Goal: Task Accomplishment & Management: Use online tool/utility

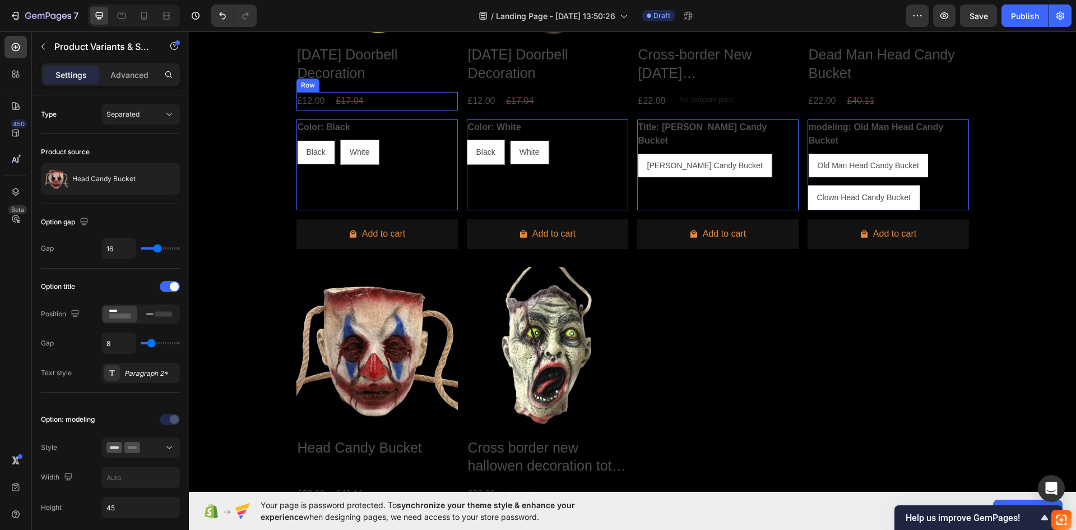
scroll to position [482, 0]
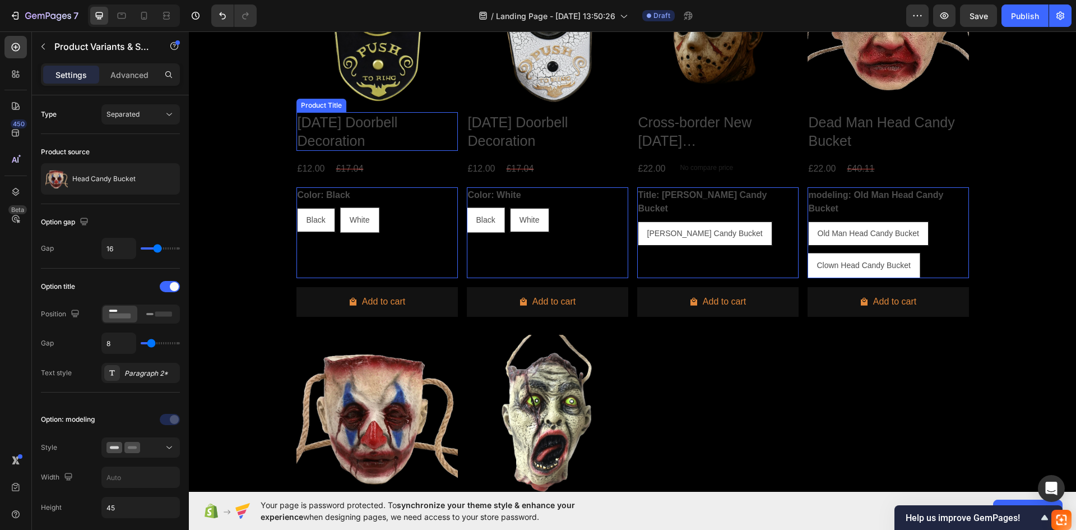
click at [322, 142] on h2 "Halloween Doorbell Decoration" at bounding box center [377, 131] width 161 height 39
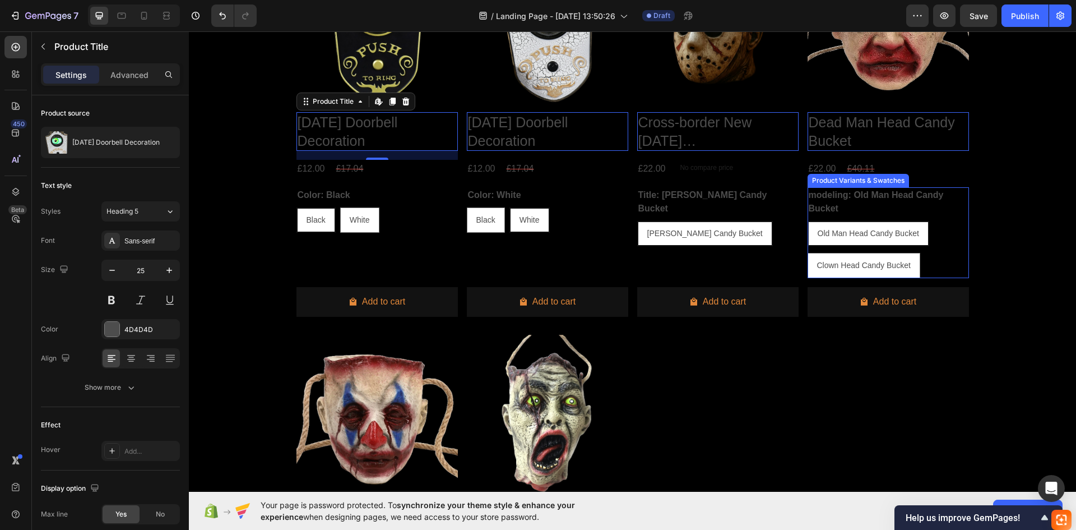
scroll to position [369, 0]
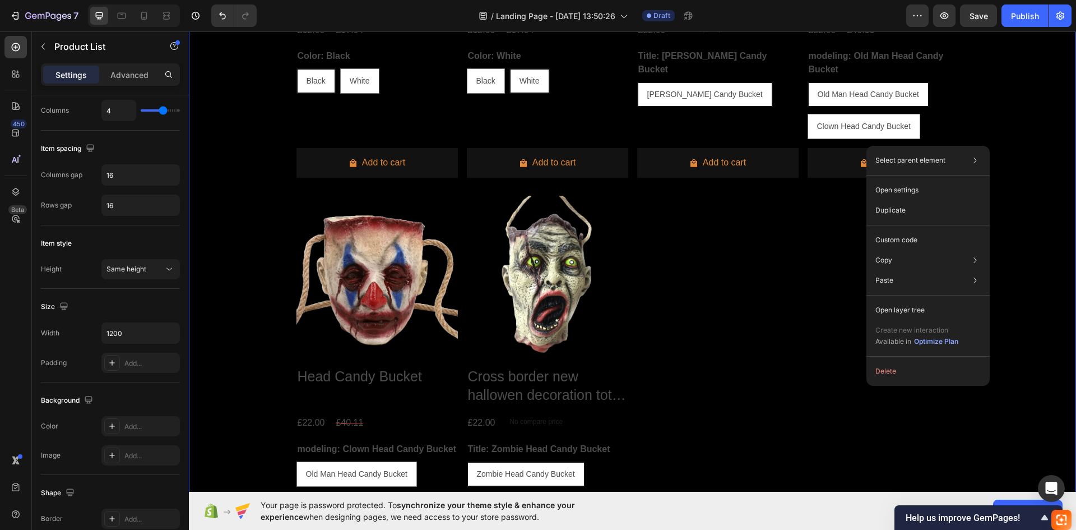
scroll to position [0, 0]
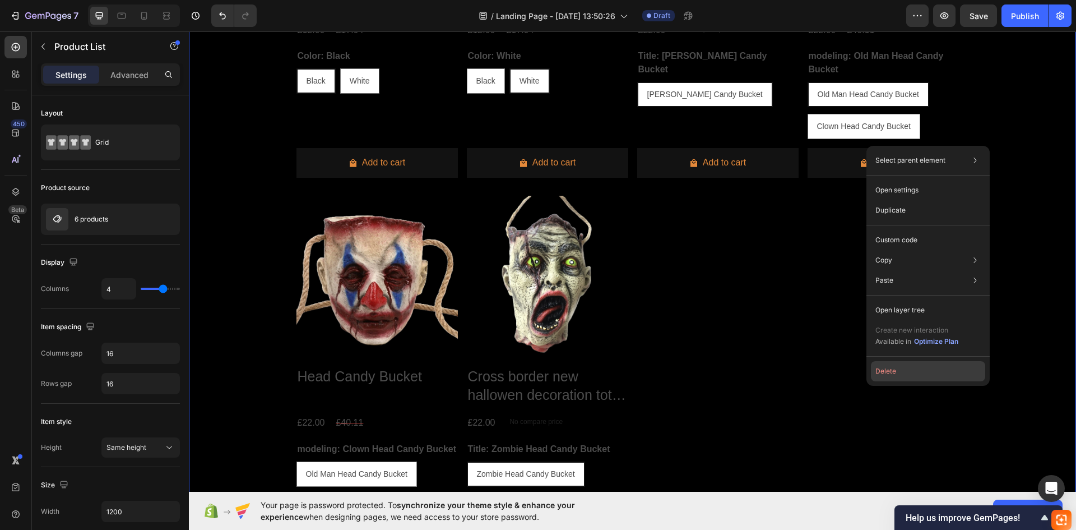
click at [913, 370] on button "Delete" at bounding box center [928, 371] width 114 height 20
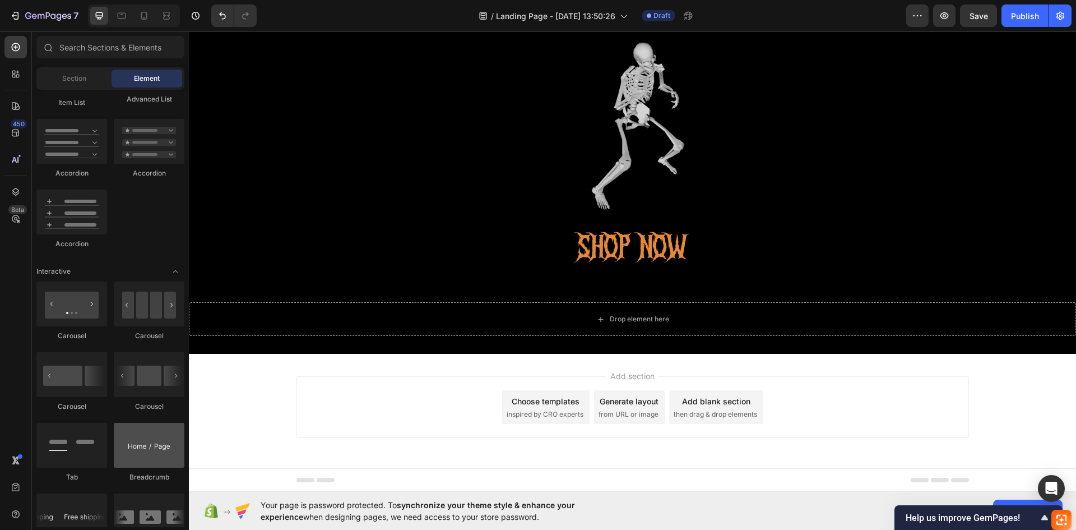
scroll to position [1233, 0]
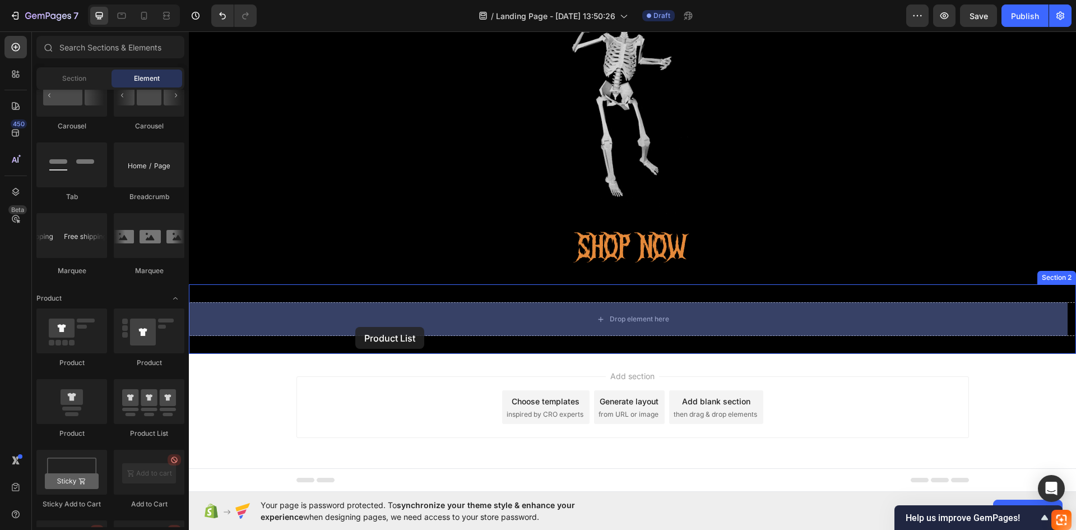
drag, startPoint x: 344, startPoint y: 432, endPoint x: 355, endPoint y: 327, distance: 106.0
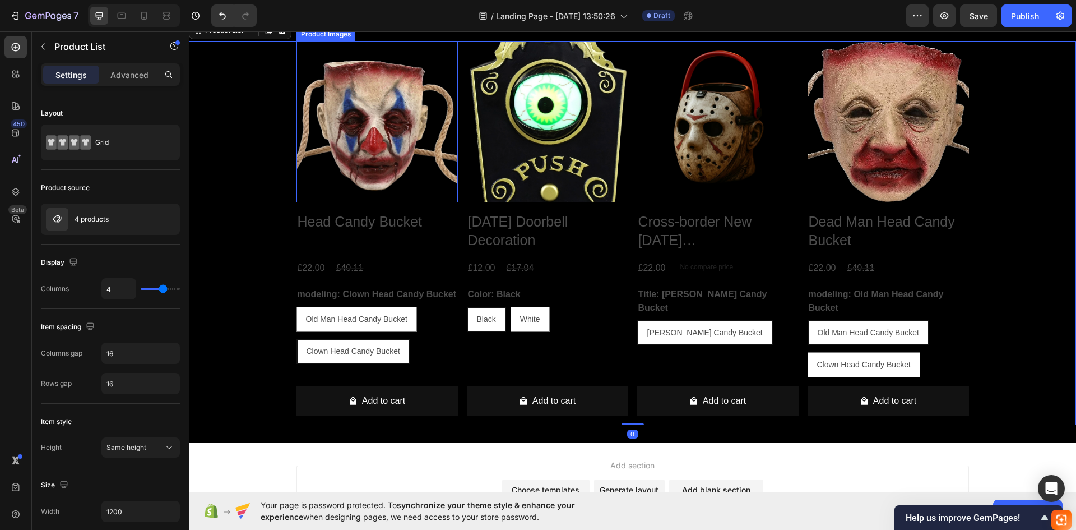
scroll to position [401, 0]
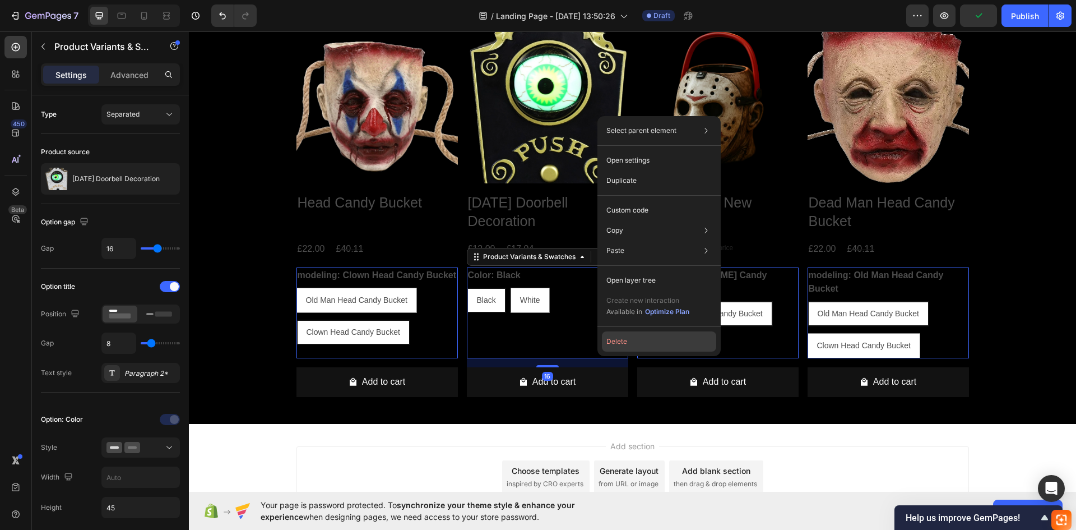
click at [624, 347] on button "Delete" at bounding box center [659, 341] width 114 height 20
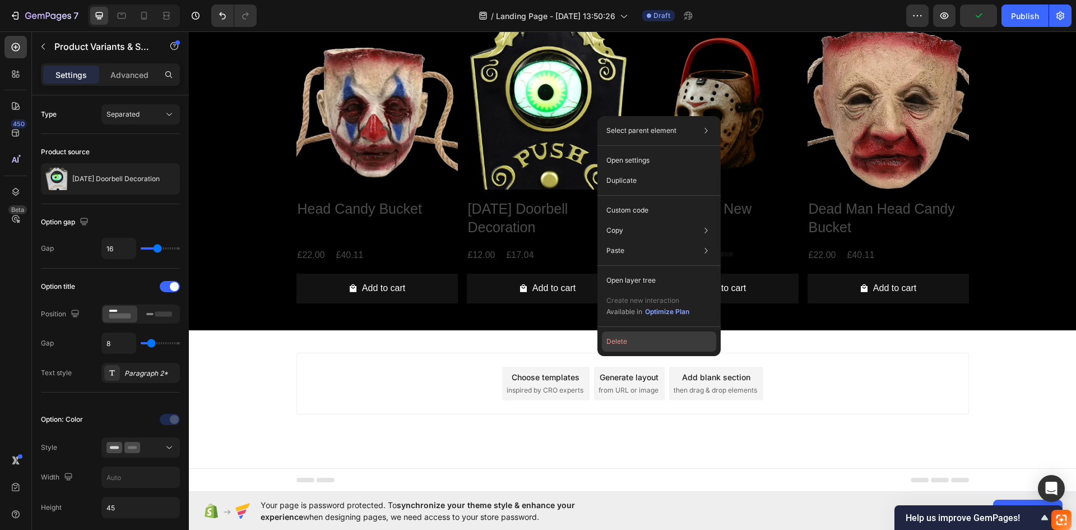
scroll to position [395, 0]
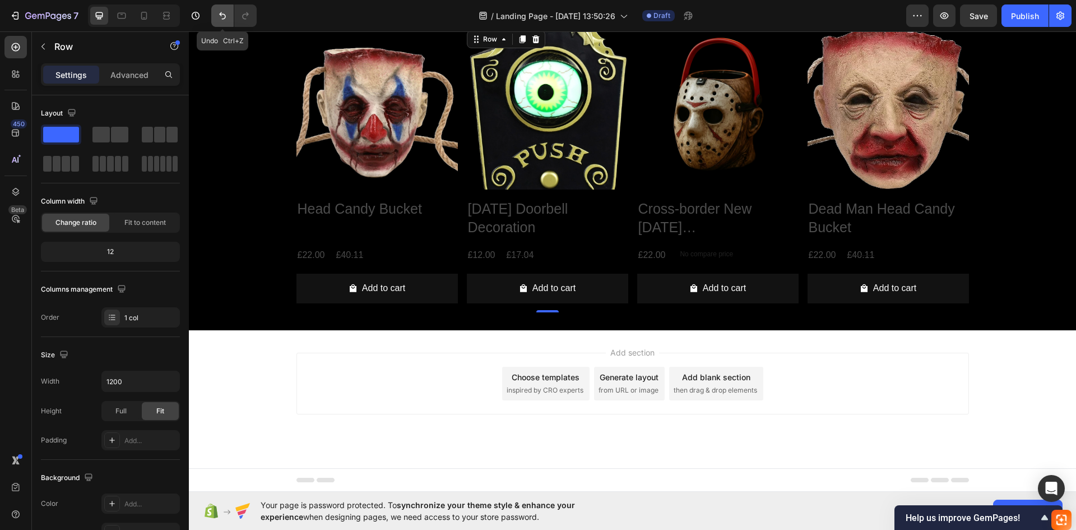
click at [222, 16] on icon "Undo/Redo" at bounding box center [222, 15] width 11 height 11
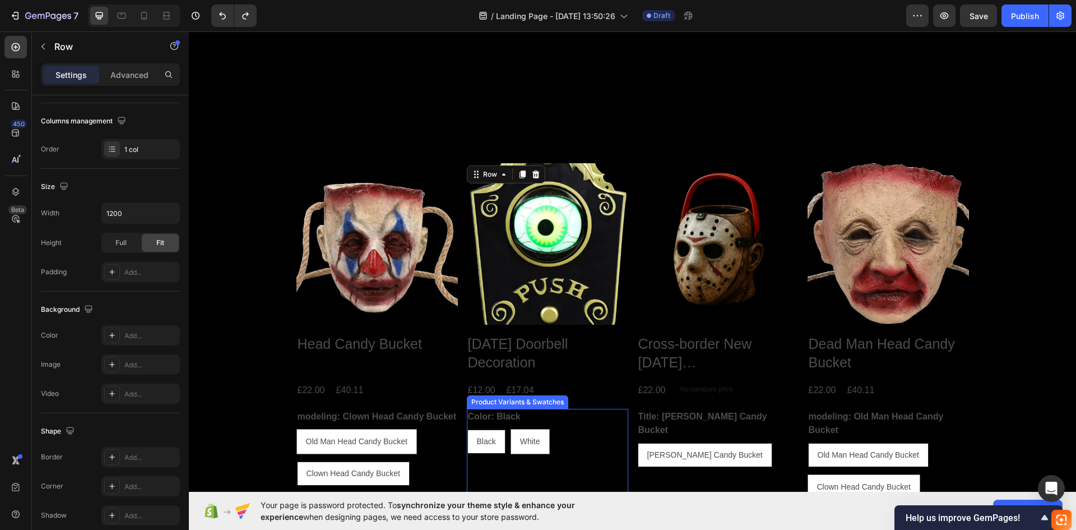
scroll to position [401, 0]
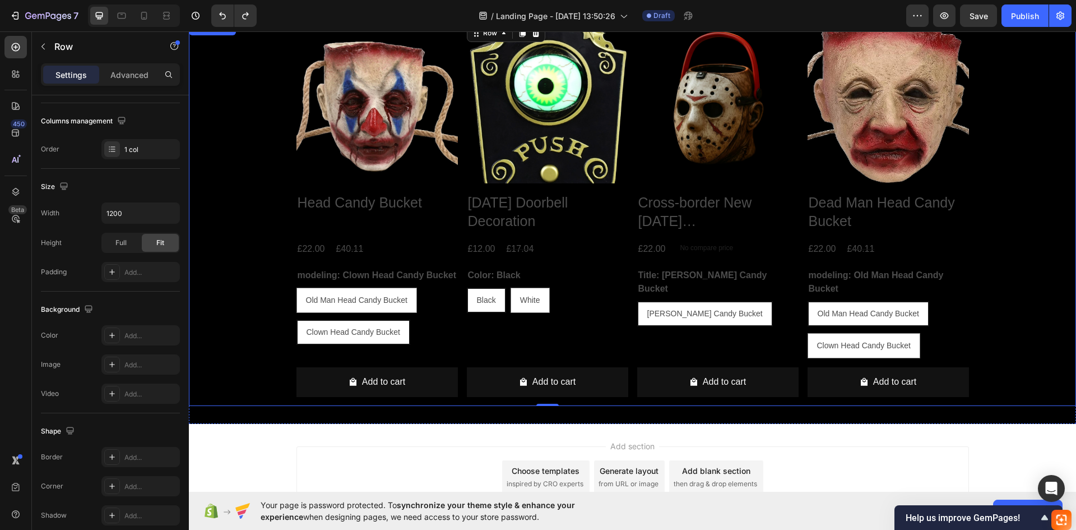
click at [230, 121] on div "Product Images Head Candy Bucket Product Title £22.00 Product Price Product Pri…" at bounding box center [632, 214] width 887 height 384
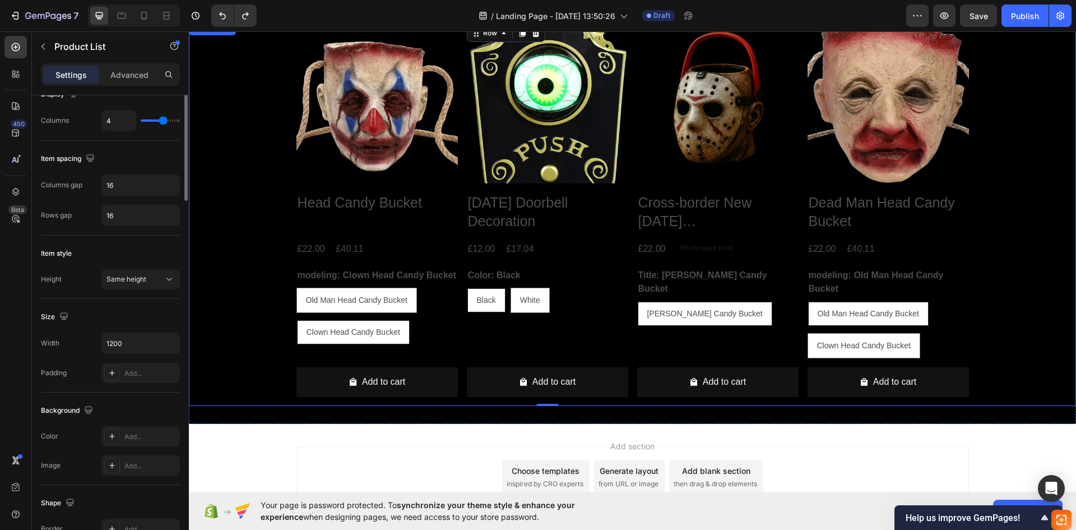
scroll to position [0, 0]
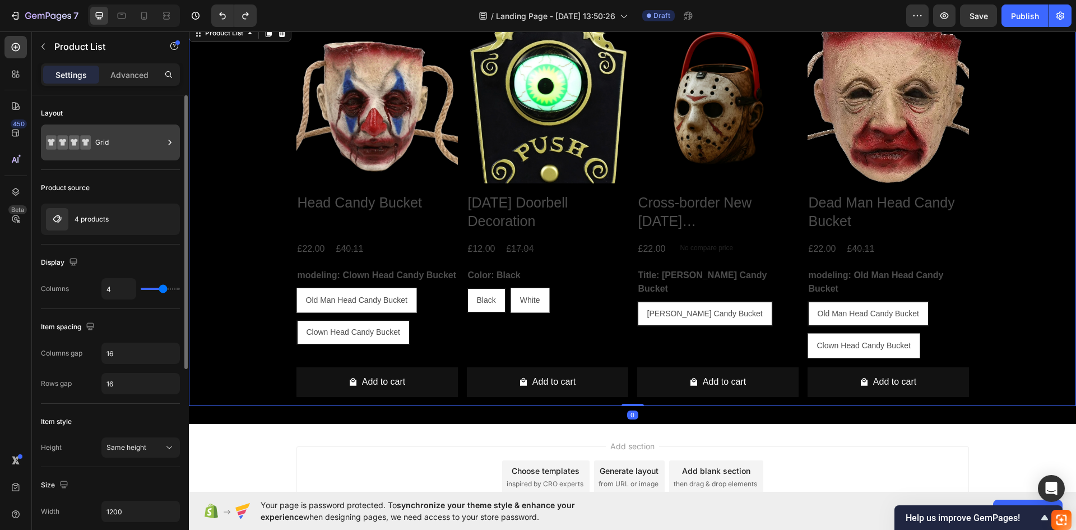
click at [135, 138] on div "Grid" at bounding box center [129, 142] width 68 height 26
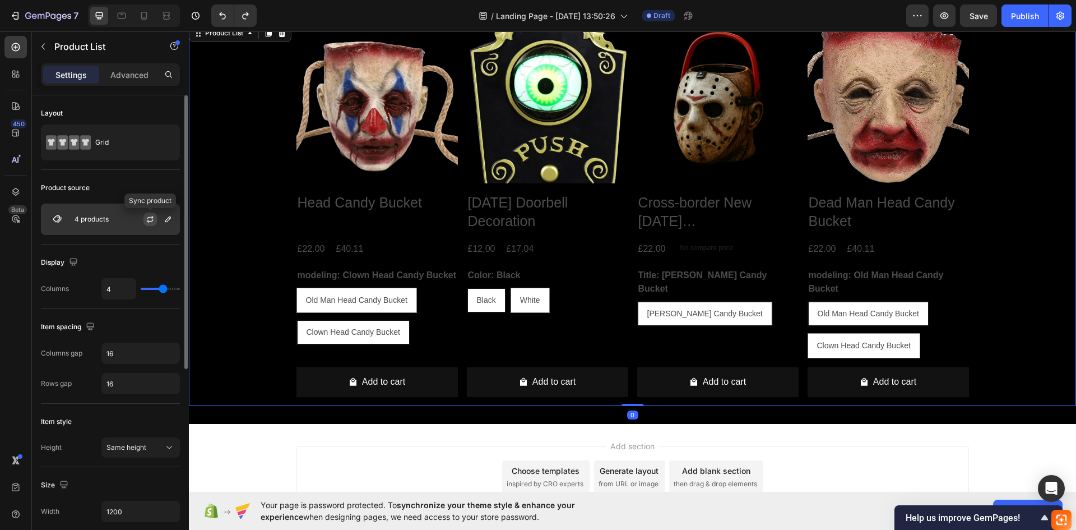
click at [146, 220] on icon "button" at bounding box center [150, 219] width 9 height 9
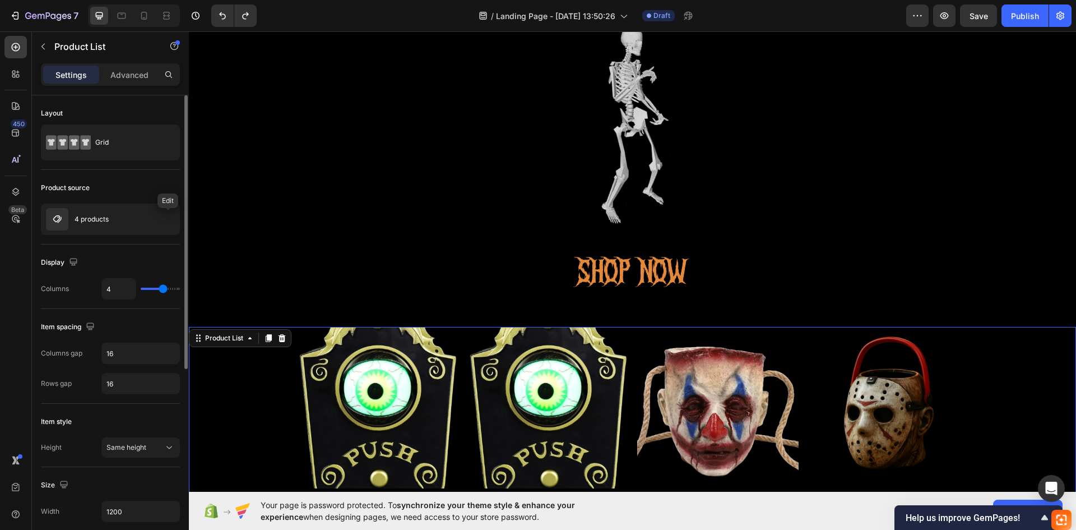
scroll to position [348, 0]
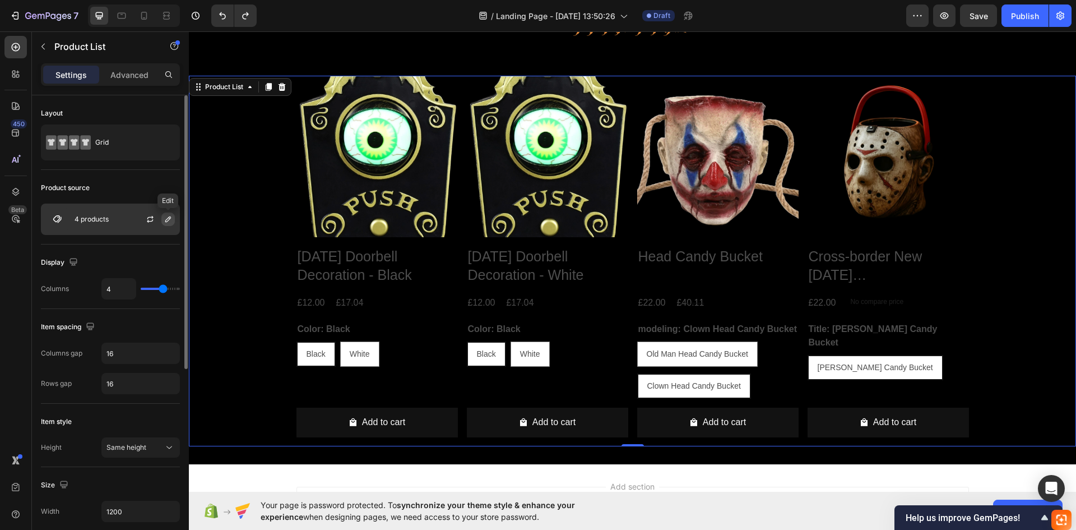
click at [171, 223] on icon "button" at bounding box center [168, 219] width 9 height 9
click at [144, 135] on div "Grid" at bounding box center [129, 142] width 68 height 26
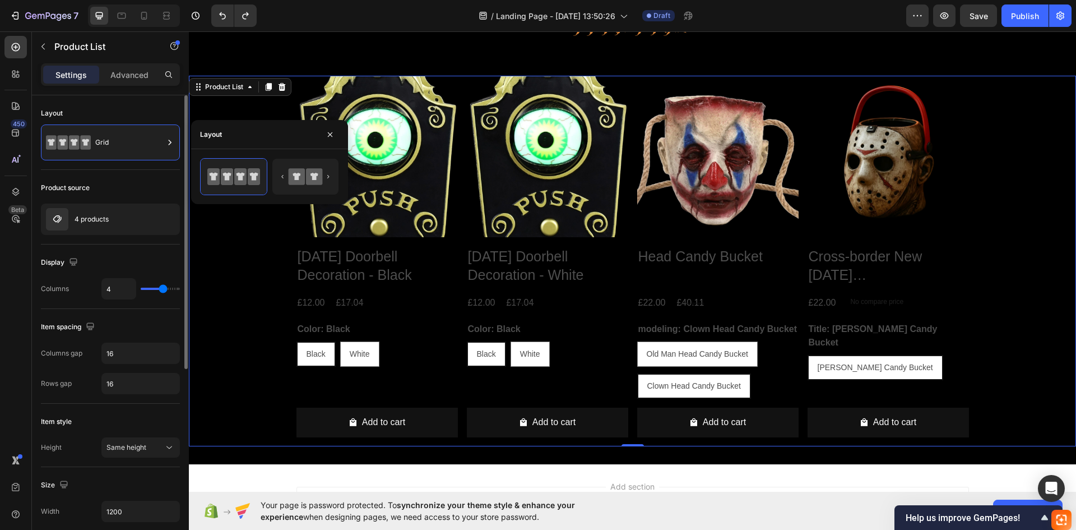
scroll to position [168, 0]
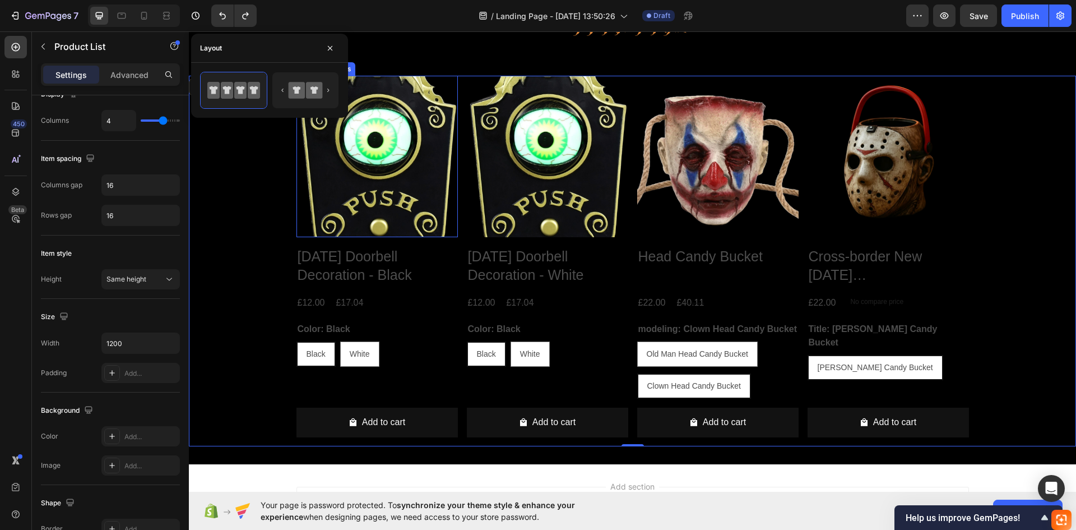
click at [338, 214] on img at bounding box center [377, 156] width 161 height 161
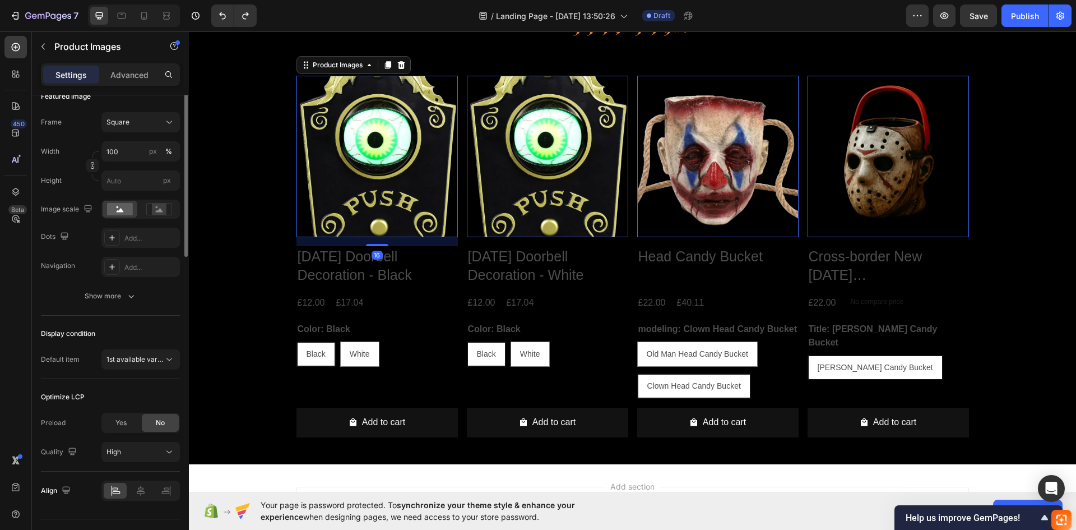
scroll to position [0, 0]
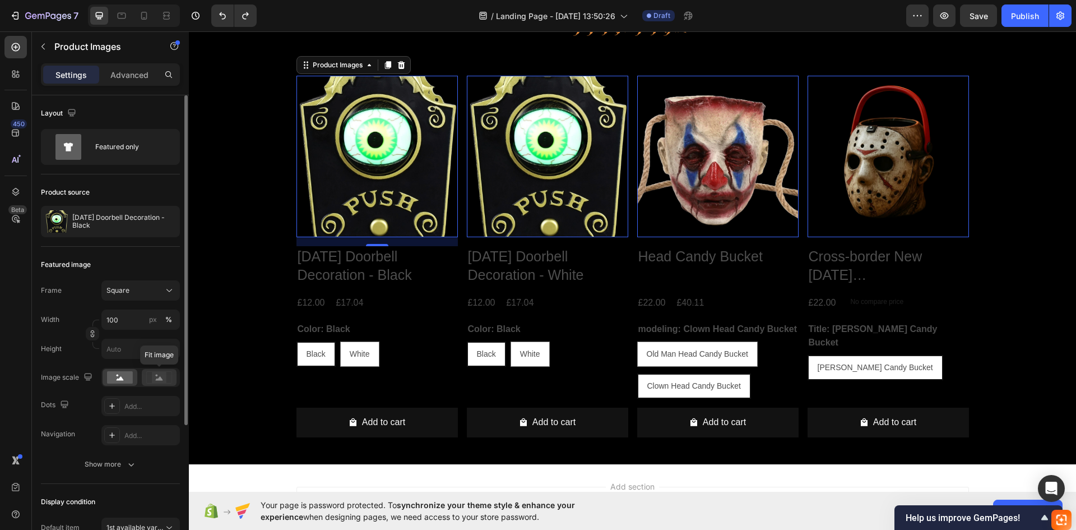
click at [154, 371] on div at bounding box center [159, 377] width 35 height 17
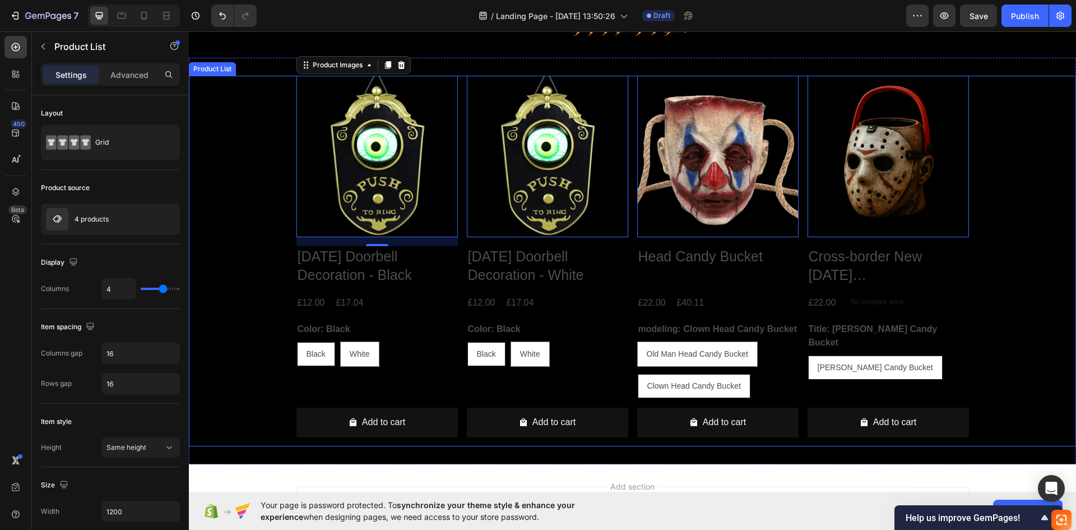
click at [245, 168] on div "Product Images 16 Halloween Doorbell Decoration - Black Product Title £12.00 Pr…" at bounding box center [632, 261] width 887 height 371
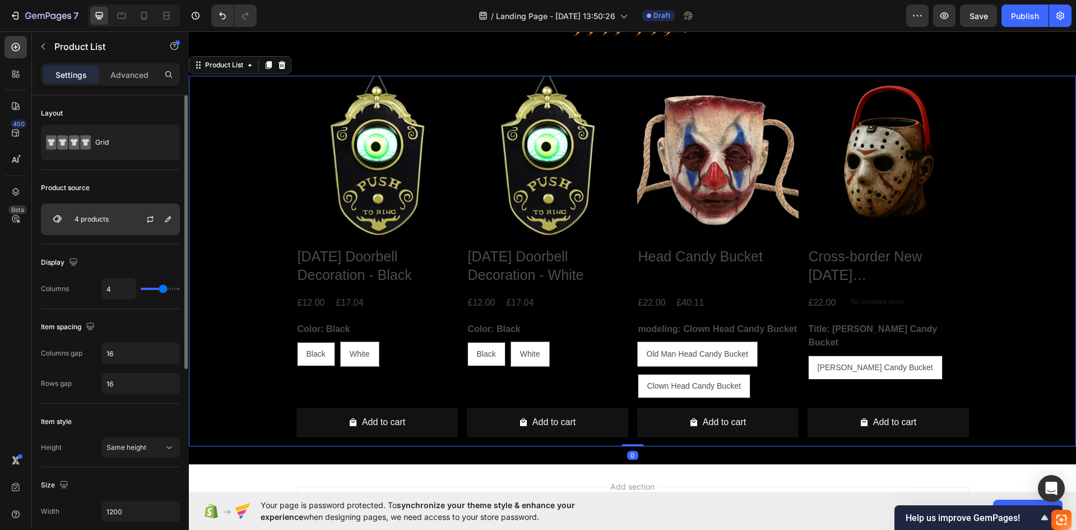
click at [161, 219] on div at bounding box center [154, 219] width 49 height 30
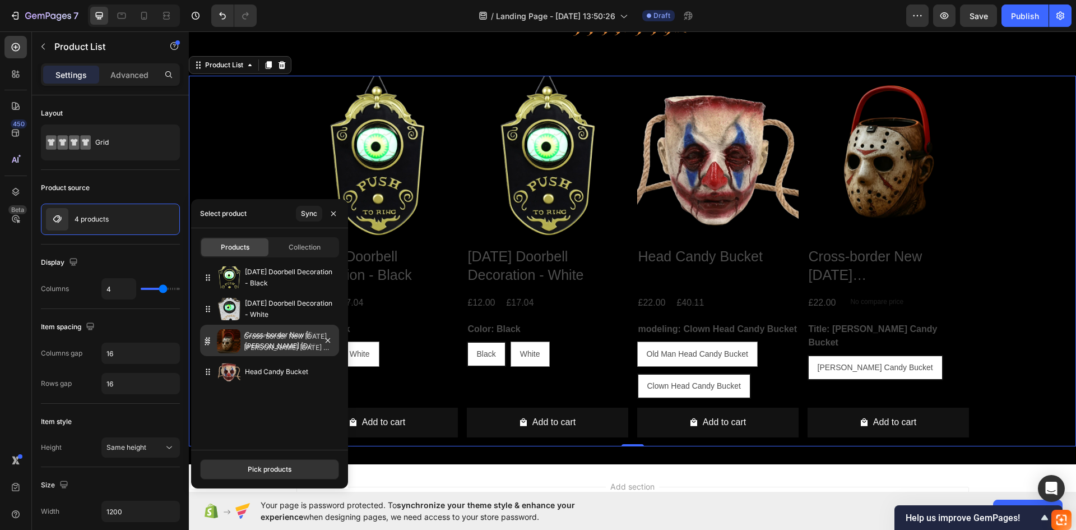
drag, startPoint x: 209, startPoint y: 370, endPoint x: 207, endPoint y: 340, distance: 29.7
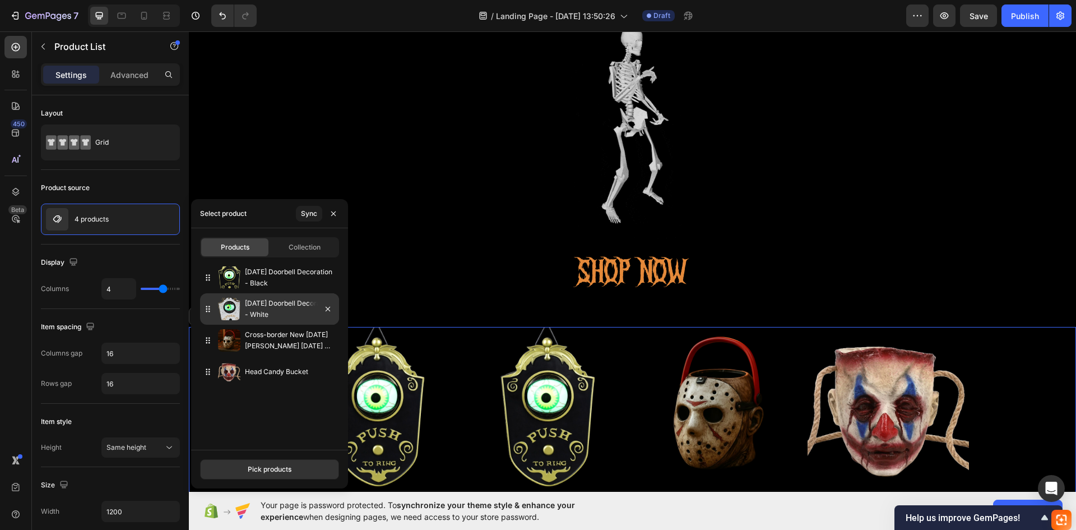
click at [237, 308] on img at bounding box center [229, 309] width 22 height 22
click at [250, 307] on p "[DATE] Doorbell Decoration - White" at bounding box center [290, 309] width 90 height 22
click at [328, 207] on button "button" at bounding box center [334, 214] width 18 height 18
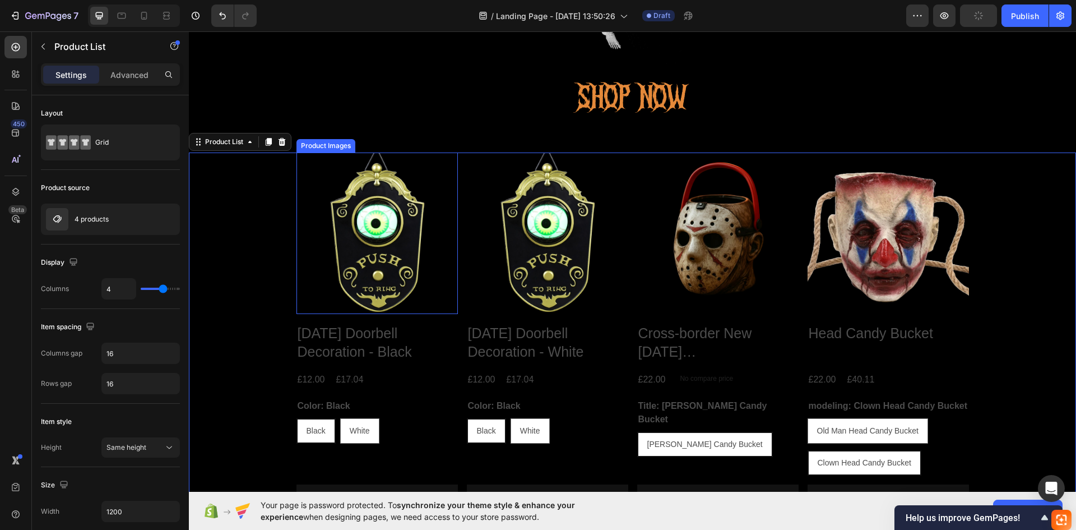
scroll to position [265, 0]
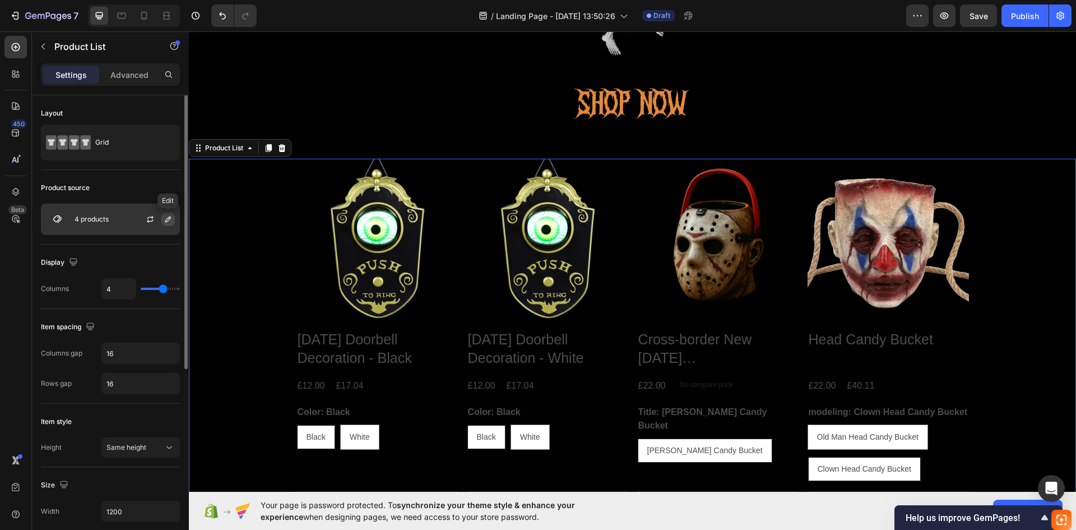
click at [170, 216] on icon "button" at bounding box center [168, 219] width 9 height 9
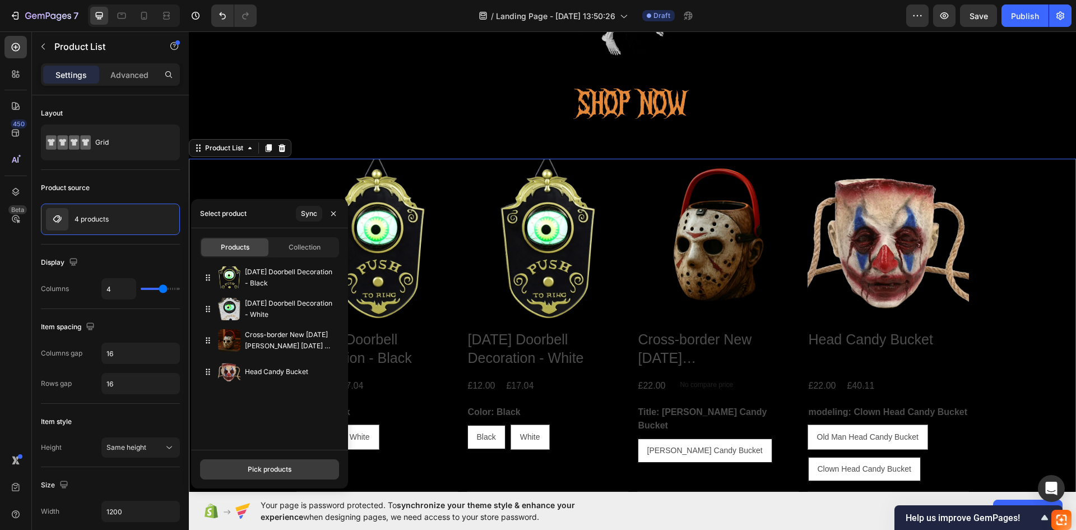
click at [282, 465] on div "Pick products" at bounding box center [270, 469] width 44 height 10
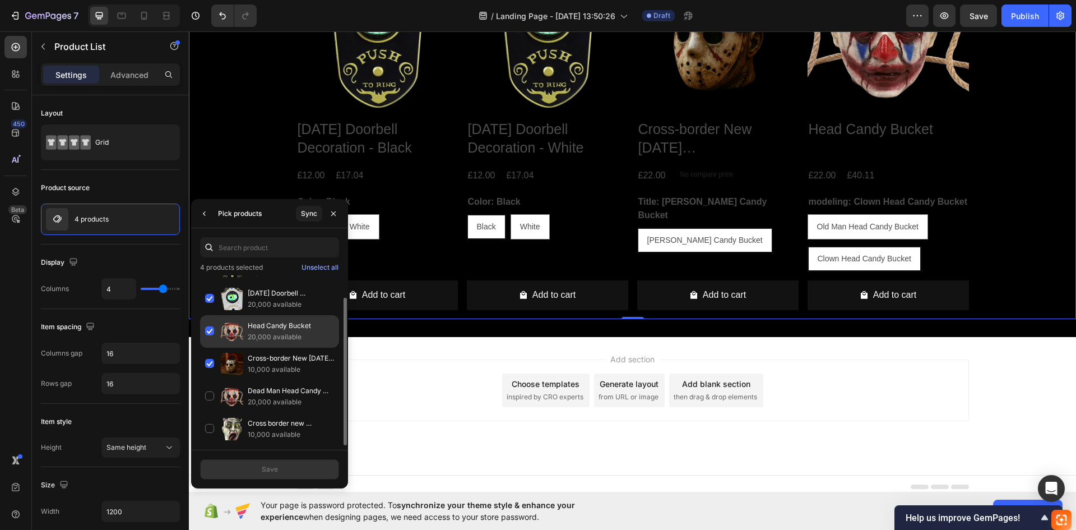
scroll to position [482, 0]
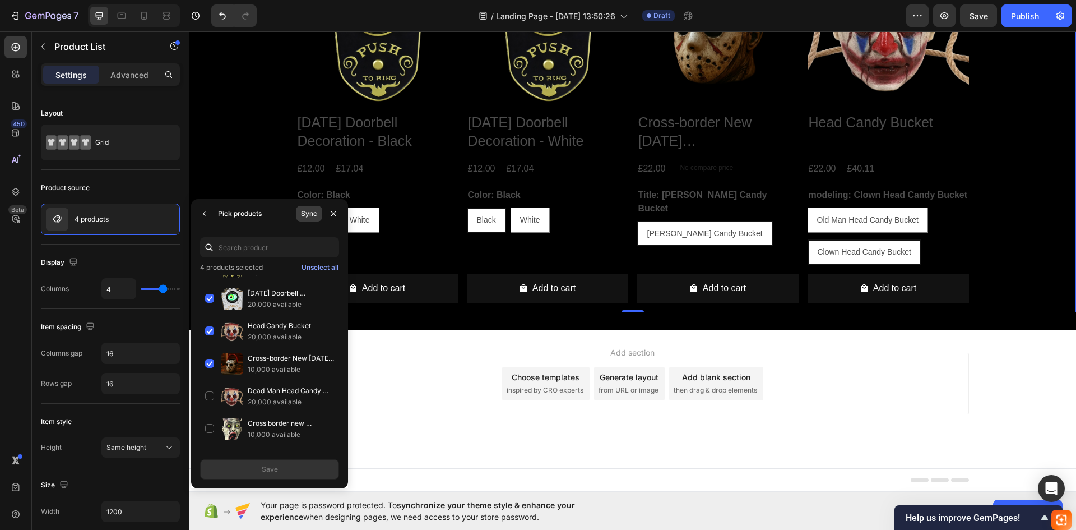
click at [303, 212] on div "Sync" at bounding box center [309, 214] width 16 height 10
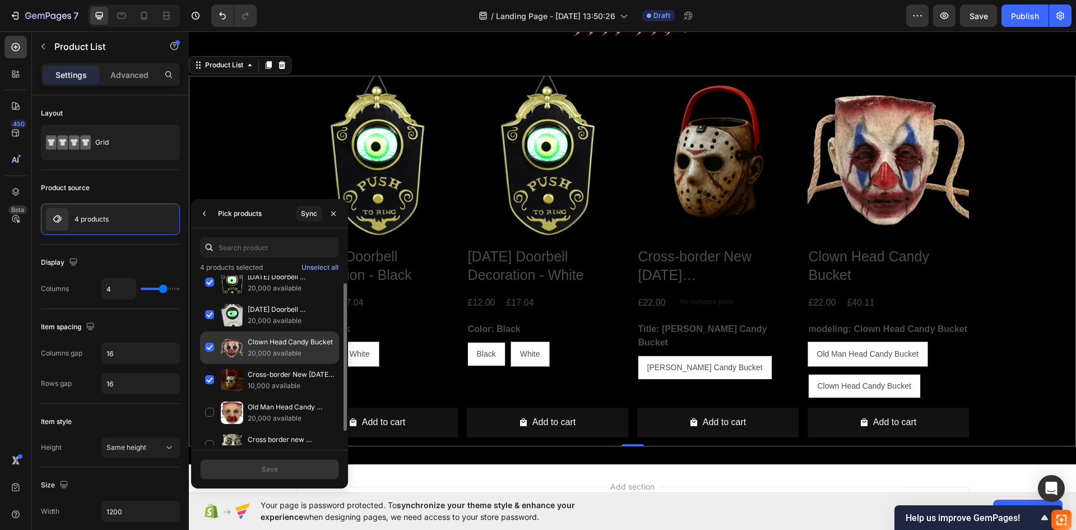
scroll to position [25, 0]
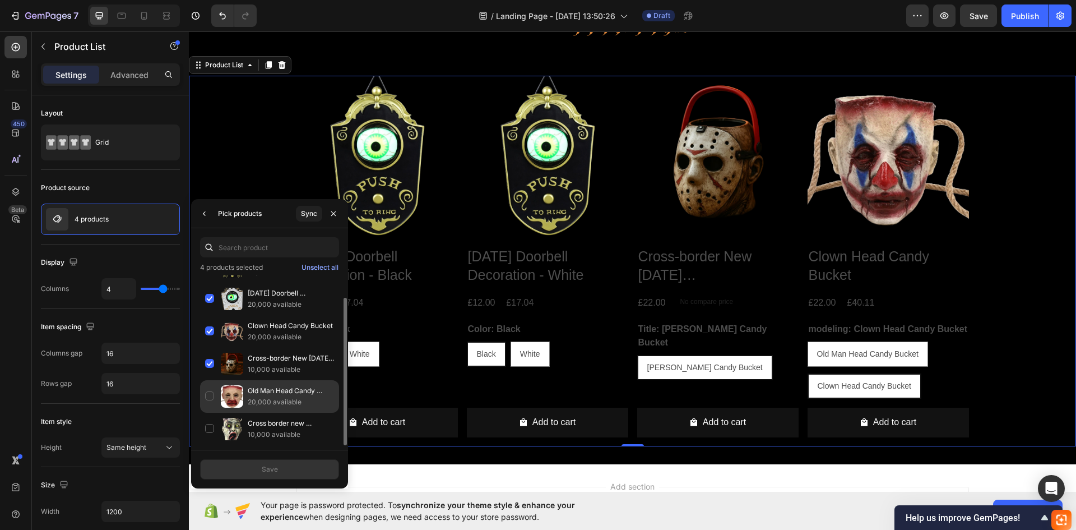
click at [205, 396] on div "Old Man Head Candy Bucket 20,000 available" at bounding box center [269, 396] width 139 height 33
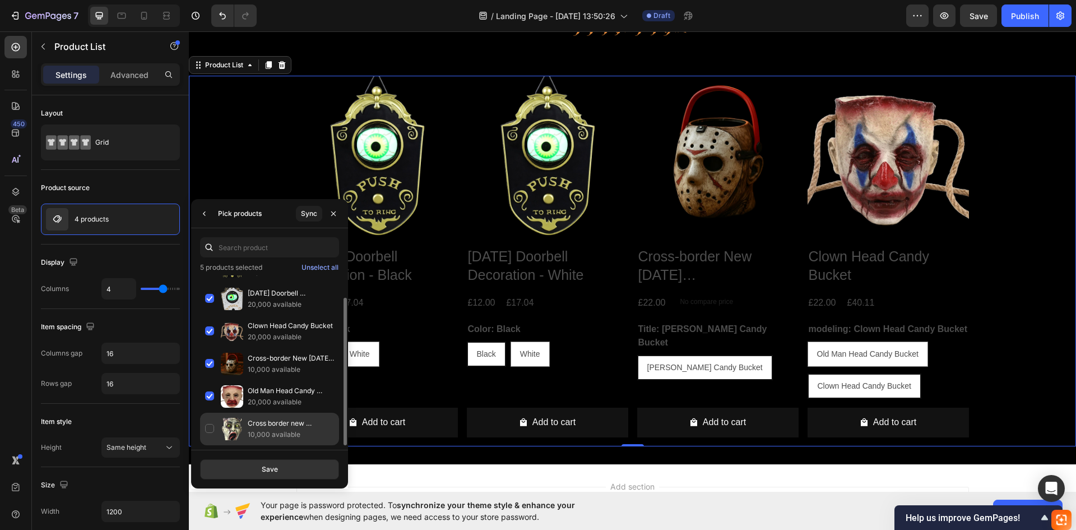
click at [207, 425] on div "Cross border new hallowen decoration tote bag [DATE] kids candy gift bag orname…" at bounding box center [269, 429] width 139 height 33
click at [242, 465] on button "Save" at bounding box center [269, 469] width 139 height 20
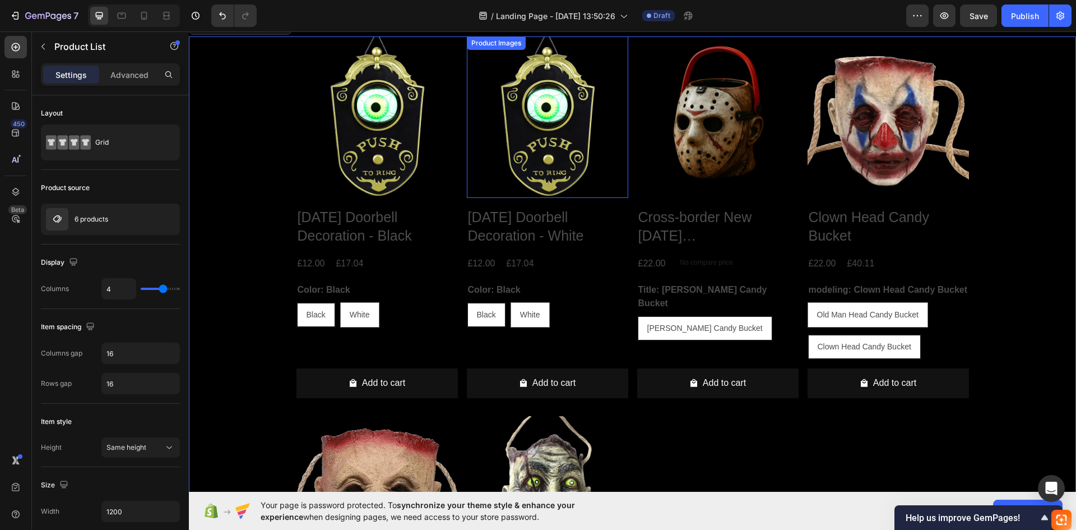
scroll to position [377, 0]
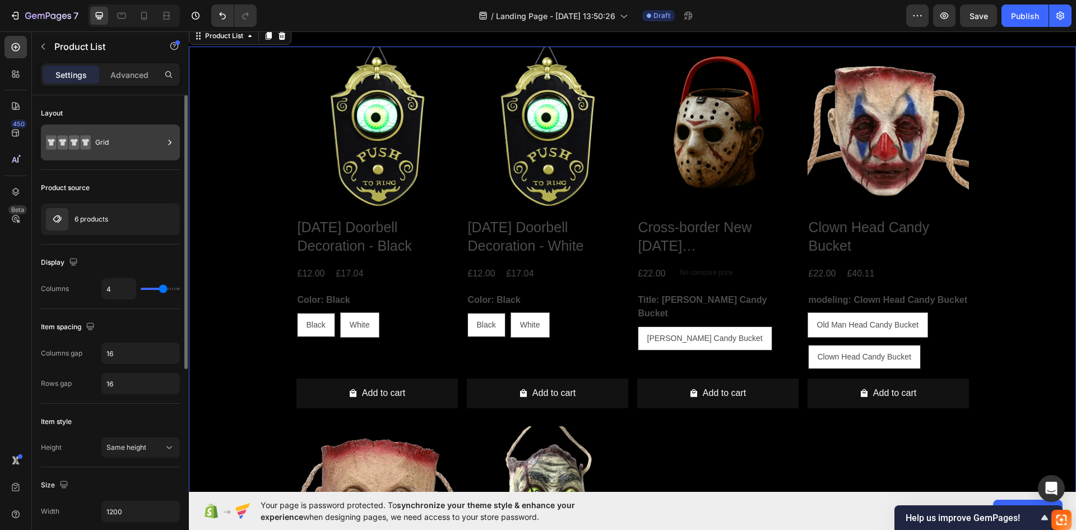
click at [145, 151] on div "Grid" at bounding box center [129, 142] width 68 height 26
click at [140, 221] on div at bounding box center [154, 219] width 49 height 30
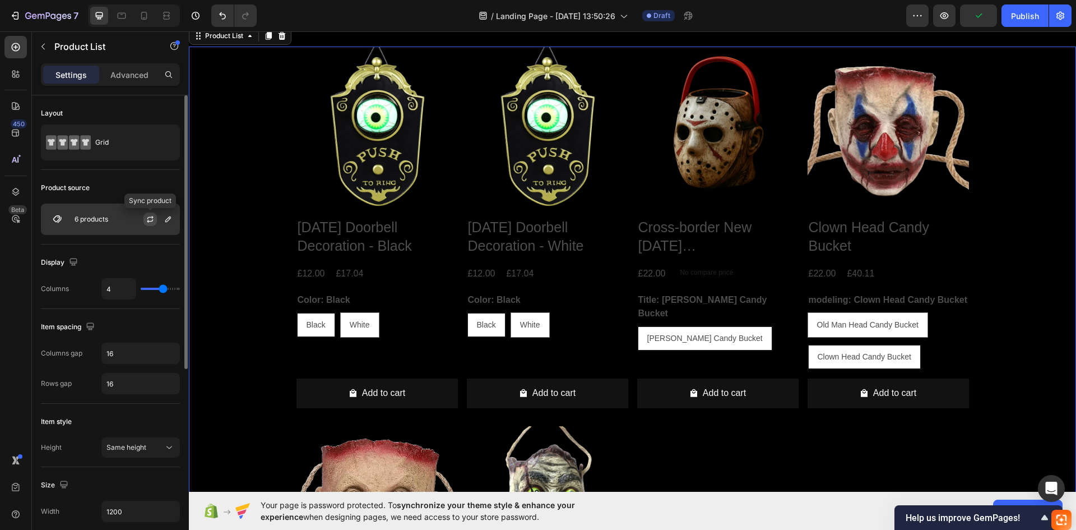
click at [149, 217] on icon "button" at bounding box center [150, 217] width 6 height 3
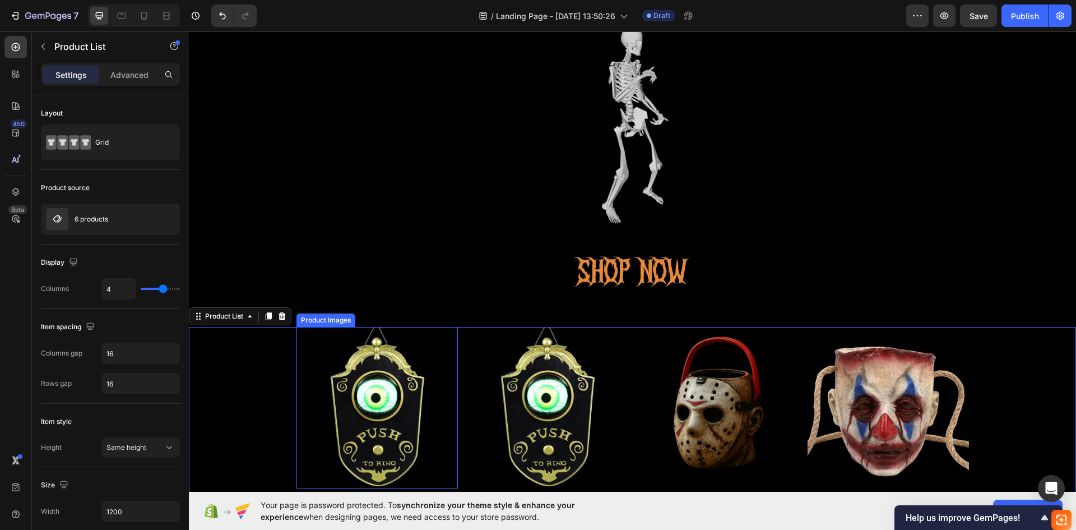
scroll to position [348, 0]
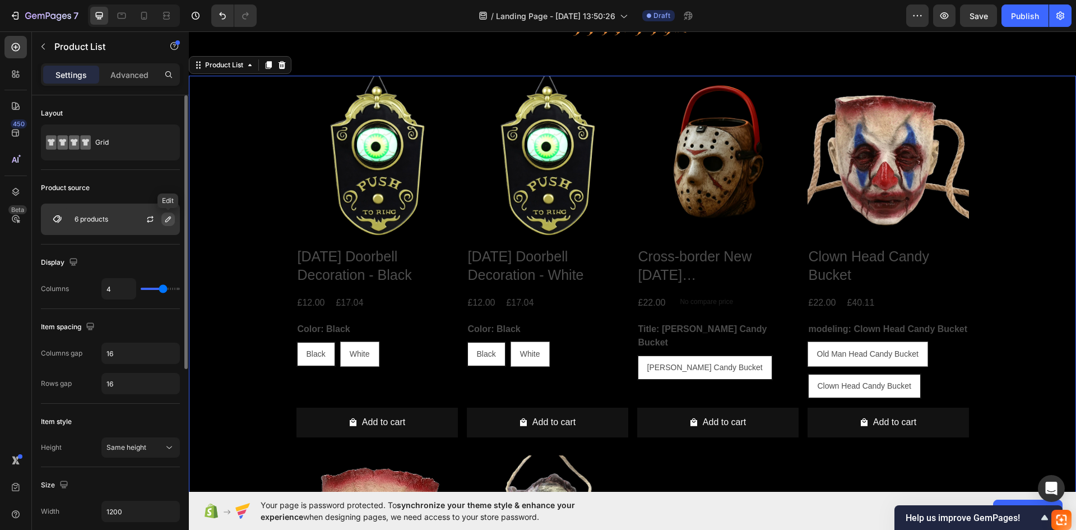
click at [165, 219] on icon "button" at bounding box center [168, 219] width 9 height 9
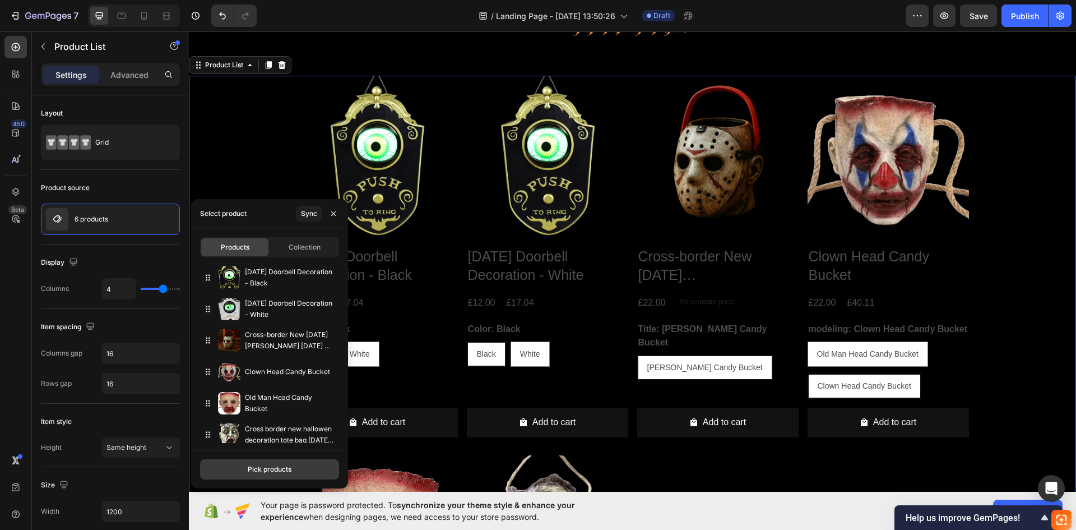
click at [292, 470] on button "Pick products" at bounding box center [269, 469] width 139 height 20
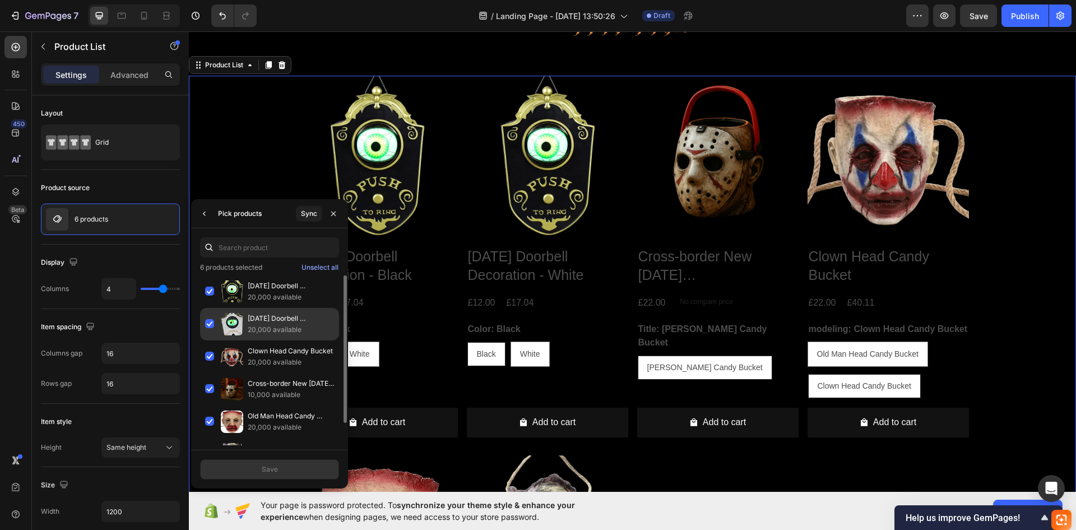
click at [210, 327] on div "[DATE] Doorbell Decoration - White 20,000 available" at bounding box center [269, 324] width 139 height 33
click at [269, 465] on div "Save" at bounding box center [270, 469] width 16 height 10
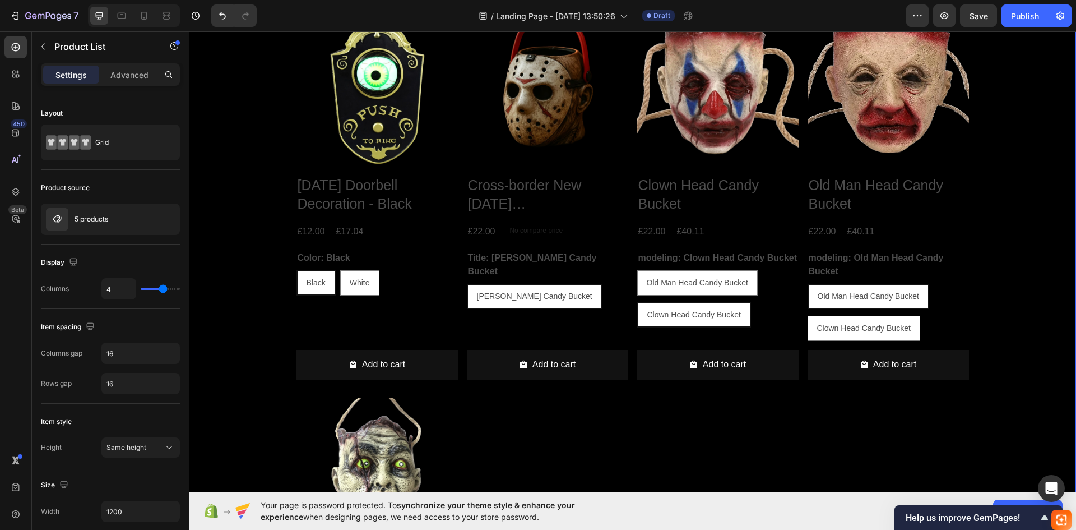
scroll to position [433, 0]
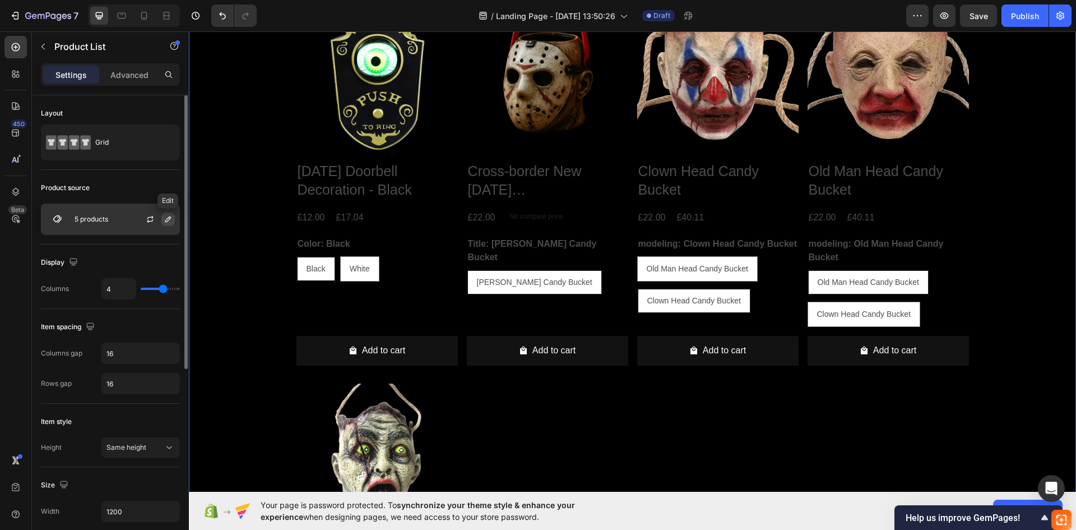
click at [162, 217] on button "button" at bounding box center [167, 218] width 13 height 13
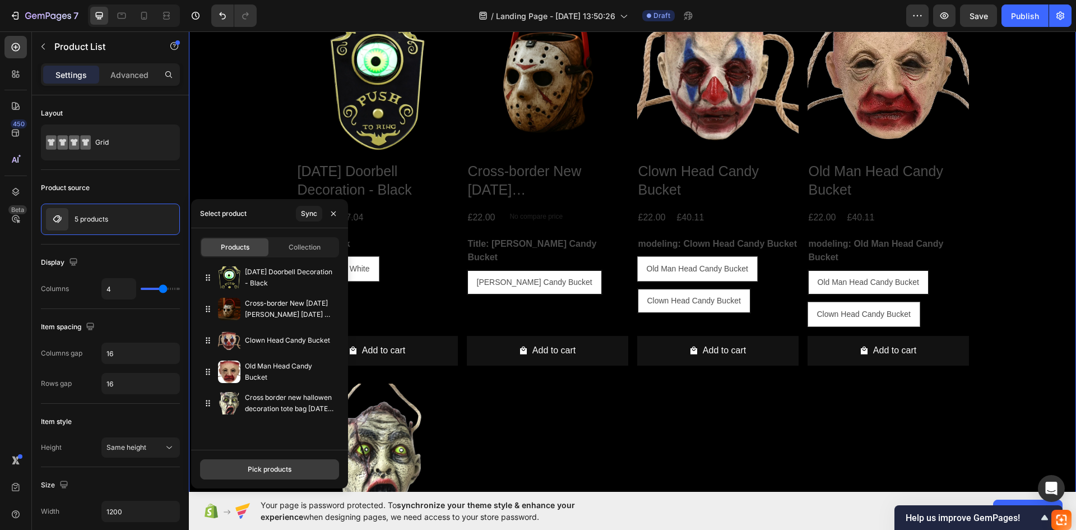
click at [264, 469] on div "Pick products" at bounding box center [270, 469] width 44 height 10
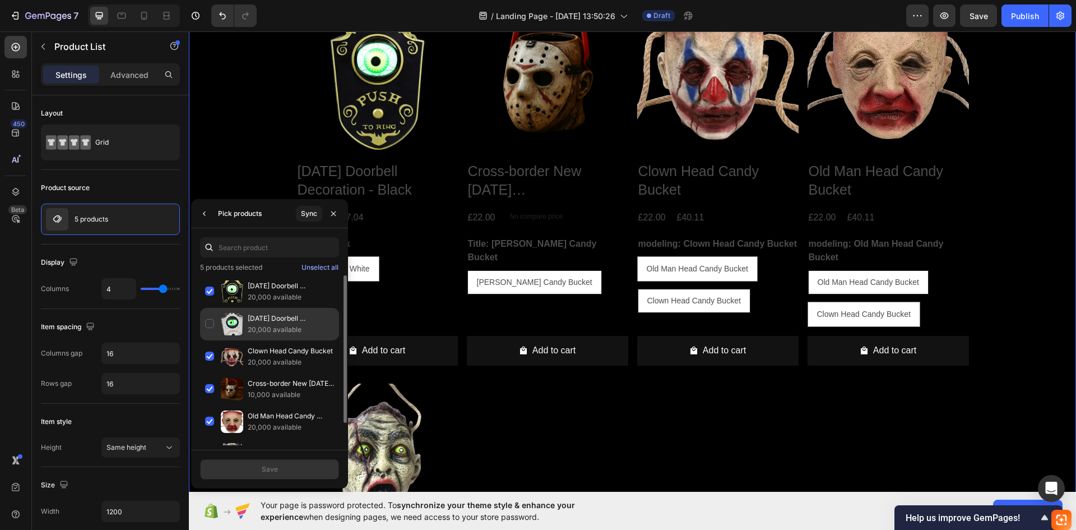
click at [212, 325] on div "Halloween Doorbell Decoration - White 20,000 available" at bounding box center [269, 324] width 139 height 33
click at [267, 466] on div "Save" at bounding box center [270, 469] width 16 height 10
radio input "true"
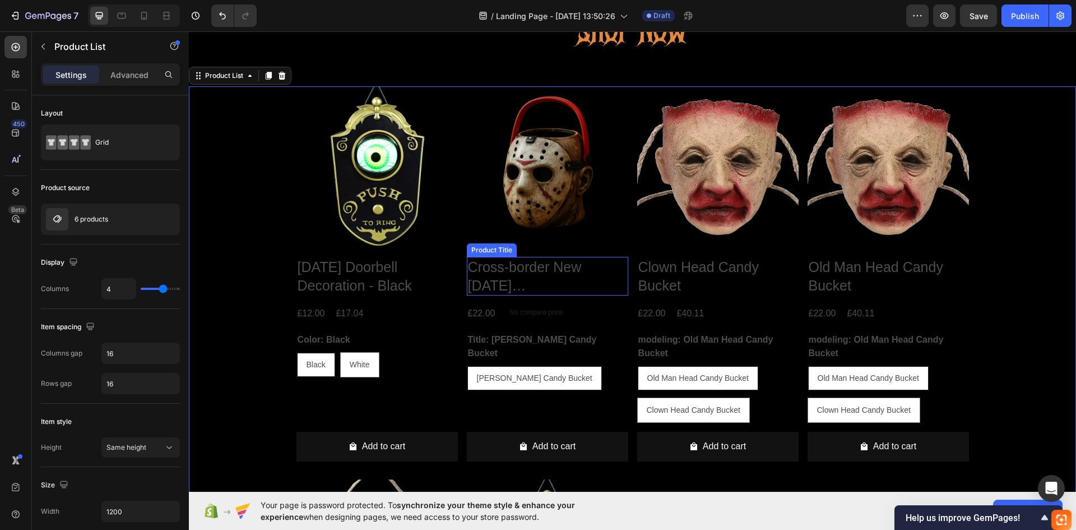
scroll to position [321, 0]
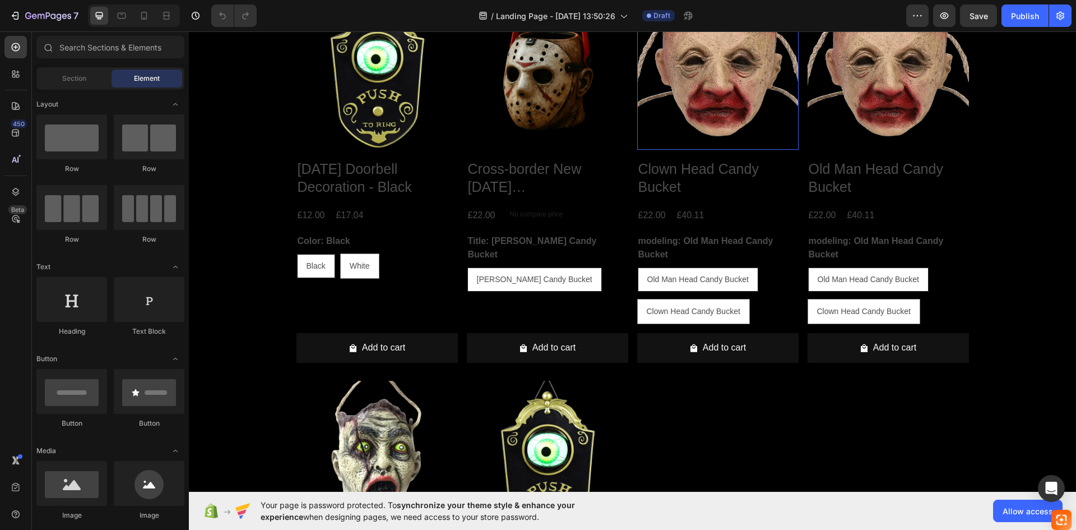
scroll to position [336, 0]
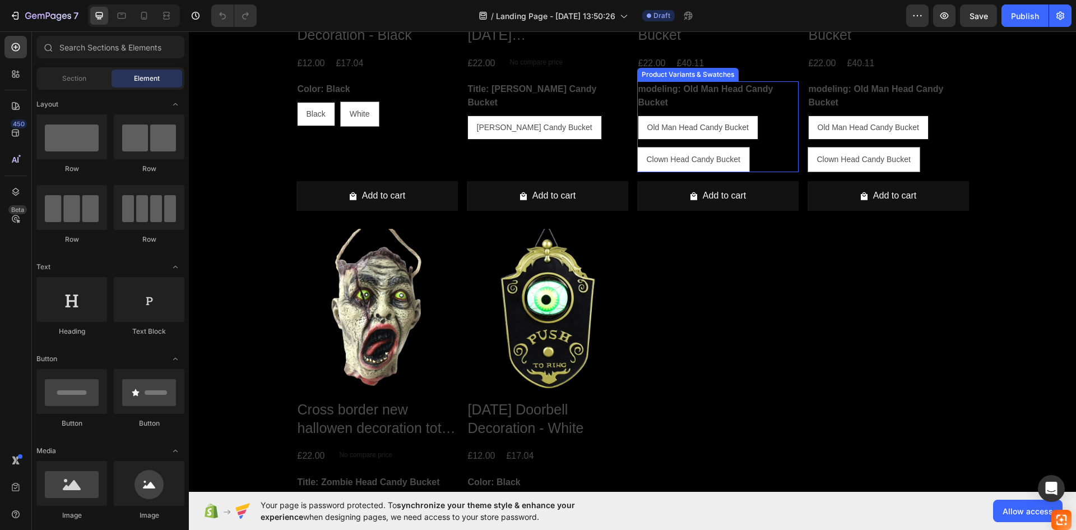
drag, startPoint x: 683, startPoint y: 410, endPoint x: 769, endPoint y: 412, distance: 85.8
click at [683, 164] on span "Clown Head Candy Bucket" at bounding box center [694, 159] width 94 height 9
click at [637, 147] on input "Clown Head Candy Bucket Clown Head Candy Bucket Clown Head Candy Bucket" at bounding box center [637, 146] width 1 height 1
radio input "true"
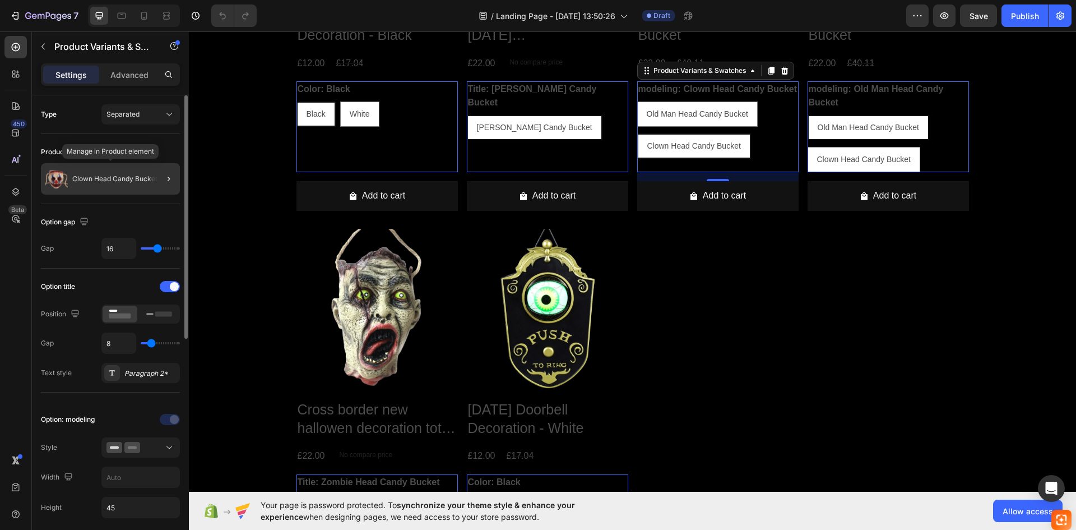
click at [126, 180] on p "Clown Head Candy Bucket" at bounding box center [114, 179] width 85 height 8
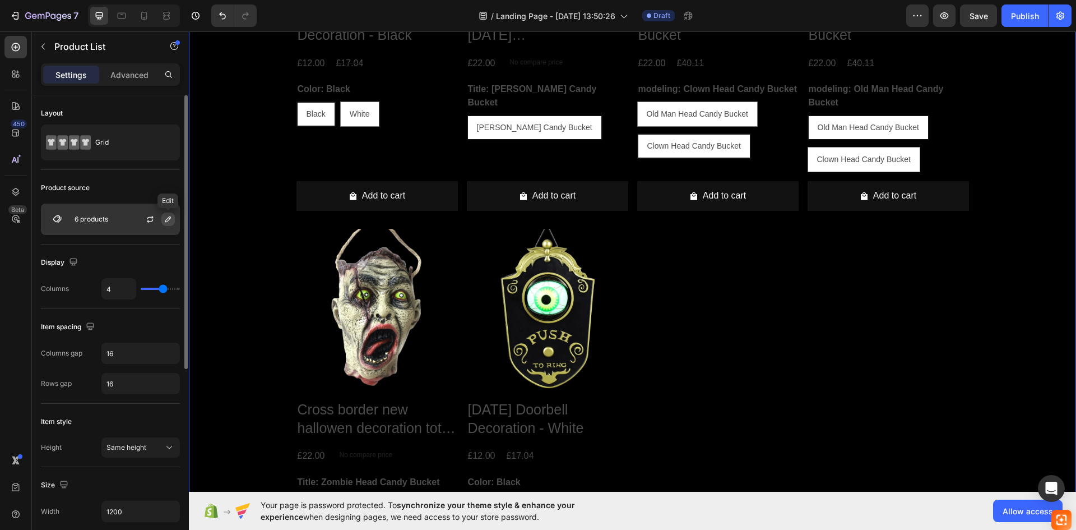
click at [165, 221] on icon "button" at bounding box center [168, 219] width 9 height 9
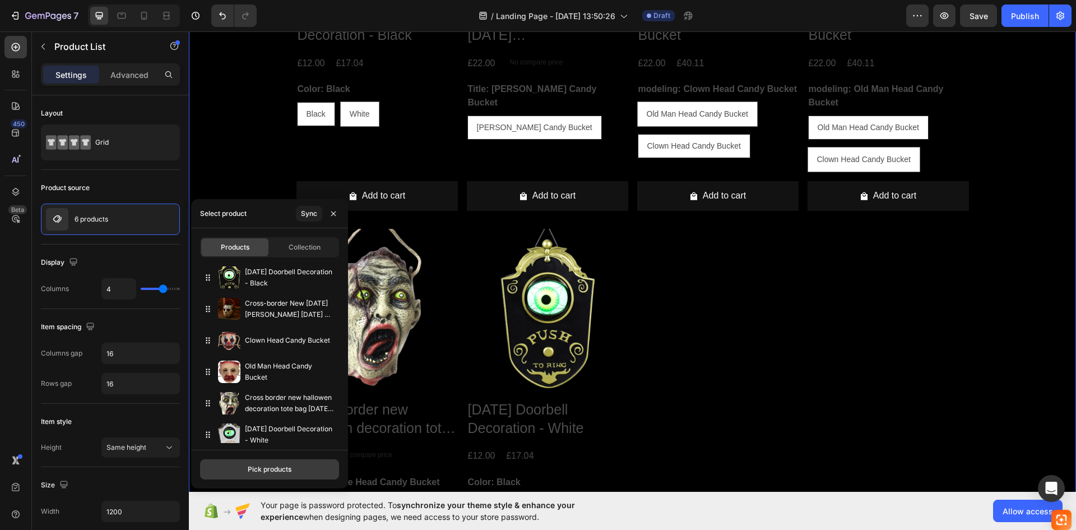
click at [284, 468] on div "Pick products" at bounding box center [270, 469] width 44 height 10
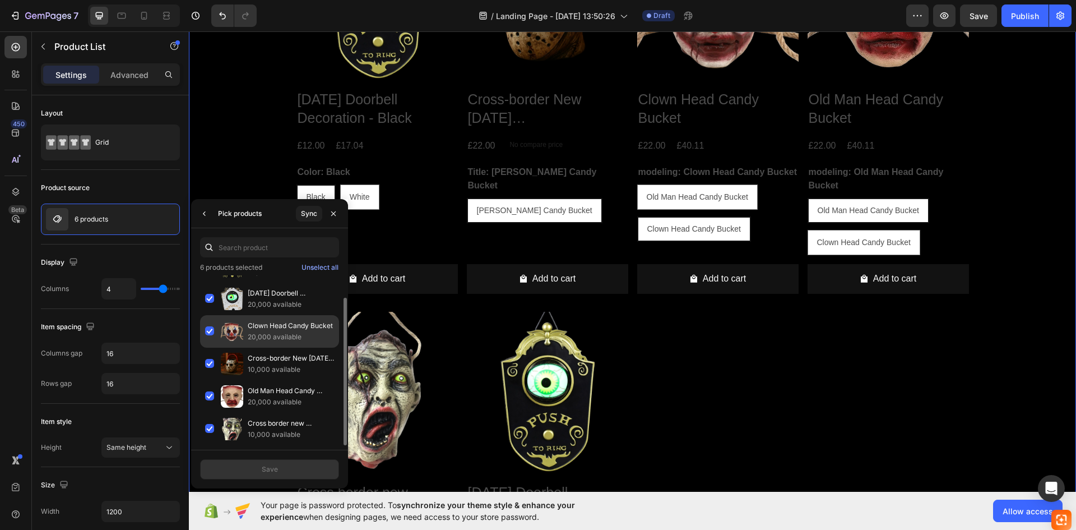
scroll to position [0, 0]
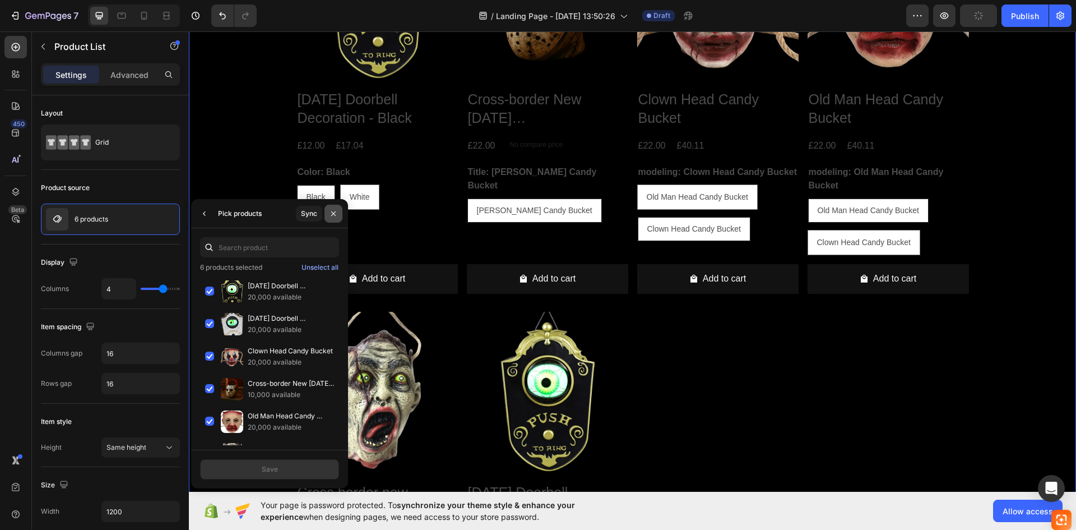
click at [332, 216] on icon "button" at bounding box center [333, 213] width 9 height 9
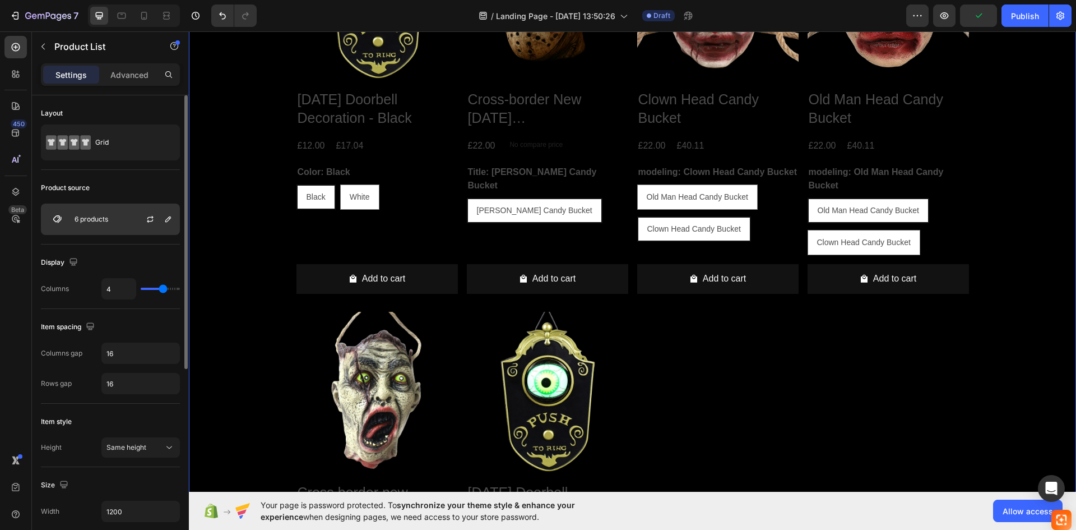
click at [122, 219] on div "6 products" at bounding box center [110, 218] width 139 height 31
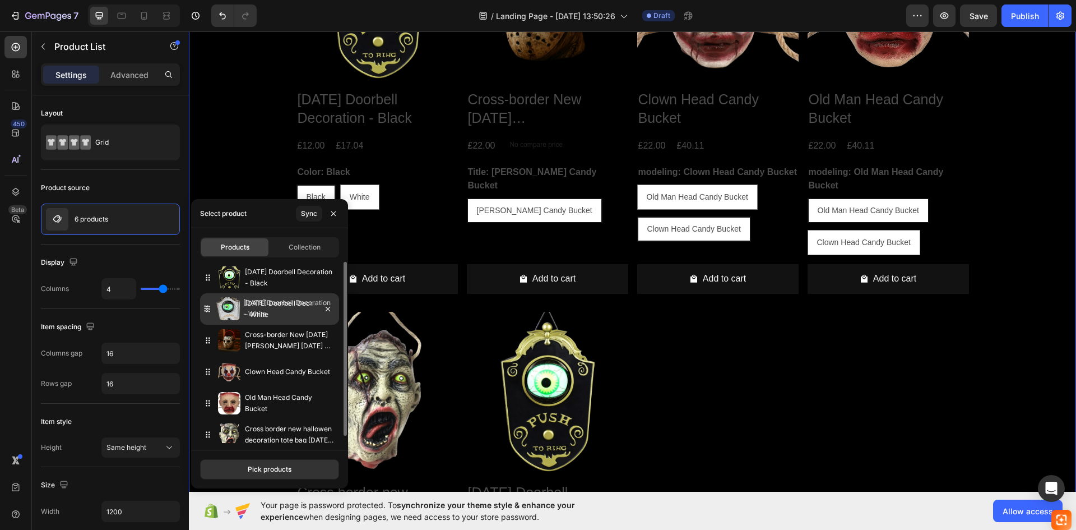
drag, startPoint x: 212, startPoint y: 434, endPoint x: 210, endPoint y: 308, distance: 126.1
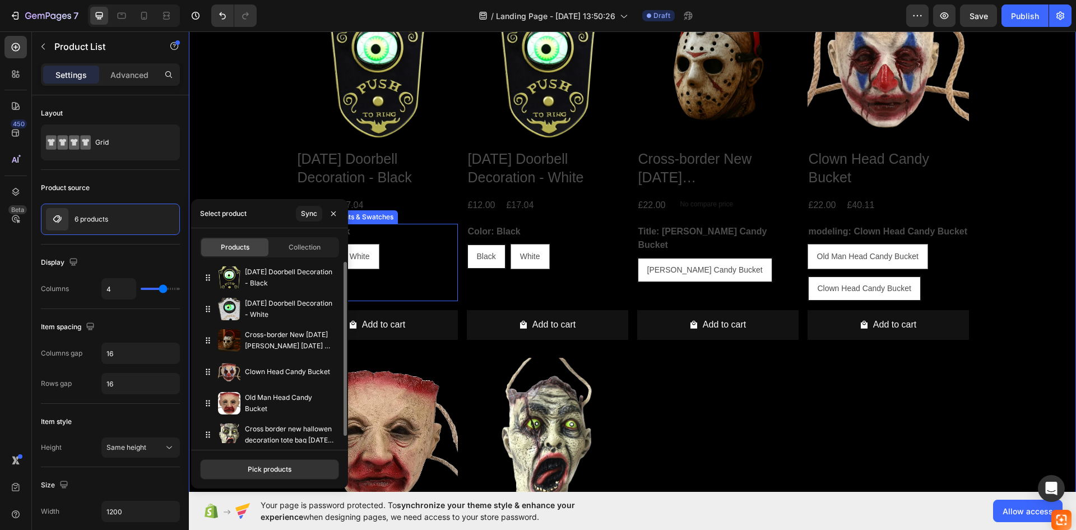
scroll to position [448, 0]
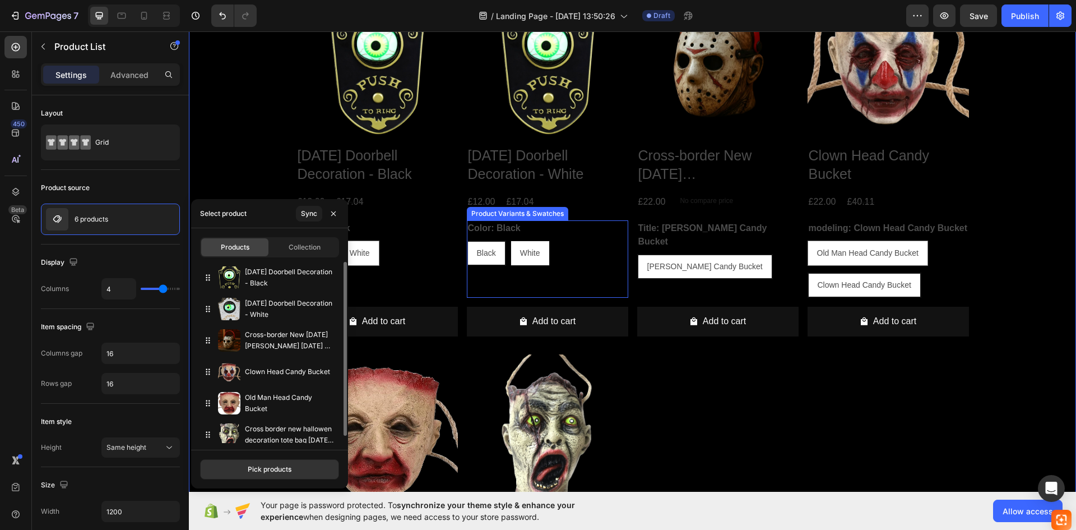
click at [521, 254] on span "White" at bounding box center [530, 252] width 20 height 9
click at [511, 240] on input "White White White" at bounding box center [510, 240] width 1 height 1
radio input "true"
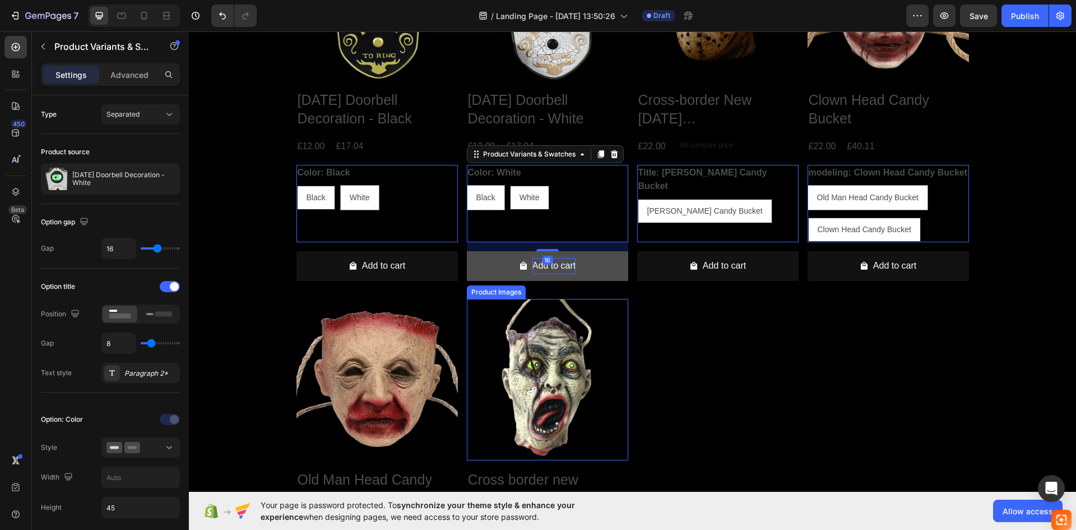
scroll to position [504, 0]
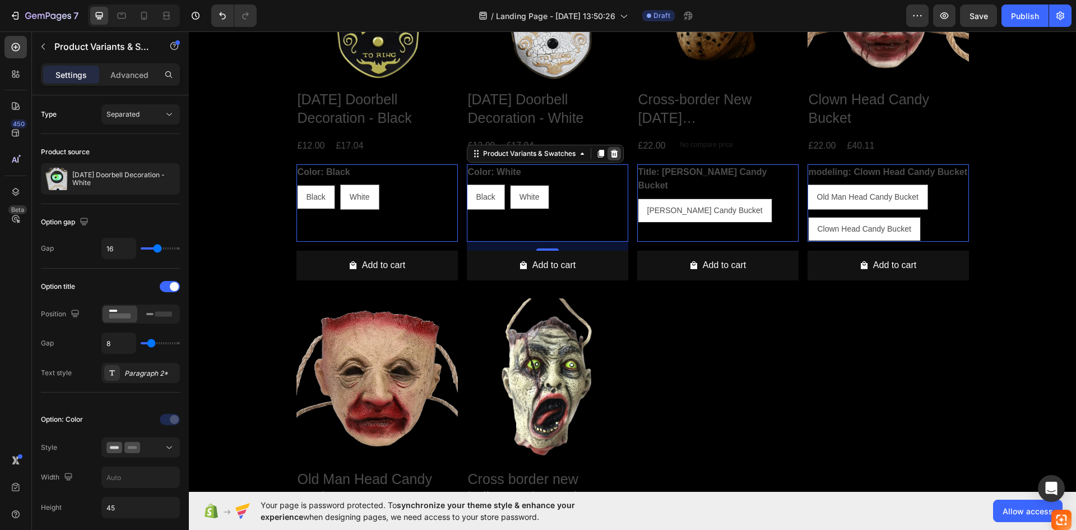
click at [610, 157] on icon at bounding box center [613, 154] width 7 height 8
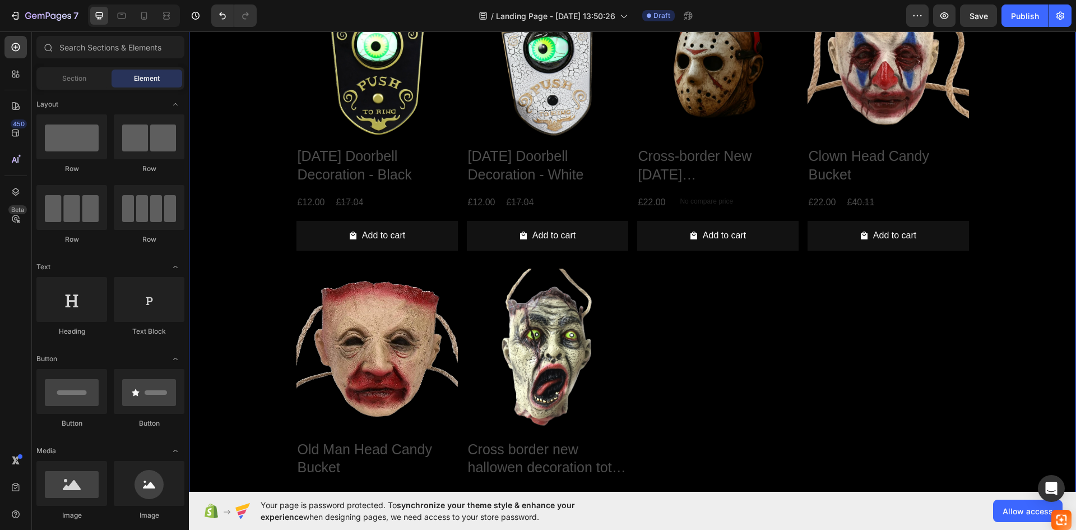
scroll to position [448, 0]
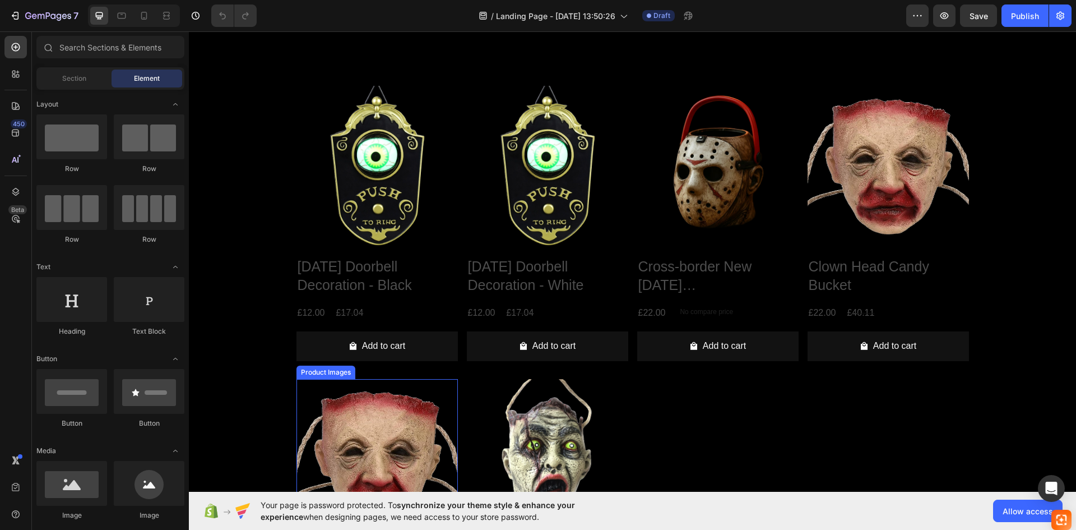
scroll to position [336, 0]
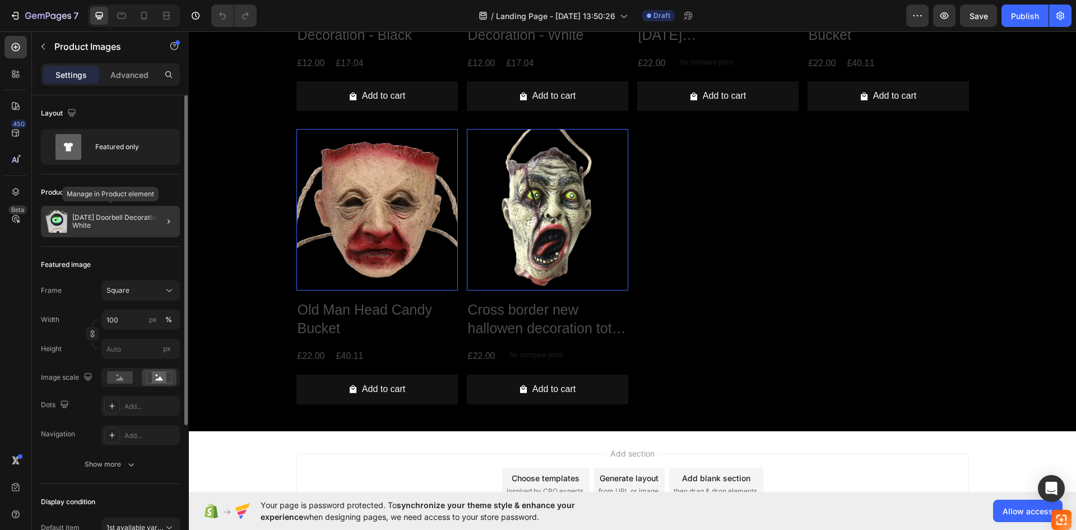
click at [73, 217] on p "[DATE] Doorbell Decoration - White" at bounding box center [123, 222] width 103 height 16
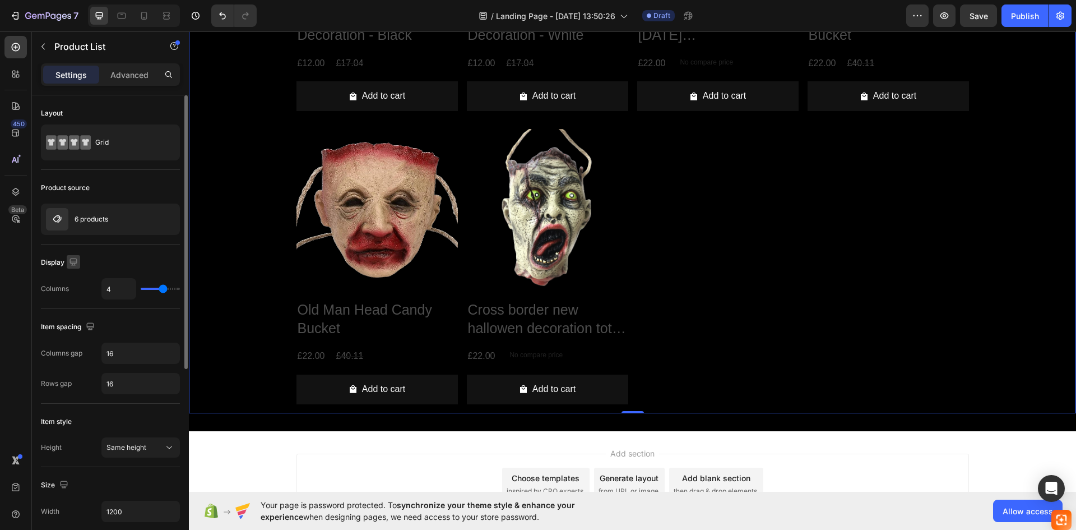
click at [75, 260] on icon "button" at bounding box center [73, 261] width 11 height 11
click at [75, 317] on icon "button" at bounding box center [76, 320] width 6 height 8
type input "100%"
type input "2"
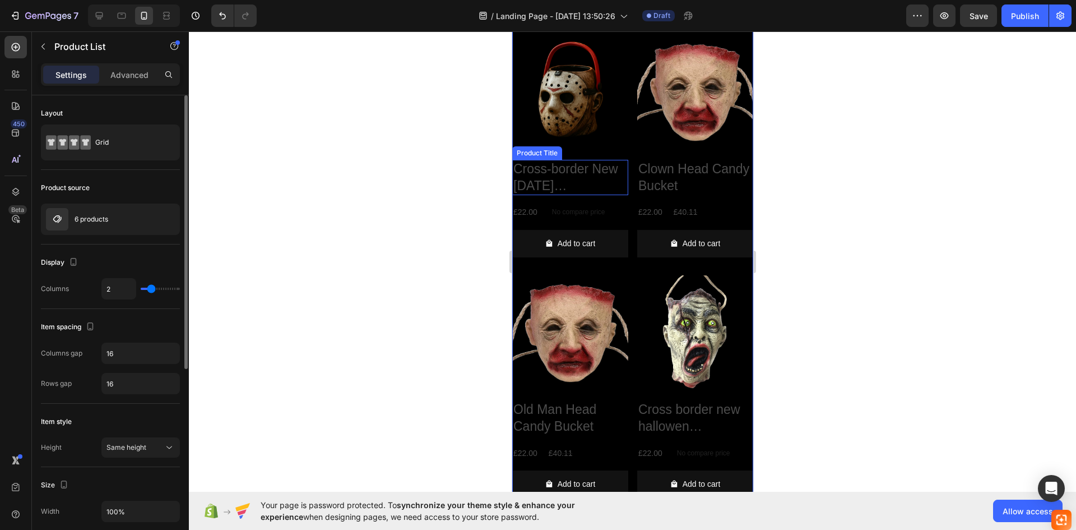
scroll to position [621, 0]
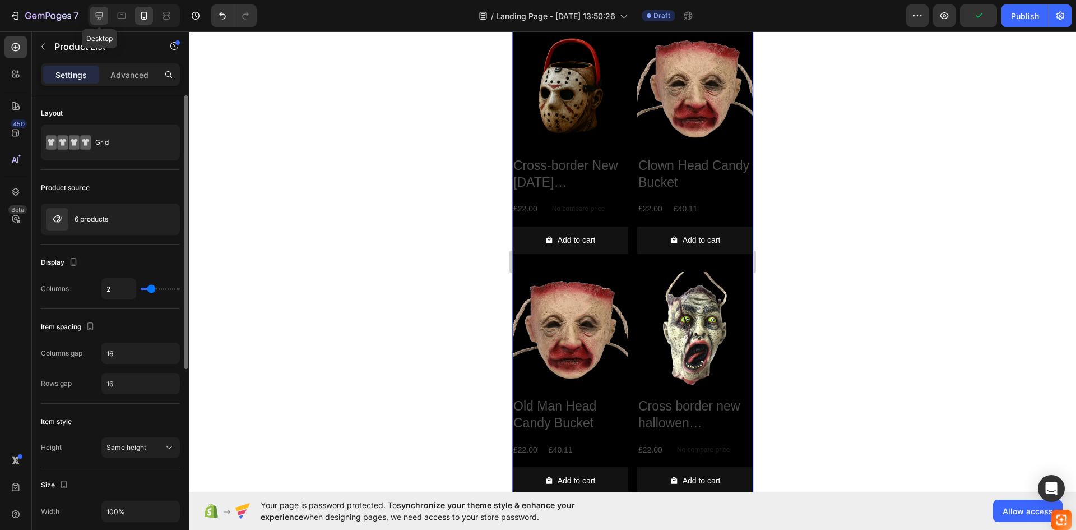
click at [100, 11] on icon at bounding box center [99, 15] width 11 height 11
type input "1200"
type input "4"
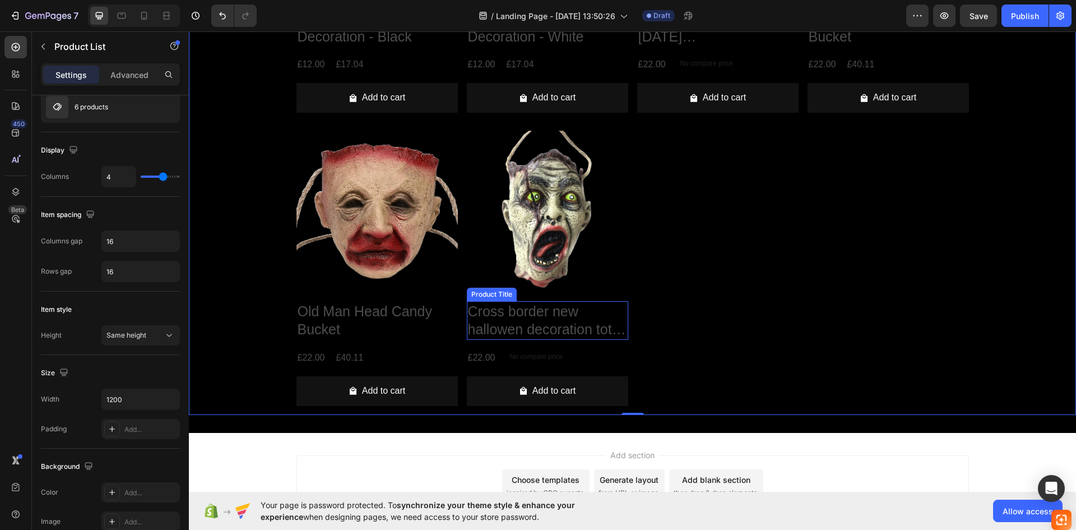
scroll to position [509, 0]
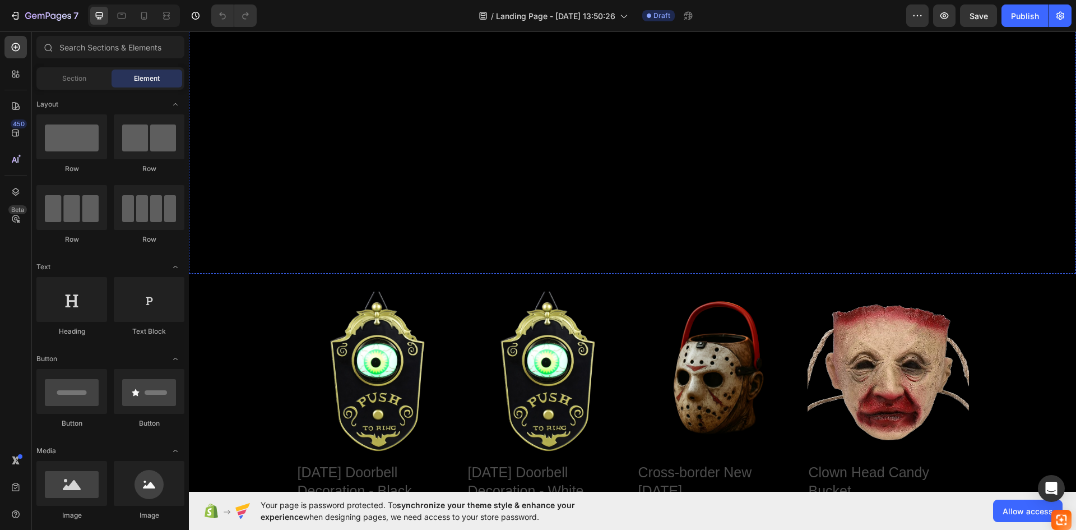
scroll to position [127, 0]
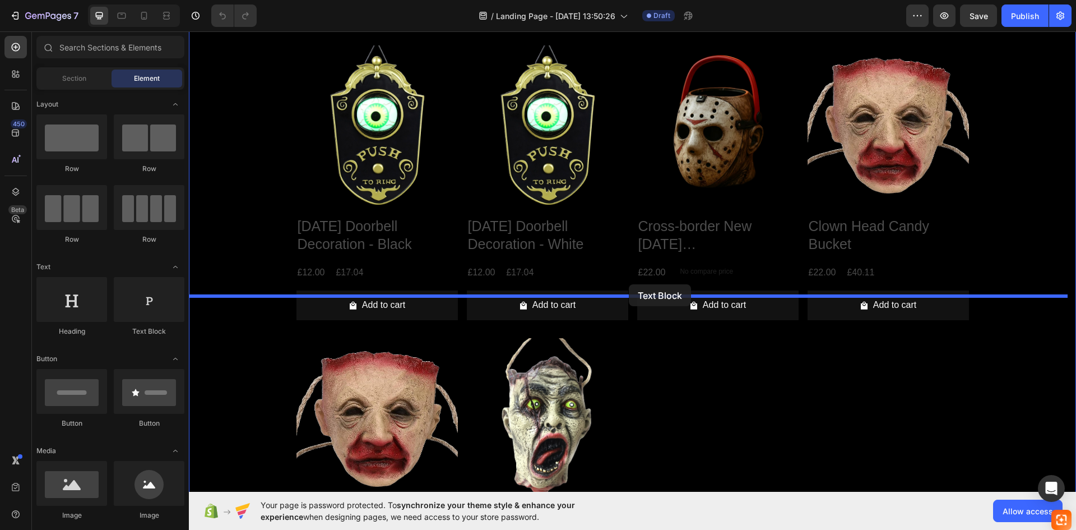
drag, startPoint x: 338, startPoint y: 321, endPoint x: 629, endPoint y: 284, distance: 293.2
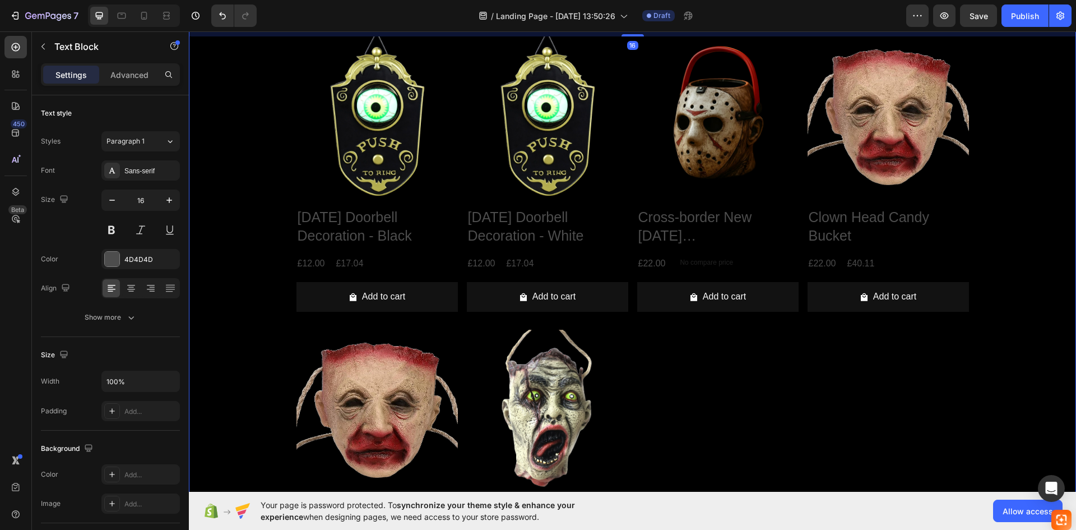
scroll to position [183, 0]
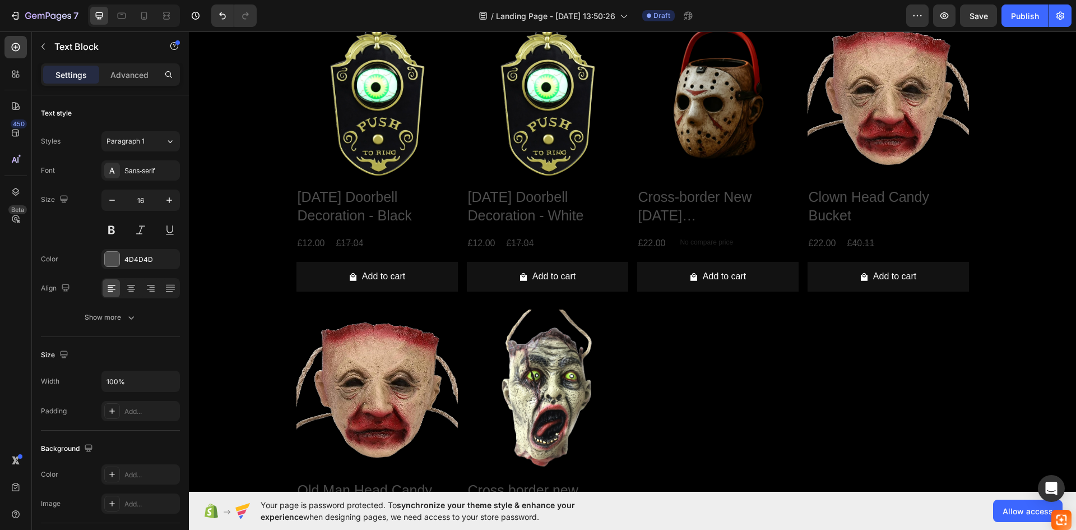
drag, startPoint x: 288, startPoint y: 247, endPoint x: 294, endPoint y: 247, distance: 6.7
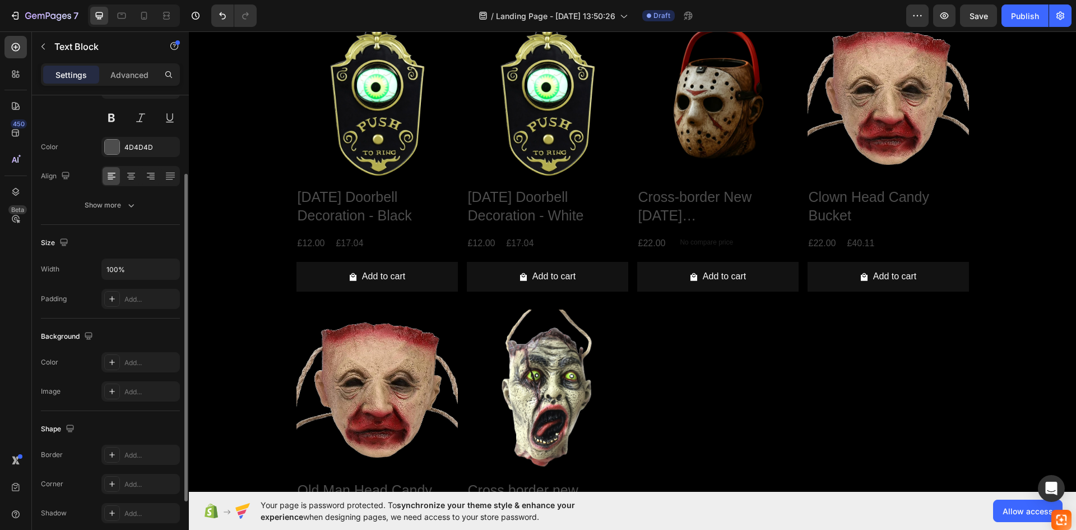
scroll to position [0, 0]
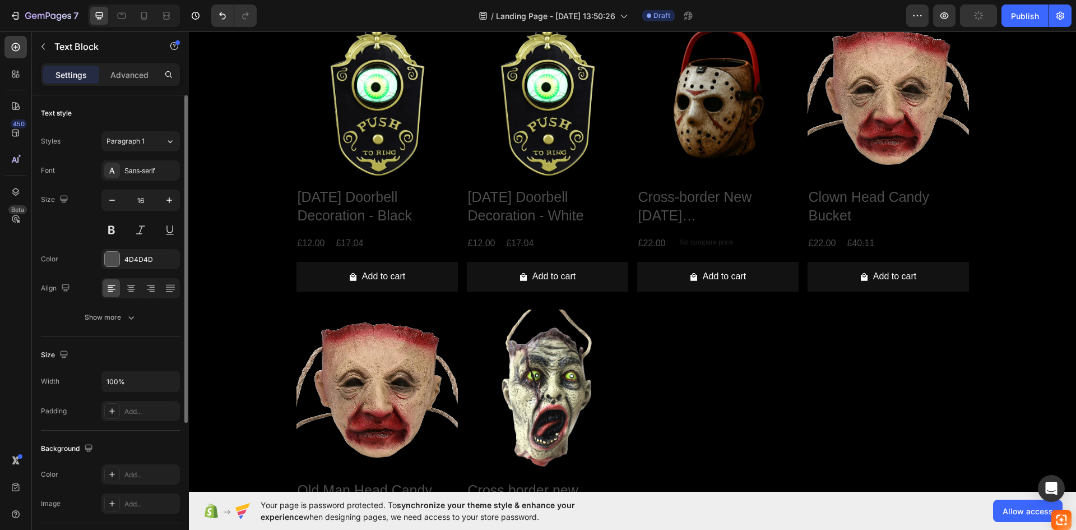
drag, startPoint x: 257, startPoint y: 253, endPoint x: 363, endPoint y: 293, distance: 113.5
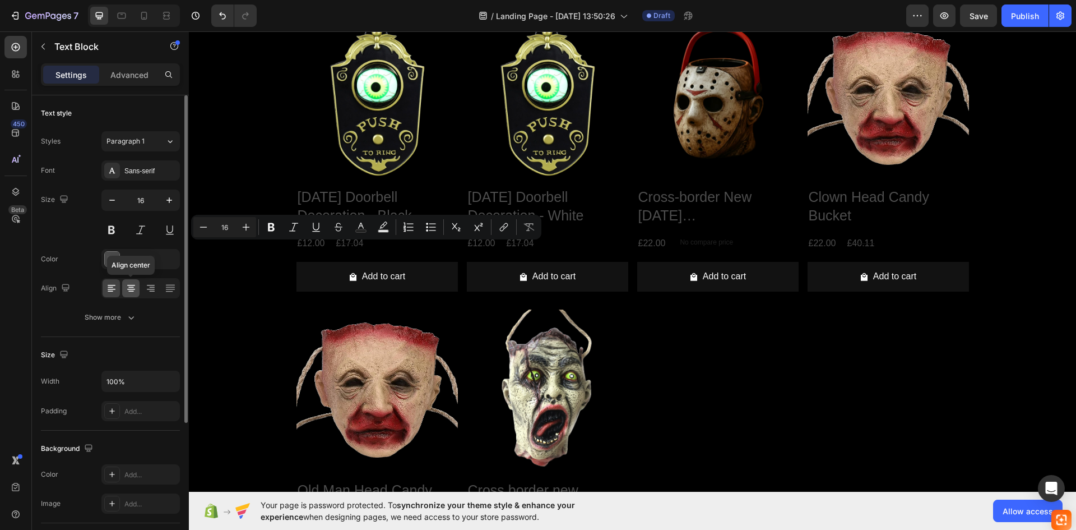
click at [132, 286] on icon at bounding box center [131, 288] width 11 height 11
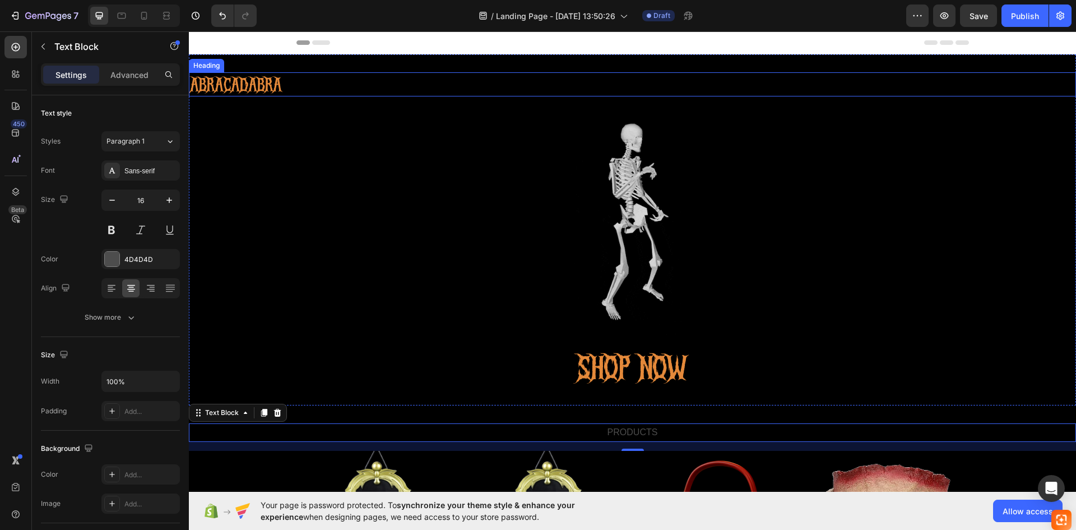
click at [253, 82] on h2 "ABRACADABRA" at bounding box center [632, 84] width 887 height 24
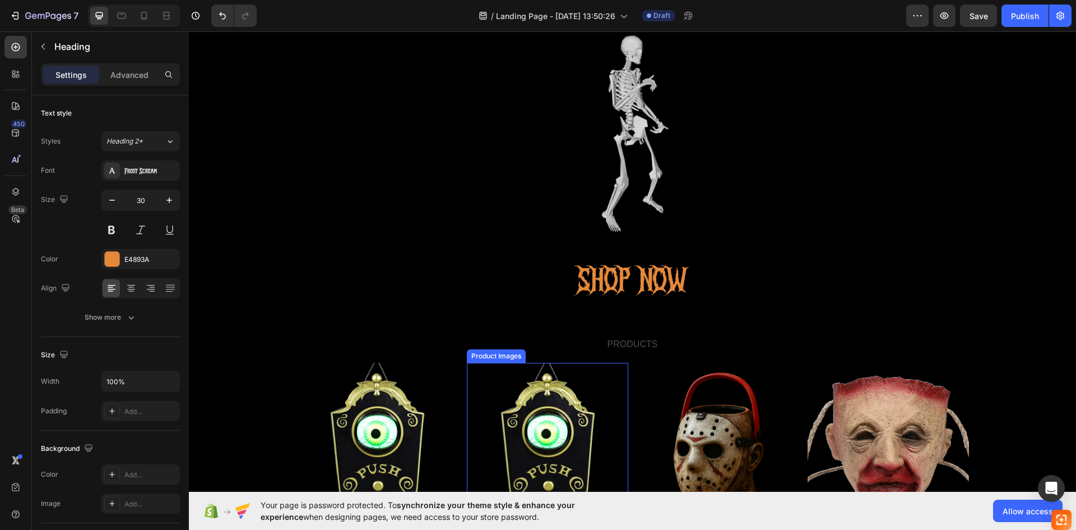
scroll to position [168, 0]
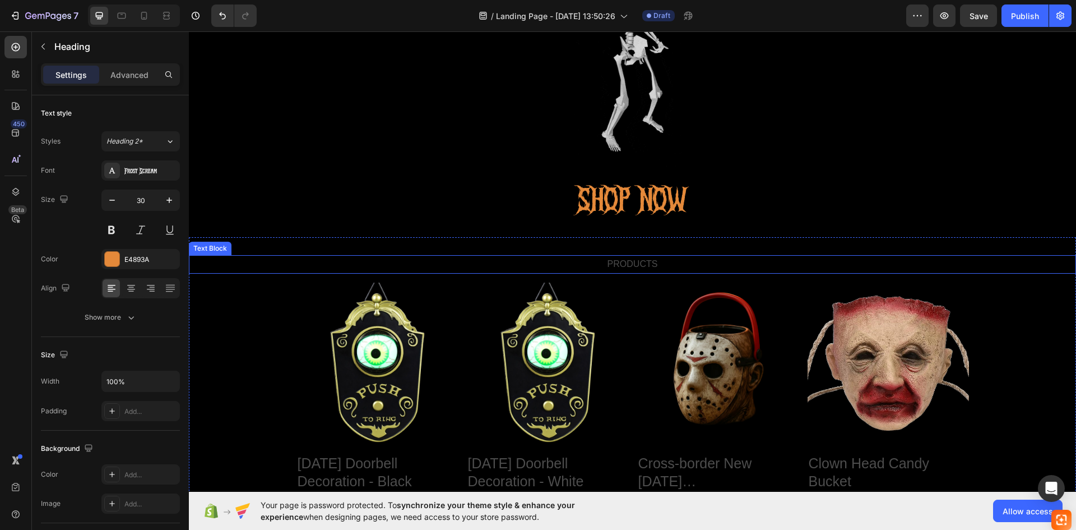
click at [630, 262] on p "PRODUCTS" at bounding box center [632, 264] width 885 height 16
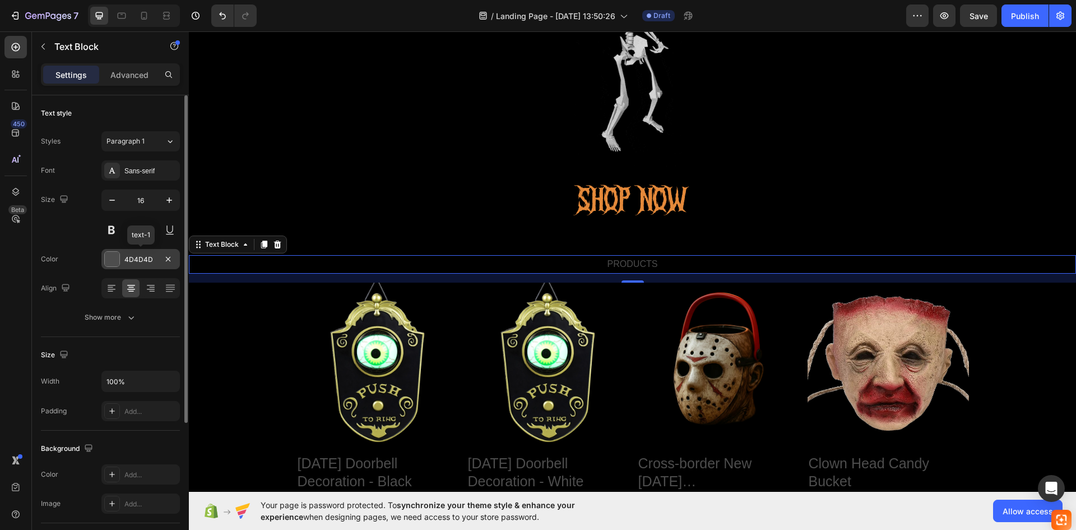
click at [119, 262] on div at bounding box center [112, 259] width 15 height 15
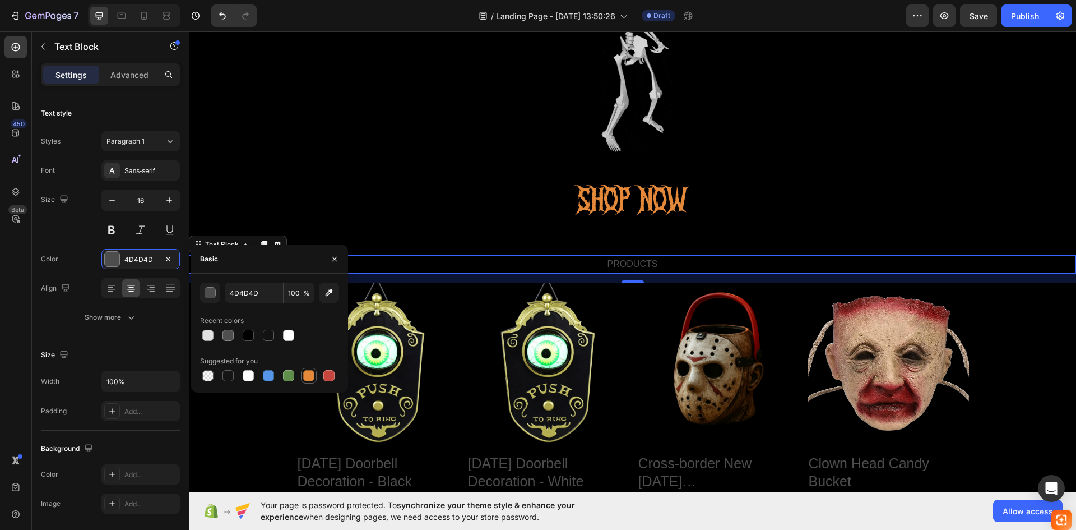
click at [312, 377] on div at bounding box center [308, 375] width 11 height 11
type input "E4893A"
click at [151, 165] on div "Sans-serif" at bounding box center [140, 170] width 78 height 20
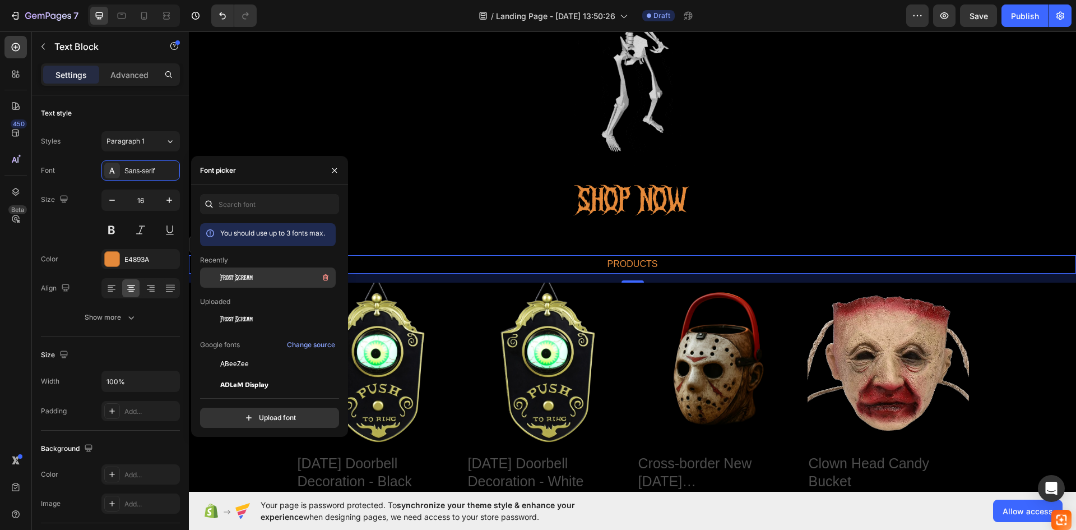
click at [239, 281] on span "Frost Scream" at bounding box center [236, 277] width 33 height 10
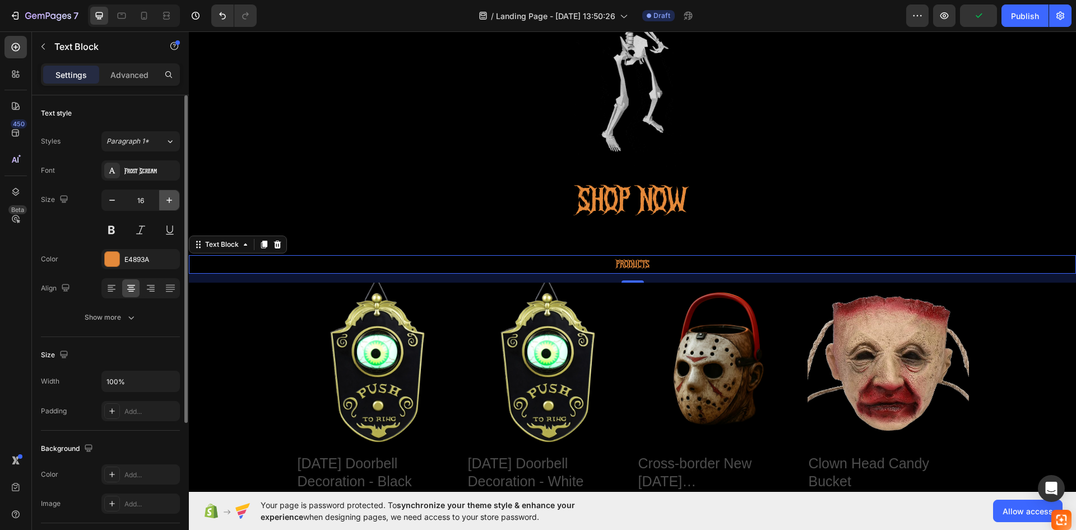
click at [160, 200] on button "button" at bounding box center [169, 200] width 20 height 20
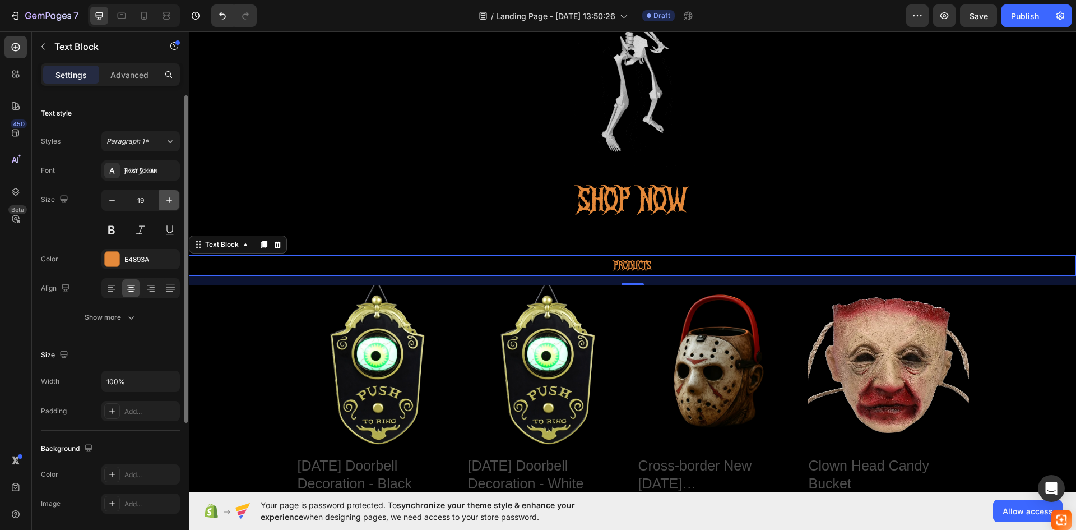
click at [160, 200] on button "button" at bounding box center [169, 200] width 20 height 20
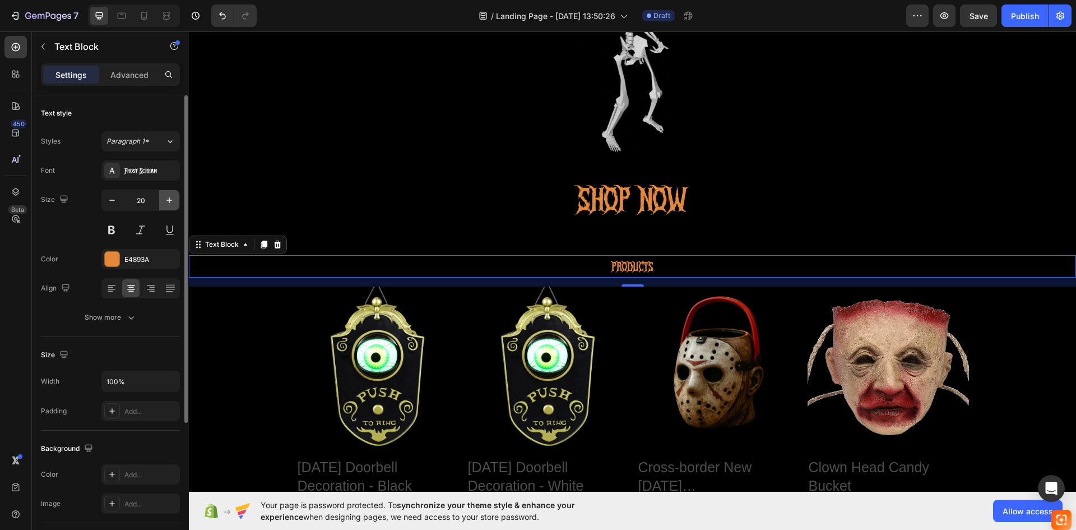
click at [160, 200] on button "button" at bounding box center [169, 200] width 20 height 20
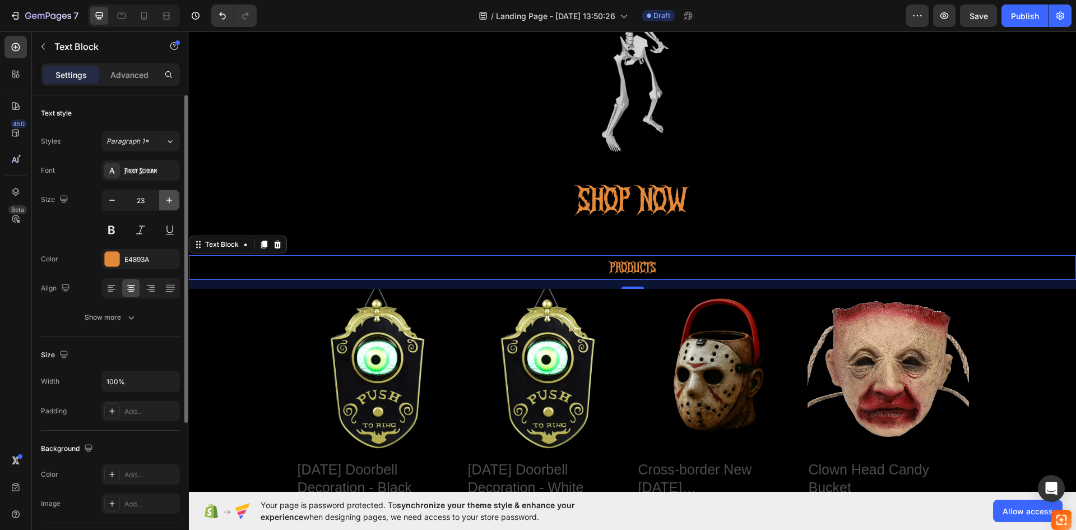
click at [160, 200] on button "button" at bounding box center [169, 200] width 20 height 20
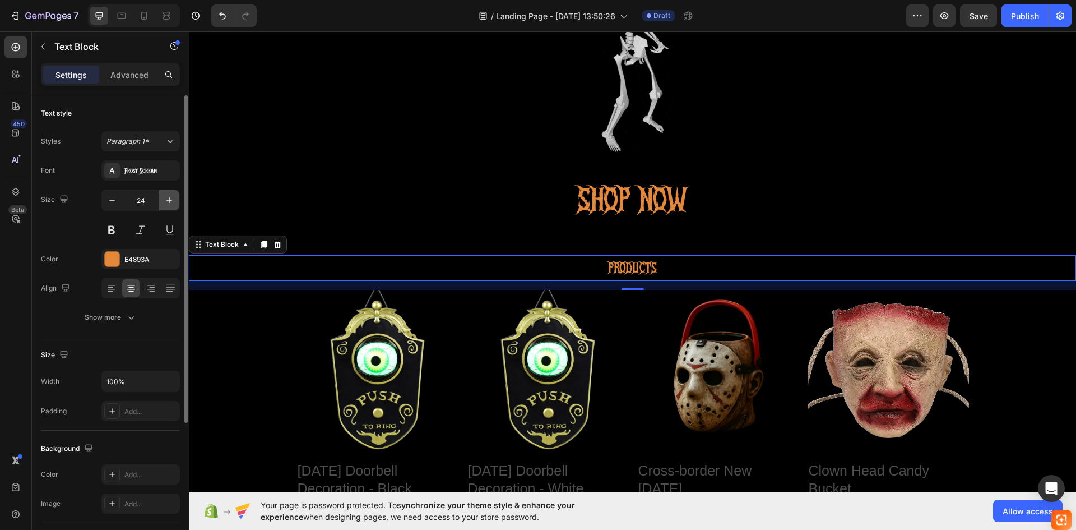
click at [160, 200] on button "button" at bounding box center [169, 200] width 20 height 20
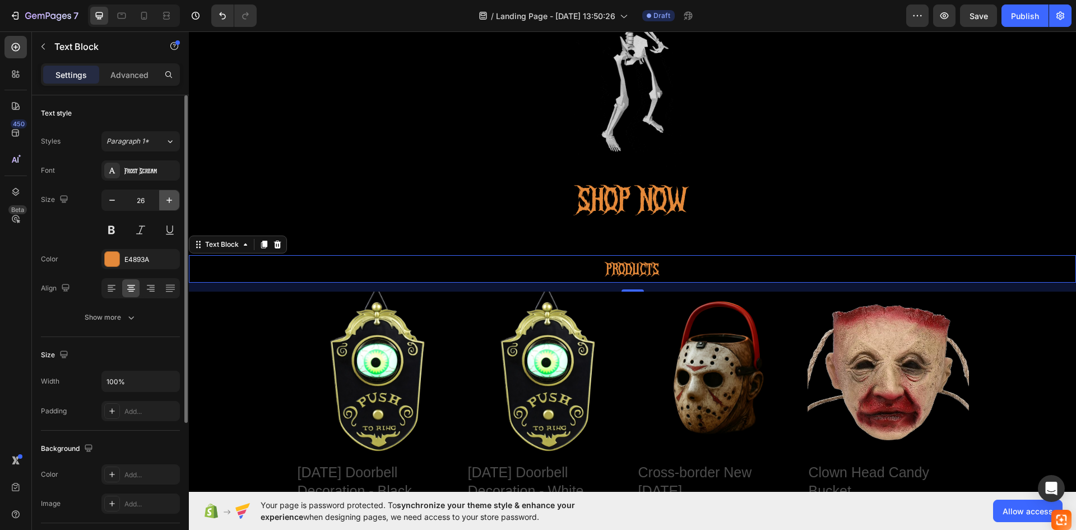
click at [160, 200] on button "button" at bounding box center [169, 200] width 20 height 20
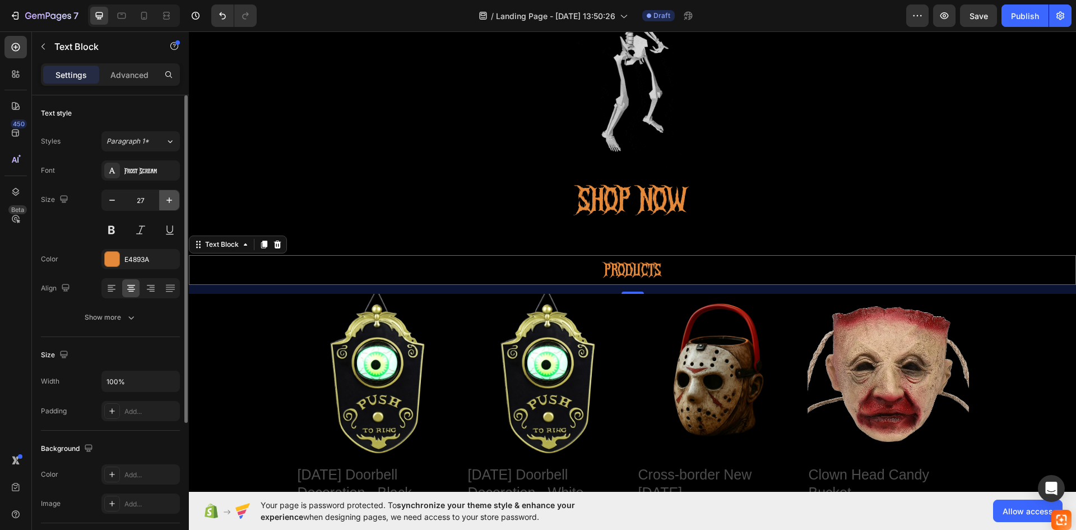
click at [160, 200] on button "button" at bounding box center [169, 200] width 20 height 20
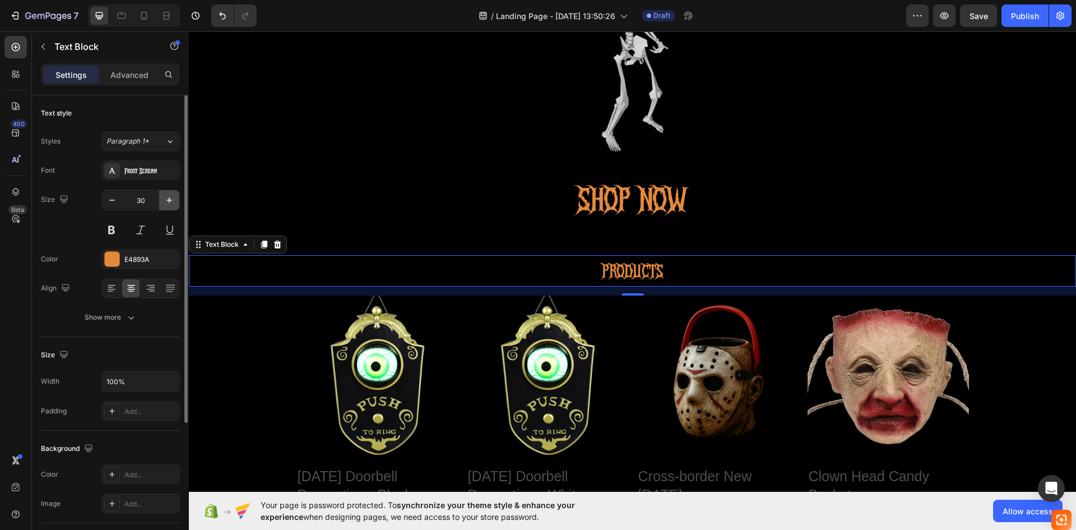
click at [160, 200] on button "button" at bounding box center [169, 200] width 20 height 20
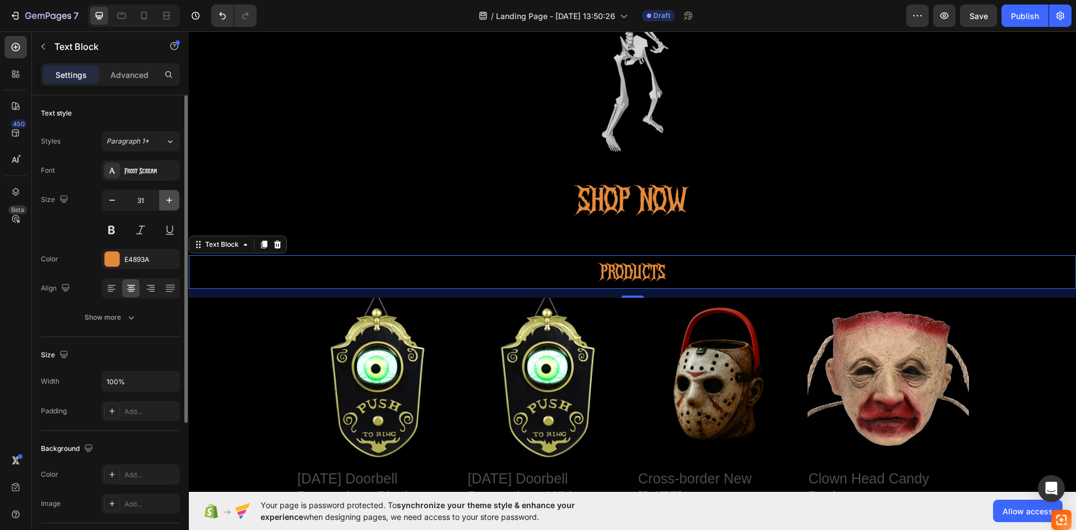
click at [160, 200] on button "button" at bounding box center [169, 200] width 20 height 20
click at [102, 200] on button "button" at bounding box center [112, 200] width 20 height 20
type input "30"
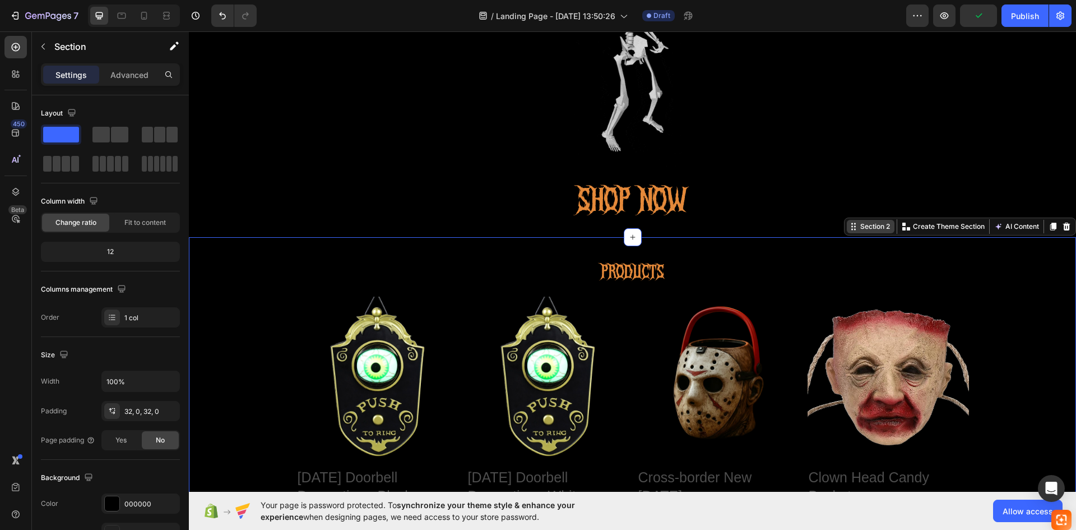
click at [858, 227] on div "Section 2" at bounding box center [875, 226] width 34 height 10
click at [858, 232] on div "Section 2" at bounding box center [875, 226] width 34 height 10
click at [859, 226] on div "Section 2" at bounding box center [875, 226] width 34 height 10
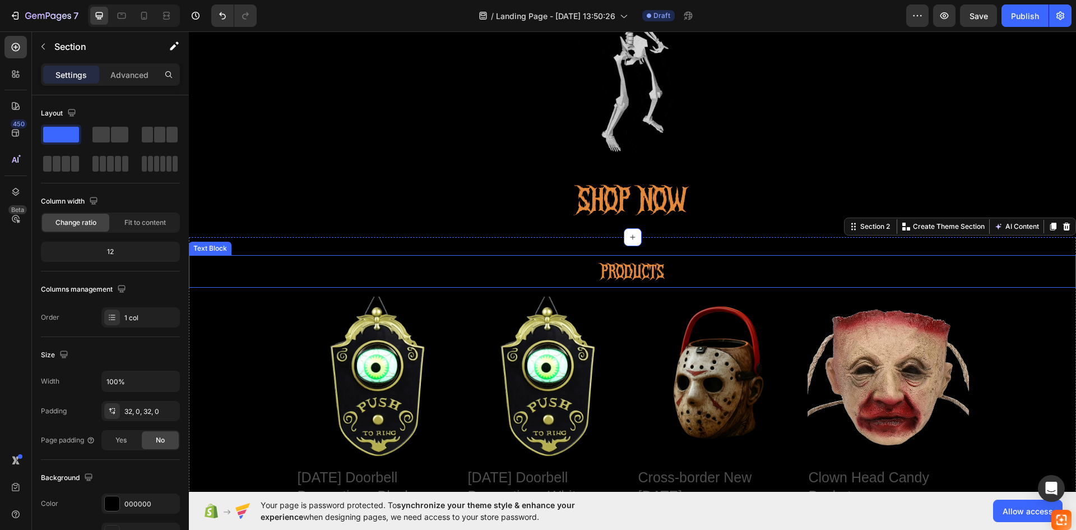
click at [742, 276] on p "PRODUCTS" at bounding box center [632, 271] width 885 height 30
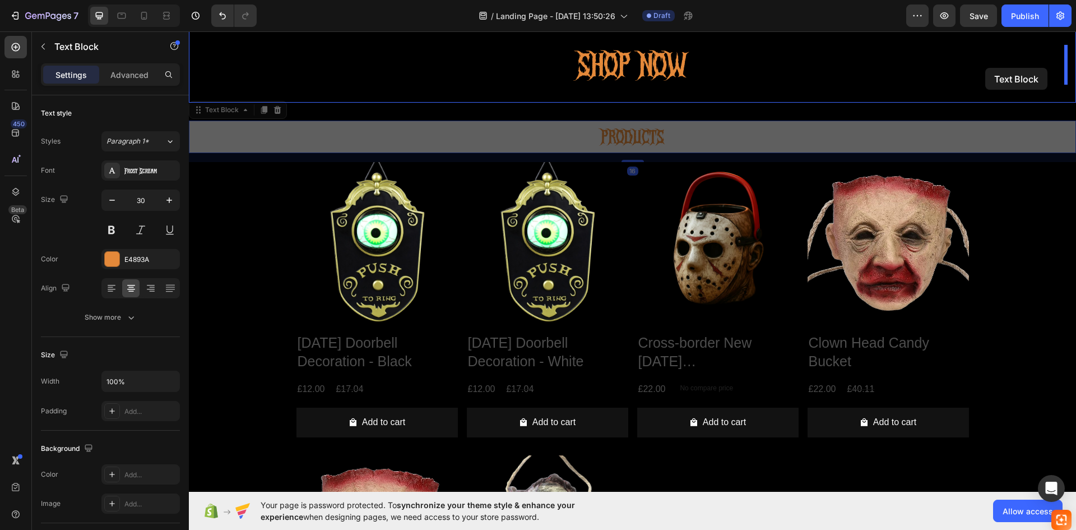
scroll to position [272, 0]
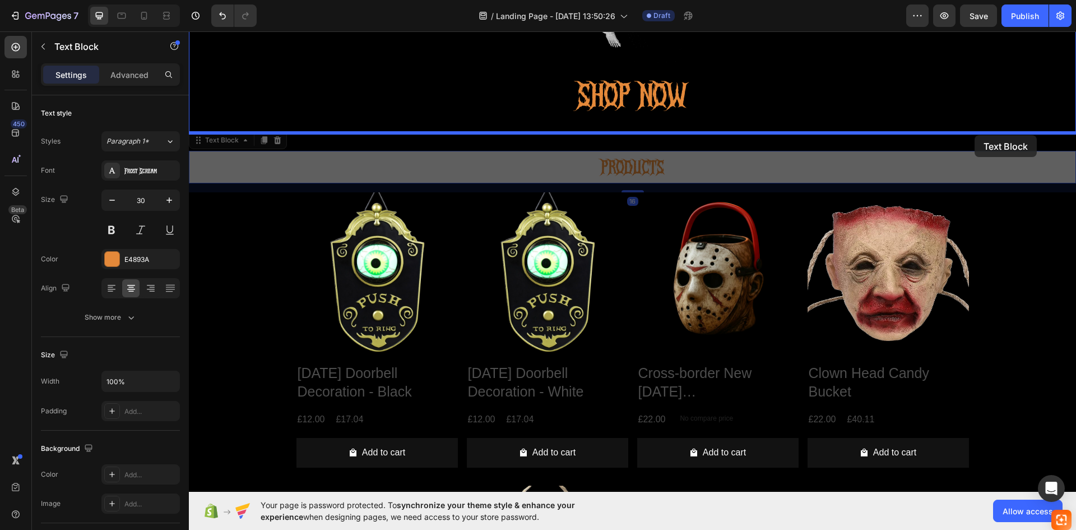
drag, startPoint x: 989, startPoint y: 114, endPoint x: 975, endPoint y: 135, distance: 25.0
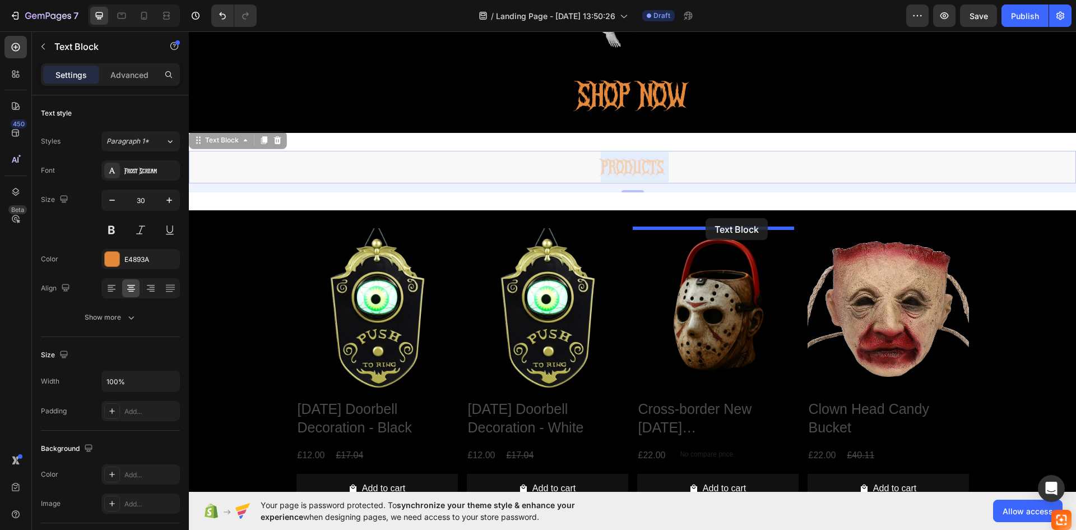
drag, startPoint x: 702, startPoint y: 167, endPoint x: 706, endPoint y: 218, distance: 51.2
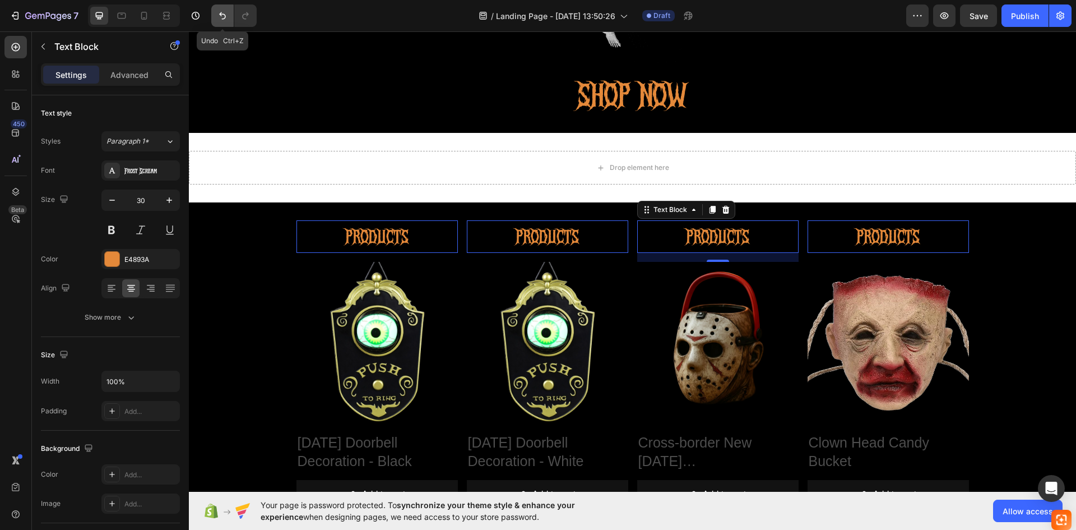
click at [216, 21] on button "Undo/Redo" at bounding box center [222, 15] width 22 height 22
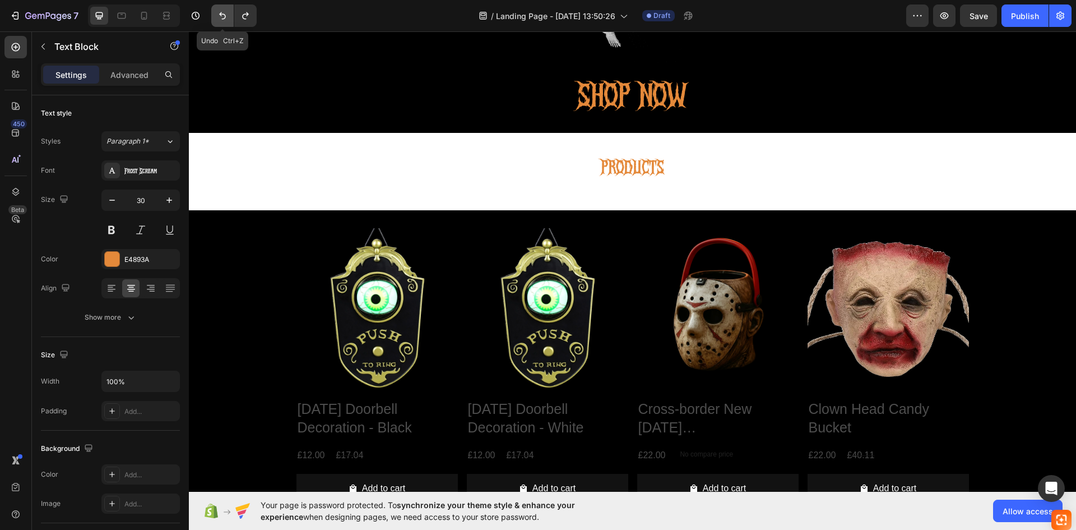
click at [216, 21] on button "Undo/Redo" at bounding box center [222, 15] width 22 height 22
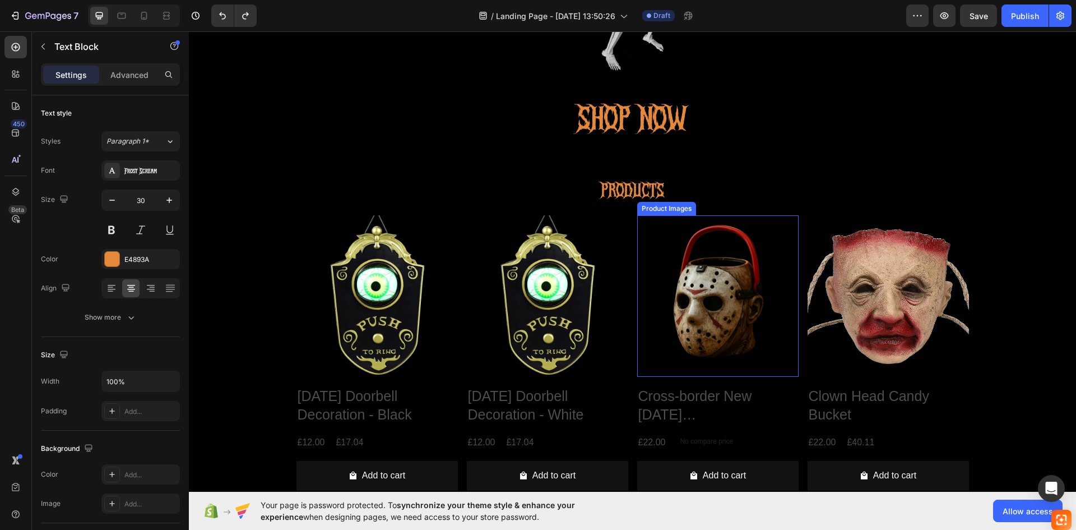
scroll to position [216, 0]
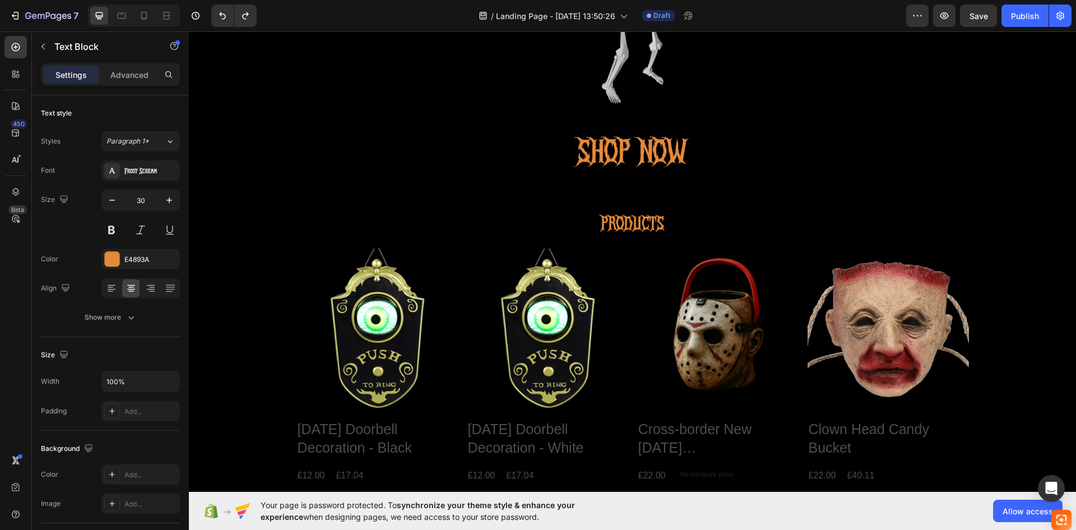
click at [594, 220] on p "PRODUCTS" at bounding box center [632, 223] width 885 height 30
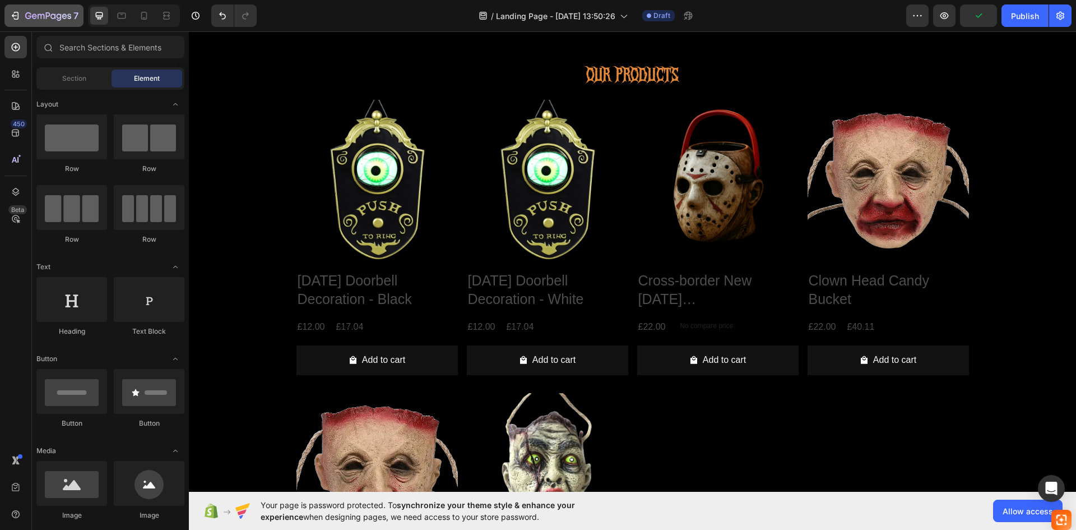
scroll to position [392, 0]
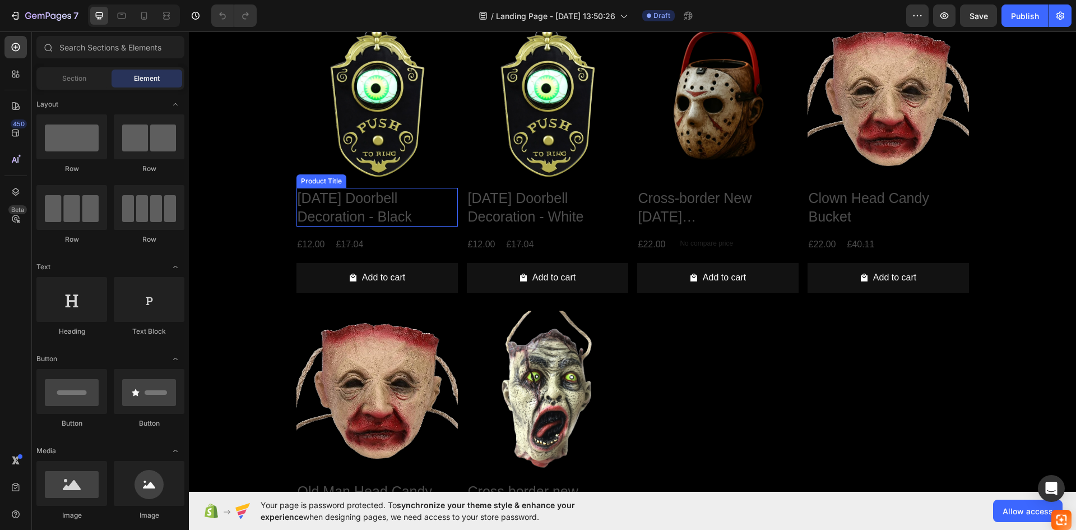
scroll to position [393, 0]
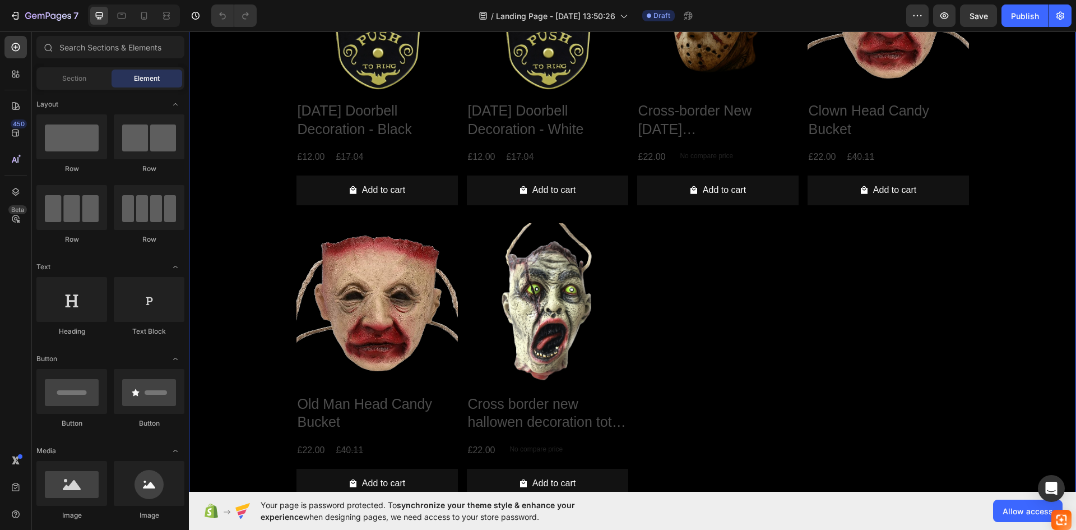
scroll to position [561, 0]
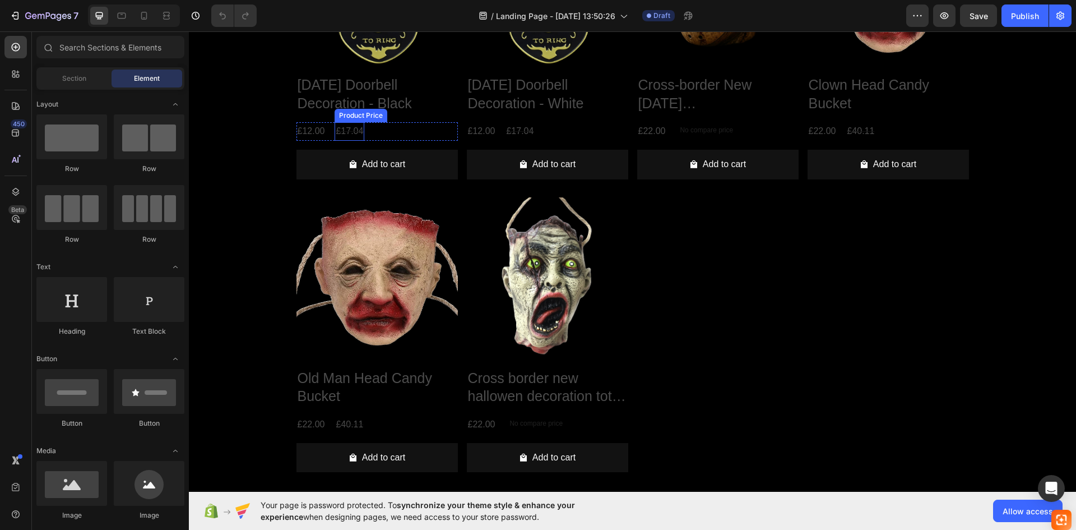
click at [353, 131] on div "£17.04" at bounding box center [350, 131] width 30 height 18
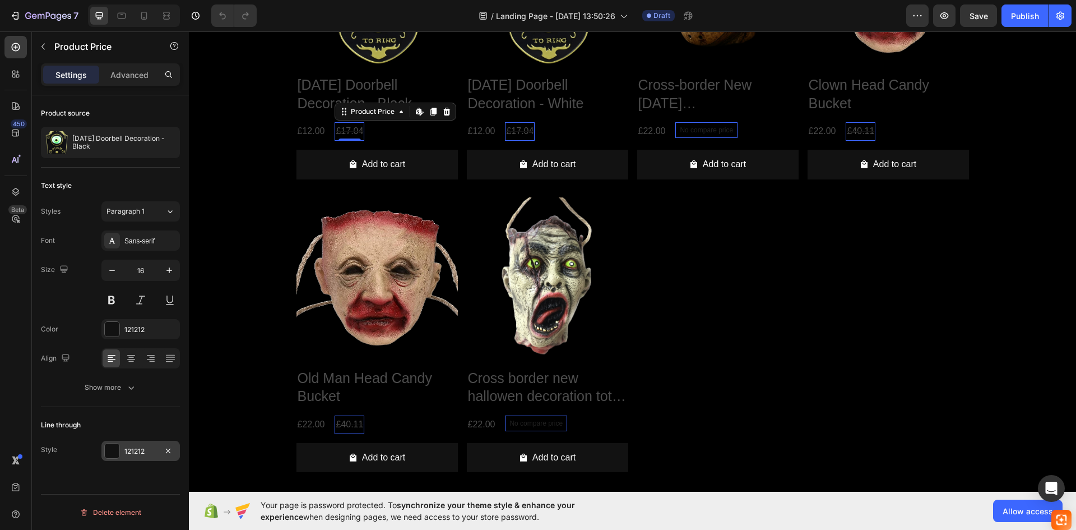
click at [109, 447] on div at bounding box center [112, 450] width 15 height 15
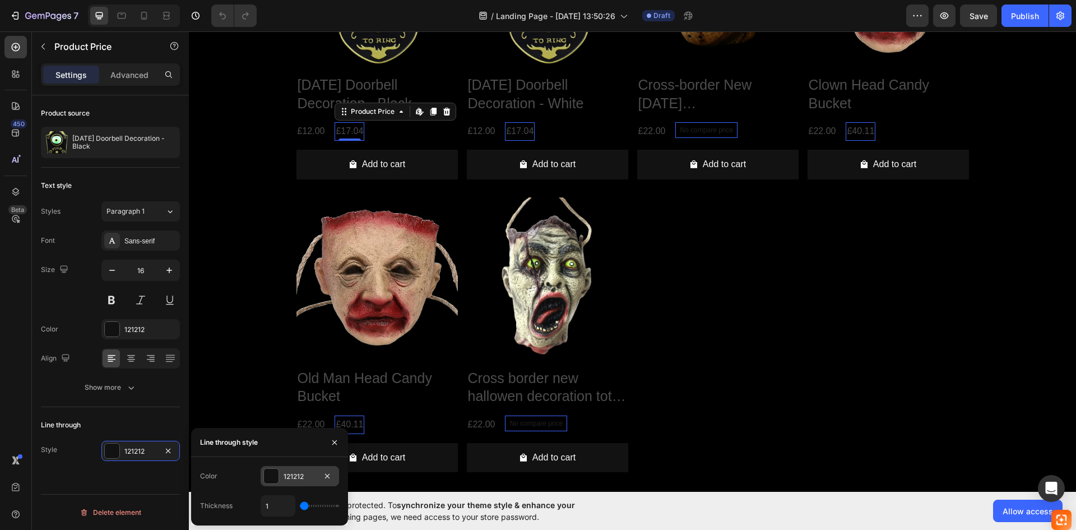
click at [280, 475] on div "121212" at bounding box center [300, 476] width 78 height 20
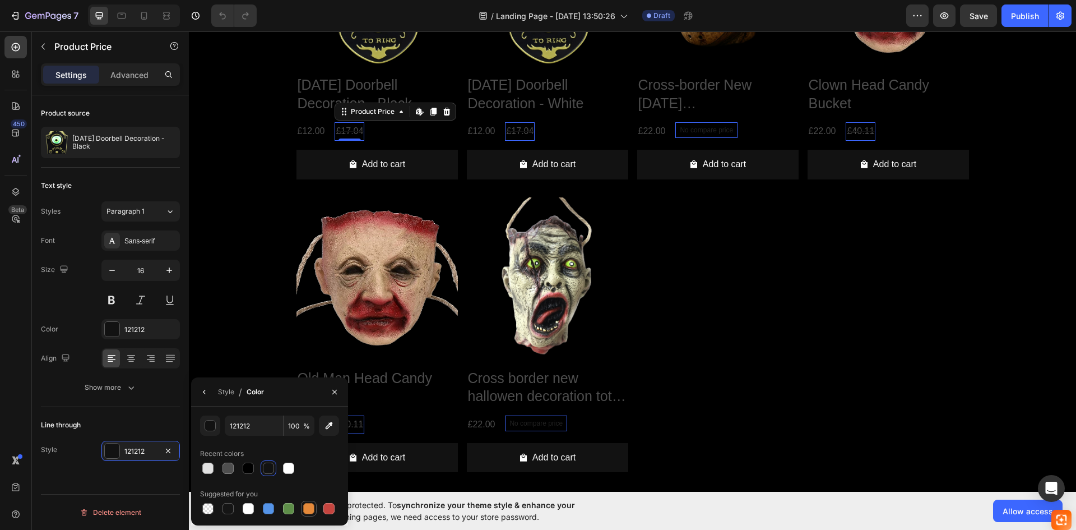
click at [310, 506] on div at bounding box center [308, 508] width 11 height 11
click at [329, 507] on div at bounding box center [328, 508] width 11 height 11
type input "C5453F"
click at [335, 386] on button "button" at bounding box center [335, 392] width 18 height 18
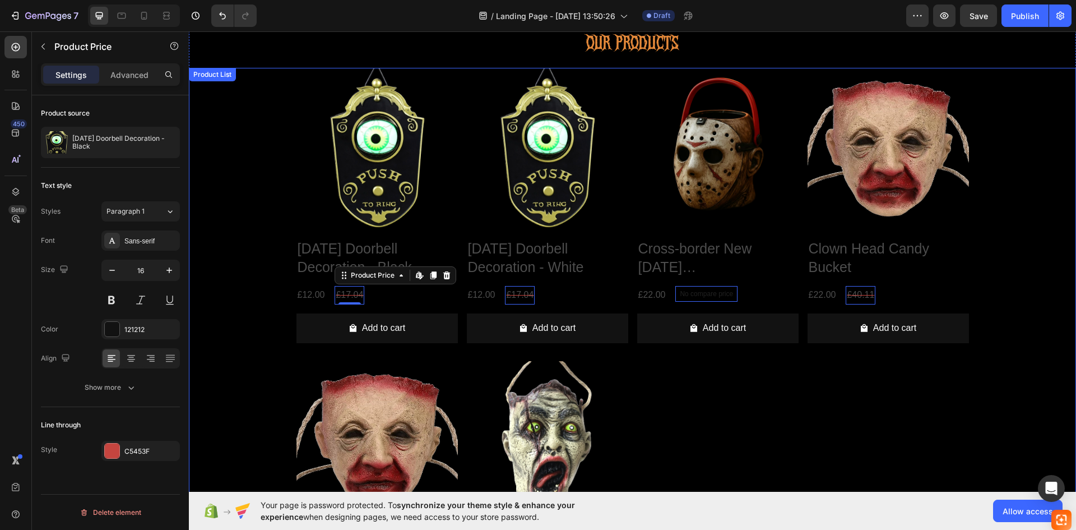
scroll to position [392, 0]
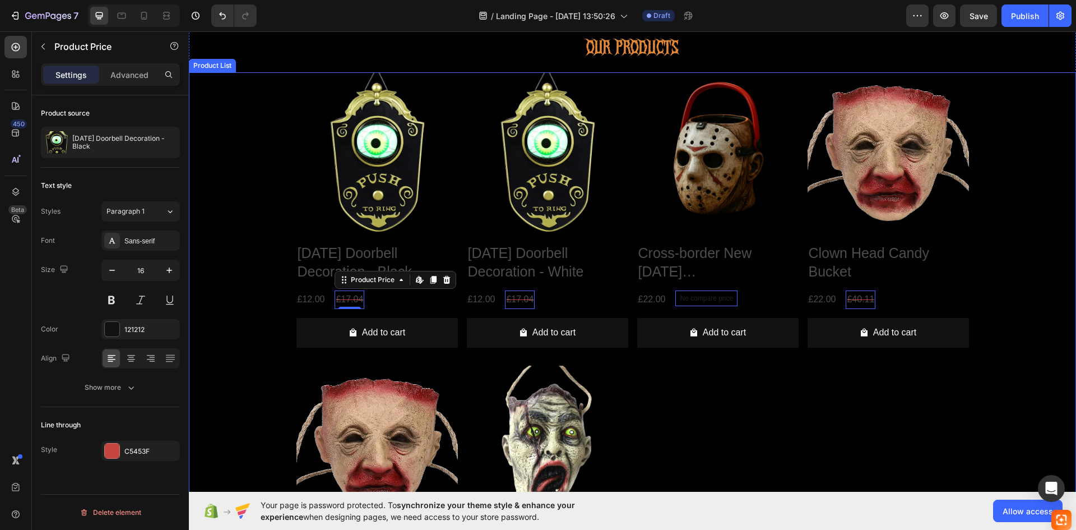
click at [852, 441] on div "Product Images [DATE] Doorbell Decoration - Black Product Title £12.00 Product …" at bounding box center [633, 360] width 673 height 577
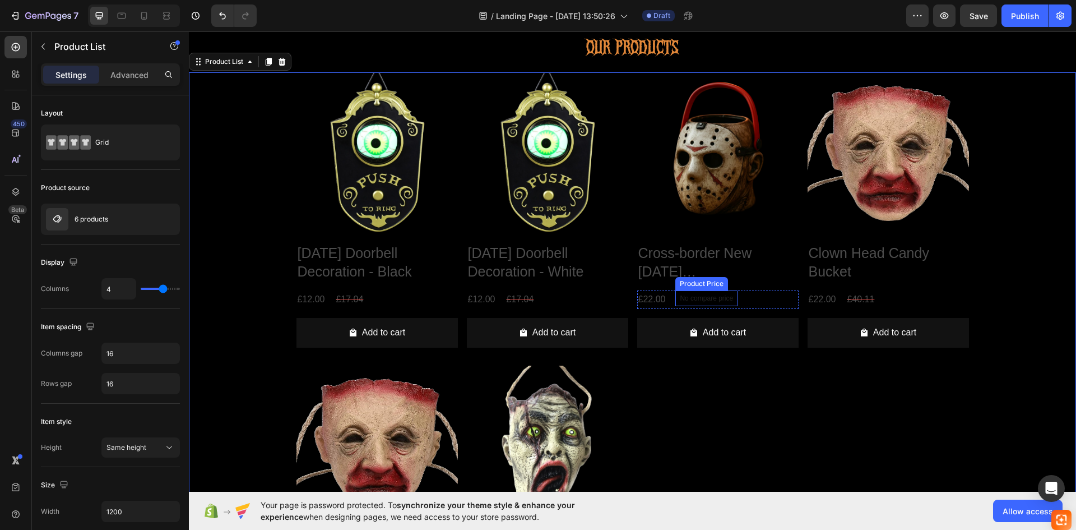
click at [724, 298] on p "No compare price" at bounding box center [706, 298] width 53 height 7
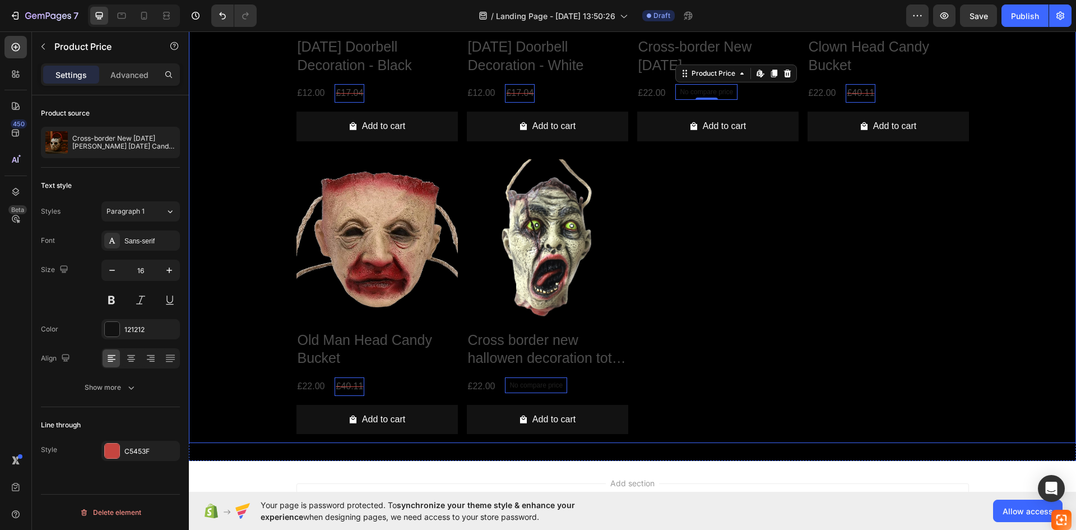
scroll to position [617, 0]
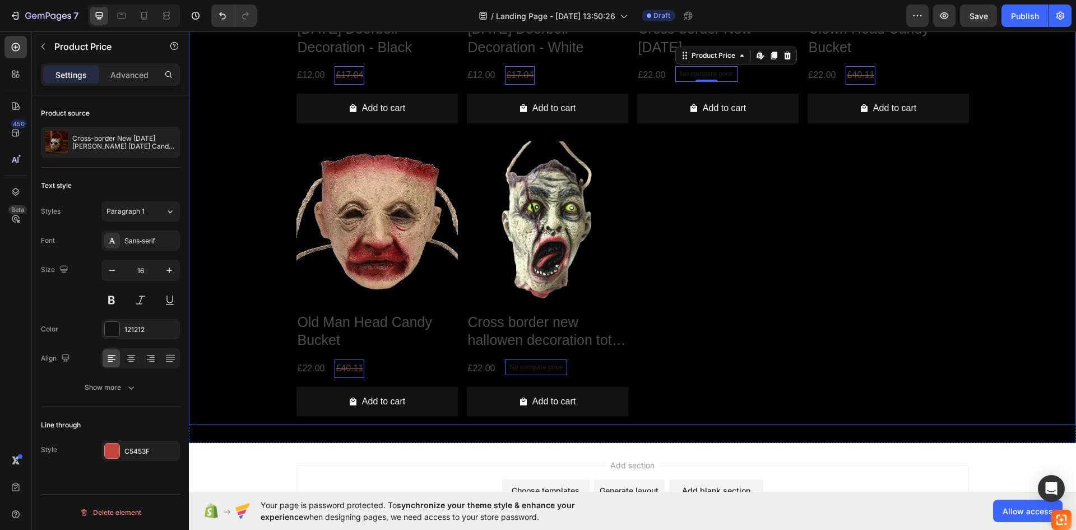
click at [739, 224] on div "Product Images [DATE] Doorbell Decoration - Black Product Title £12.00 Product …" at bounding box center [633, 136] width 673 height 577
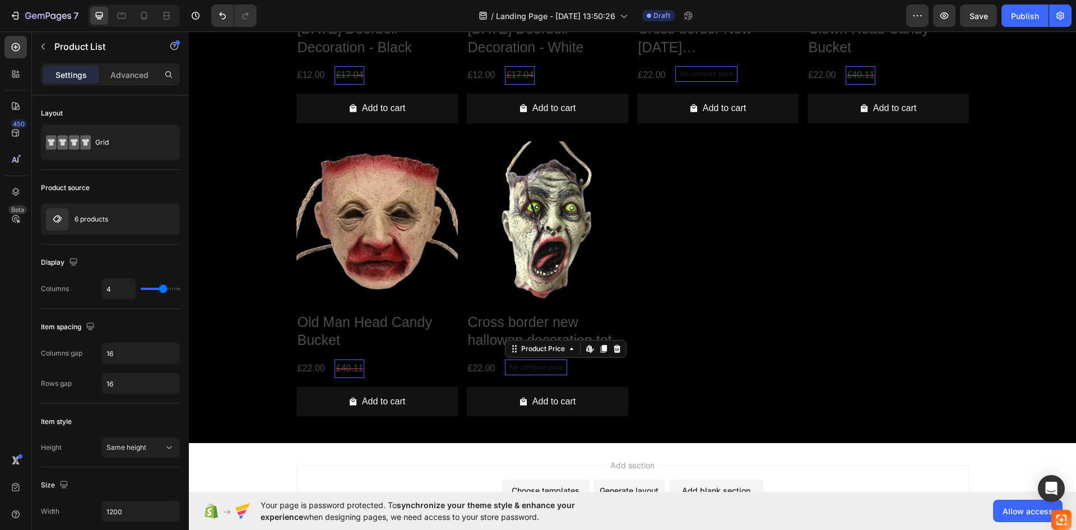
click at [529, 360] on div "No compare price" at bounding box center [536, 367] width 62 height 16
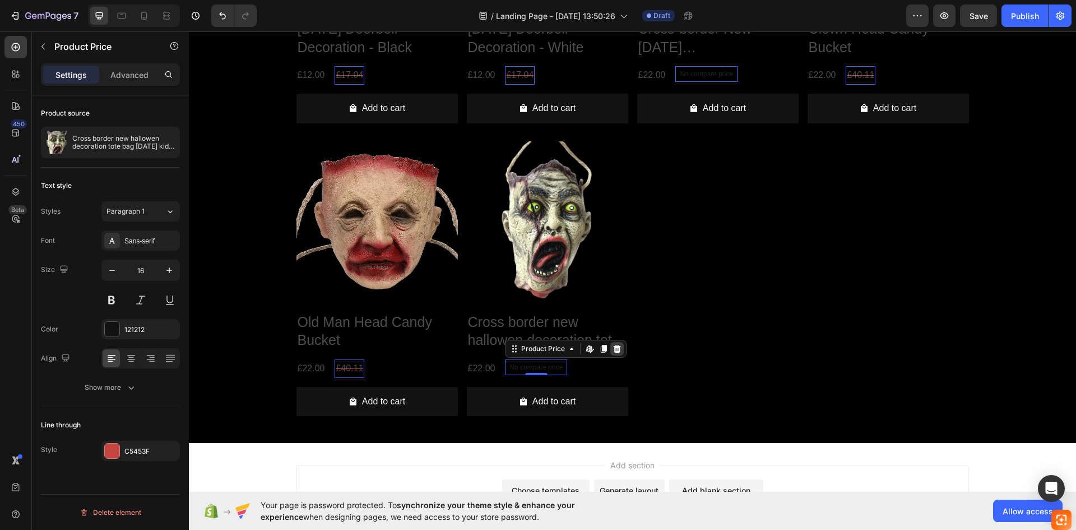
click at [613, 345] on icon at bounding box center [617, 348] width 9 height 9
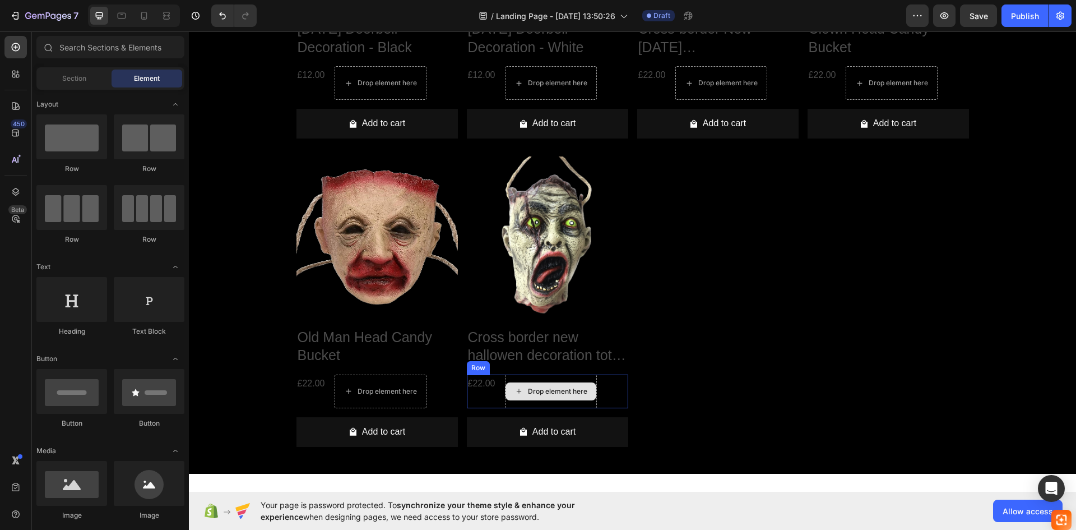
click at [566, 400] on div "Drop element here" at bounding box center [551, 391] width 92 height 34
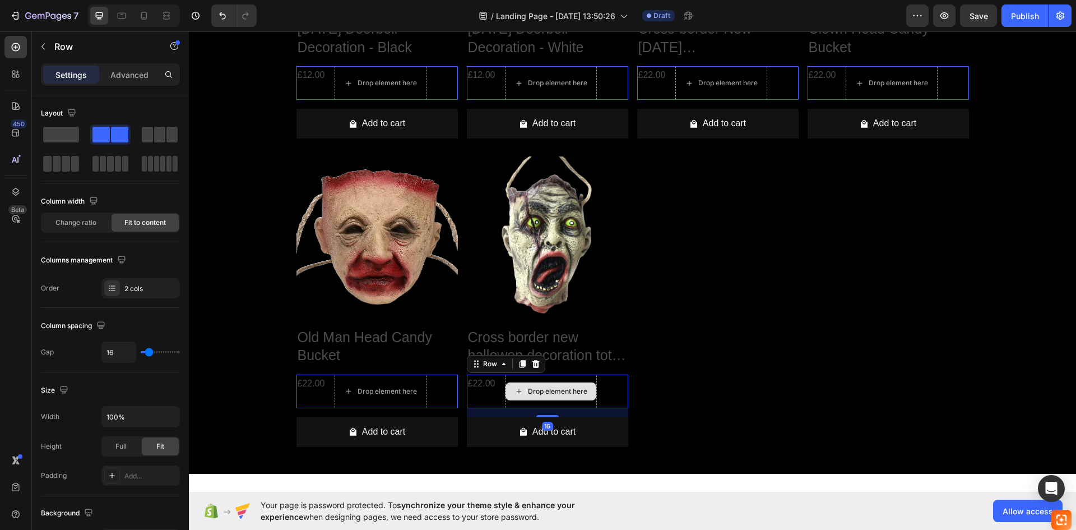
click at [566, 400] on div "Drop element here" at bounding box center [551, 391] width 92 height 34
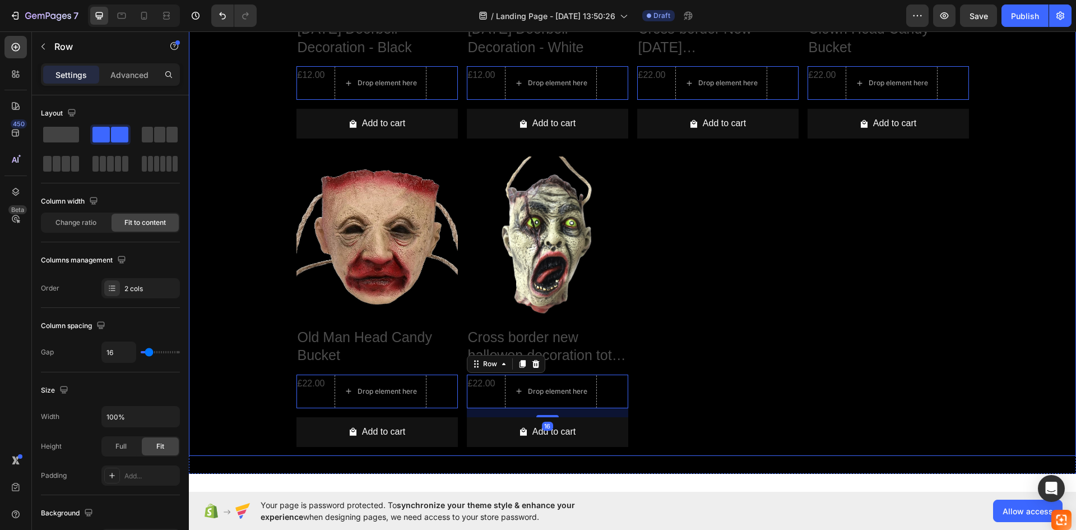
click at [691, 374] on div "Product Images [DATE] Doorbell Decoration - Black Product Title £12.00 Product …" at bounding box center [633, 152] width 673 height 608
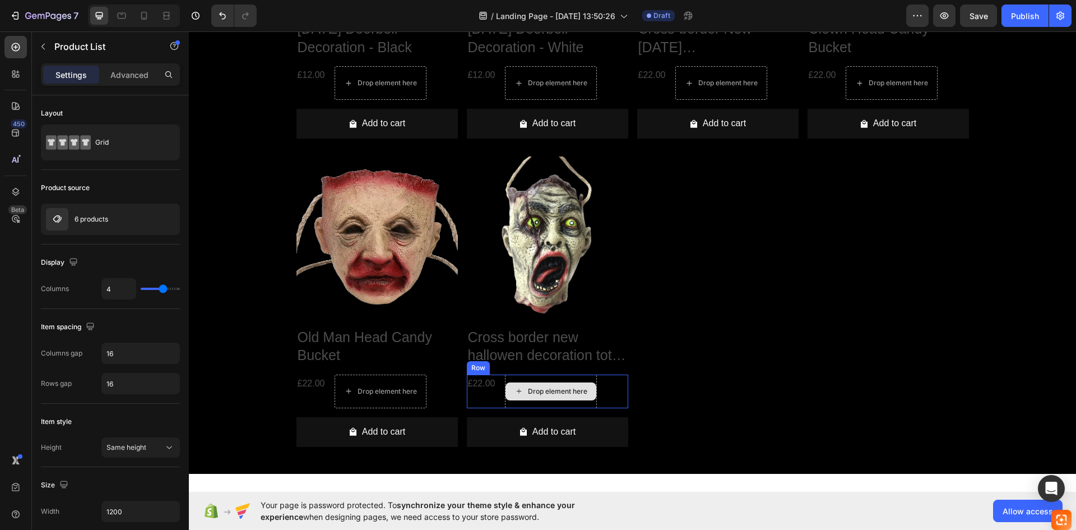
click at [564, 390] on div "Drop element here" at bounding box center [557, 391] width 59 height 9
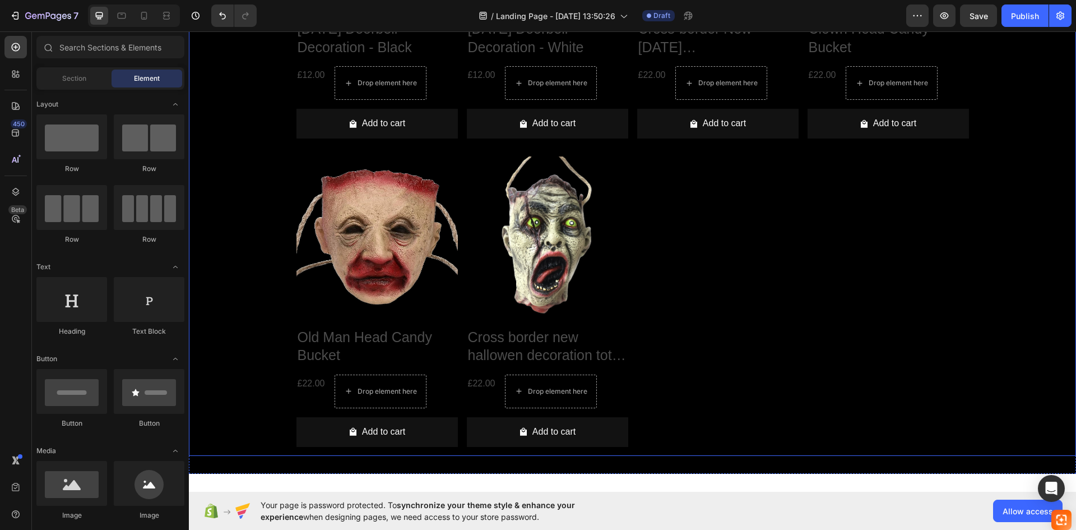
click at [735, 334] on div "Product Images [DATE] Doorbell Decoration - Black Product Title £12.00 Product …" at bounding box center [633, 152] width 673 height 608
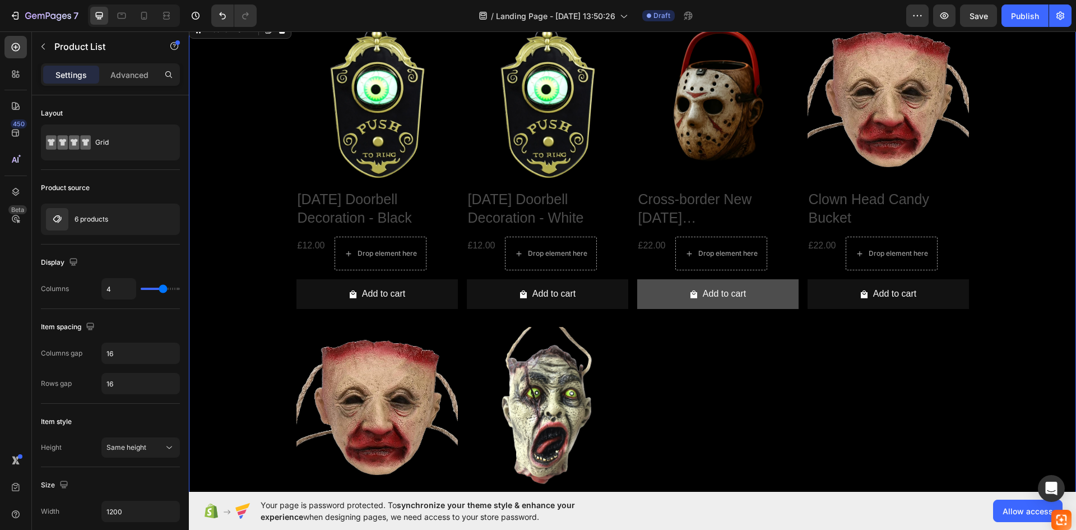
scroll to position [392, 0]
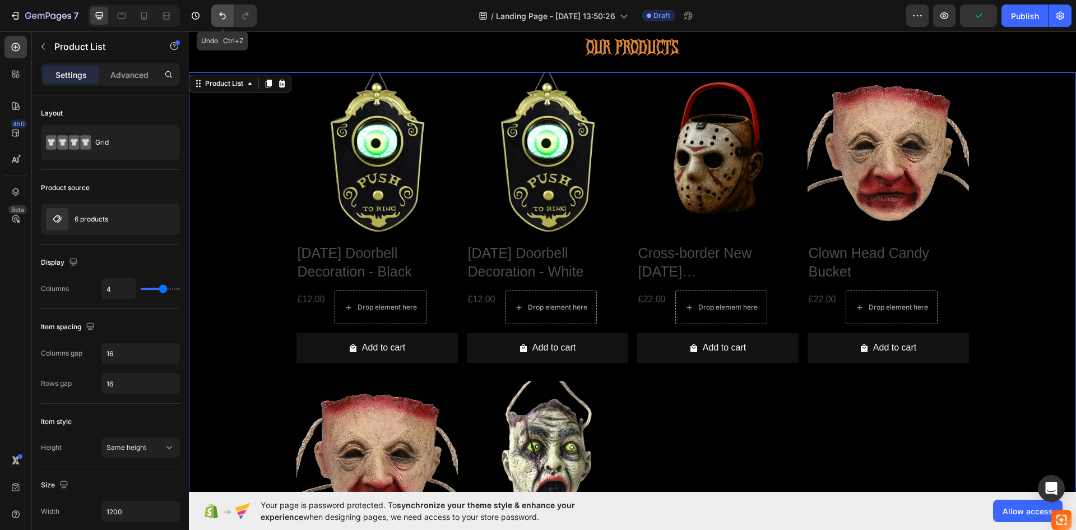
click at [223, 21] on icon "Undo/Redo" at bounding box center [222, 15] width 11 height 11
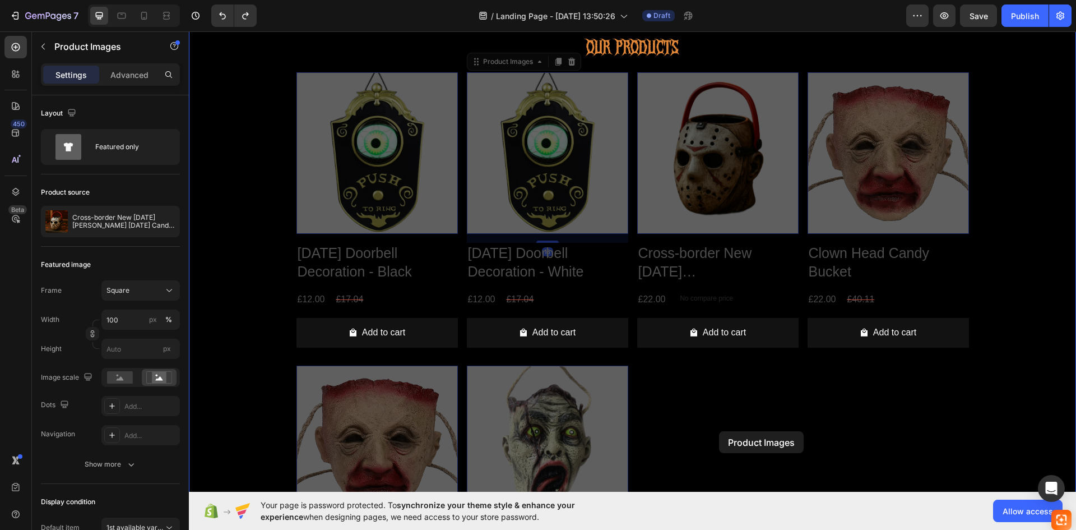
click at [720, 434] on div at bounding box center [632, 233] width 887 height 1189
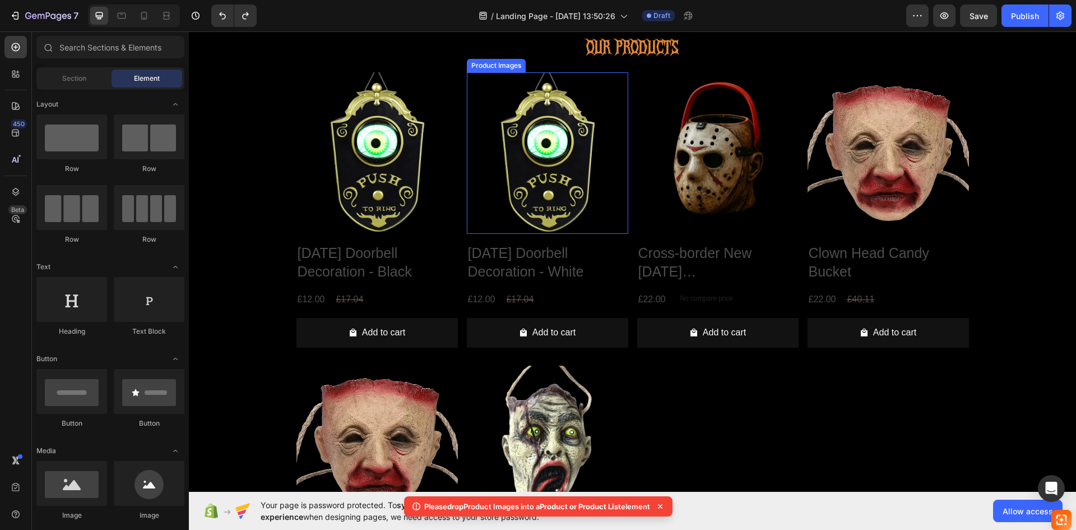
click at [541, 172] on img at bounding box center [547, 152] width 161 height 161
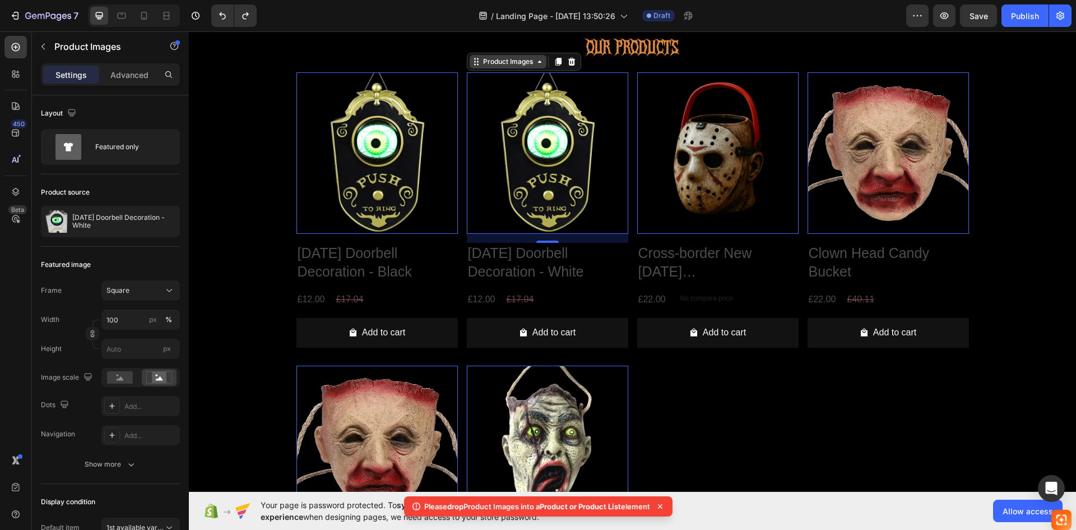
click at [535, 58] on icon at bounding box center [539, 61] width 9 height 9
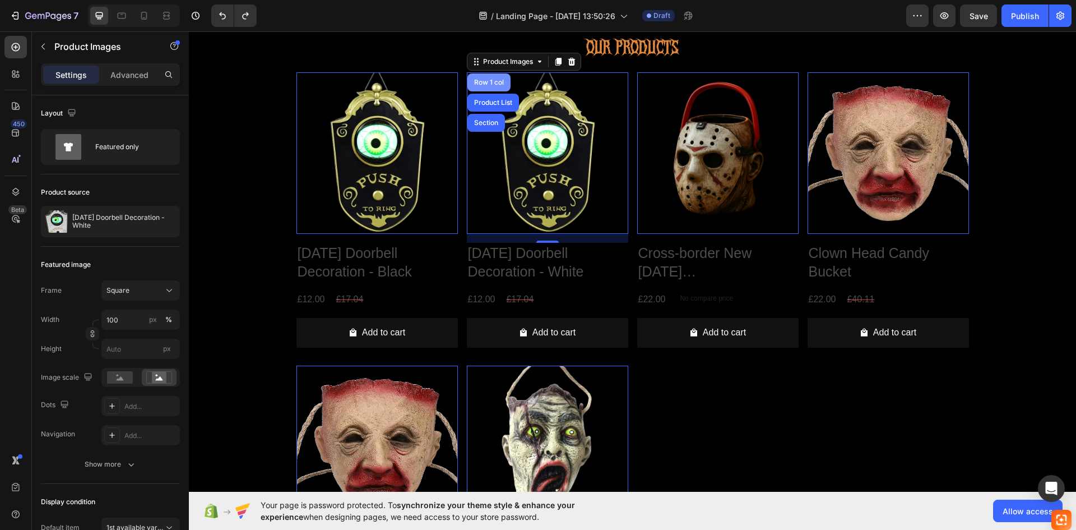
click at [498, 86] on div "Row 1 col" at bounding box center [489, 82] width 43 height 18
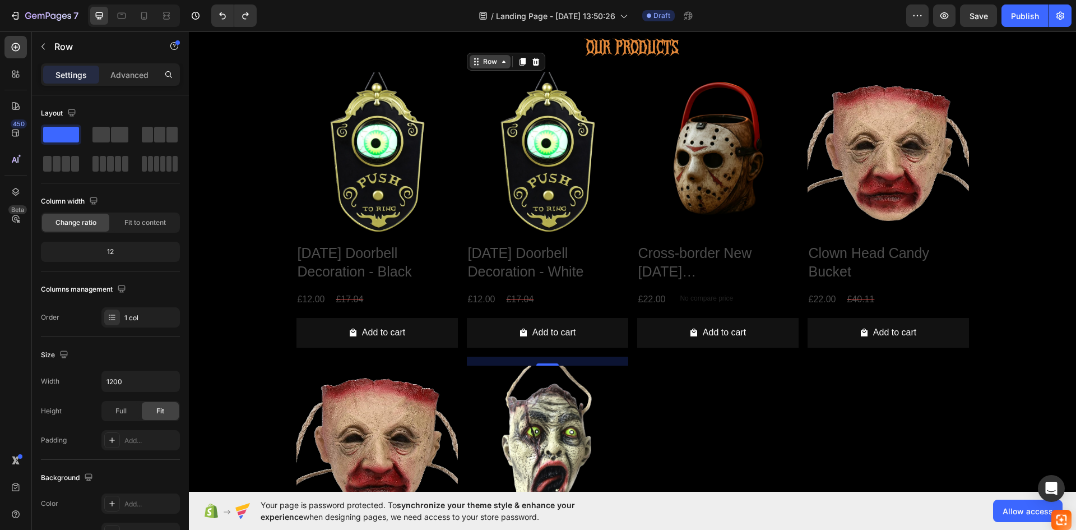
click at [503, 61] on icon at bounding box center [503, 61] width 9 height 9
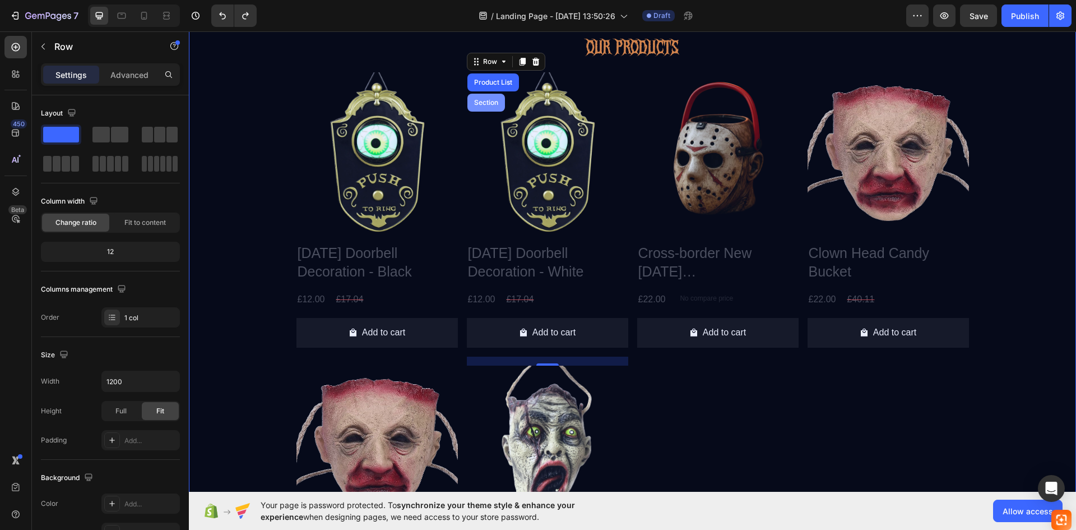
click at [491, 98] on div "Section" at bounding box center [487, 103] width 38 height 18
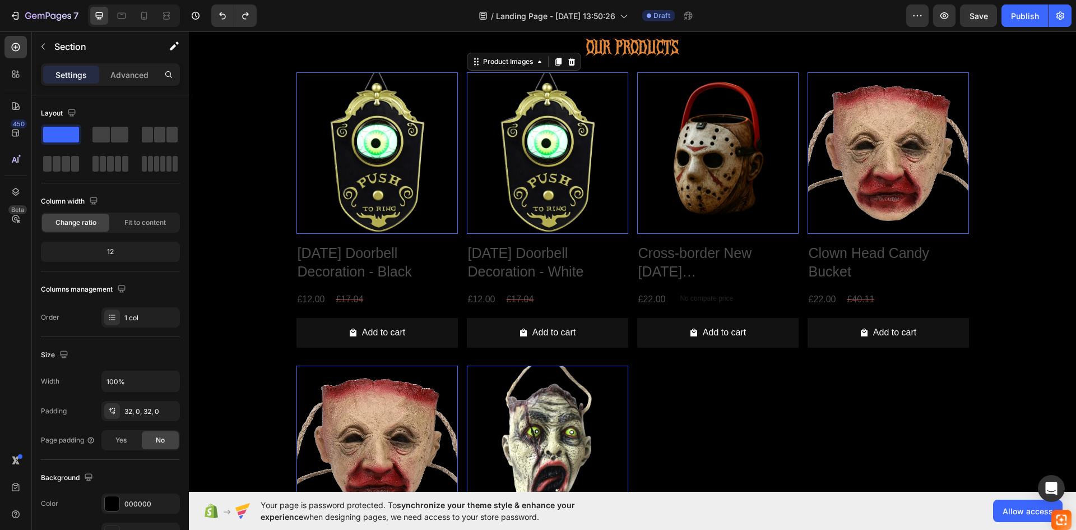
click at [482, 80] on img at bounding box center [547, 152] width 161 height 161
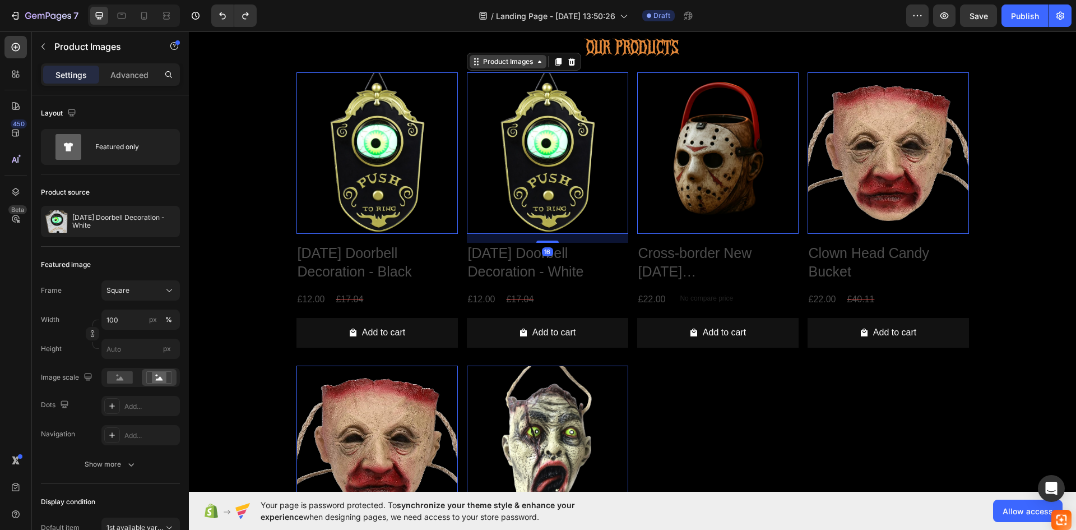
click at [490, 65] on div "Product Images" at bounding box center [508, 62] width 54 height 10
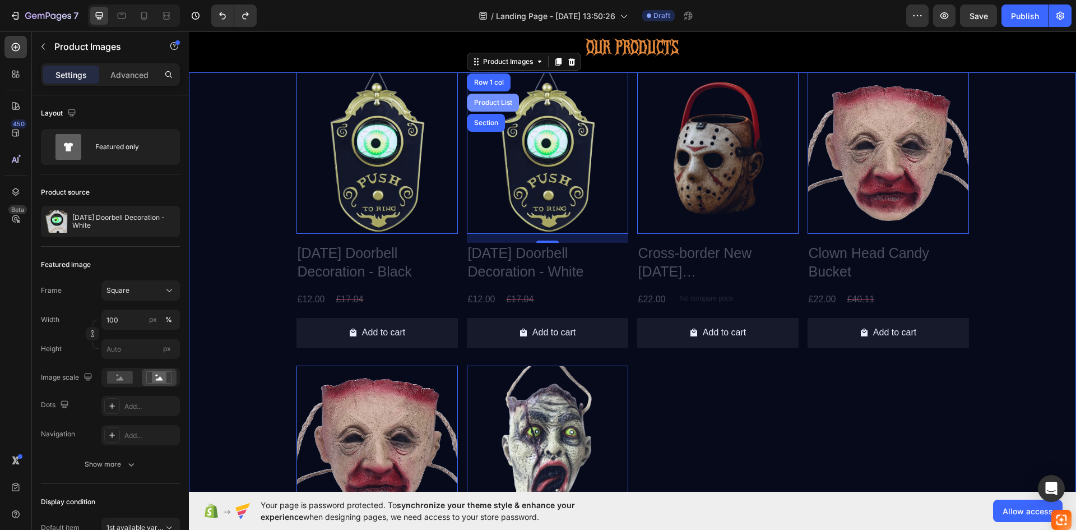
click at [489, 100] on div "Product List" at bounding box center [493, 102] width 43 height 7
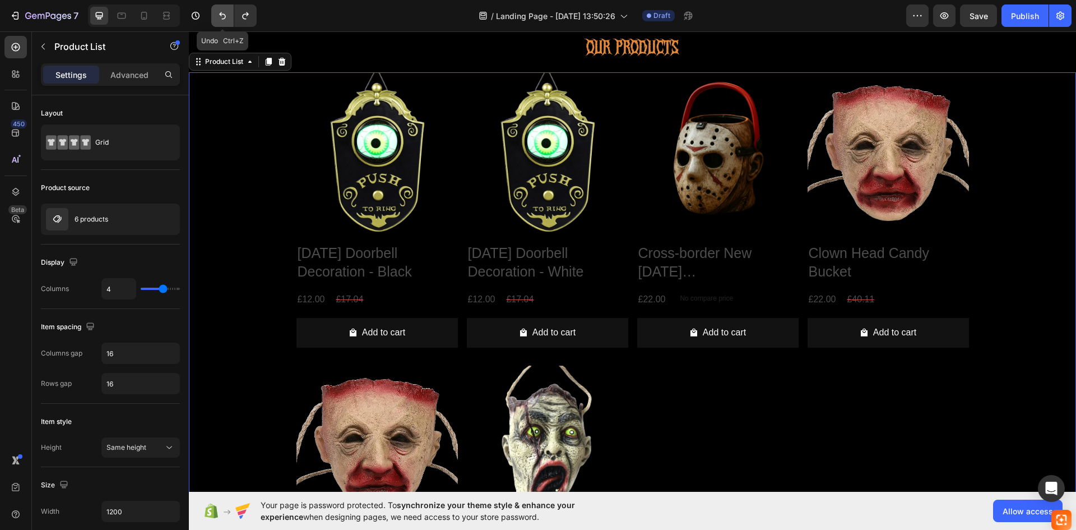
click at [226, 24] on button "Undo/Redo" at bounding box center [222, 15] width 22 height 22
click at [251, 22] on button "Undo/Redo" at bounding box center [245, 15] width 22 height 22
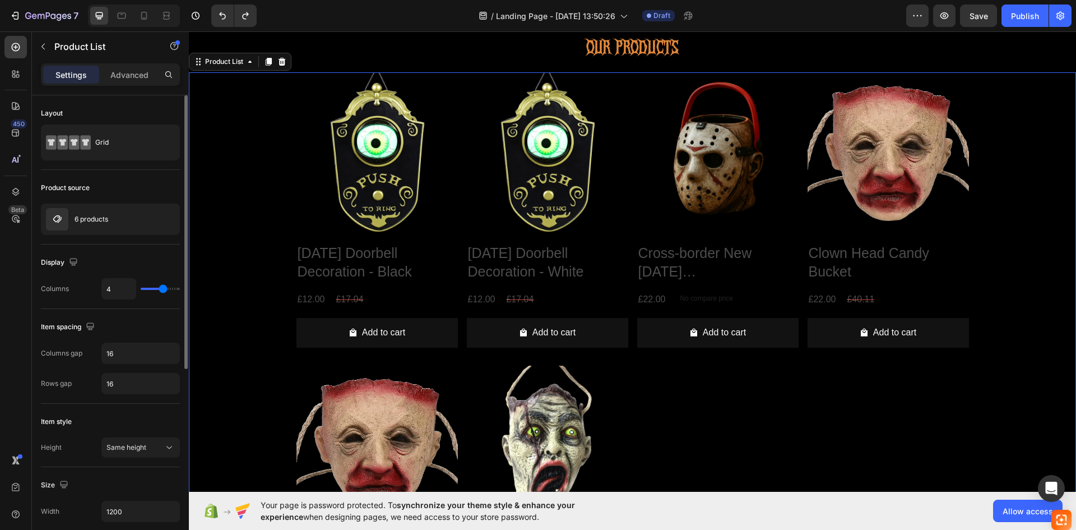
type input "3"
type input "2"
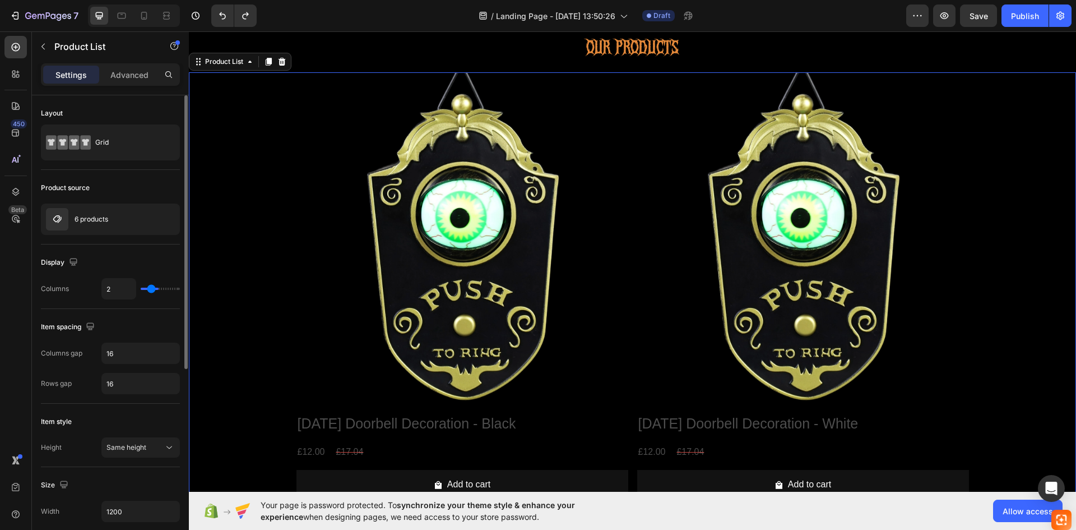
type input "1"
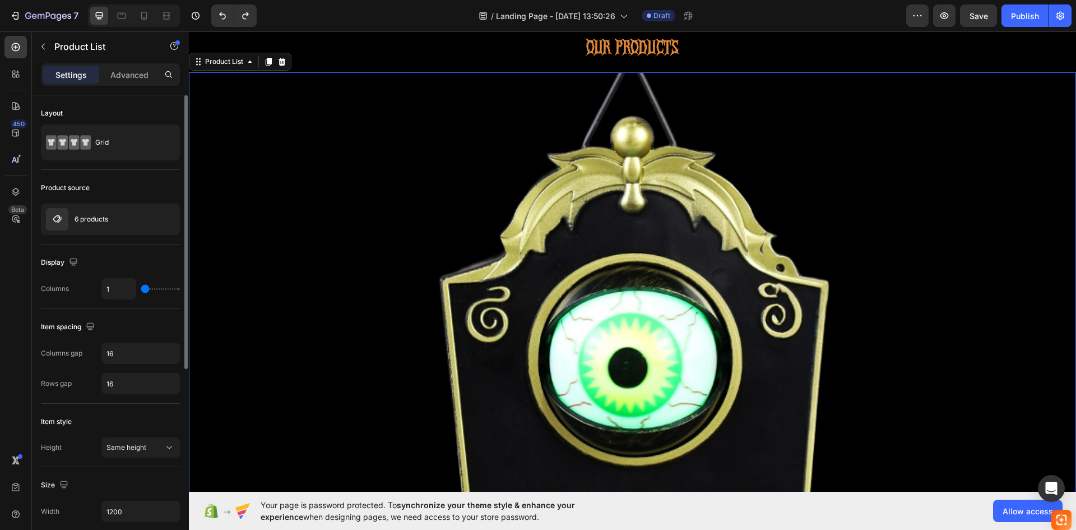
type input "2"
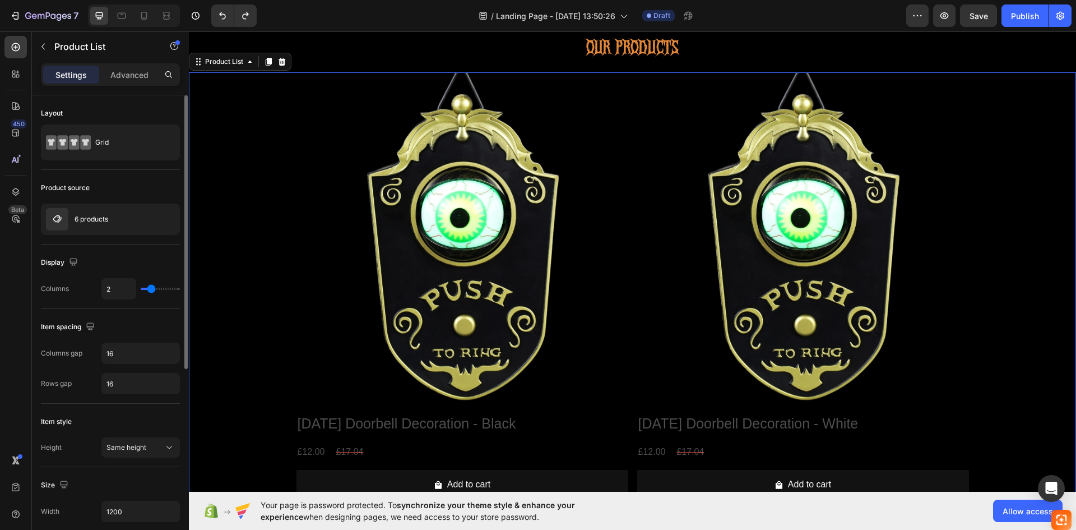
type input "3"
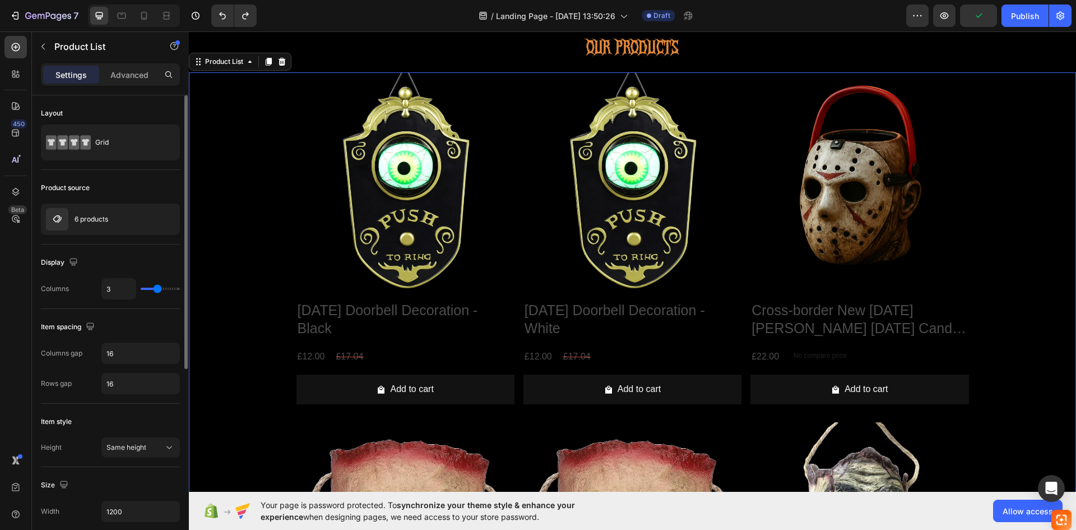
type input "2"
type input "1"
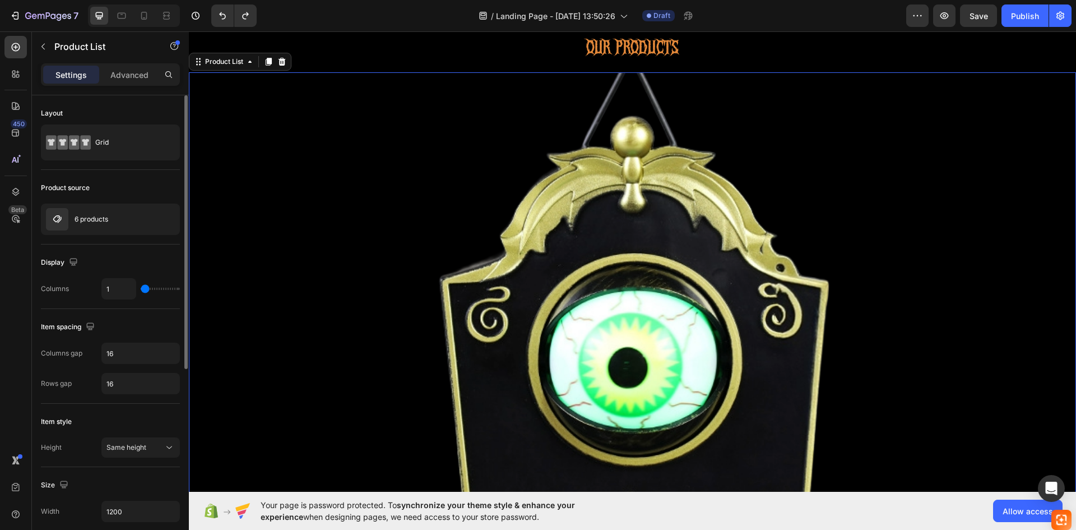
type input "2"
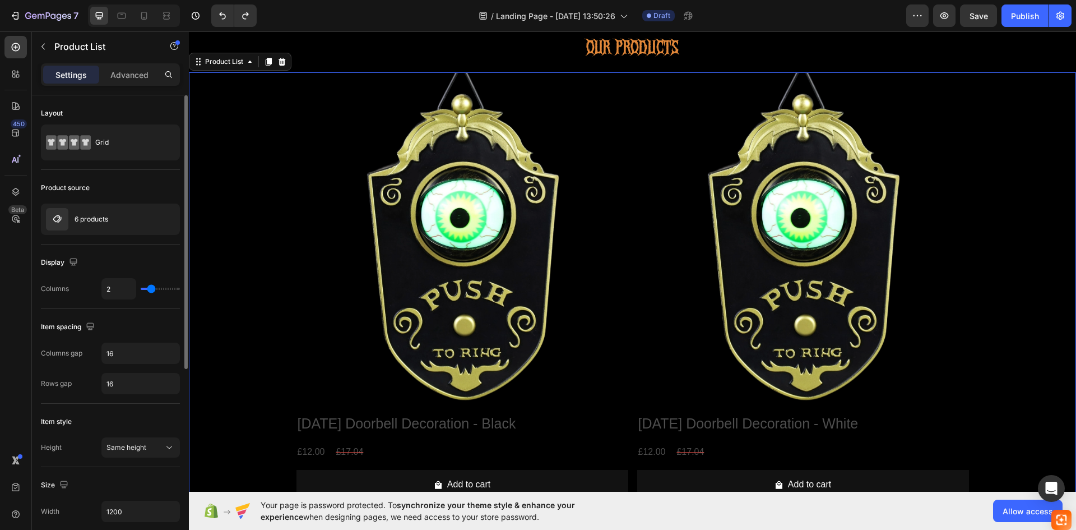
type input "3"
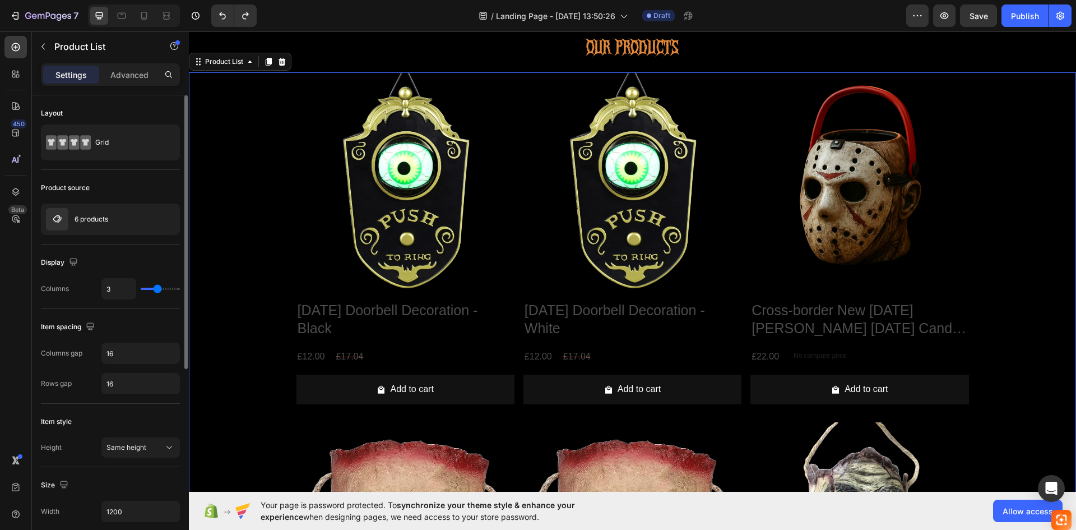
type input "4"
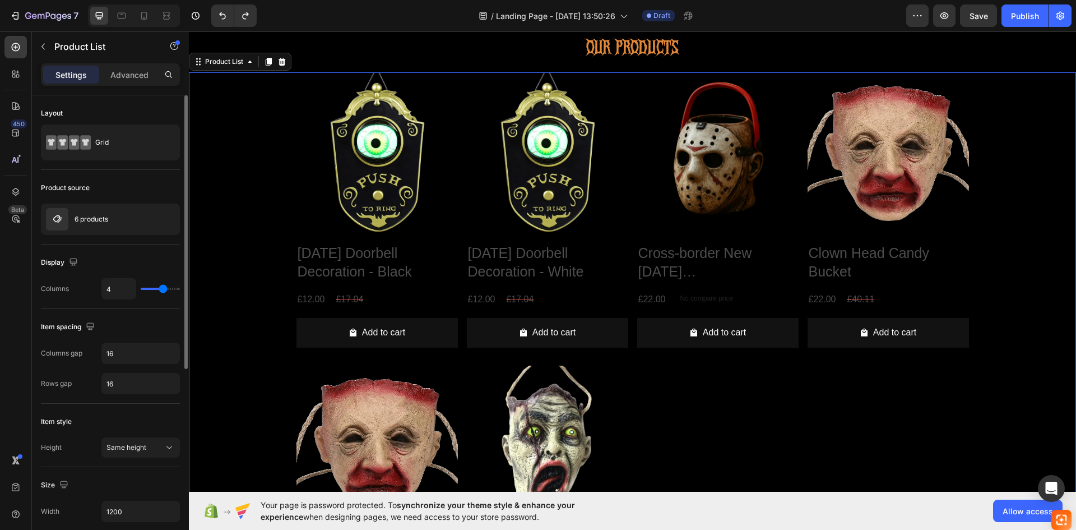
drag, startPoint x: 162, startPoint y: 291, endPoint x: 160, endPoint y: 278, distance: 13.0
click at [160, 288] on input "range" at bounding box center [160, 289] width 39 height 2
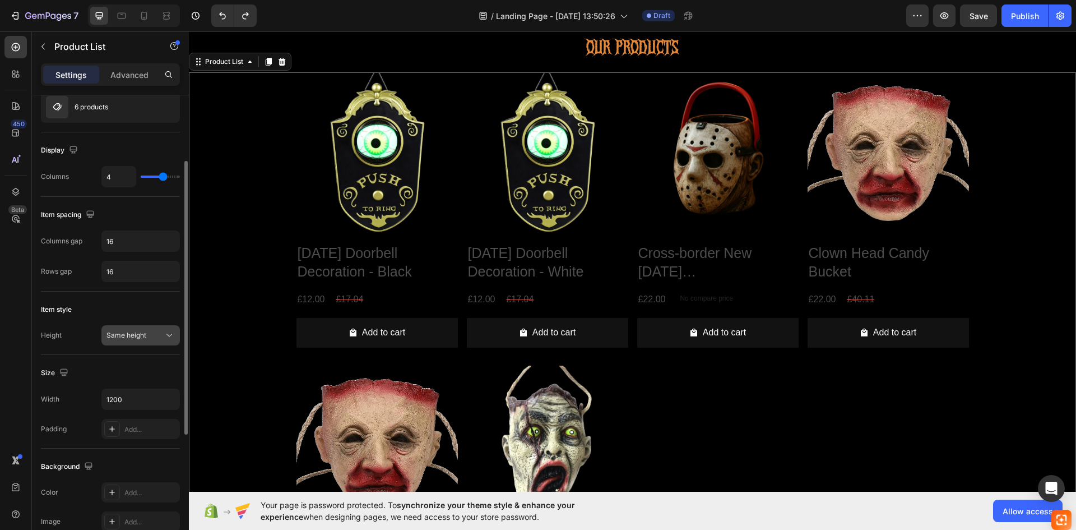
click at [140, 340] on div "Same height" at bounding box center [141, 335] width 68 height 11
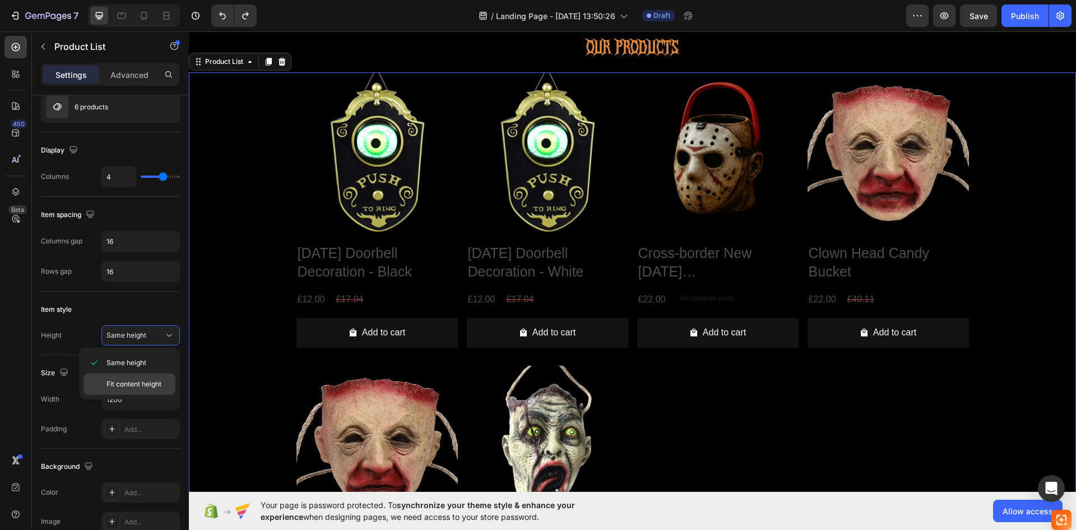
click at [137, 376] on div "Fit content height" at bounding box center [130, 383] width 92 height 21
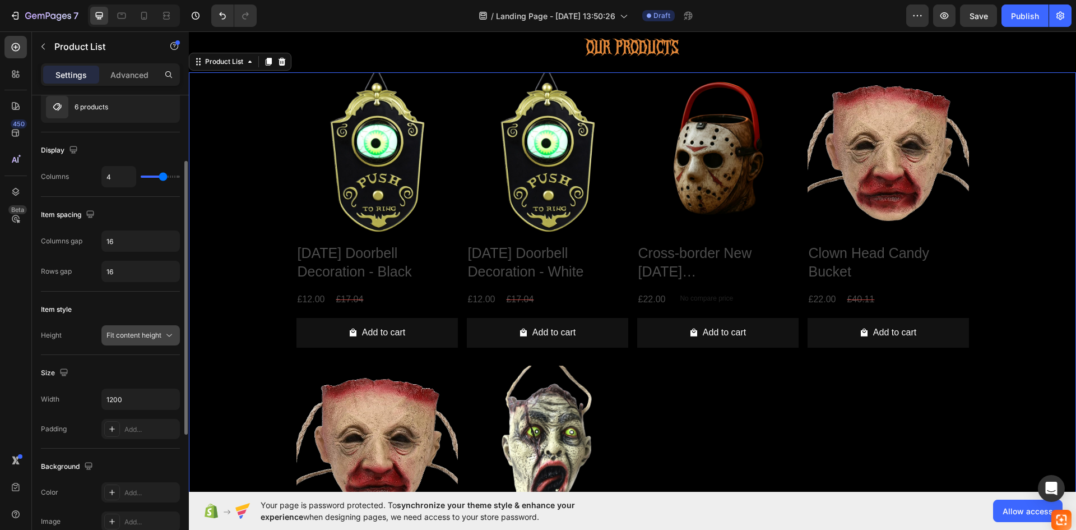
click at [145, 340] on span "Fit content height" at bounding box center [134, 335] width 55 height 10
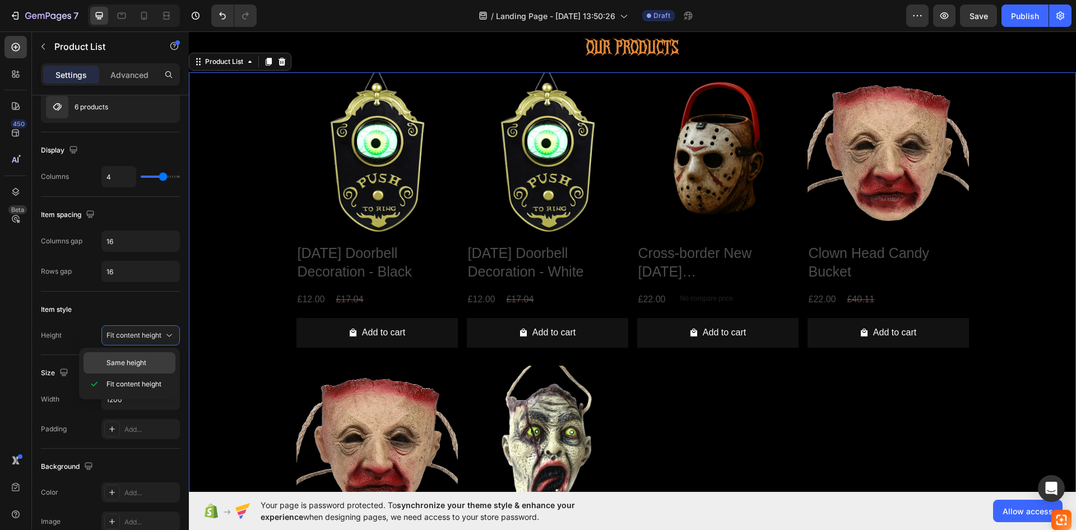
click at [142, 356] on div "Same height" at bounding box center [130, 362] width 92 height 21
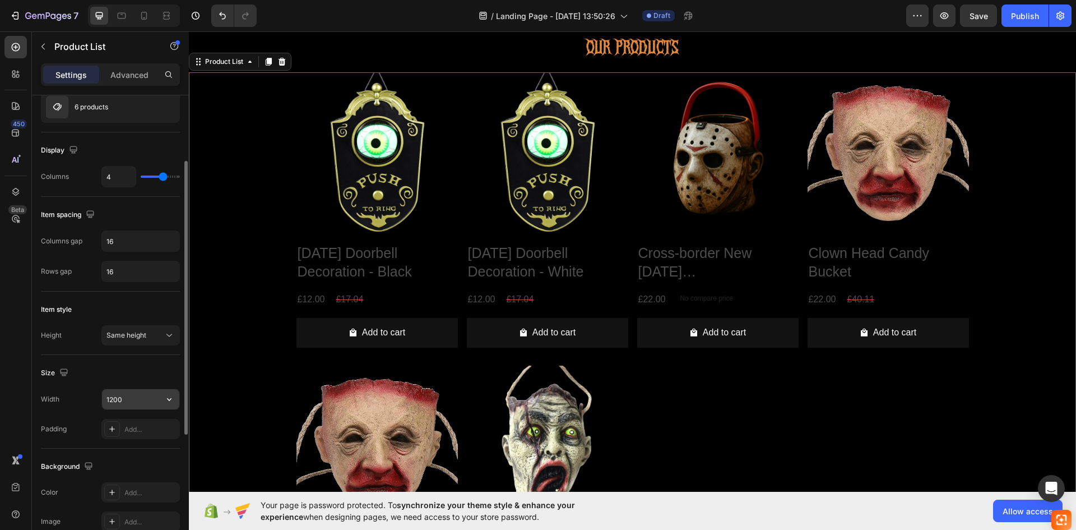
click at [128, 394] on input "1200" at bounding box center [140, 399] width 77 height 20
click at [153, 10] on div at bounding box center [144, 16] width 18 height 18
type input "100%"
type input "2"
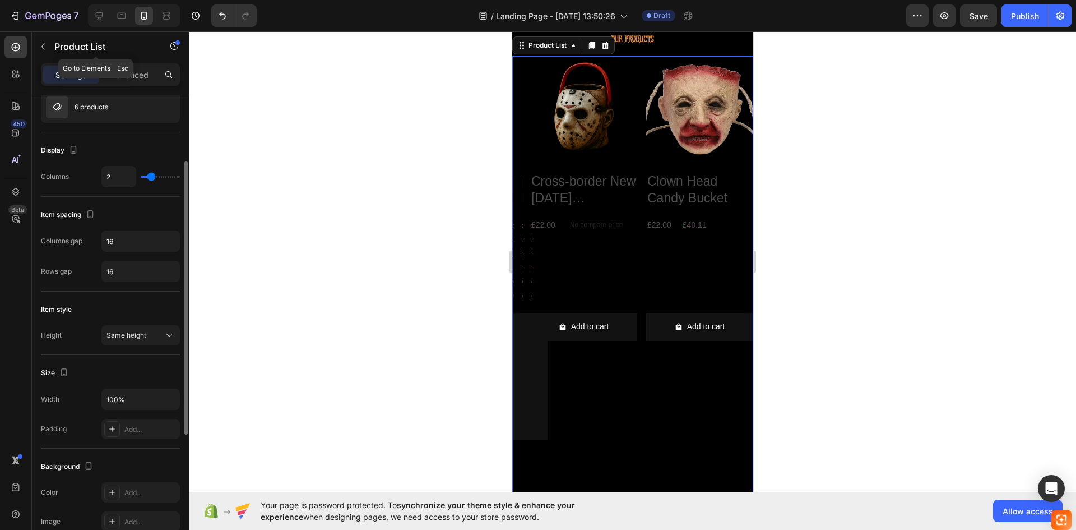
scroll to position [378, 0]
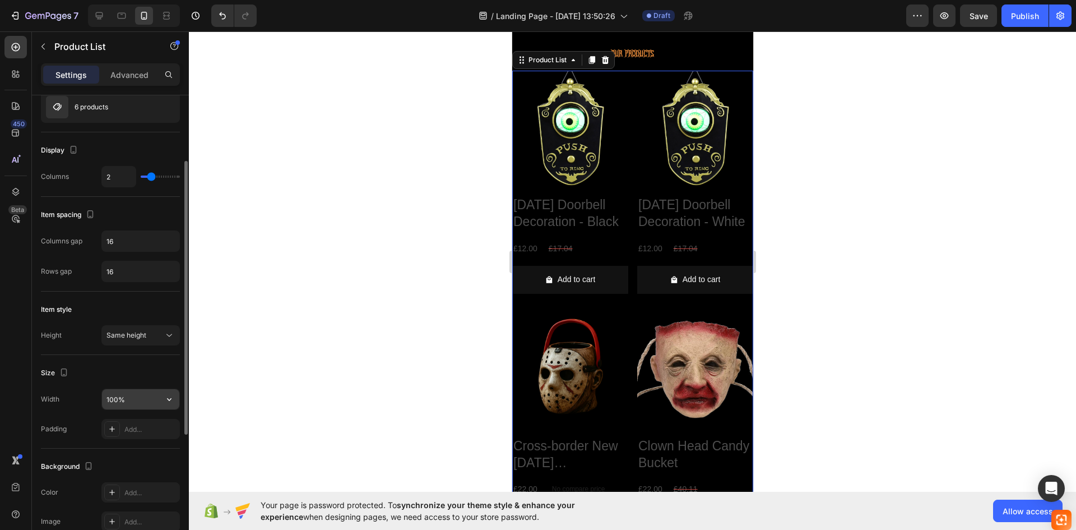
click at [133, 396] on input "100%" at bounding box center [140, 399] width 77 height 20
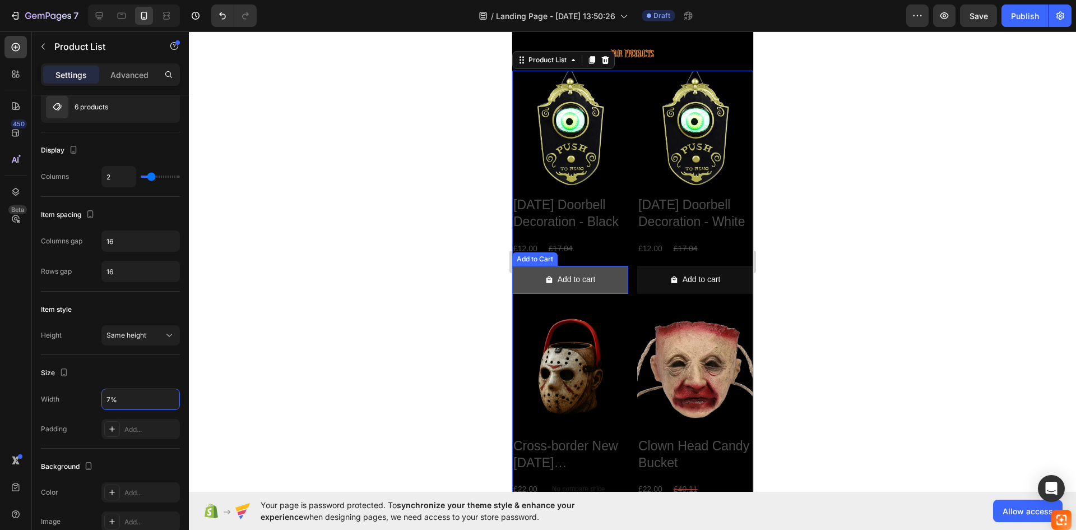
type input "70%"
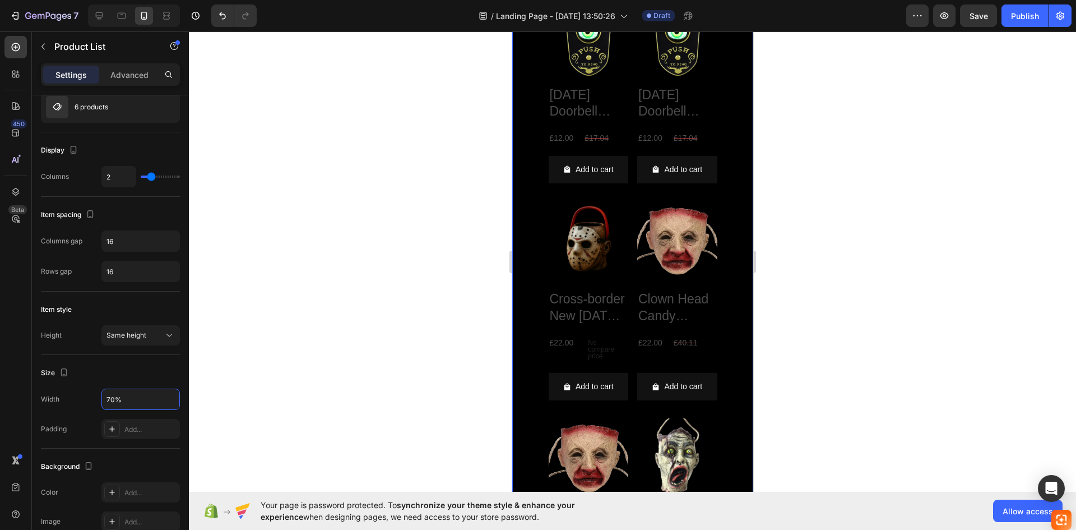
scroll to position [224, 0]
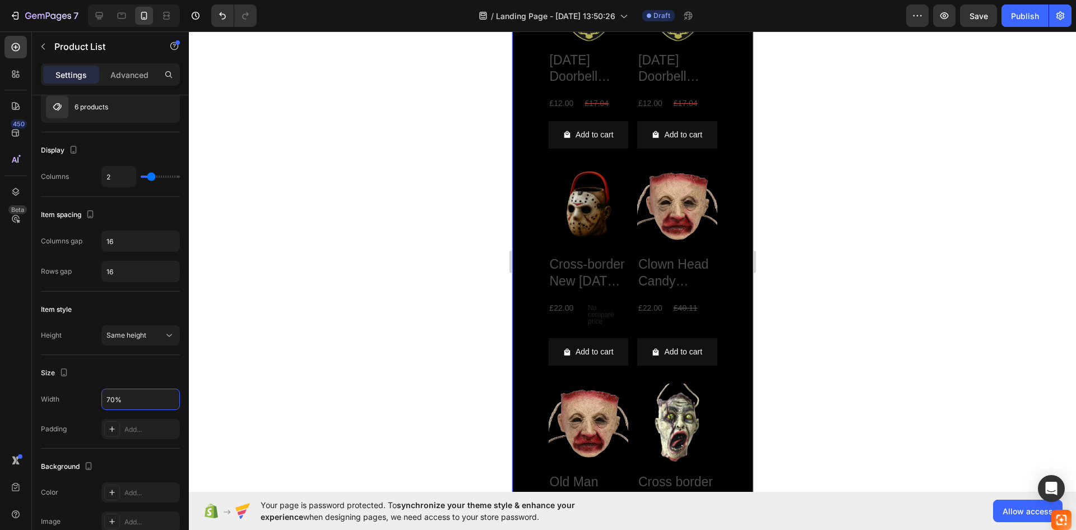
click at [857, 251] on div at bounding box center [632, 280] width 887 height 498
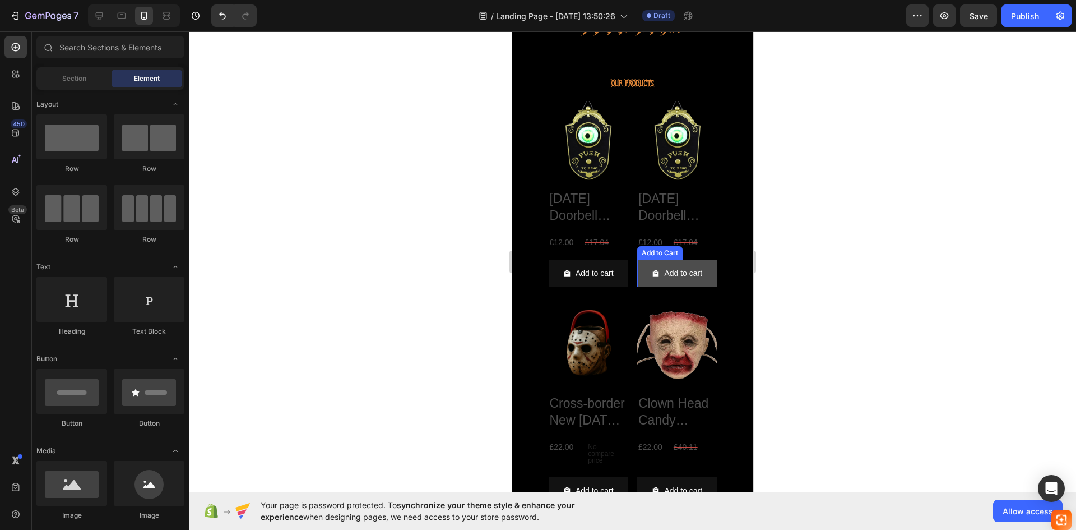
scroll to position [392, 0]
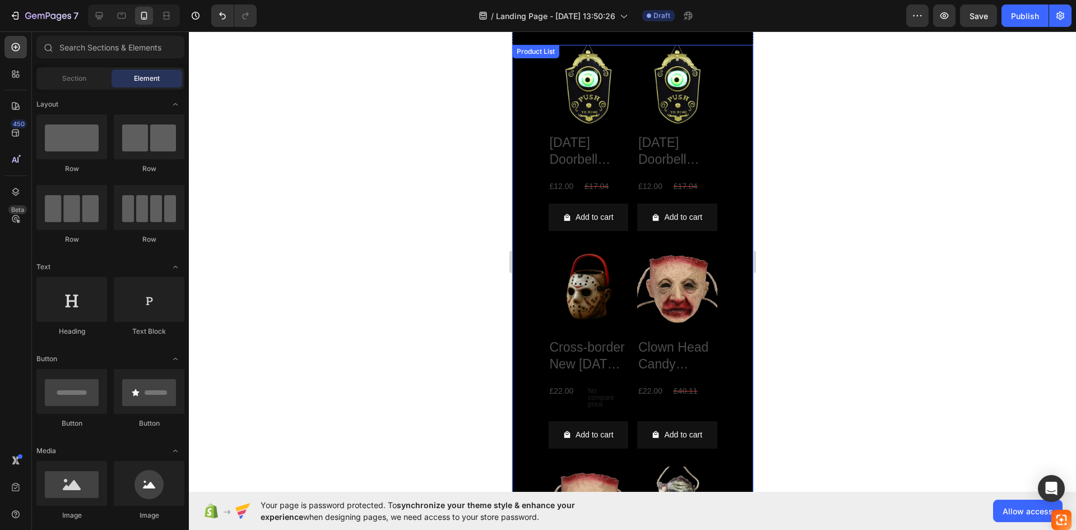
click at [528, 206] on div "Product Images [DATE] Doorbell Decoration - Black Product Title £12.00 Product …" at bounding box center [632, 360] width 241 height 630
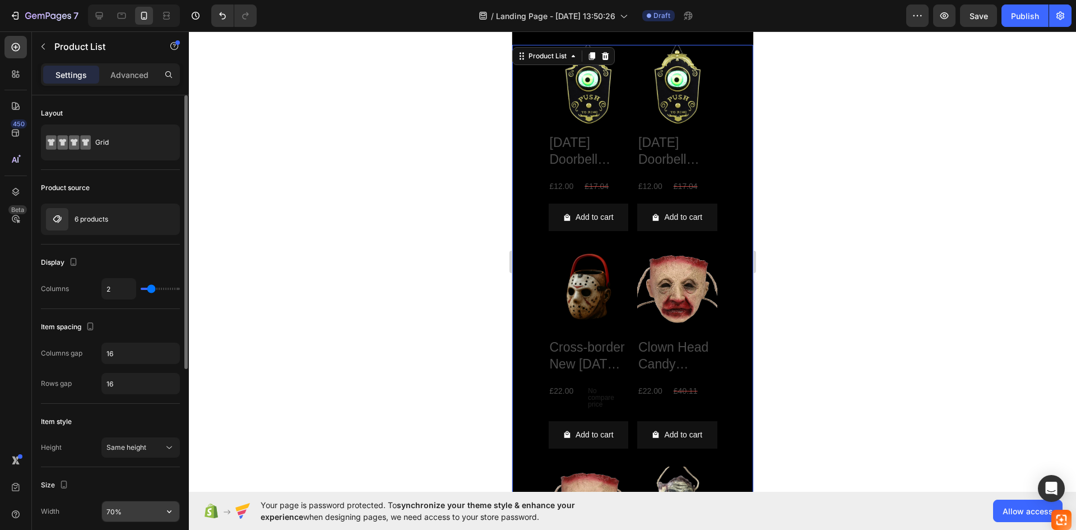
click at [108, 514] on input "70%" at bounding box center [140, 511] width 77 height 20
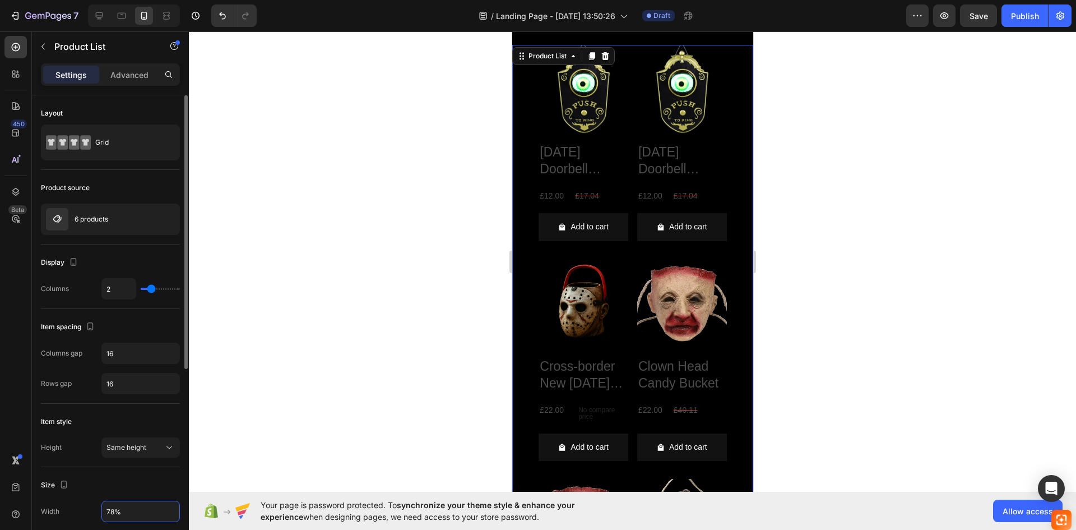
type input "78%"
type input "3"
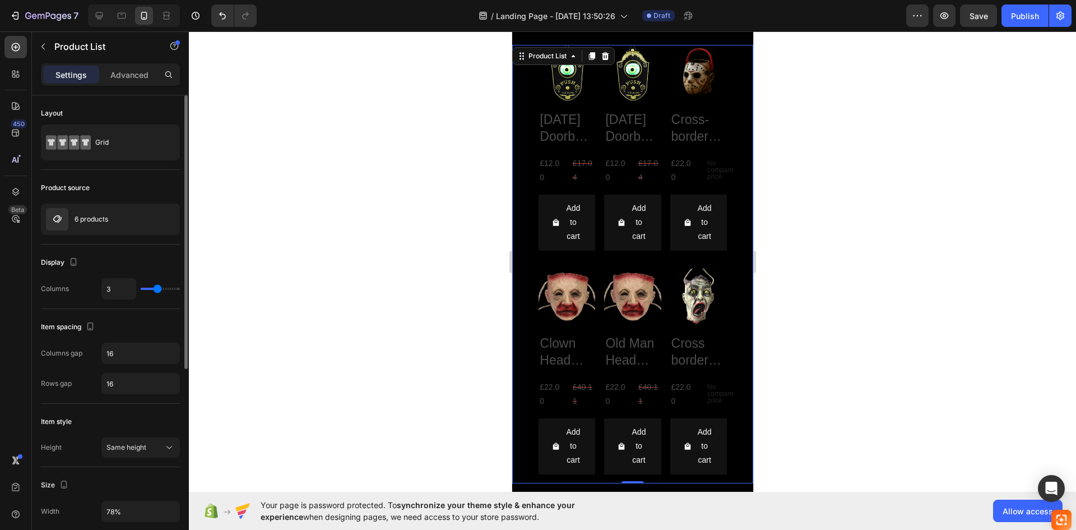
type input "2"
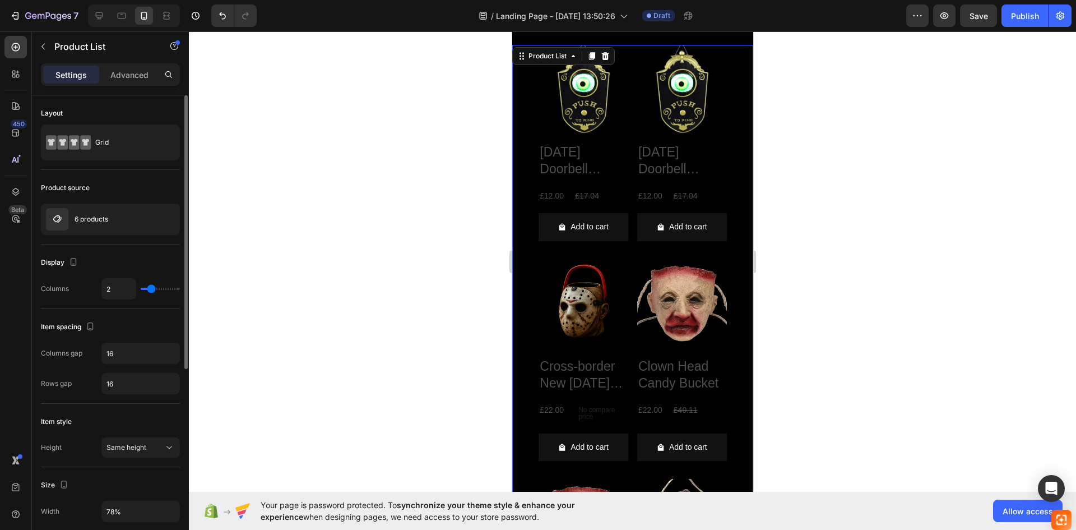
click at [154, 288] on input "range" at bounding box center [160, 289] width 39 height 2
type input "3"
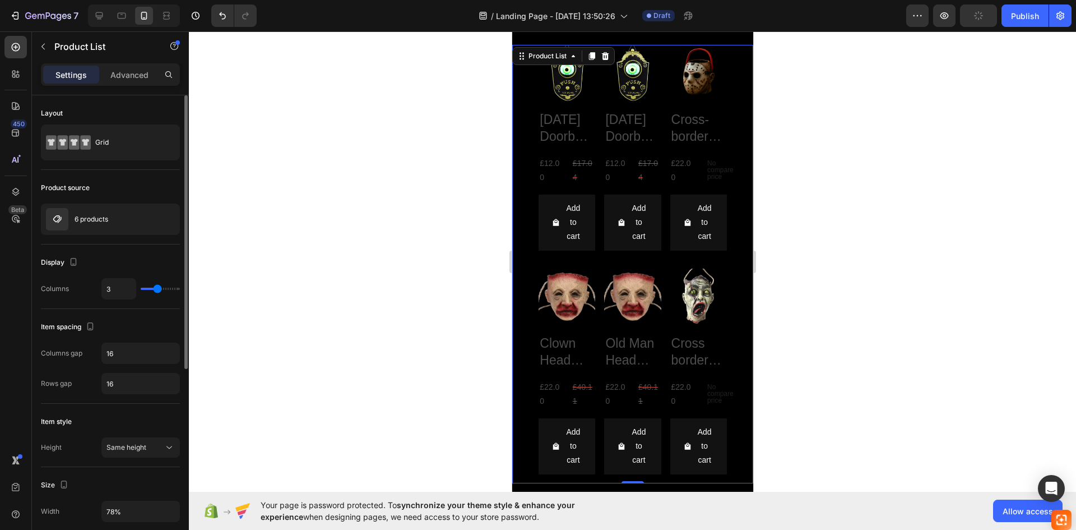
type input "2"
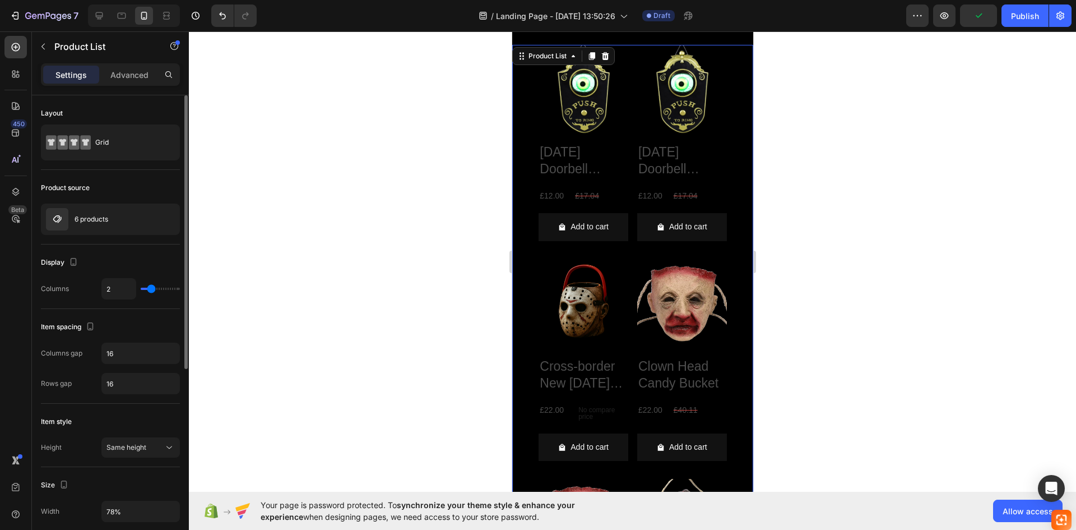
click at [154, 288] on input "range" at bounding box center [160, 289] width 39 height 2
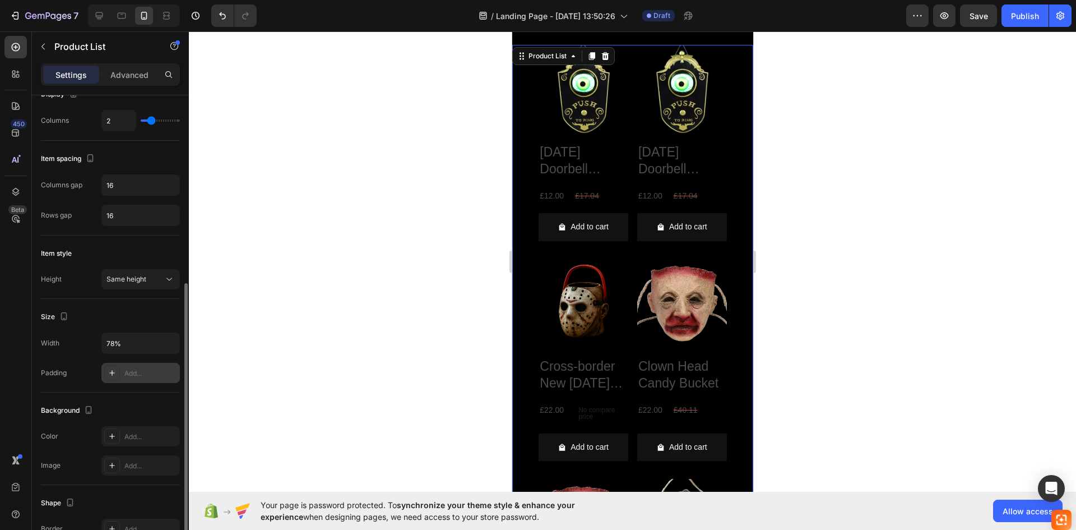
scroll to position [224, 0]
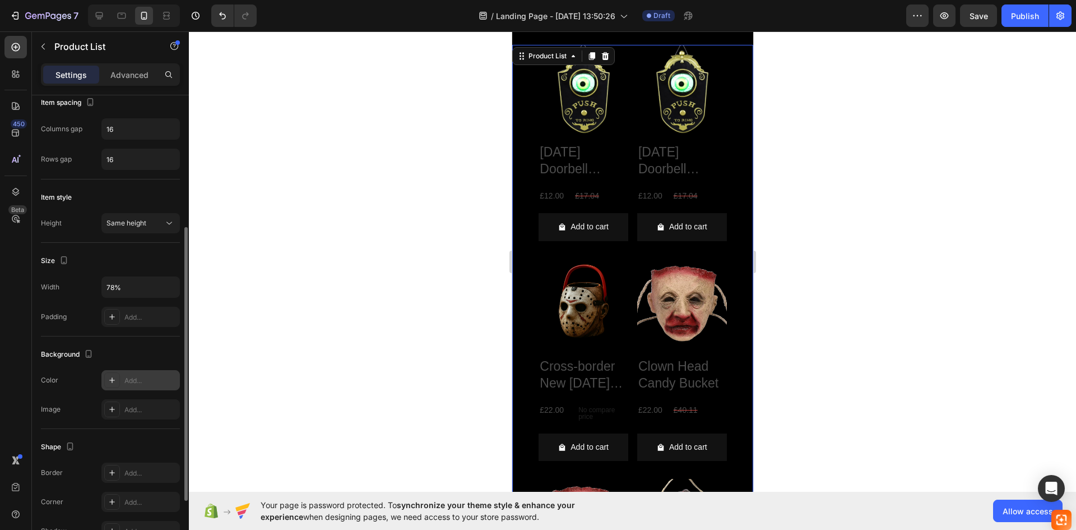
click at [126, 378] on div "Add..." at bounding box center [150, 381] width 53 height 10
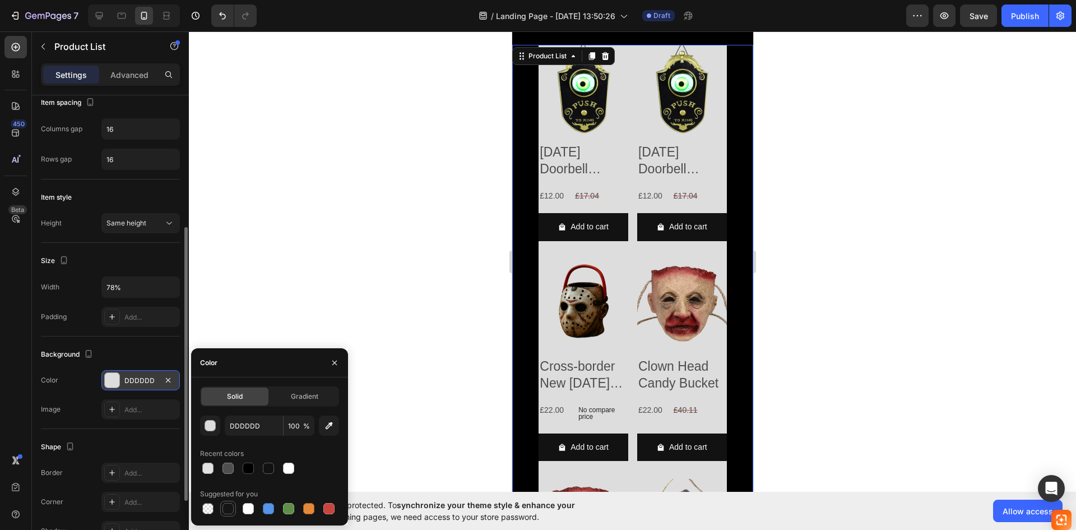
click at [222, 506] on div at bounding box center [227, 508] width 13 height 13
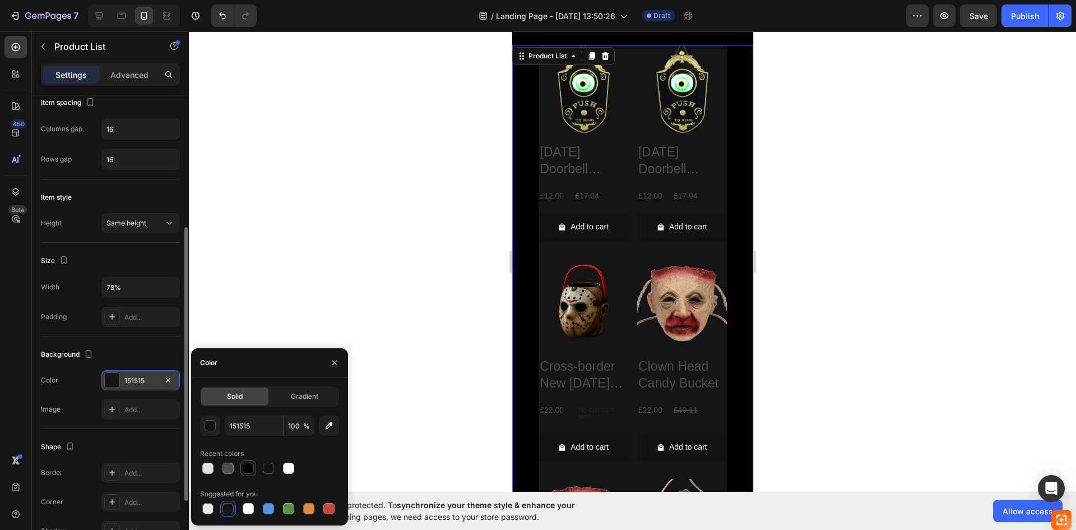
click at [246, 463] on div at bounding box center [248, 467] width 11 height 11
type input "000000"
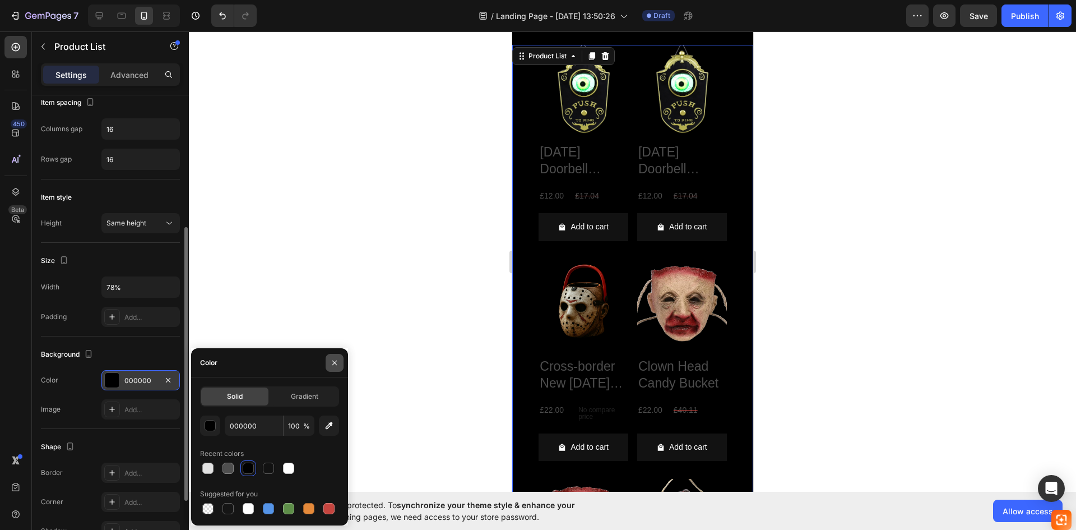
click at [337, 357] on button "button" at bounding box center [335, 363] width 18 height 18
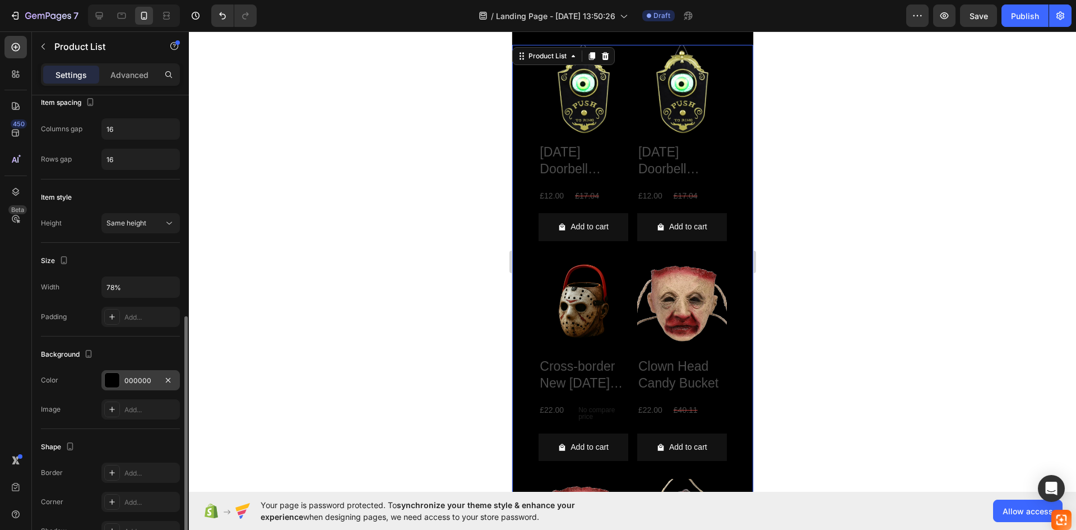
scroll to position [328, 0]
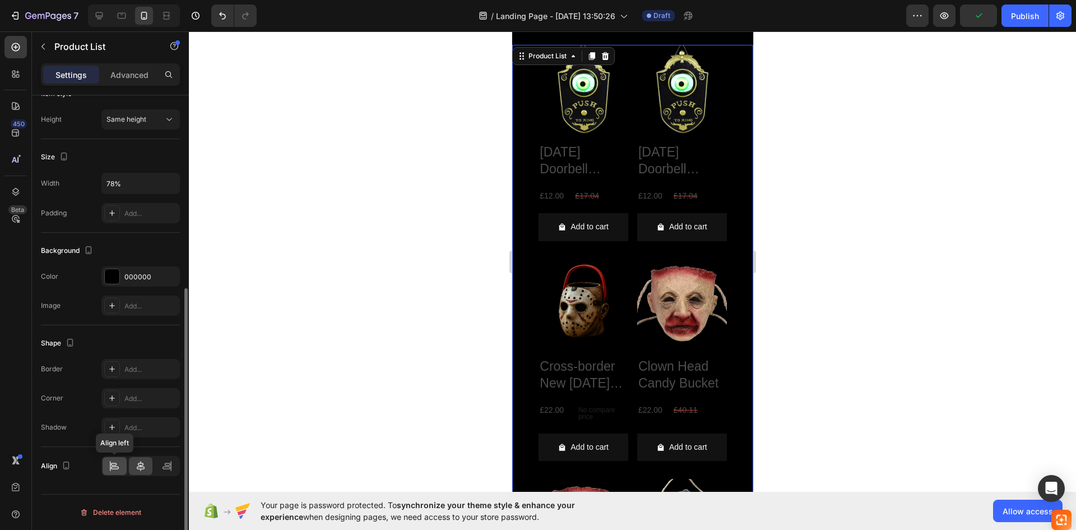
click at [122, 467] on div at bounding box center [115, 466] width 24 height 18
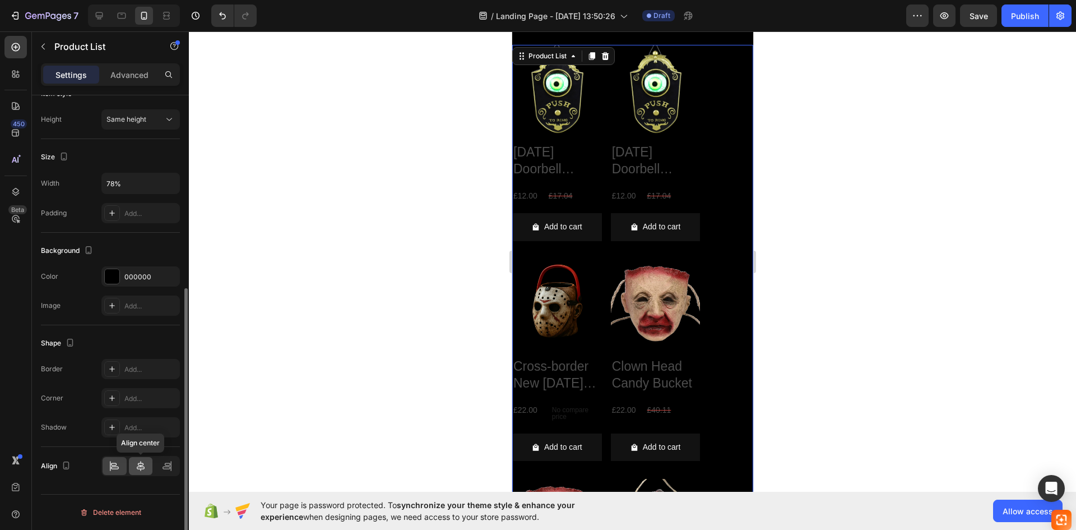
click at [137, 462] on icon at bounding box center [140, 465] width 11 height 11
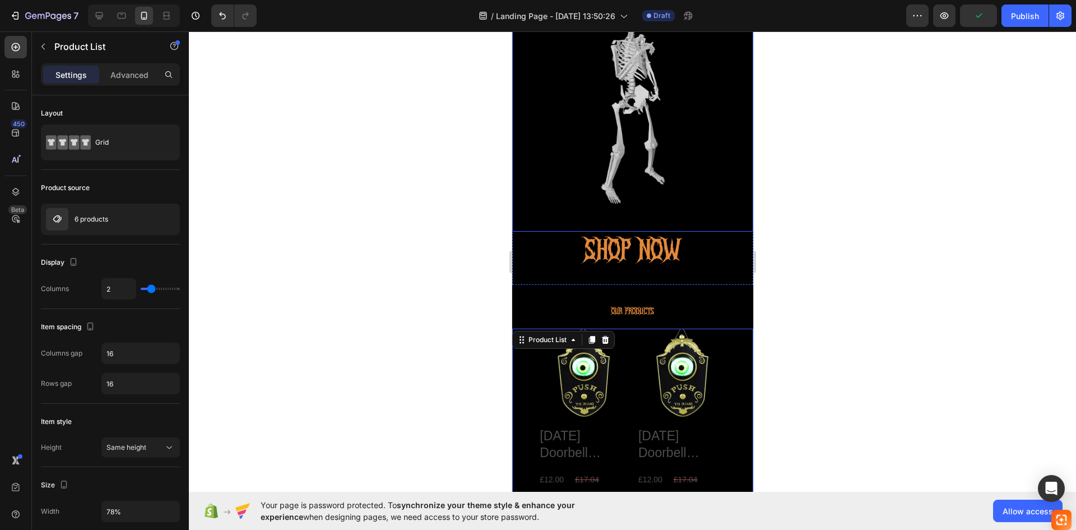
scroll to position [0, 0]
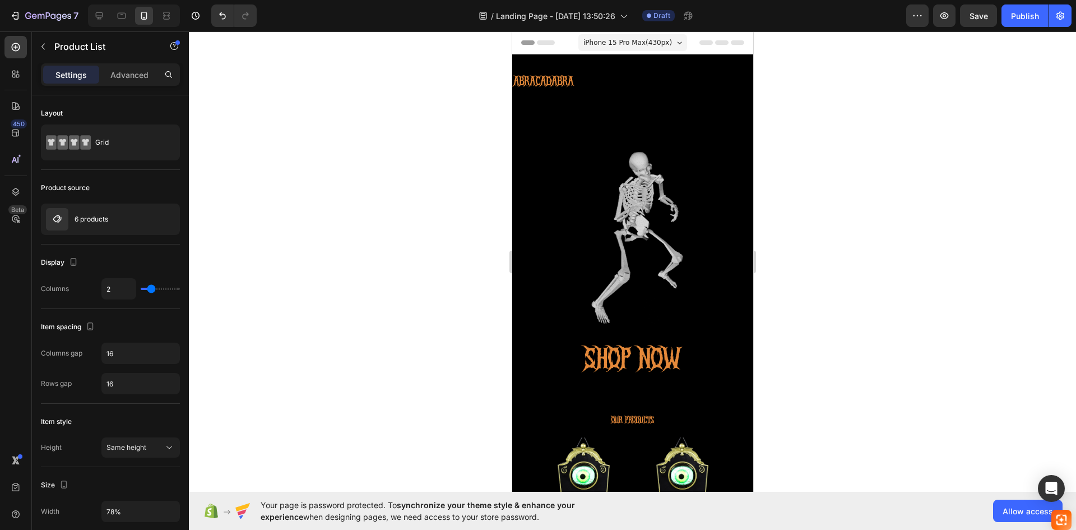
click at [715, 44] on icon at bounding box center [721, 42] width 13 height 4
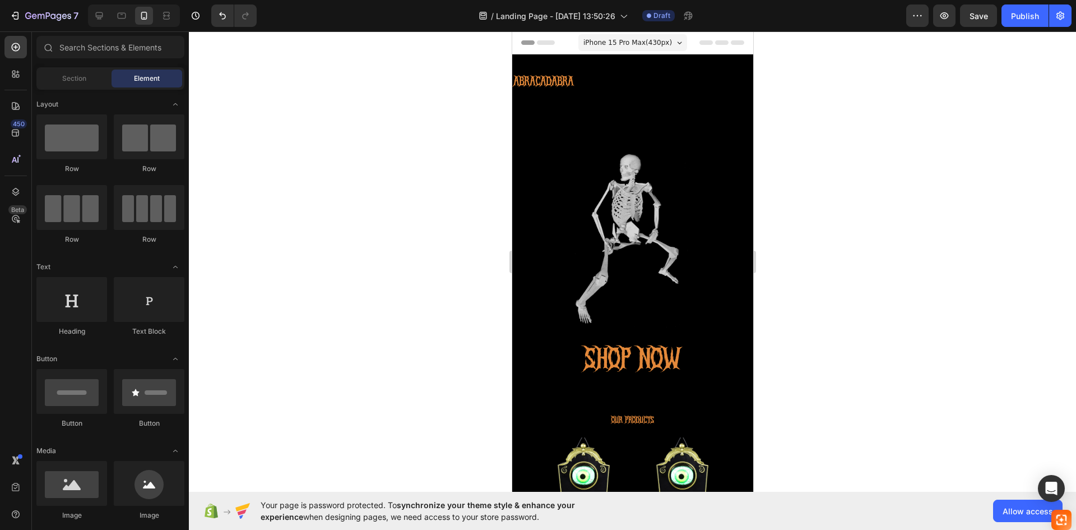
click at [556, 43] on div "Header" at bounding box center [539, 42] width 41 height 13
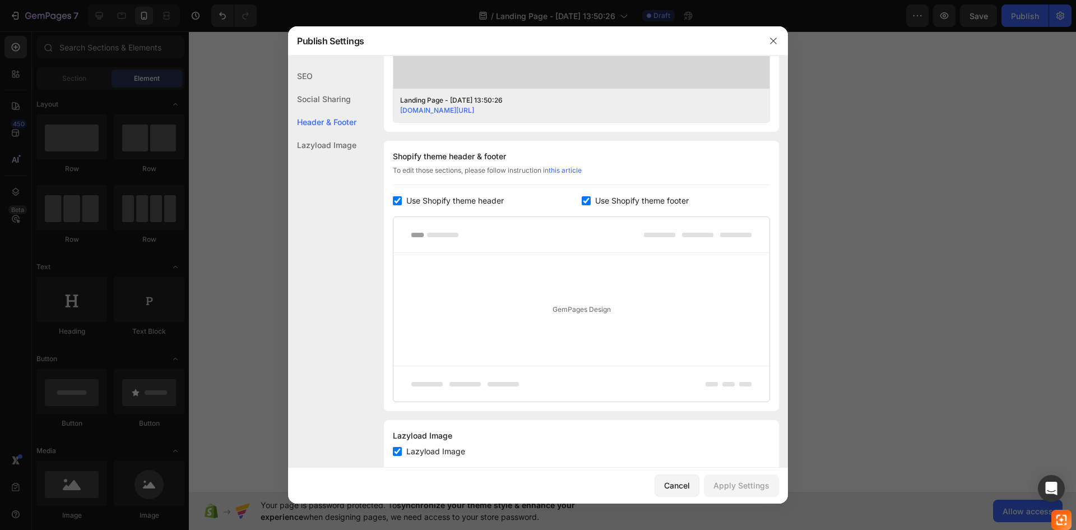
scroll to position [478, 0]
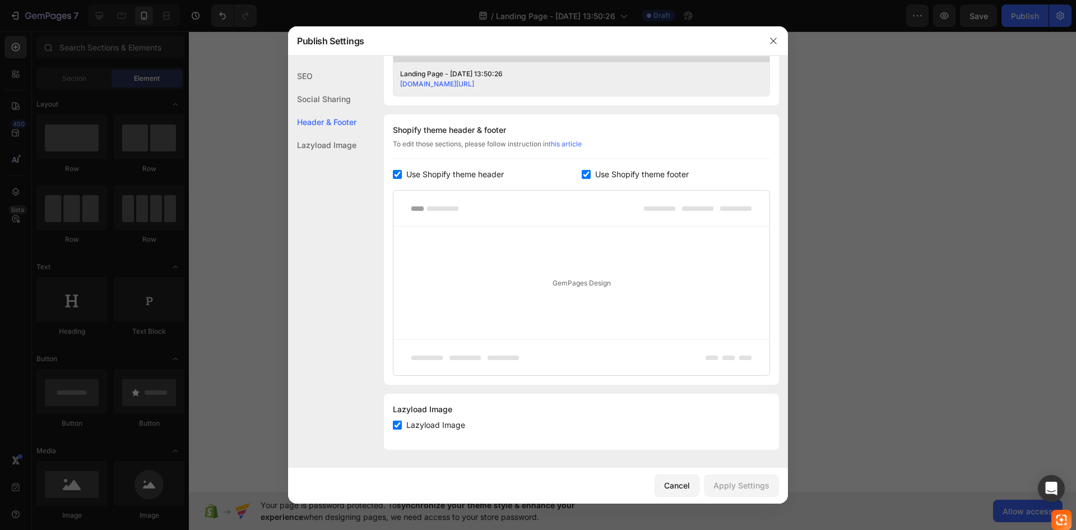
drag, startPoint x: 420, startPoint y: 178, endPoint x: 433, endPoint y: 178, distance: 12.3
click at [422, 178] on span "Use Shopify theme header" at bounding box center [455, 174] width 98 height 13
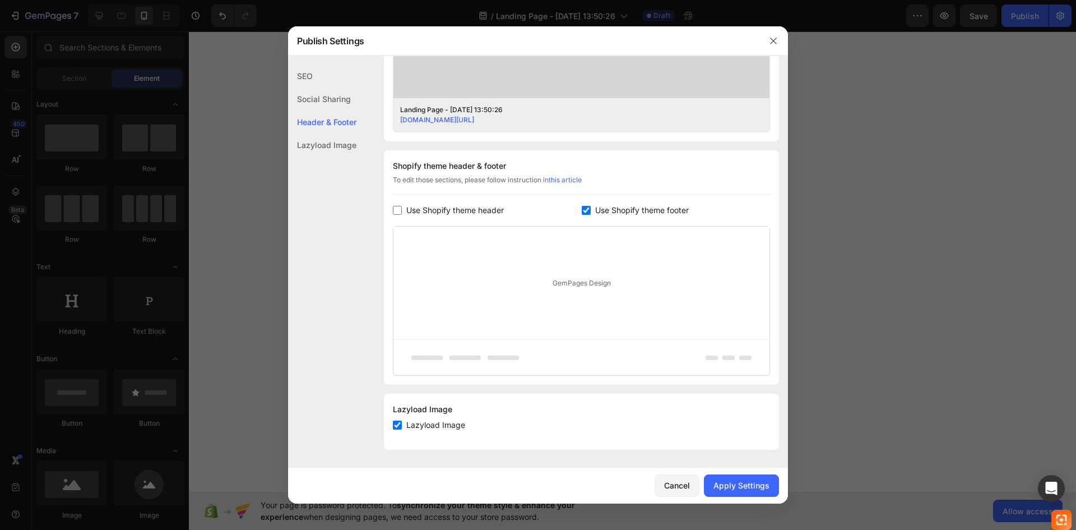
scroll to position [442, 0]
click at [572, 206] on div "Use Shopify theme header" at bounding box center [487, 209] width 189 height 13
checkbox input "true"
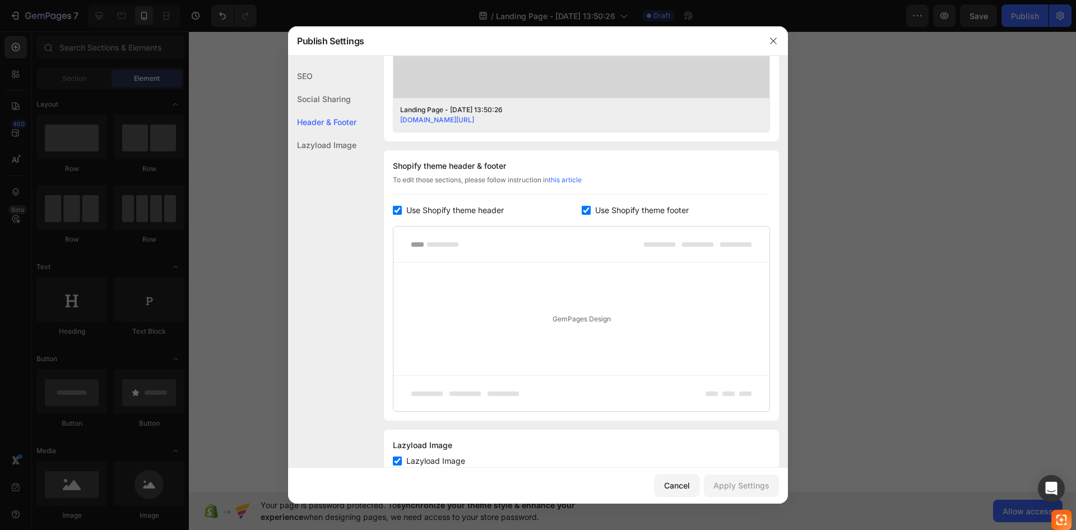
scroll to position [478, 0]
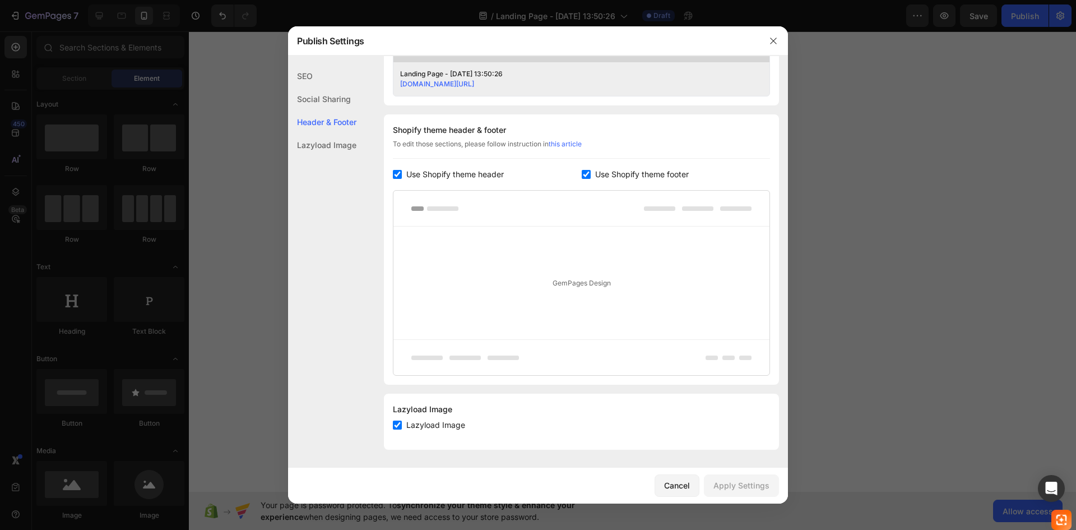
click at [441, 425] on span "Lazyload Image" at bounding box center [435, 424] width 59 height 13
checkbox input "false"
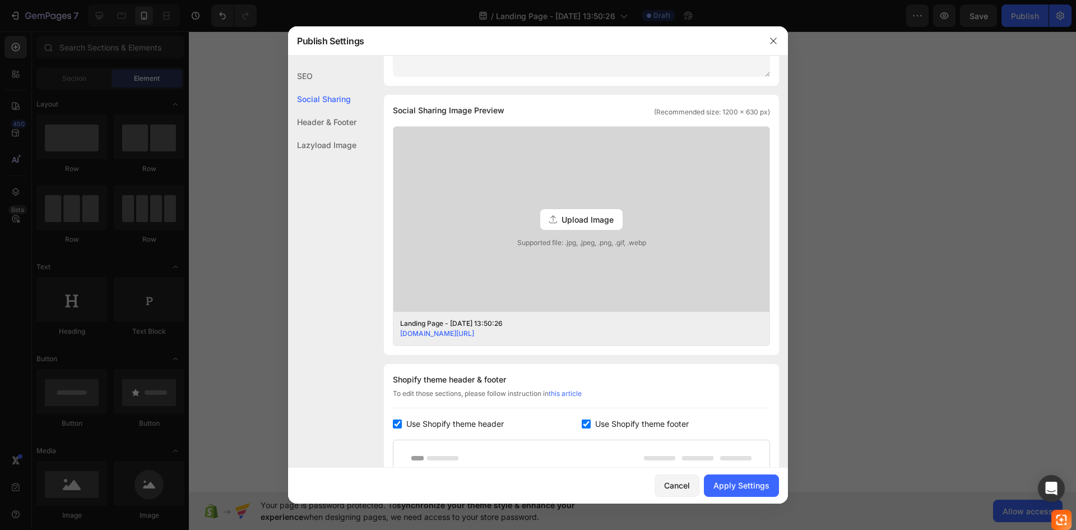
scroll to position [253, 0]
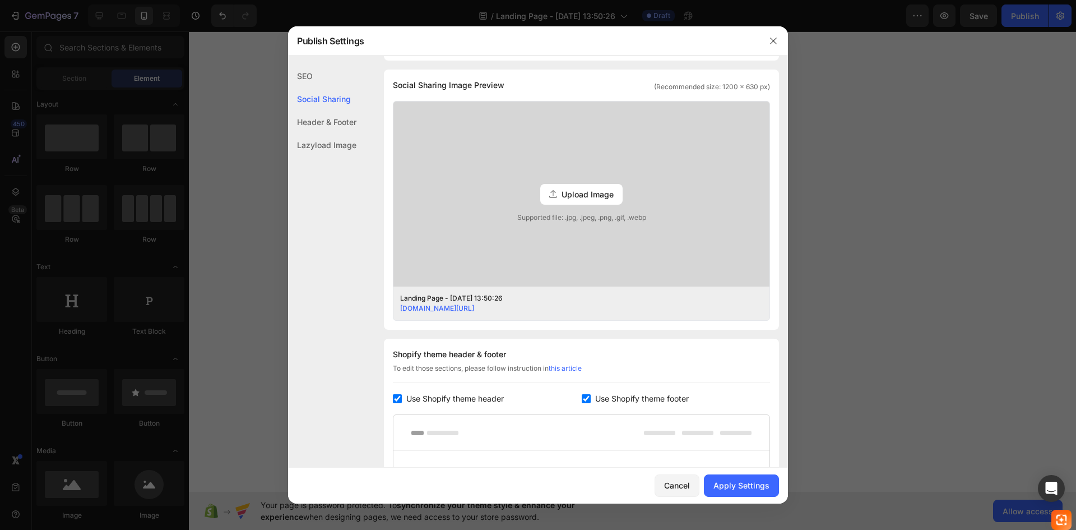
click at [455, 394] on span "Use Shopify theme header" at bounding box center [455, 398] width 98 height 13
checkbox input "false"
click at [616, 396] on span "Use Shopify theme footer" at bounding box center [642, 398] width 94 height 13
checkbox input "false"
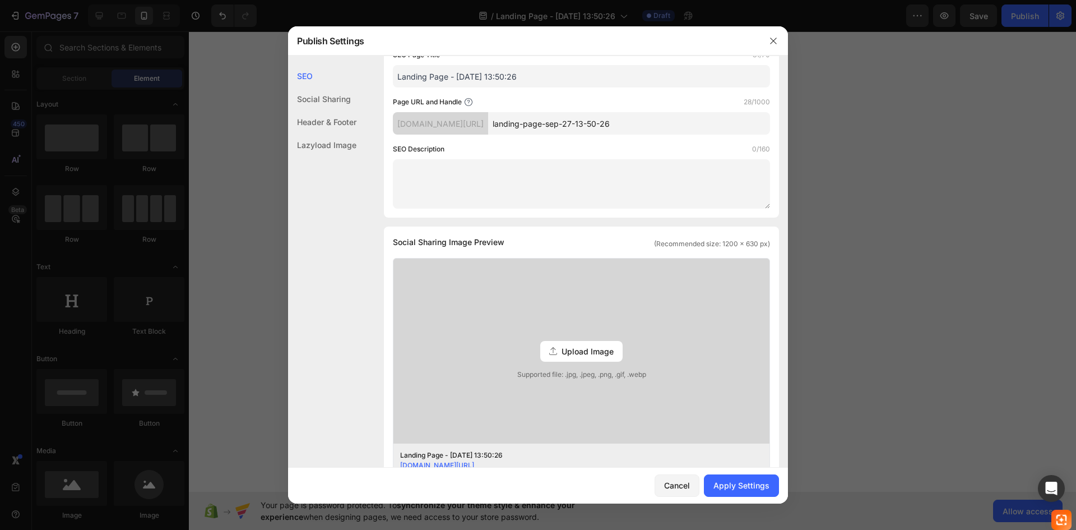
scroll to position [70, 0]
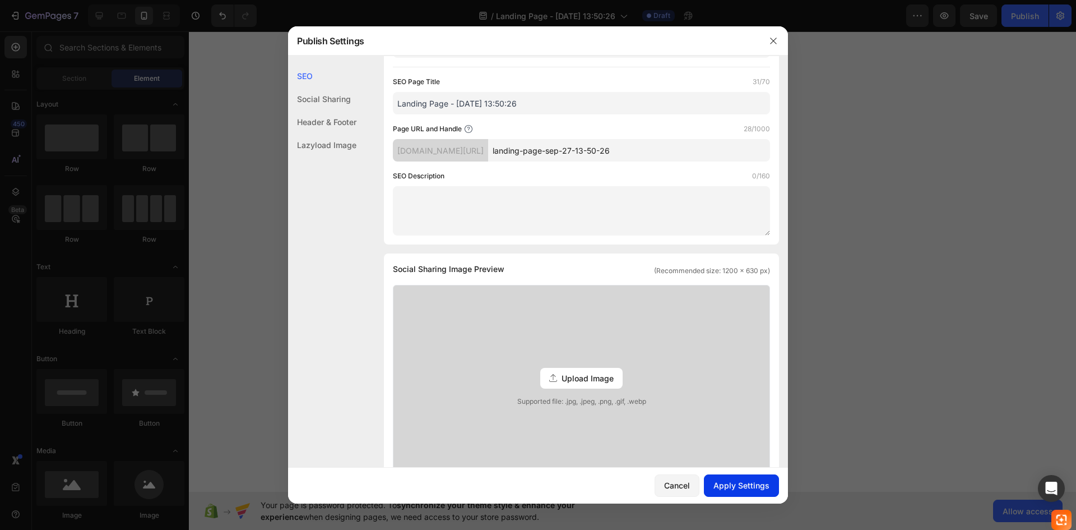
click at [730, 490] on div "Apply Settings" at bounding box center [742, 485] width 56 height 12
click at [779, 34] on button "button" at bounding box center [774, 41] width 18 height 18
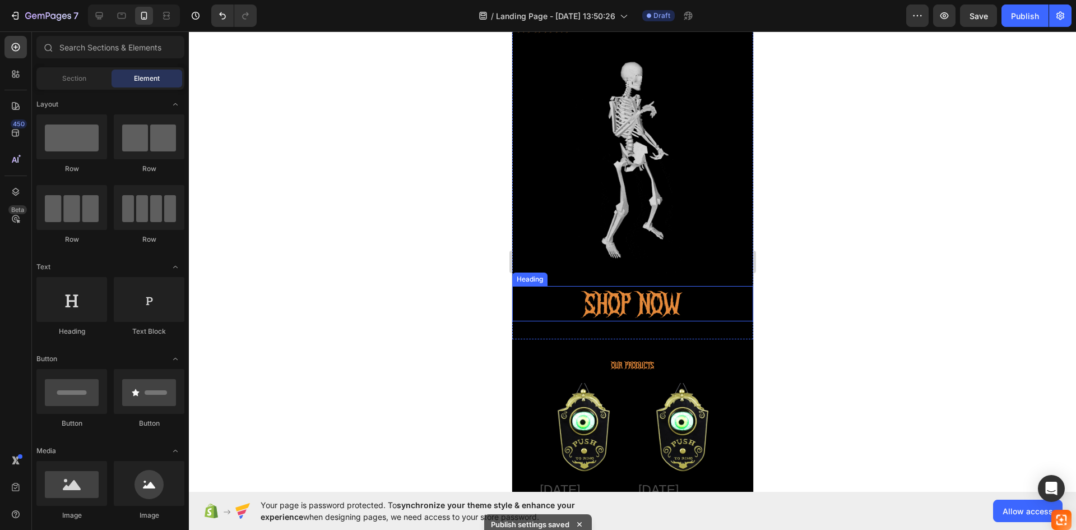
scroll to position [0, 0]
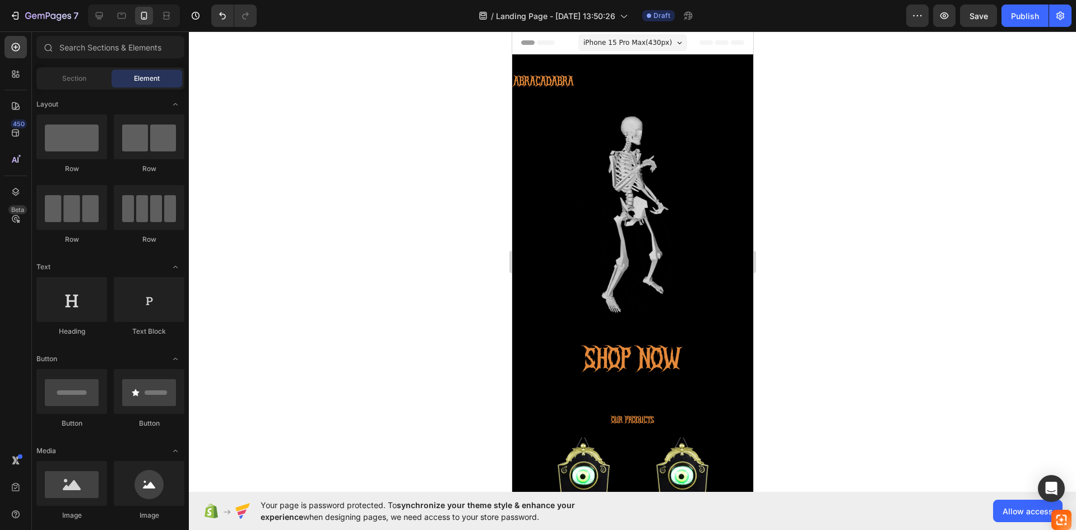
click at [532, 44] on div "Header" at bounding box center [539, 42] width 41 height 13
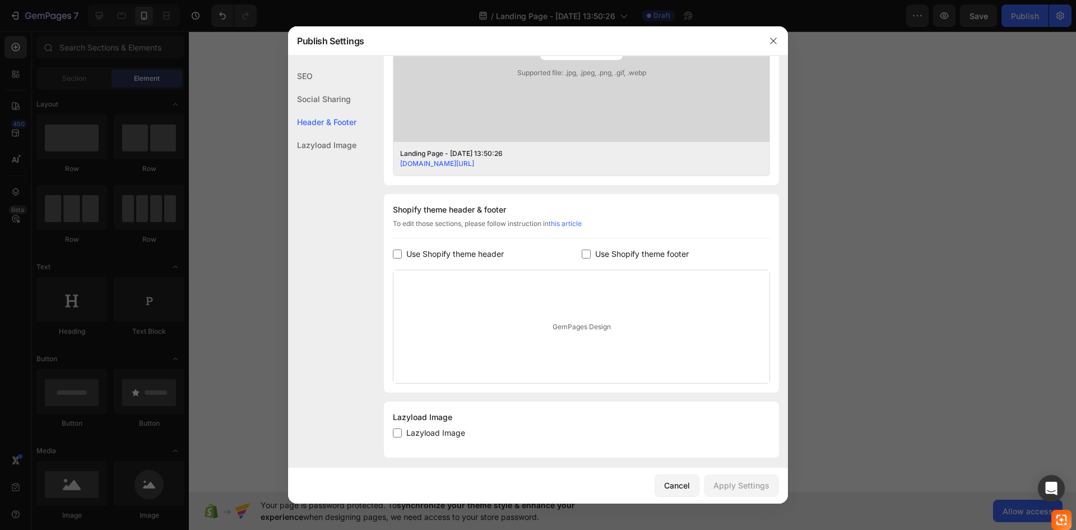
scroll to position [406, 0]
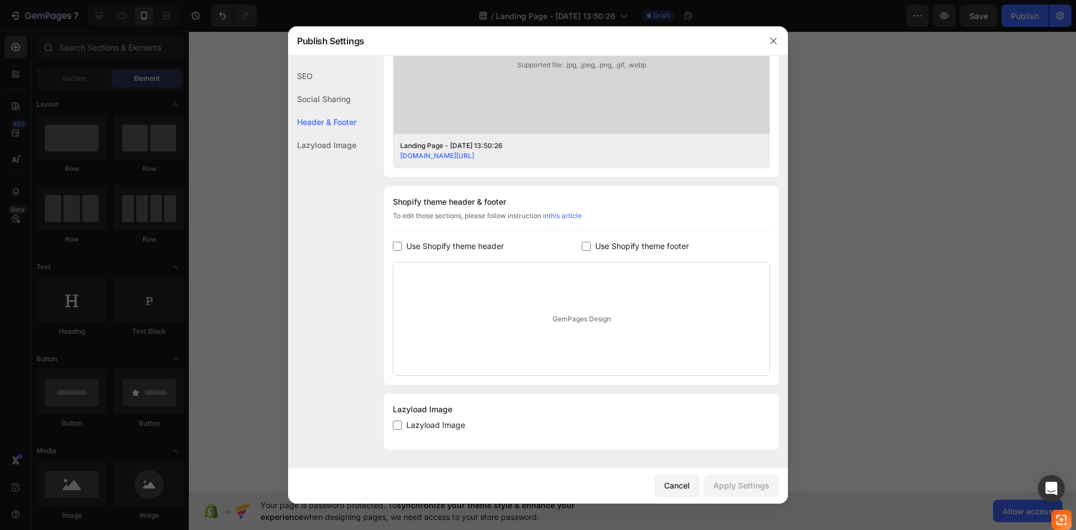
click at [429, 248] on span "Use Shopify theme header" at bounding box center [455, 245] width 98 height 13
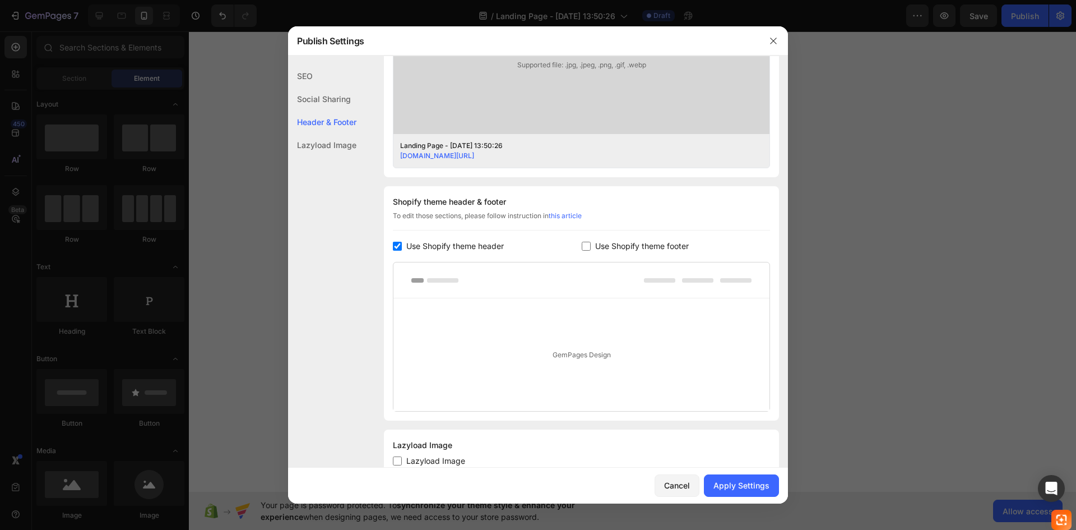
click at [490, 240] on span "Use Shopify theme header" at bounding box center [455, 245] width 98 height 13
checkbox input "false"
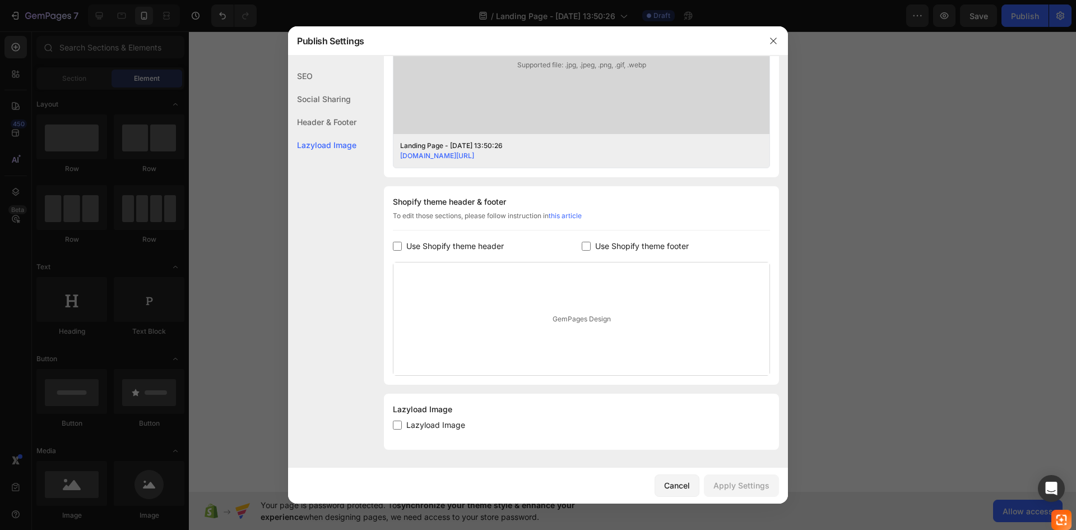
click at [599, 248] on span "Use Shopify theme footer" at bounding box center [642, 245] width 94 height 13
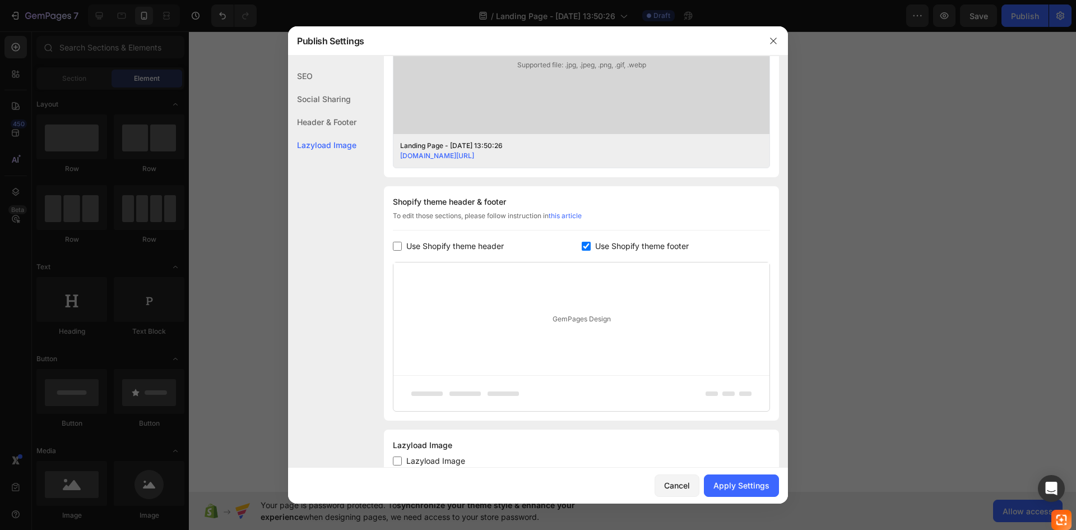
click at [583, 243] on input "checkbox" at bounding box center [586, 246] width 9 height 9
checkbox input "false"
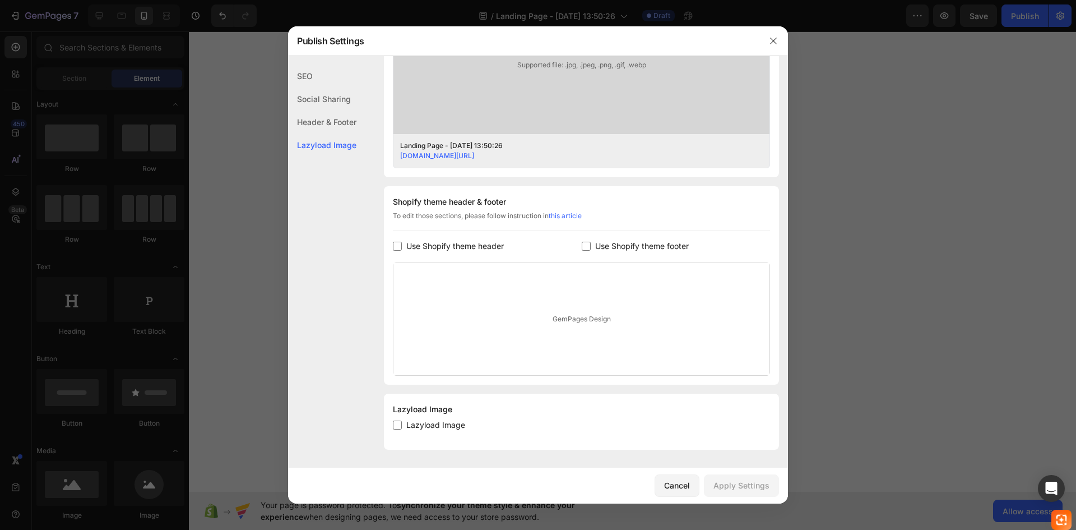
click at [491, 241] on span "Use Shopify theme header" at bounding box center [455, 245] width 98 height 13
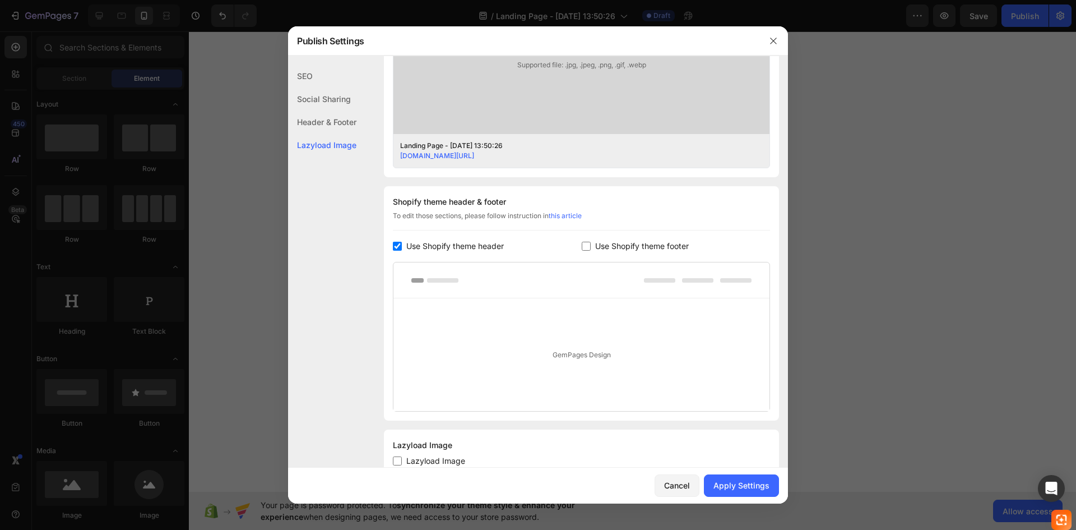
click at [491, 241] on span "Use Shopify theme header" at bounding box center [455, 245] width 98 height 13
checkbox input "false"
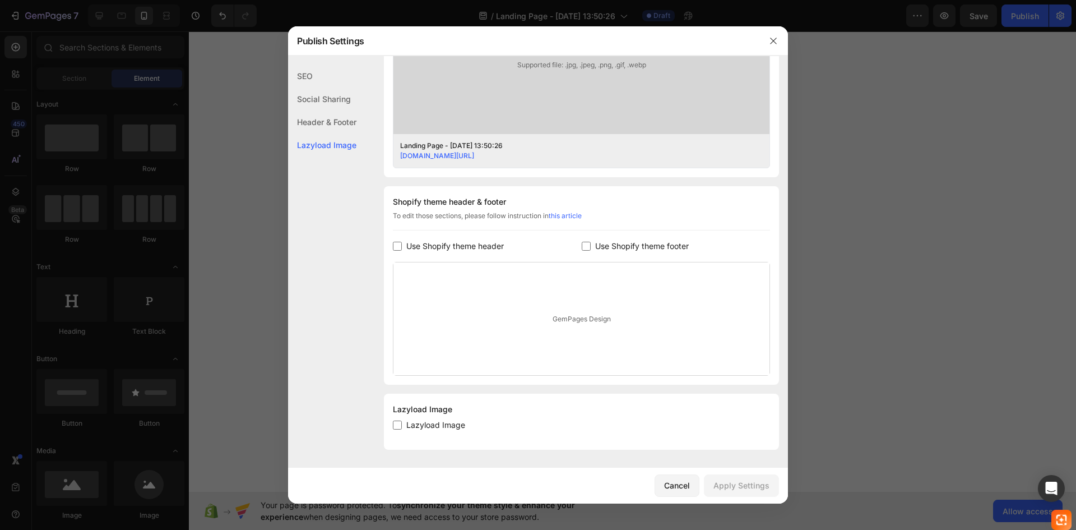
click at [448, 426] on span "Lazyload Image" at bounding box center [435, 424] width 59 height 13
click at [442, 431] on span "Lazyload Image" at bounding box center [435, 424] width 59 height 13
checkbox input "false"
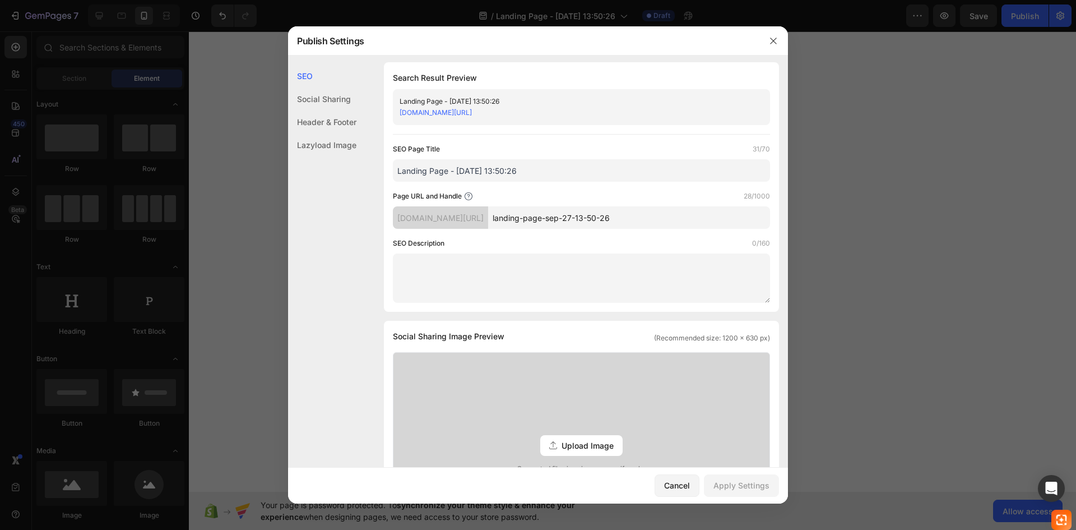
scroll to position [0, 0]
click at [507, 173] on input "Landing Page - [DATE] 13:50:26" at bounding box center [581, 172] width 377 height 22
click at [535, 173] on input "Landing Page - [DATE] 13:50:26" at bounding box center [581, 172] width 377 height 22
click at [772, 48] on button "button" at bounding box center [774, 41] width 18 height 18
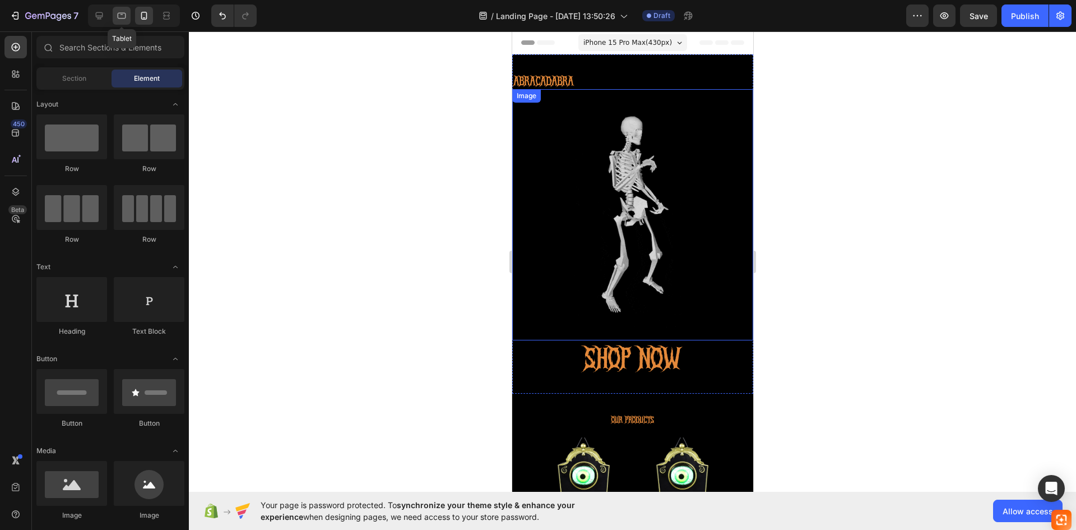
click at [119, 11] on icon at bounding box center [121, 15] width 11 height 11
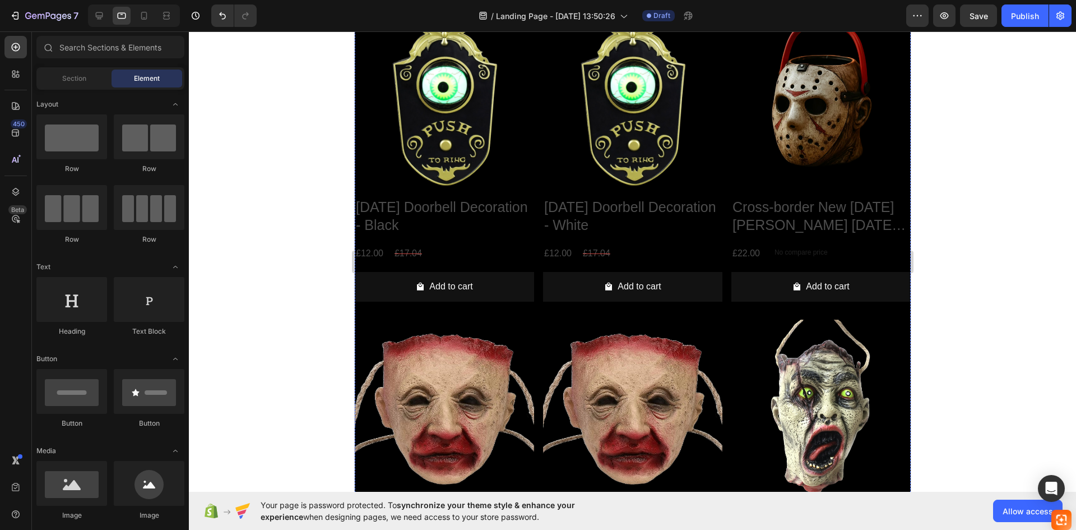
scroll to position [504, 0]
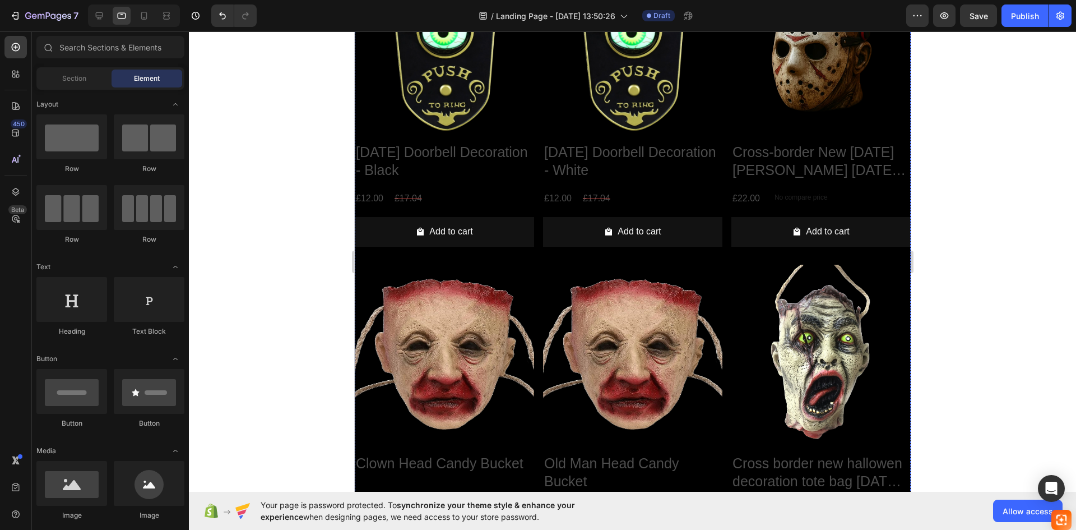
click at [363, 135] on div "Product Images [DATE] Doorbell Decoration - Black Product Title £12.00 Product …" at bounding box center [443, 104] width 179 height 302
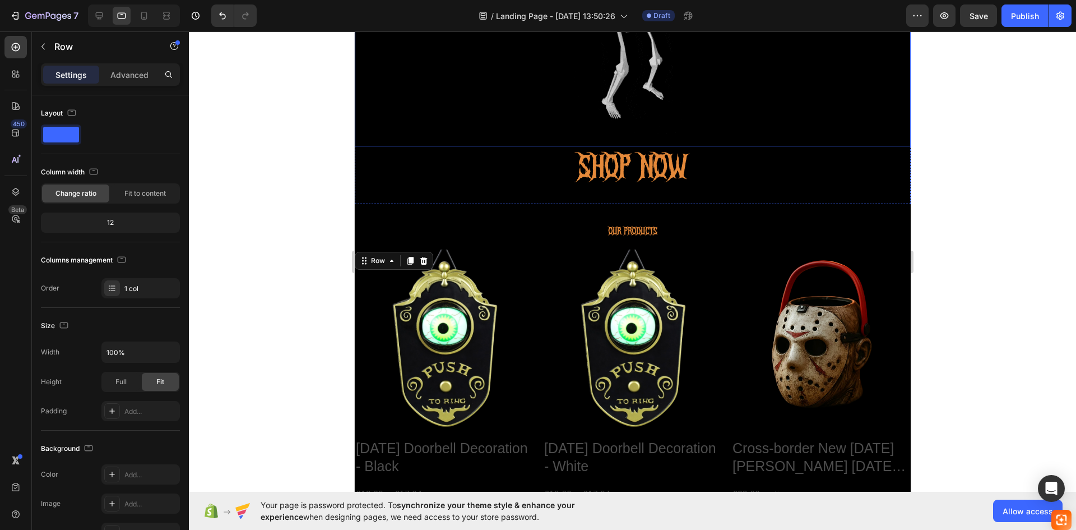
scroll to position [56, 0]
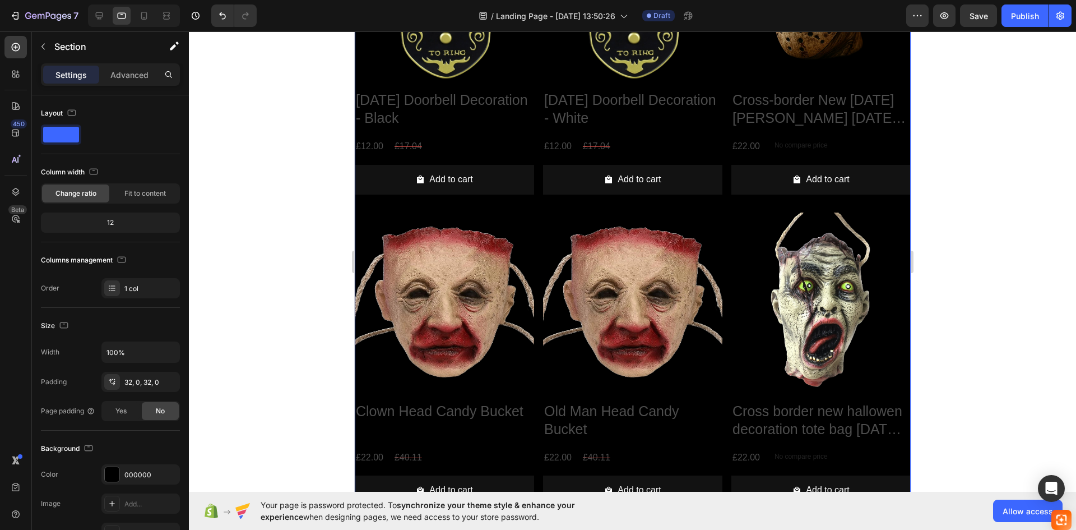
scroll to position [561, 0]
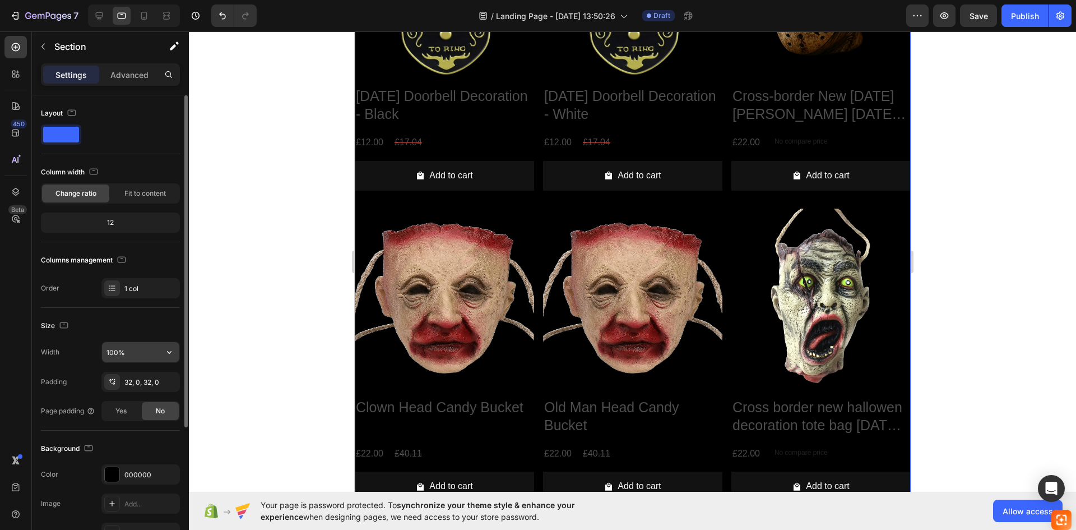
click at [118, 347] on input "100%" at bounding box center [140, 352] width 77 height 20
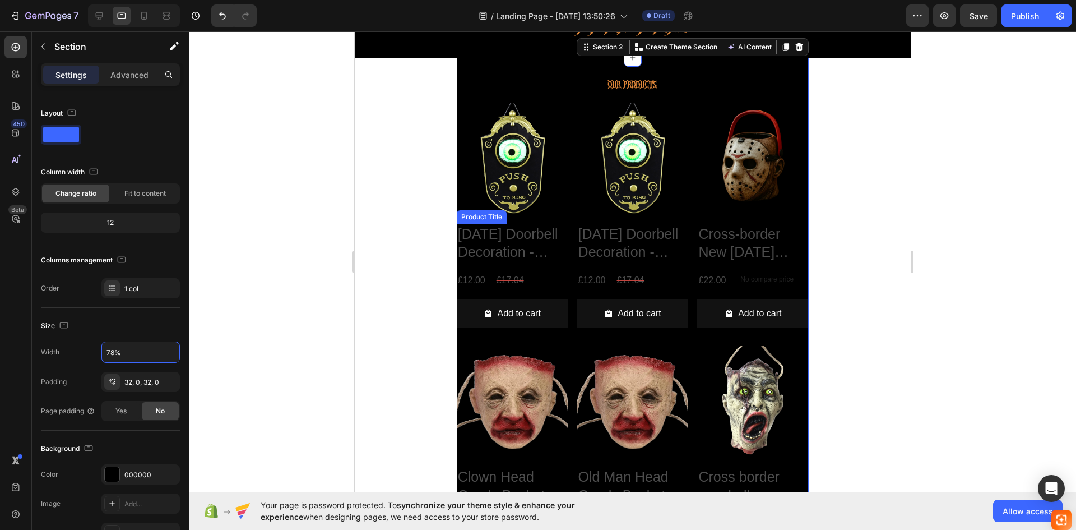
scroll to position [336, 0]
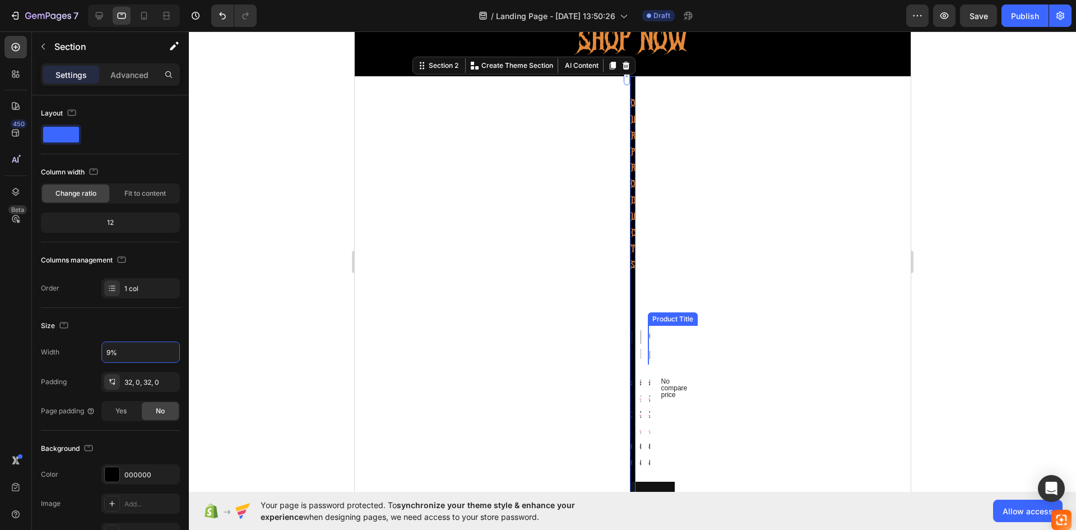
type input "90%"
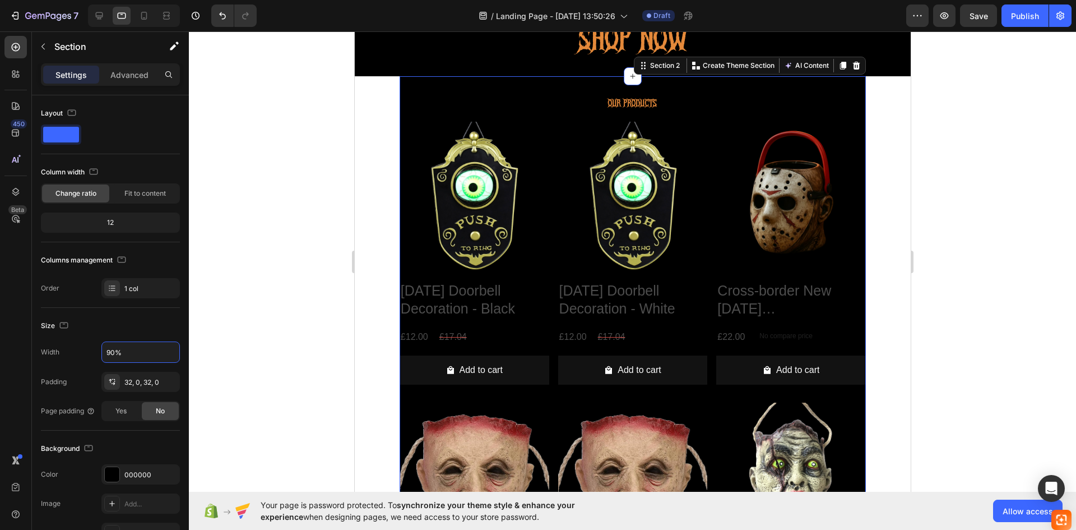
click at [387, 279] on section "OUR PRODUCTS Text Block Product Images [DATE] Doorbell Decoration - Black Produ…" at bounding box center [632, 384] width 519 height 617
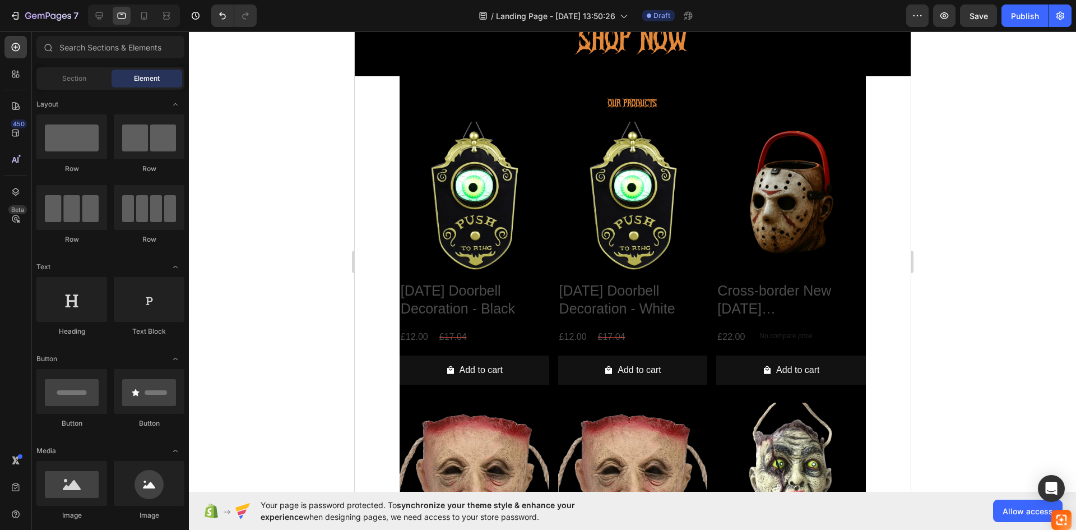
click at [386, 279] on section "OUR PRODUCTS Text Block Product Images [DATE] Doorbell Decoration - Black Produ…" at bounding box center [632, 384] width 519 height 617
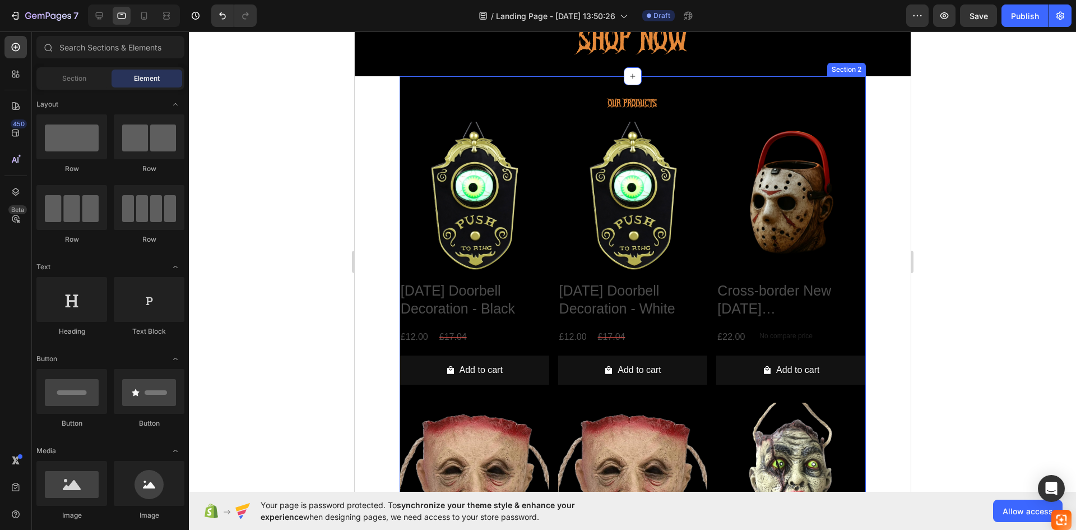
click at [481, 89] on div "OUR PRODUCTS Text Block Product Images [DATE] Doorbell Decoration - Black Produ…" at bounding box center [632, 384] width 466 height 617
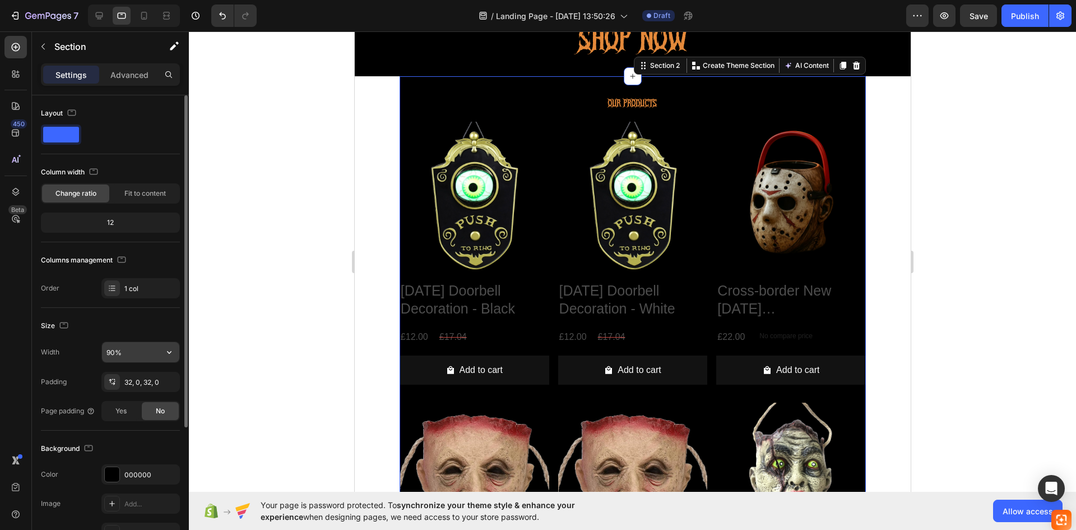
click at [116, 349] on input "90%" at bounding box center [140, 352] width 77 height 20
click at [117, 347] on input "90%" at bounding box center [140, 352] width 77 height 20
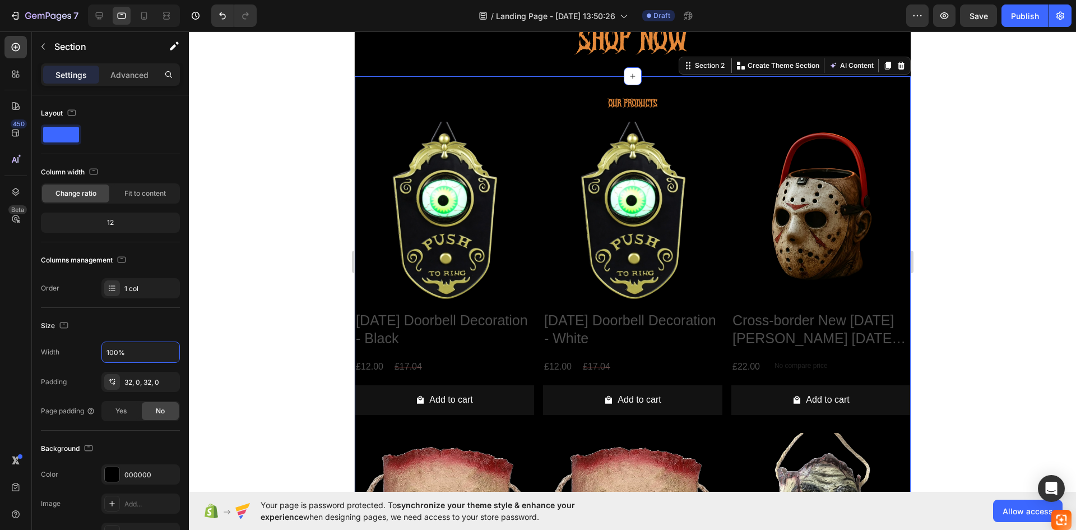
type input "100%"
click at [288, 225] on div at bounding box center [632, 280] width 887 height 498
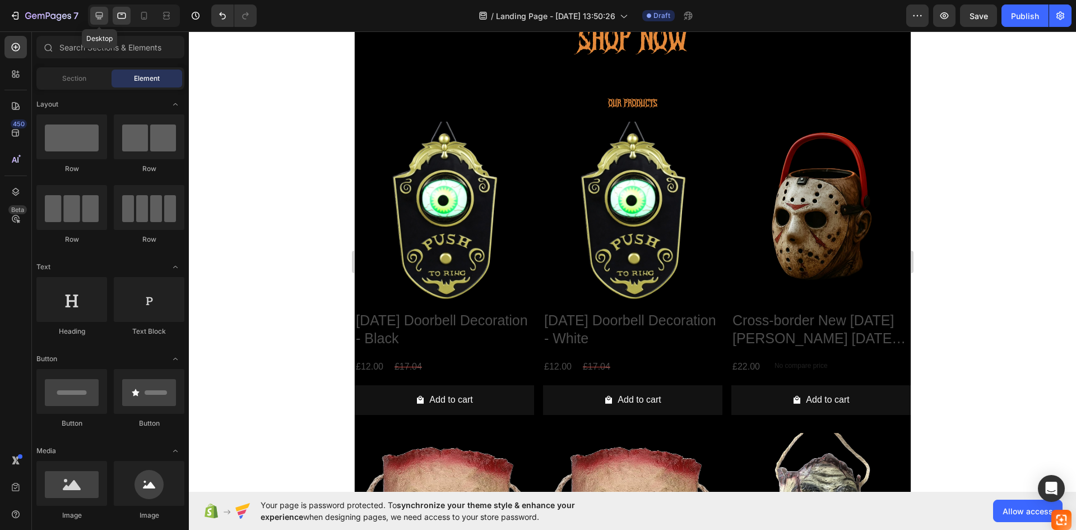
click at [94, 17] on icon at bounding box center [99, 15] width 11 height 11
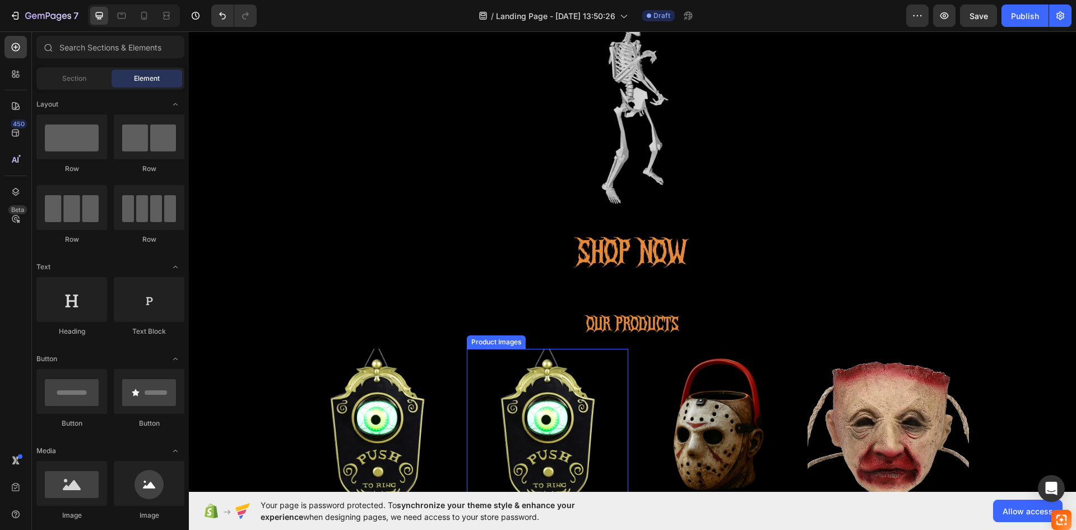
scroll to position [392, 0]
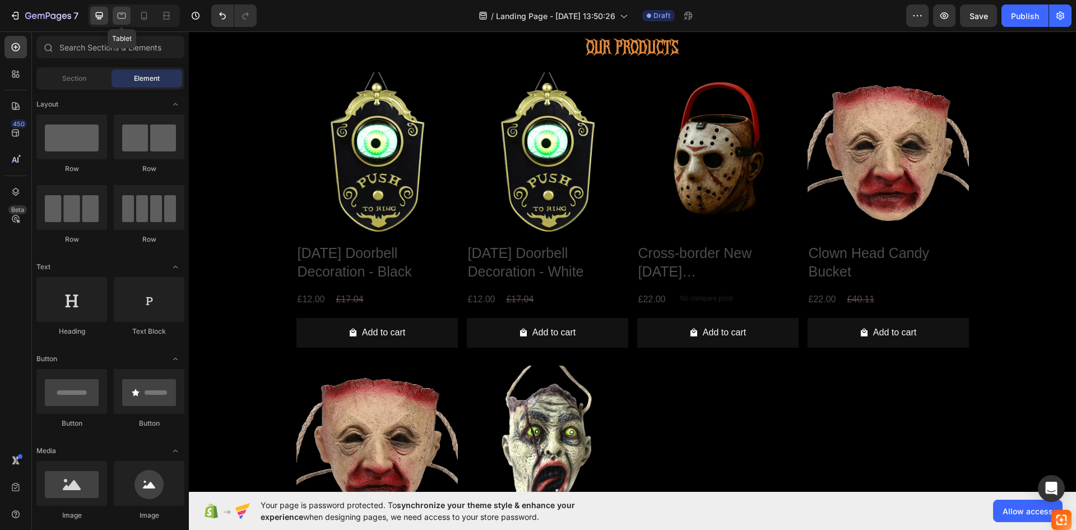
click at [124, 17] on icon at bounding box center [121, 15] width 11 height 11
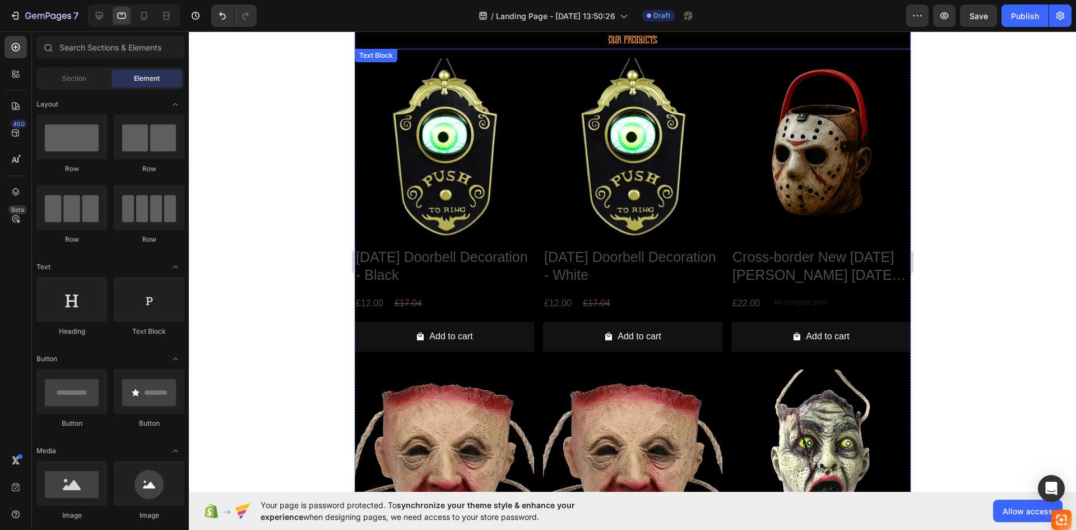
click at [372, 47] on p "OUR PRODUCTS" at bounding box center [632, 40] width 554 height 16
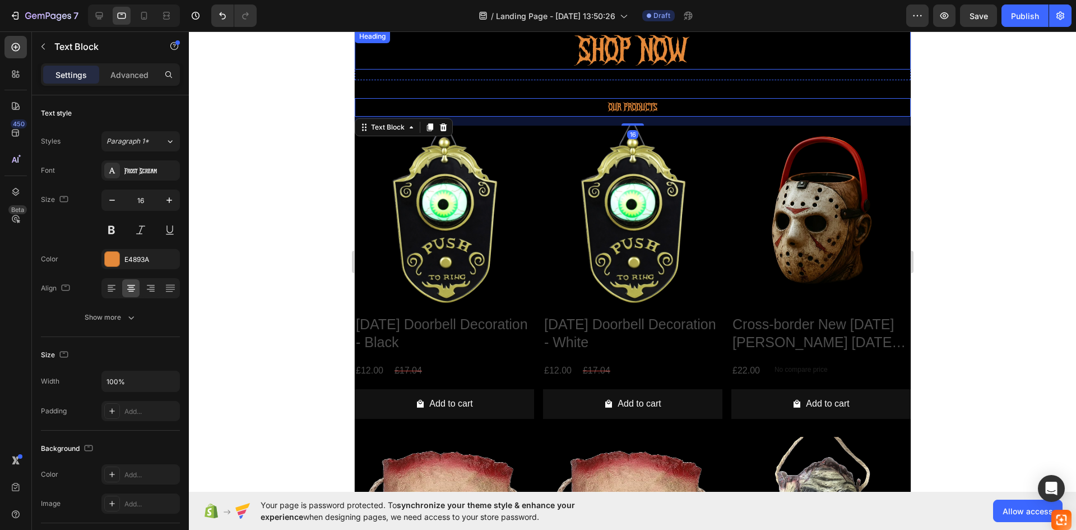
scroll to position [224, 0]
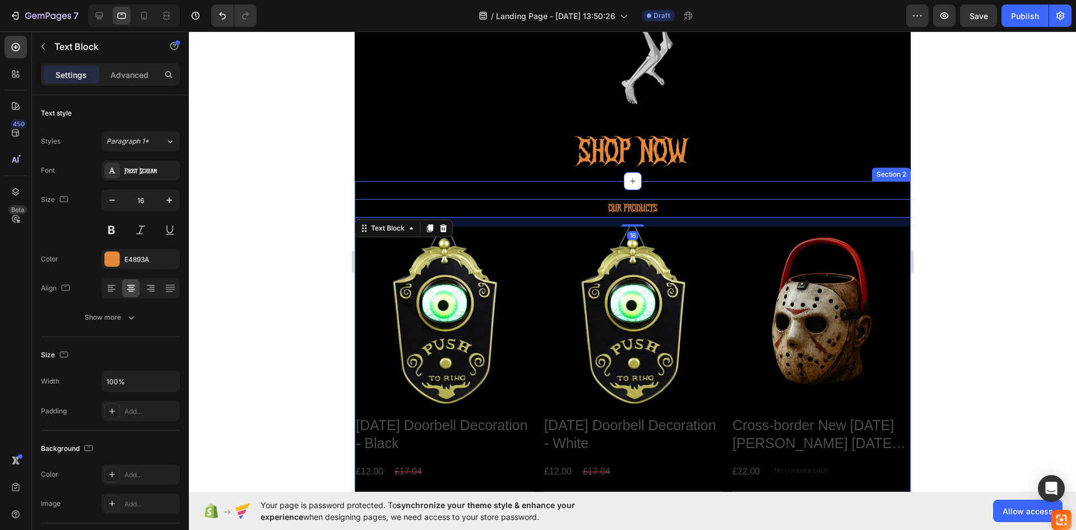
click at [399, 185] on div "OUR PRODUCTS Text Block 16 Product Images [DATE] Doorbell Decoration - Black Pr…" at bounding box center [632, 519] width 556 height 676
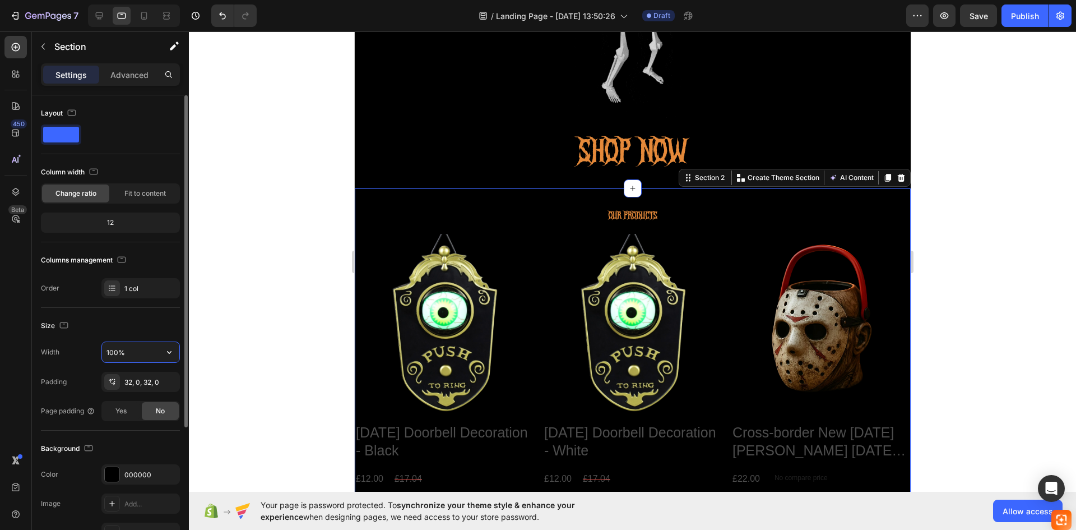
click at [119, 353] on input "100%" at bounding box center [140, 352] width 77 height 20
click at [138, 17] on icon at bounding box center [143, 15] width 11 height 11
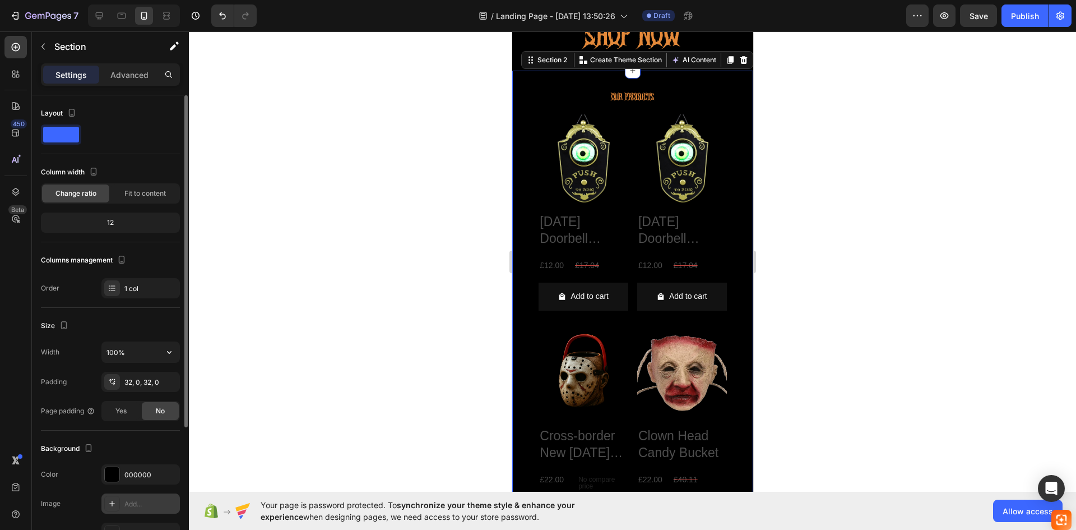
scroll to position [168, 0]
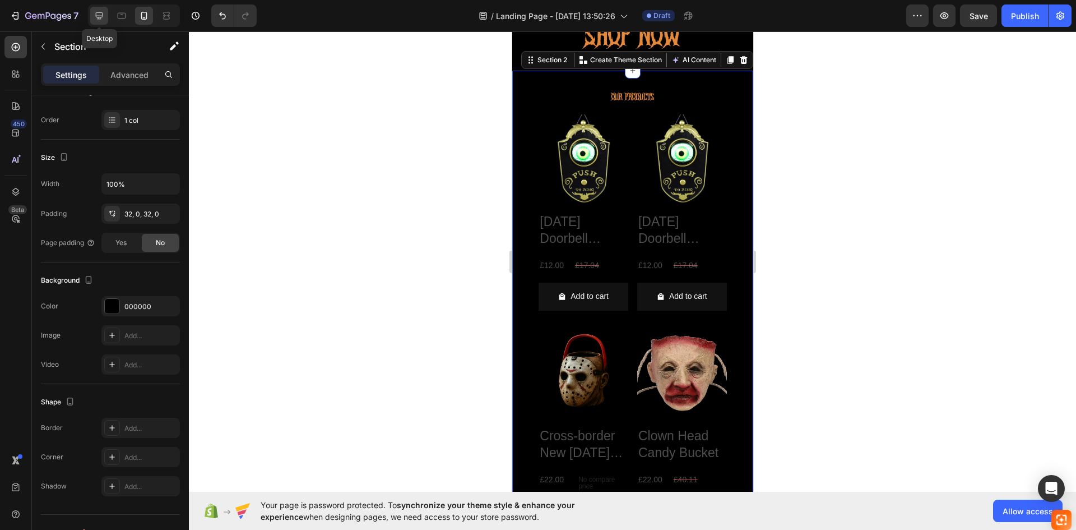
click at [96, 13] on icon at bounding box center [99, 15] width 7 height 7
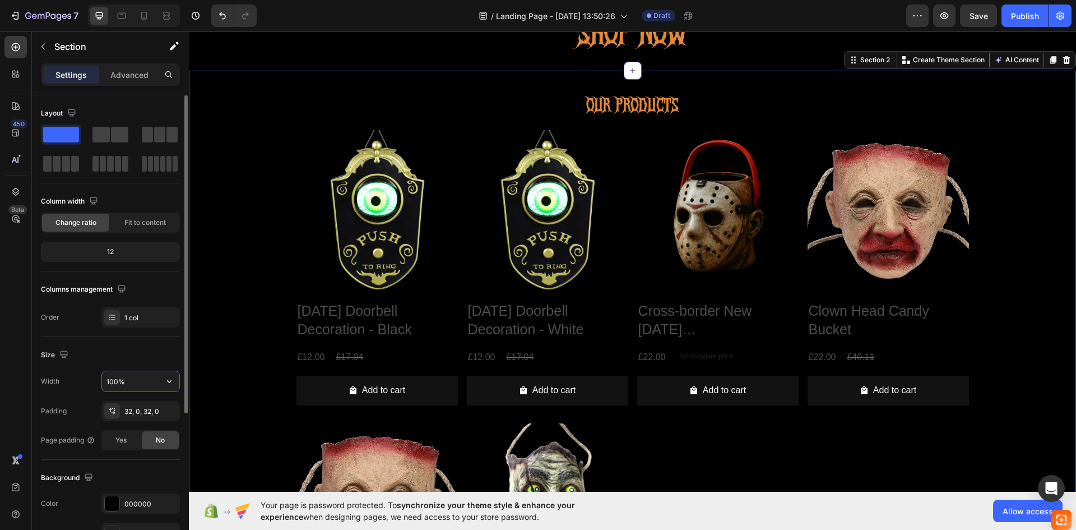
click at [118, 383] on input "100%" at bounding box center [140, 381] width 77 height 20
click at [253, 79] on div "OUR PRODUCTS Text Block Product Images [DATE] Doorbell Decoration - Black Produ…" at bounding box center [632, 398] width 887 height 654
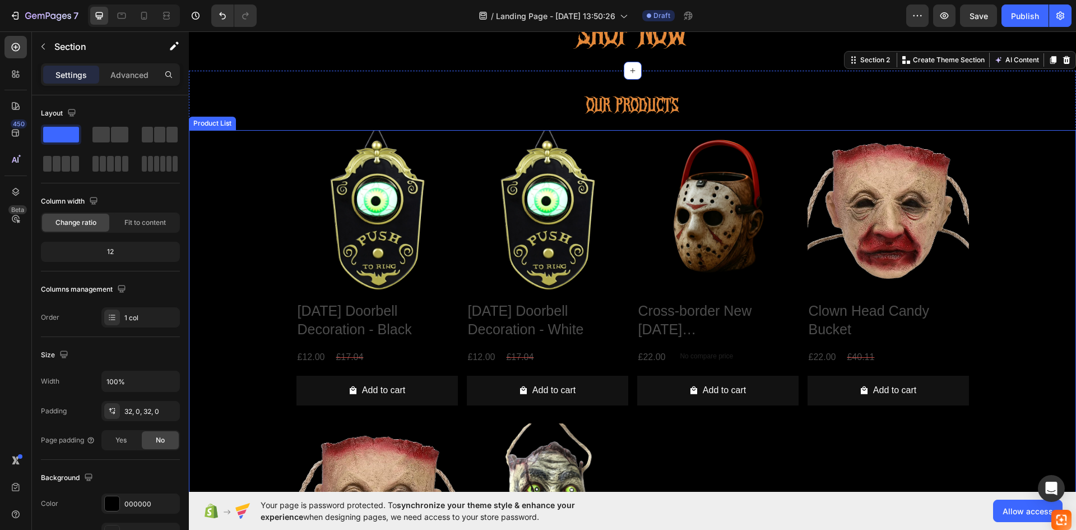
click at [207, 257] on div "Product Images [DATE] Doorbell Decoration - Black Product Title £12.00 Product …" at bounding box center [632, 418] width 887 height 577
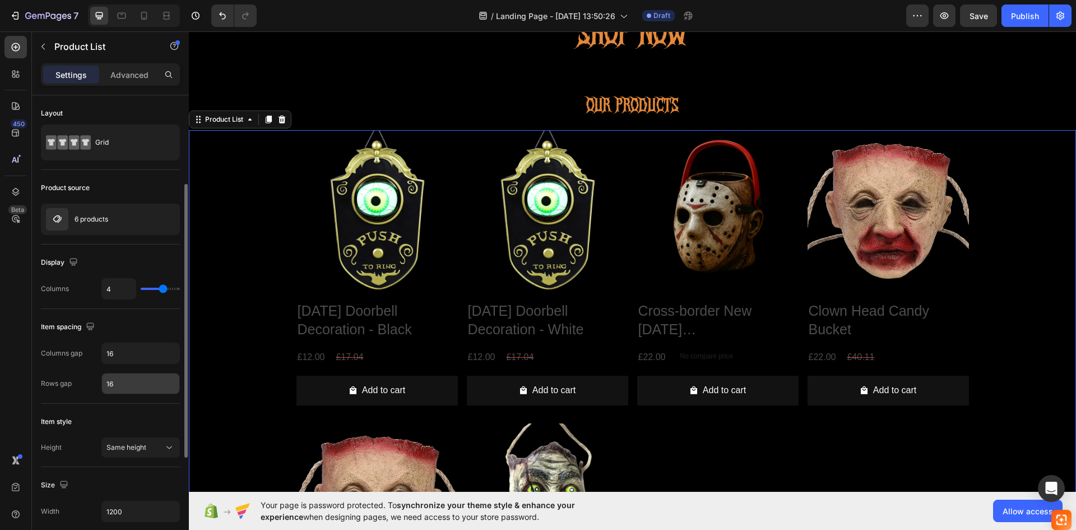
scroll to position [56, 0]
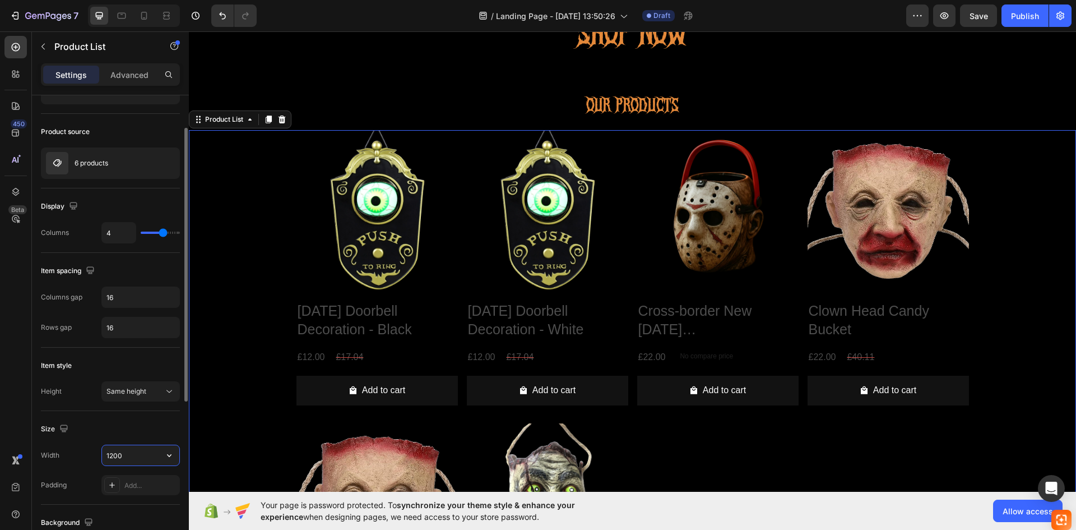
click at [135, 448] on input "1200" at bounding box center [140, 455] width 77 height 20
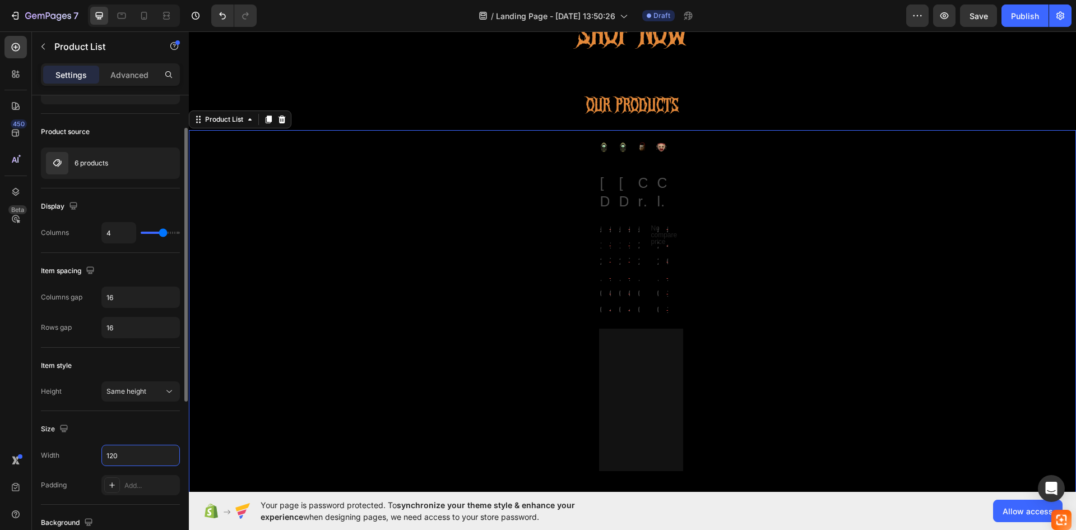
type input "1200"
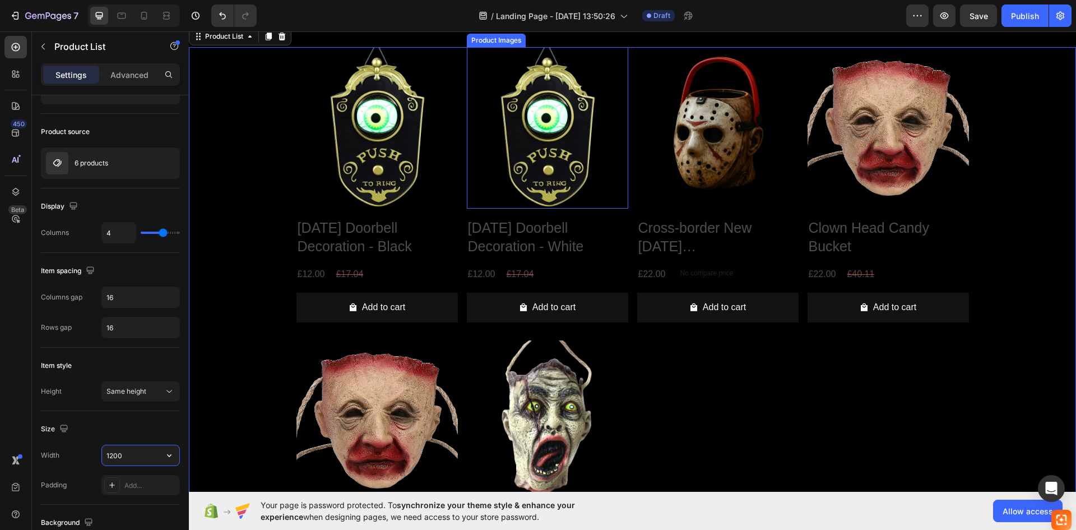
scroll to position [447, 0]
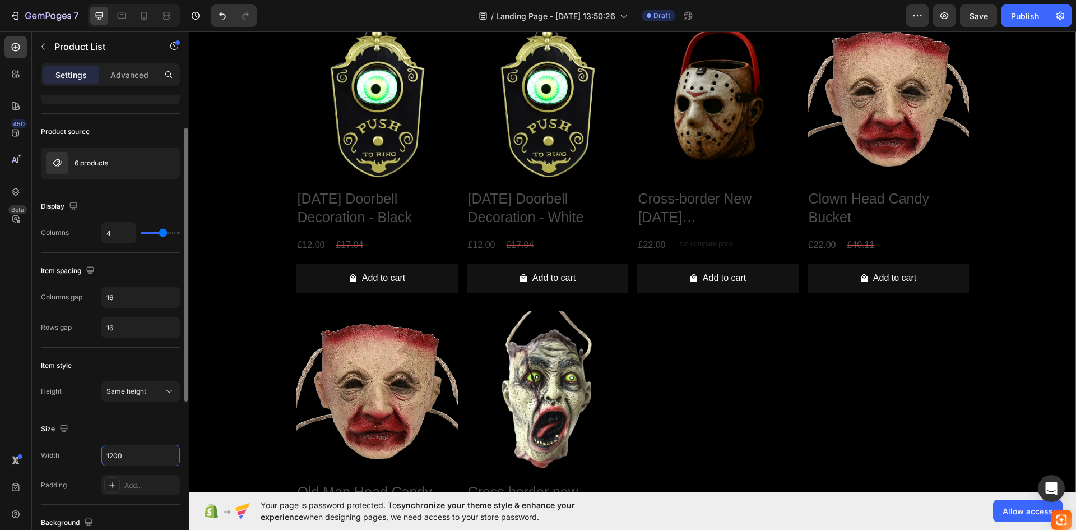
click at [160, 437] on div "Size" at bounding box center [110, 429] width 139 height 18
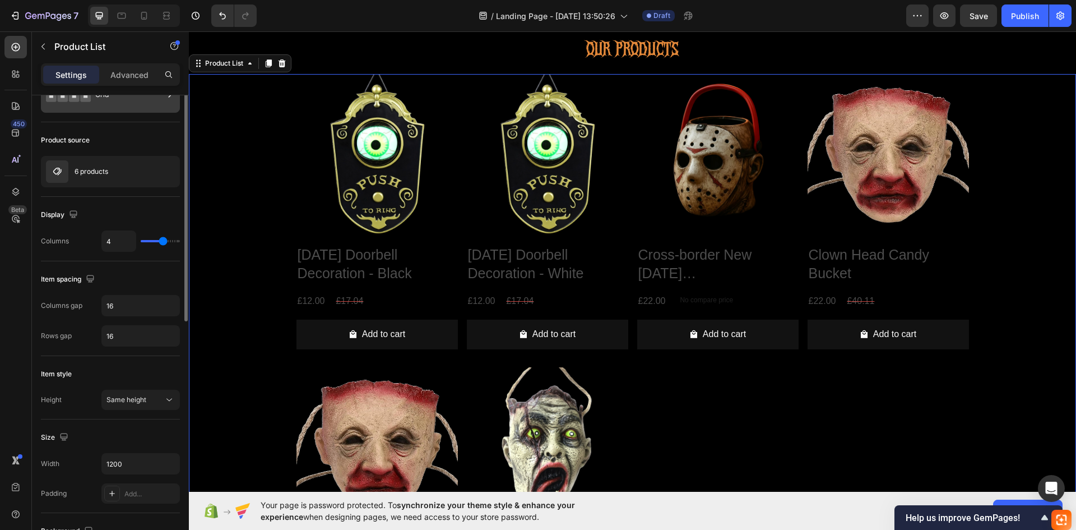
scroll to position [0, 0]
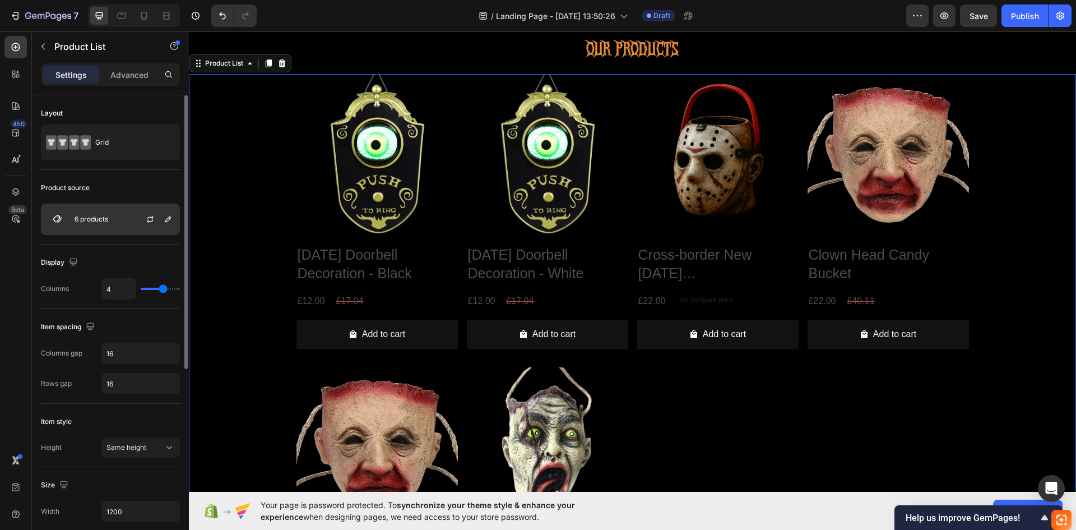
drag, startPoint x: 102, startPoint y: 219, endPoint x: 126, endPoint y: 221, distance: 23.6
click at [102, 219] on p "6 products" at bounding box center [92, 219] width 34 height 8
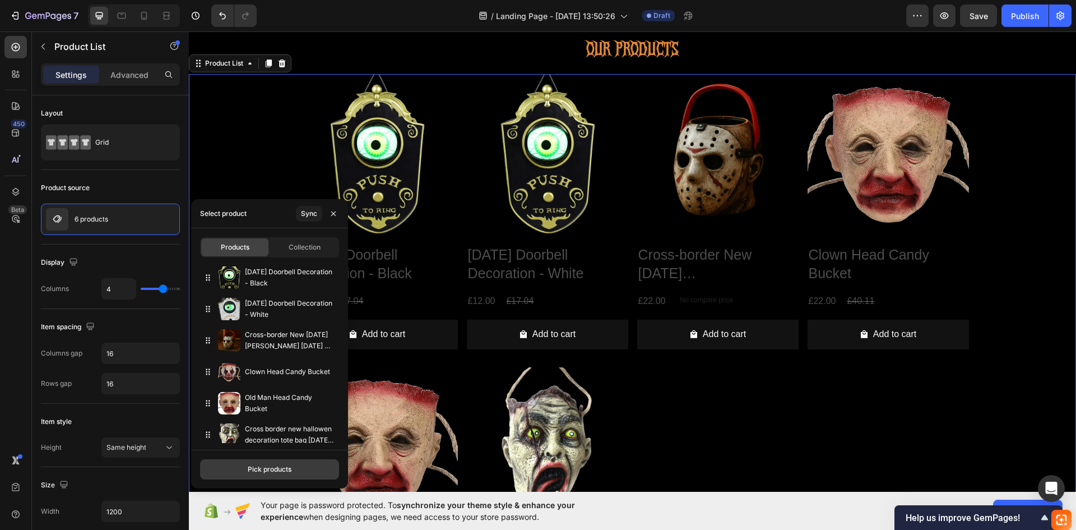
click at [282, 475] on button "Pick products" at bounding box center [269, 469] width 139 height 20
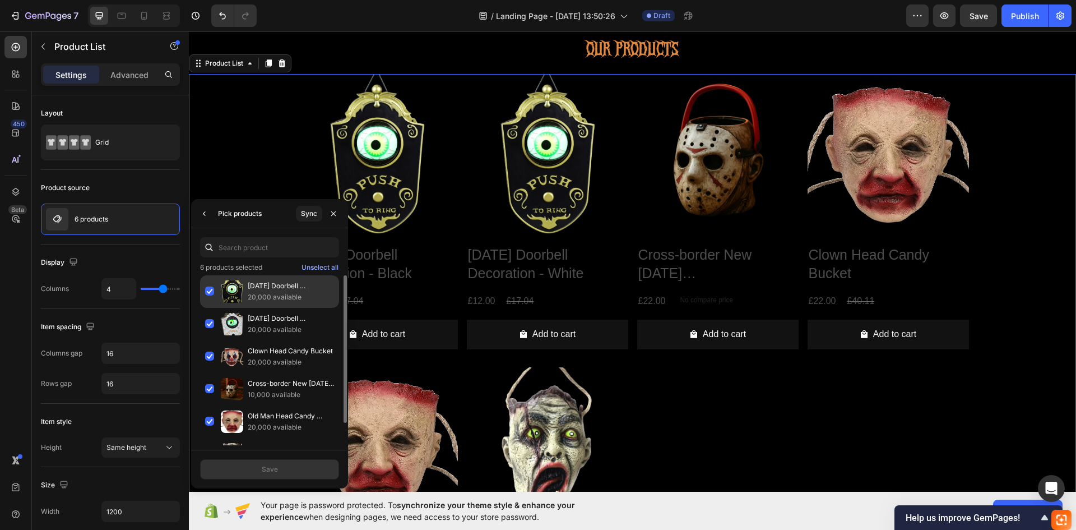
click at [207, 289] on div "[DATE] Doorbell Decoration - Black 20,000 available" at bounding box center [269, 291] width 139 height 33
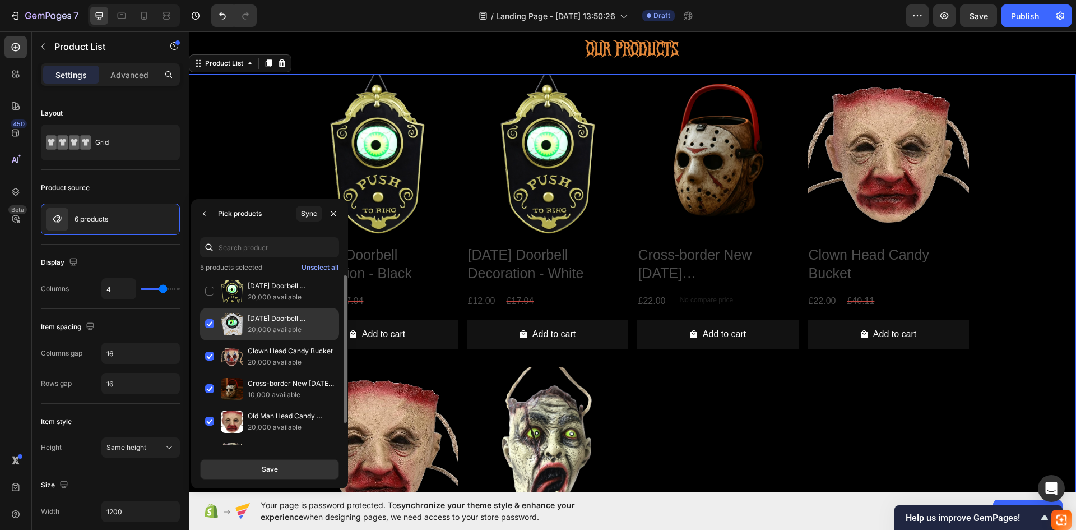
click at [208, 324] on div "[DATE] Doorbell Decoration - White 20,000 available" at bounding box center [269, 324] width 139 height 33
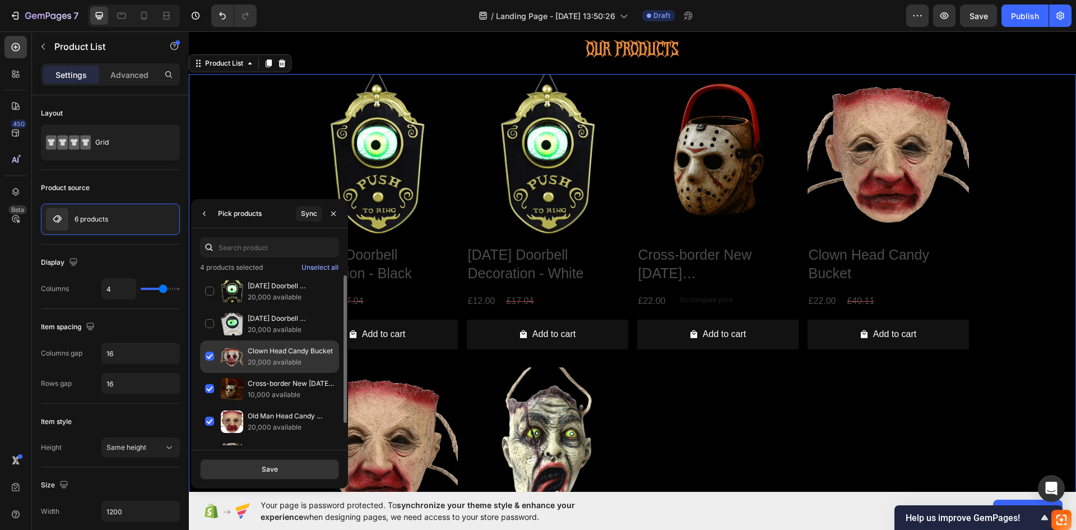
click at [215, 353] on div "Clown Head Candy Bucket 20,000 available" at bounding box center [269, 356] width 139 height 33
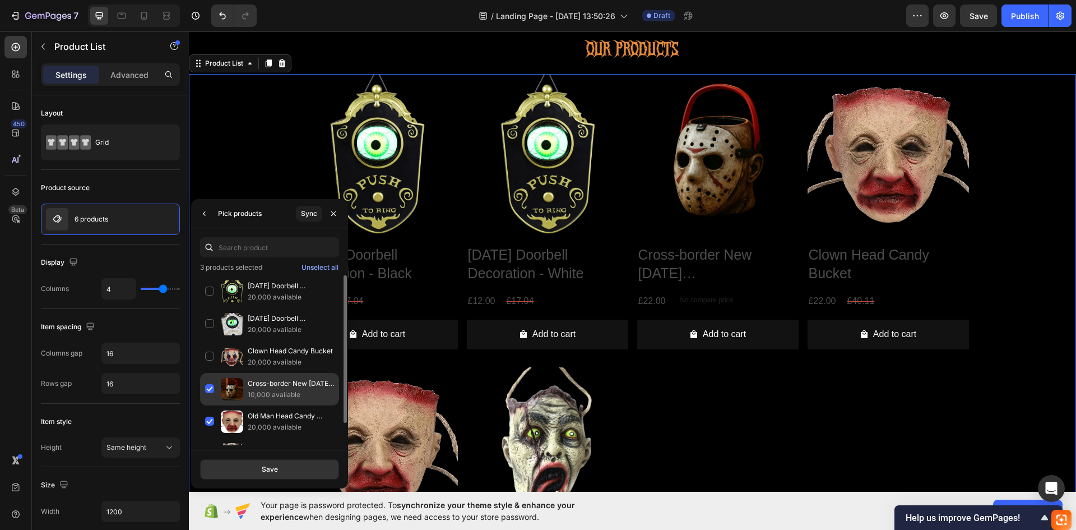
click at [209, 386] on div "Cross-border New [DATE] [PERSON_NAME] [DATE] Candy Bucket Storage Basket 10,000…" at bounding box center [269, 389] width 139 height 33
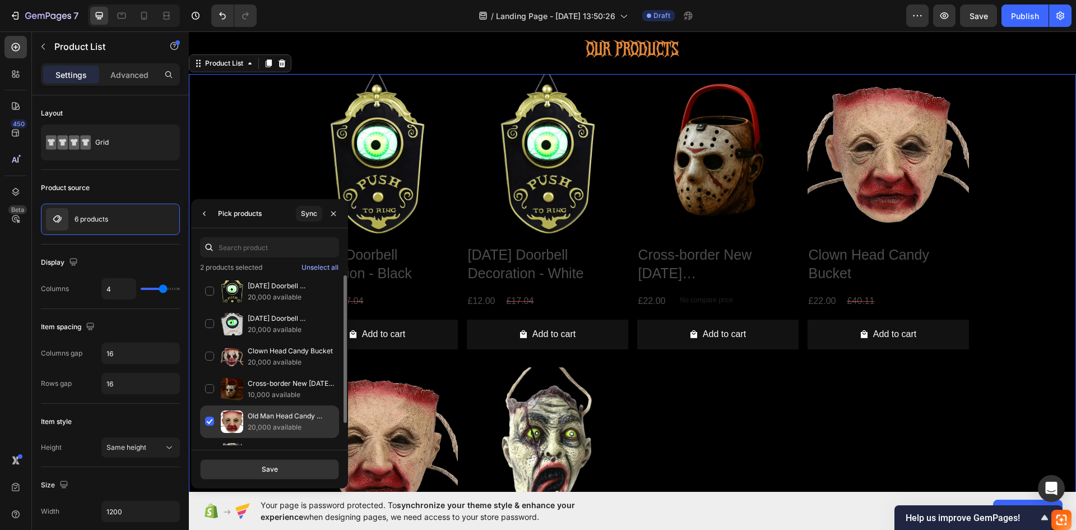
click at [205, 415] on div "Old Man Head Candy Bucket 20,000 available" at bounding box center [269, 421] width 139 height 33
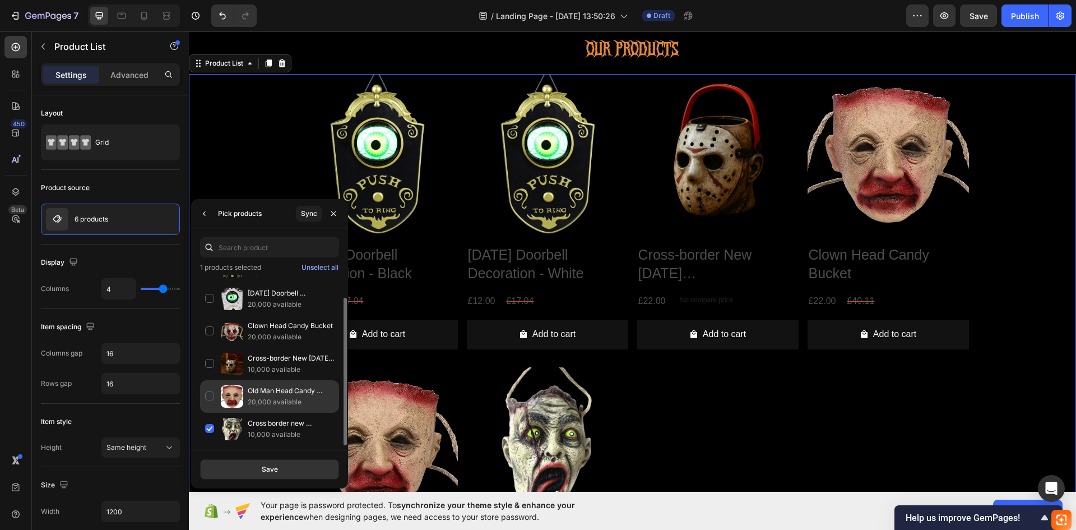
scroll to position [559, 0]
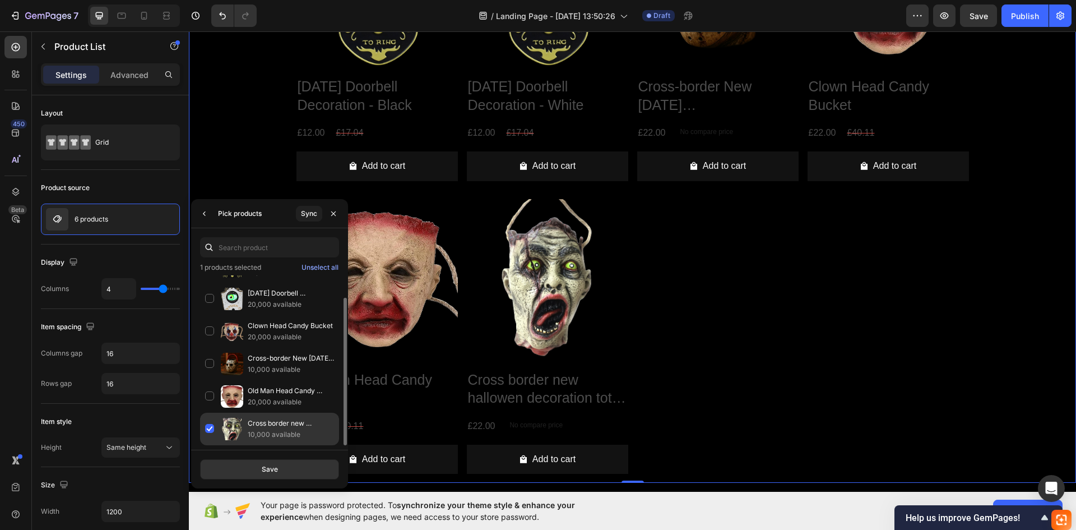
click at [217, 426] on div "Cross border new hallowen decoration tote bag [DATE] kids candy gift bag orname…" at bounding box center [269, 429] width 139 height 33
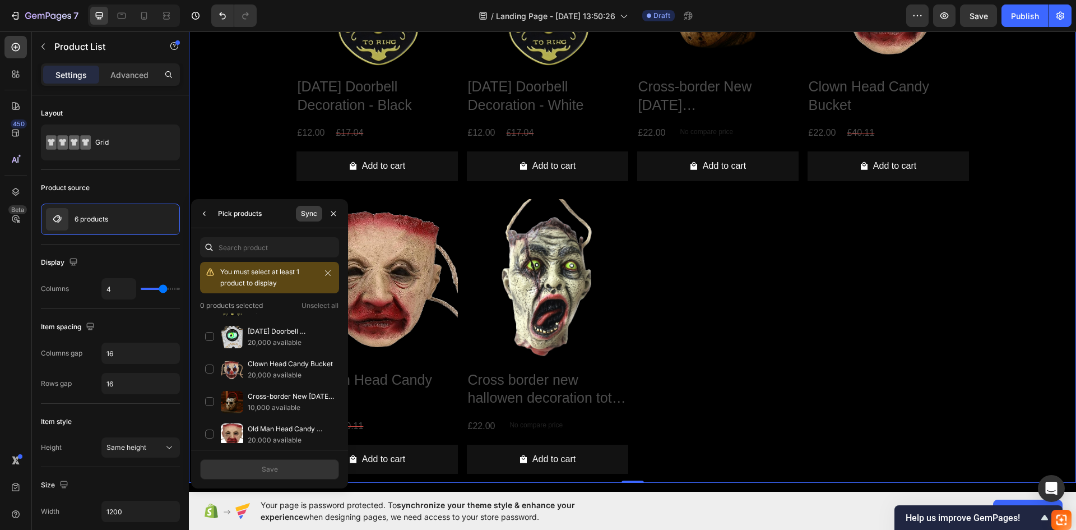
click at [306, 211] on div "Sync" at bounding box center [309, 214] width 16 height 10
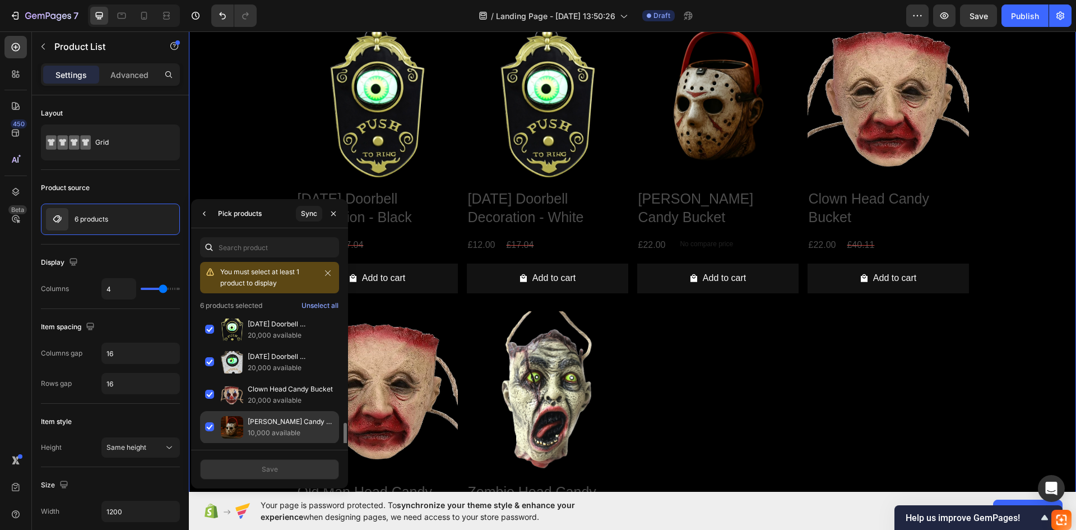
scroll to position [66, 0]
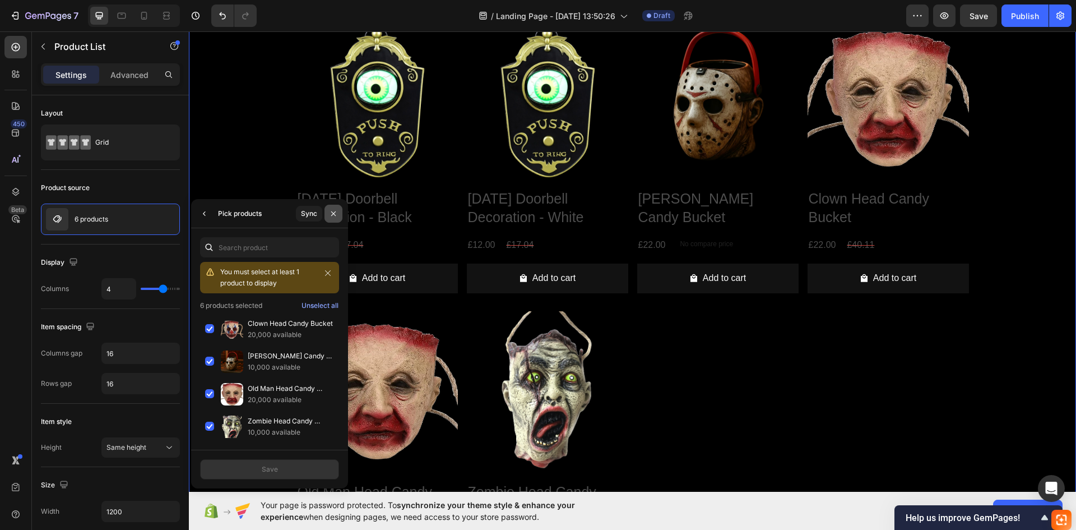
click at [339, 215] on button "button" at bounding box center [334, 214] width 18 height 18
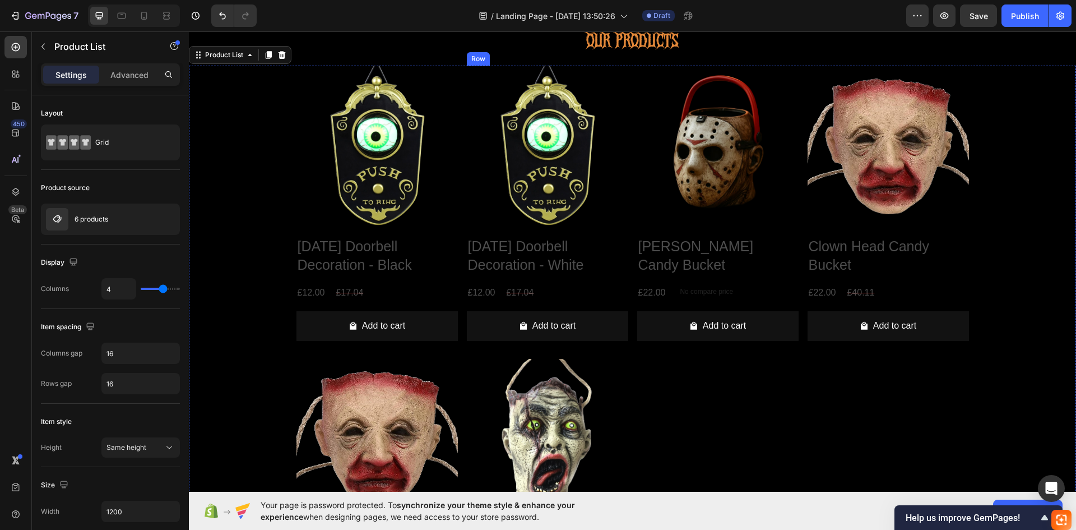
scroll to position [335, 0]
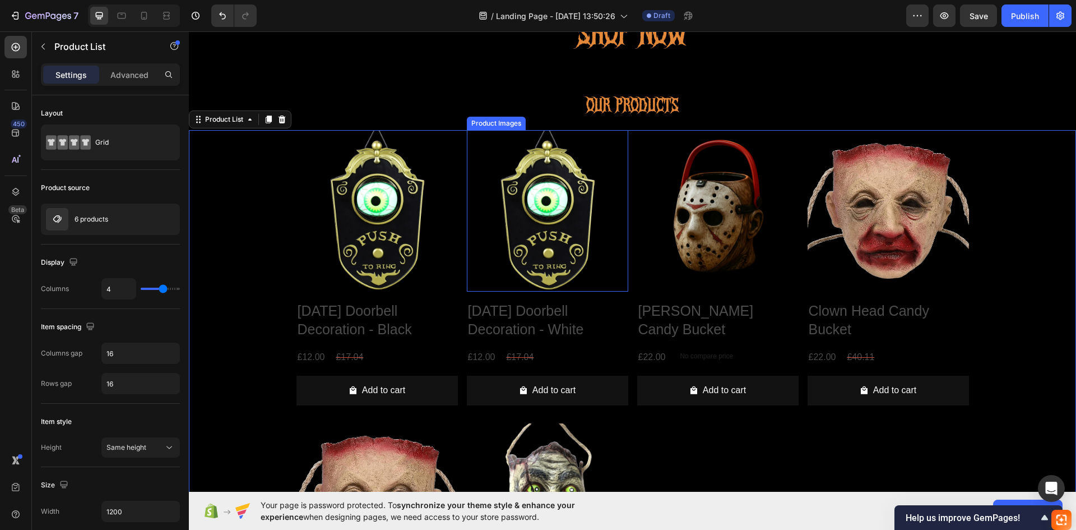
click at [540, 212] on img at bounding box center [547, 210] width 161 height 161
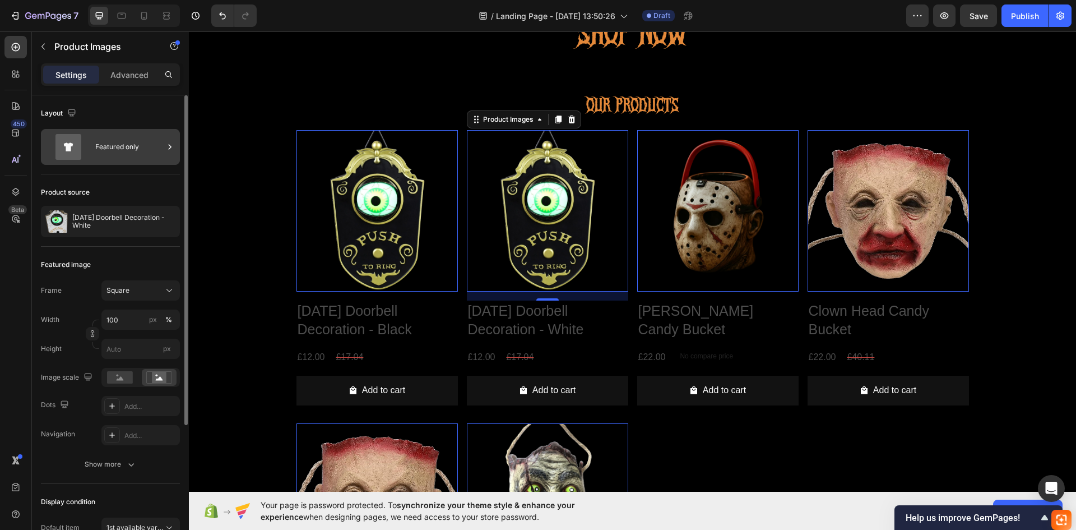
click at [144, 153] on div "Featured only" at bounding box center [129, 147] width 68 height 26
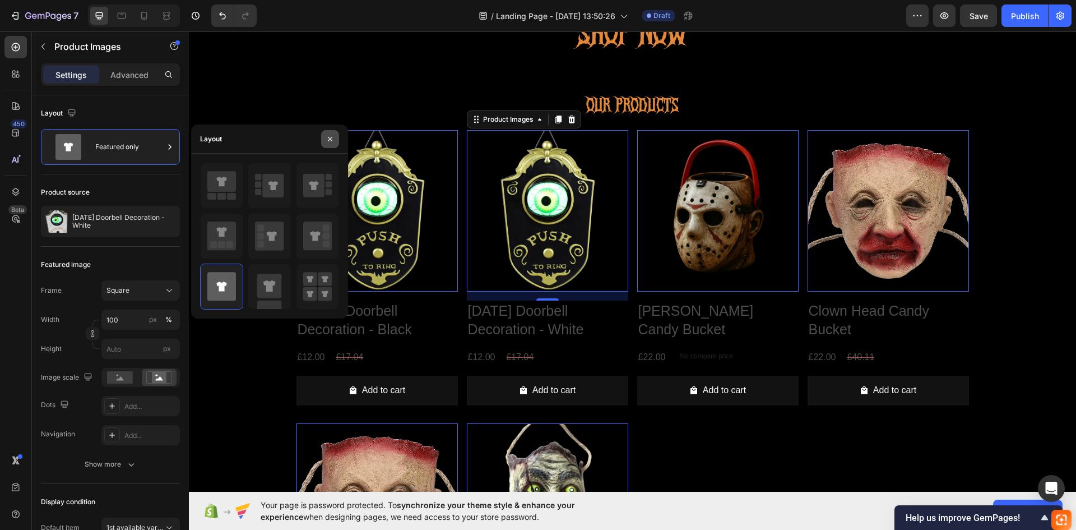
click at [335, 147] on button "button" at bounding box center [330, 139] width 18 height 18
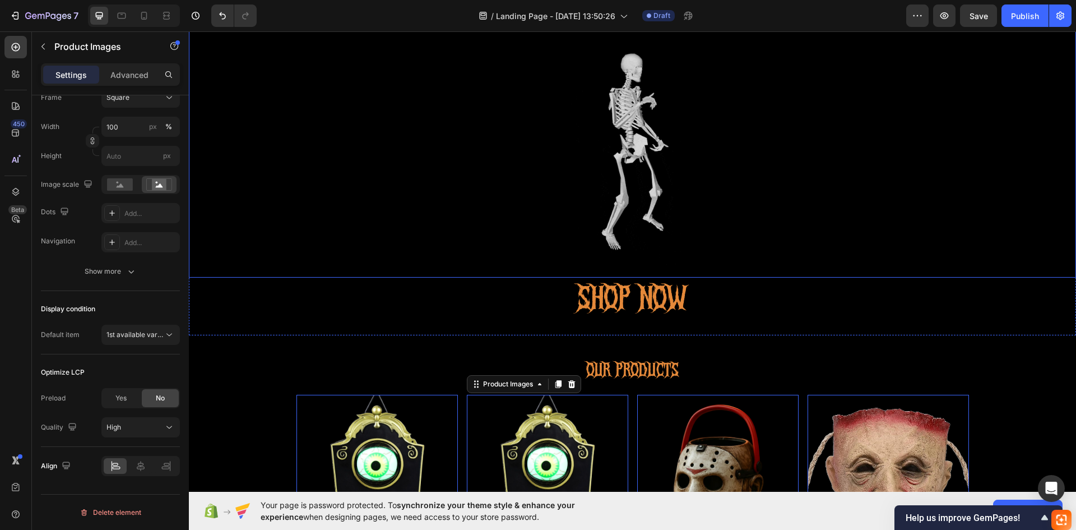
scroll to position [0, 0]
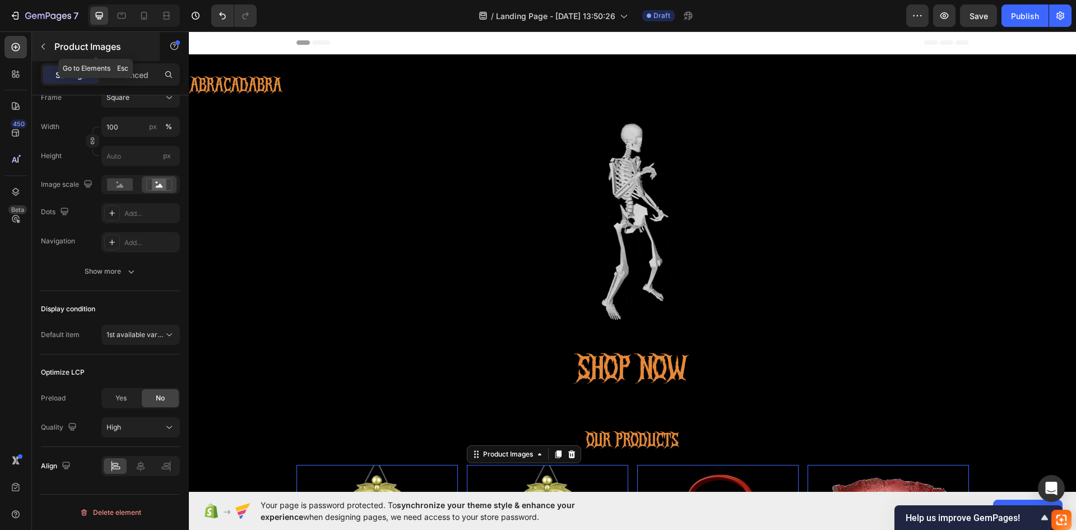
click at [49, 54] on button "button" at bounding box center [43, 47] width 18 height 18
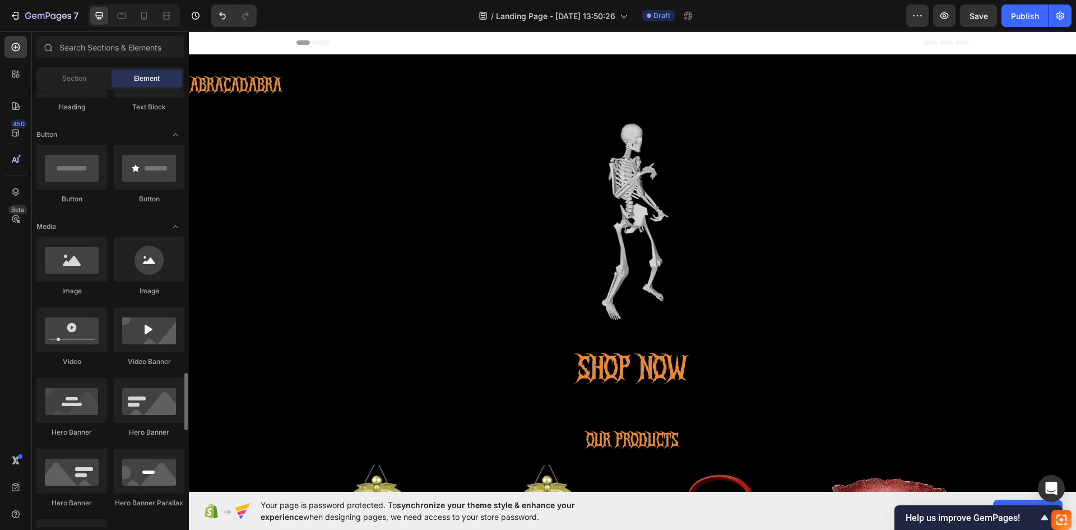
scroll to position [448, 0]
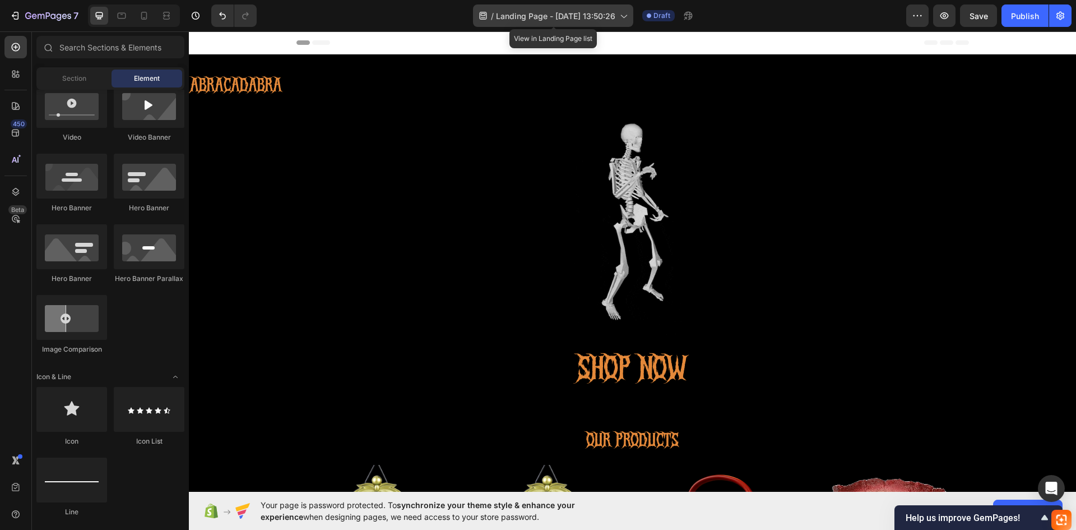
click at [597, 20] on span "Landing Page - [DATE] 13:50:26" at bounding box center [555, 16] width 119 height 12
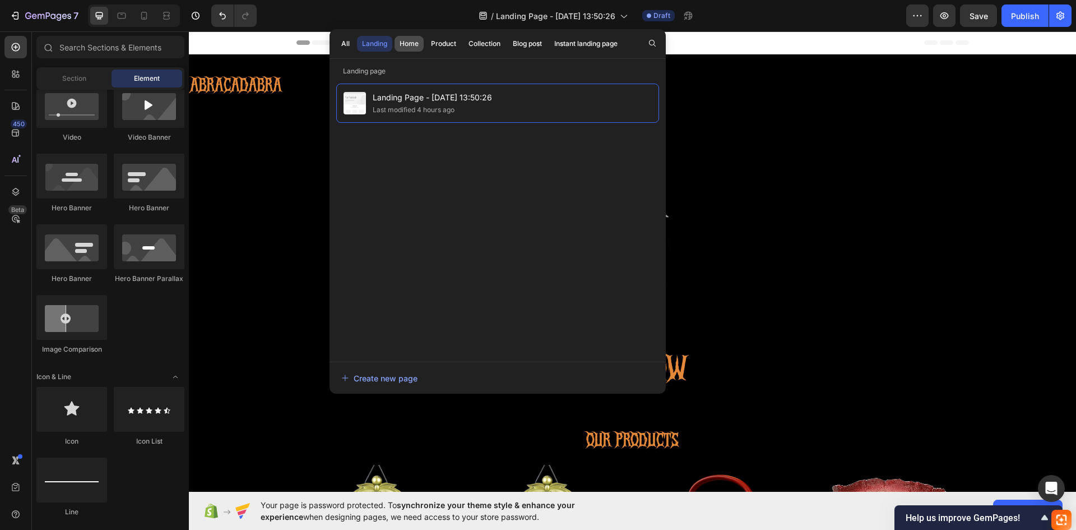
click at [408, 47] on div "Home" at bounding box center [409, 44] width 19 height 10
click at [377, 43] on div "Landing" at bounding box center [374, 44] width 25 height 10
click at [415, 41] on div "Home" at bounding box center [409, 44] width 19 height 10
click at [433, 49] on button "Product" at bounding box center [443, 44] width 35 height 16
click at [433, 48] on div "Product" at bounding box center [443, 44] width 25 height 10
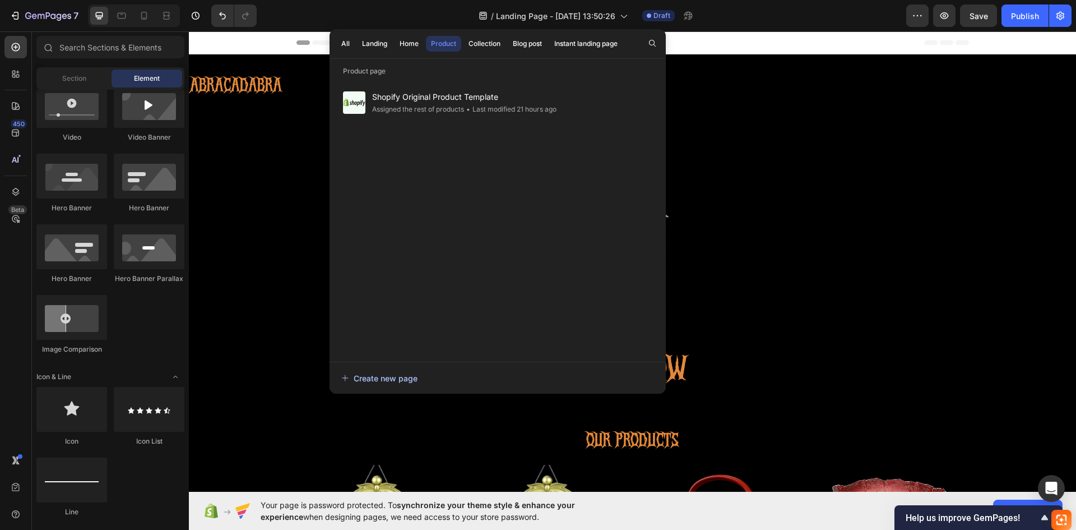
click at [378, 371] on button "Create new page" at bounding box center [498, 378] width 314 height 22
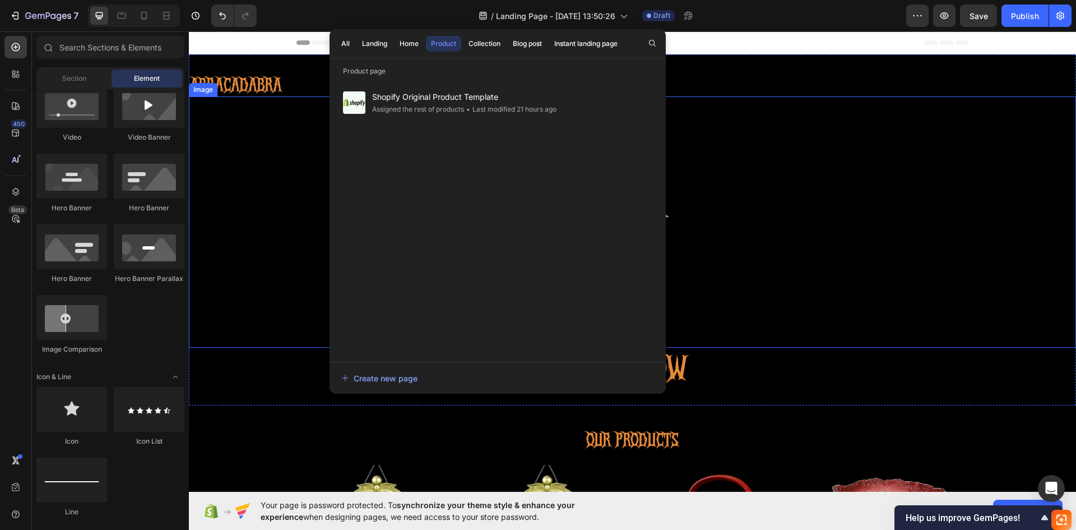
click at [304, 154] on div at bounding box center [632, 221] width 887 height 251
click at [724, 43] on div "Header" at bounding box center [633, 42] width 673 height 22
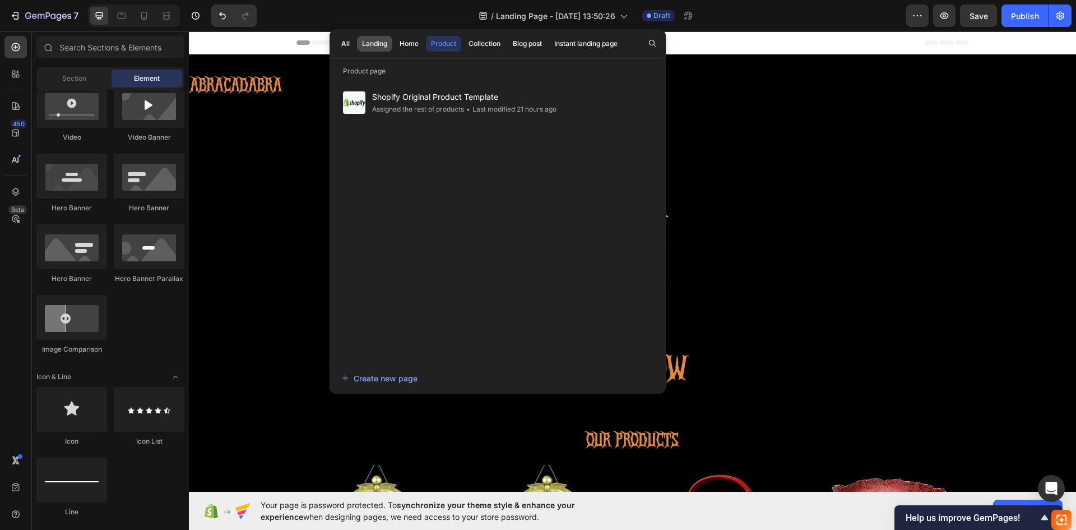
click at [384, 42] on div "Landing" at bounding box center [374, 44] width 25 height 10
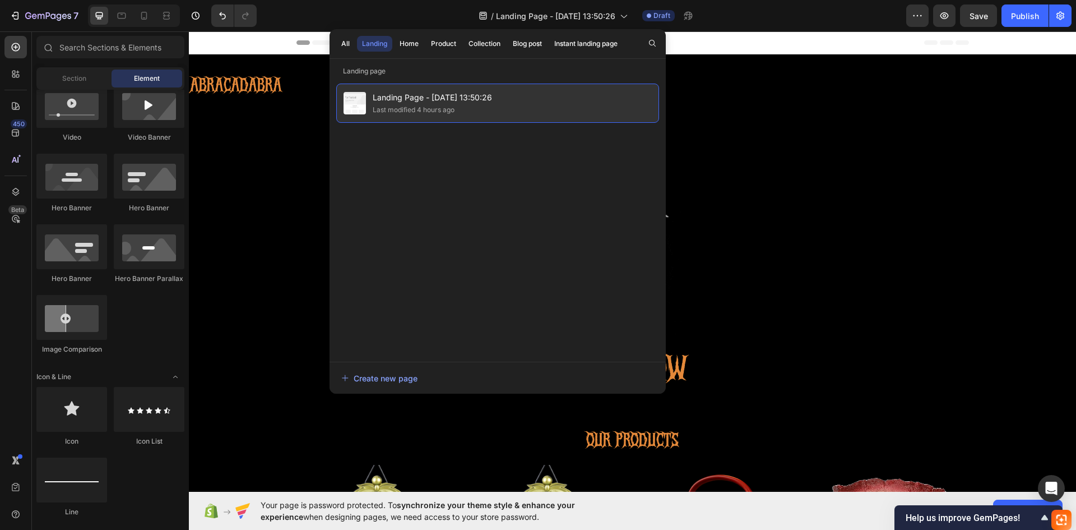
click at [384, 101] on span "Landing Page - [DATE] 13:50:26" at bounding box center [432, 97] width 119 height 13
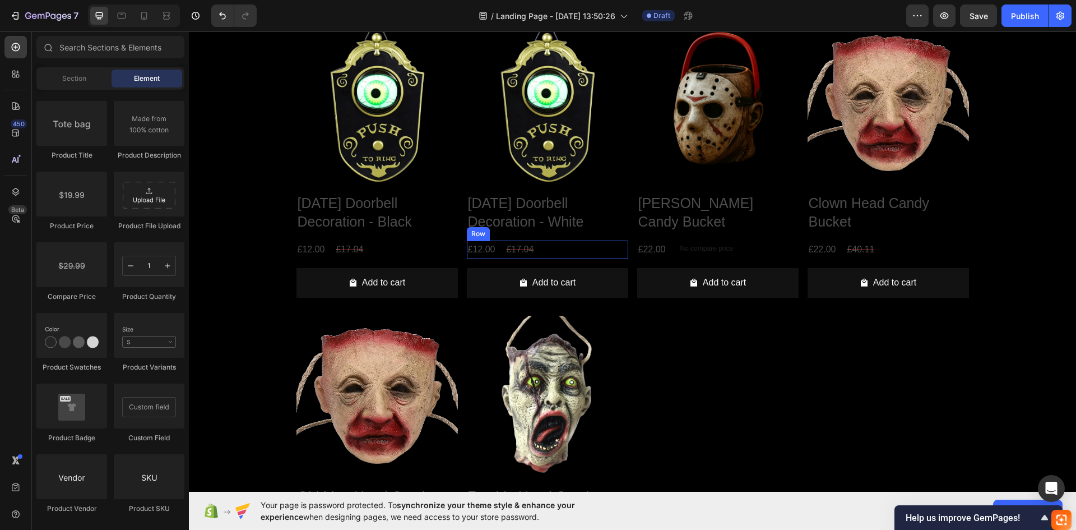
scroll to position [422, 0]
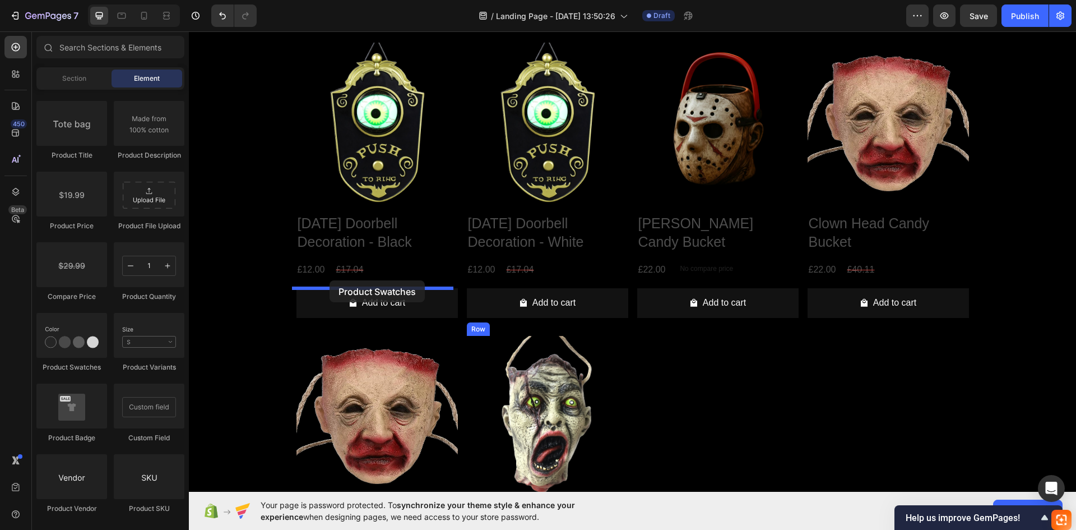
drag, startPoint x: 243, startPoint y: 372, endPoint x: 330, endPoint y: 280, distance: 126.1
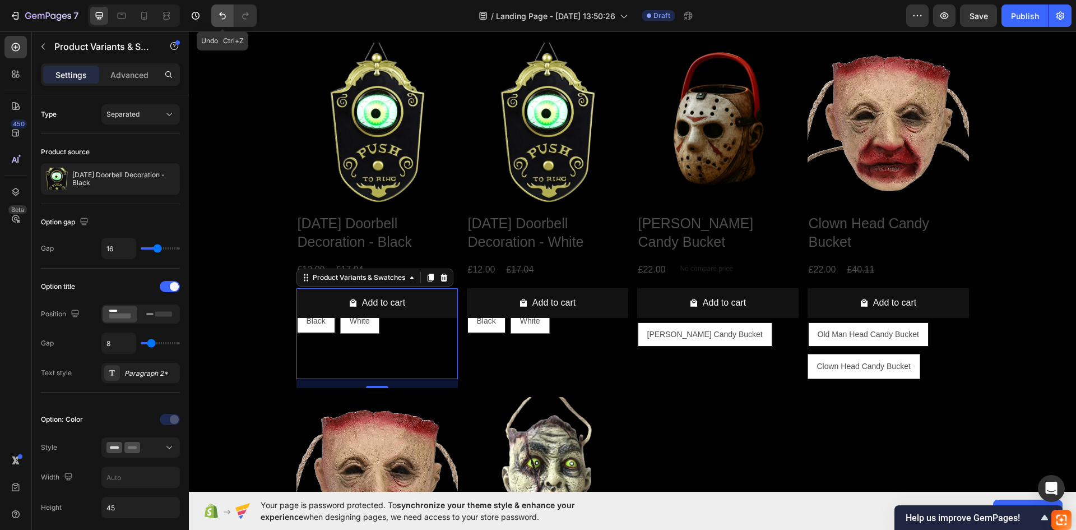
click at [215, 13] on button "Undo/Redo" at bounding box center [222, 15] width 22 height 22
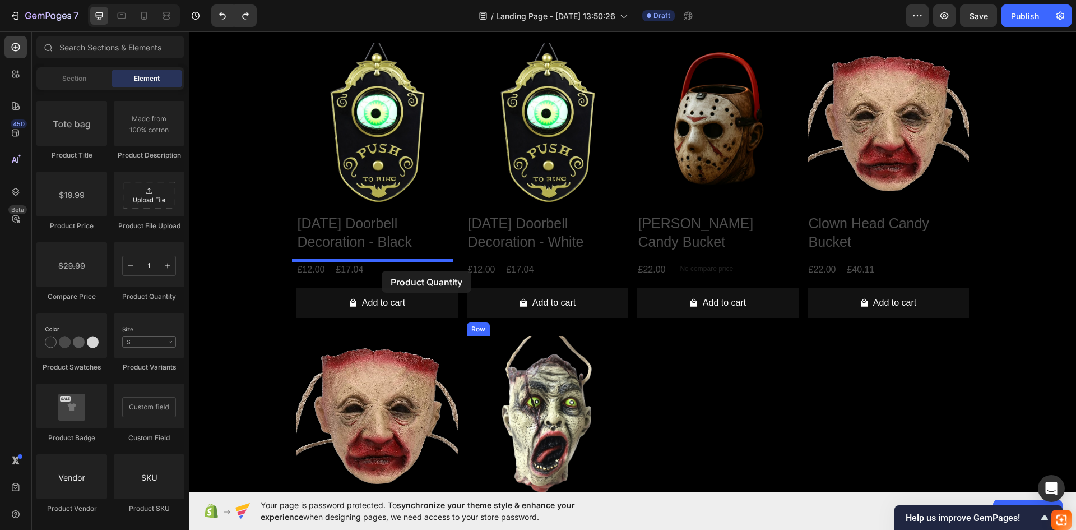
drag, startPoint x: 332, startPoint y: 306, endPoint x: 382, endPoint y: 271, distance: 60.8
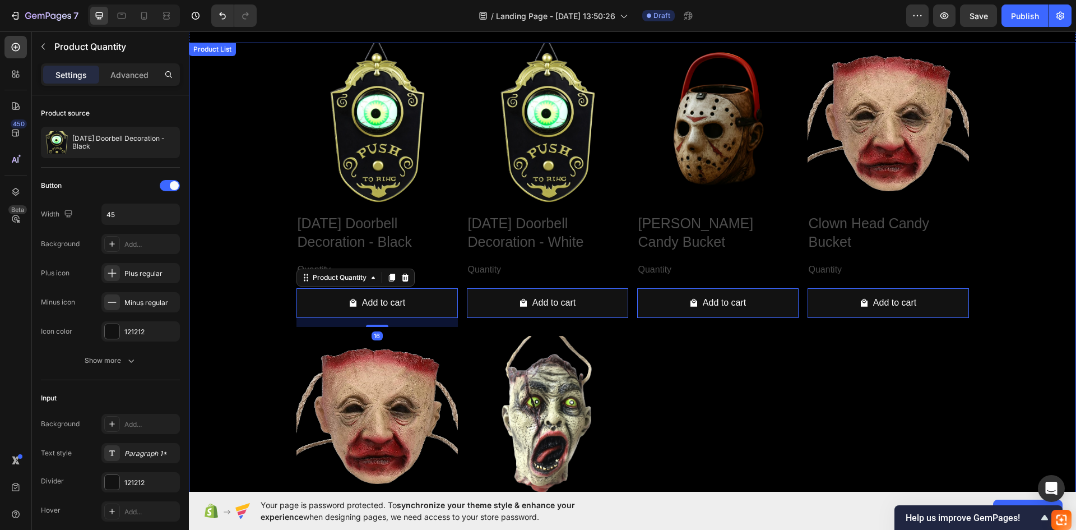
click at [262, 354] on div "Product Images Halloween Doorbell Decoration - Black Product Title Quantity Tex…" at bounding box center [632, 331] width 887 height 577
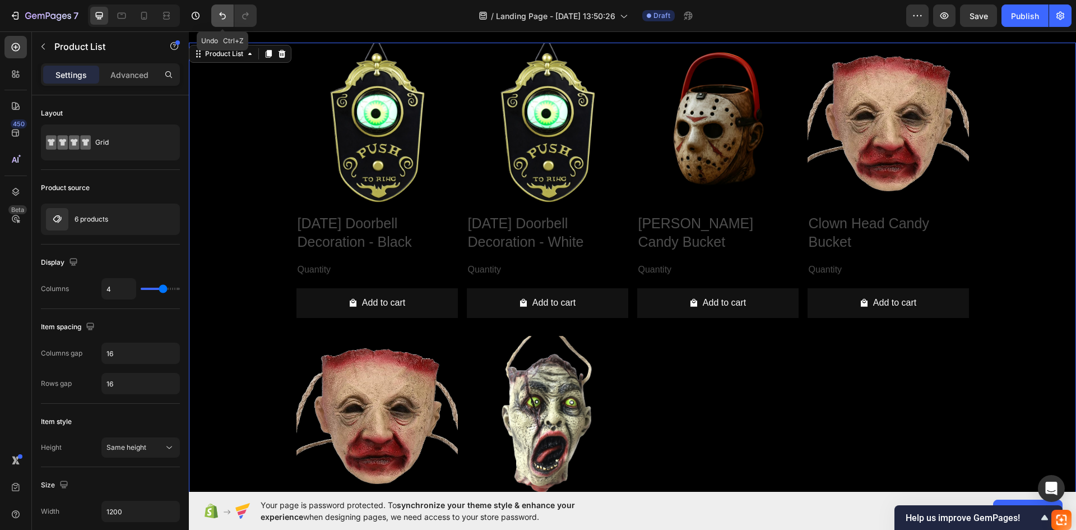
click at [222, 17] on icon "Undo/Redo" at bounding box center [222, 15] width 11 height 11
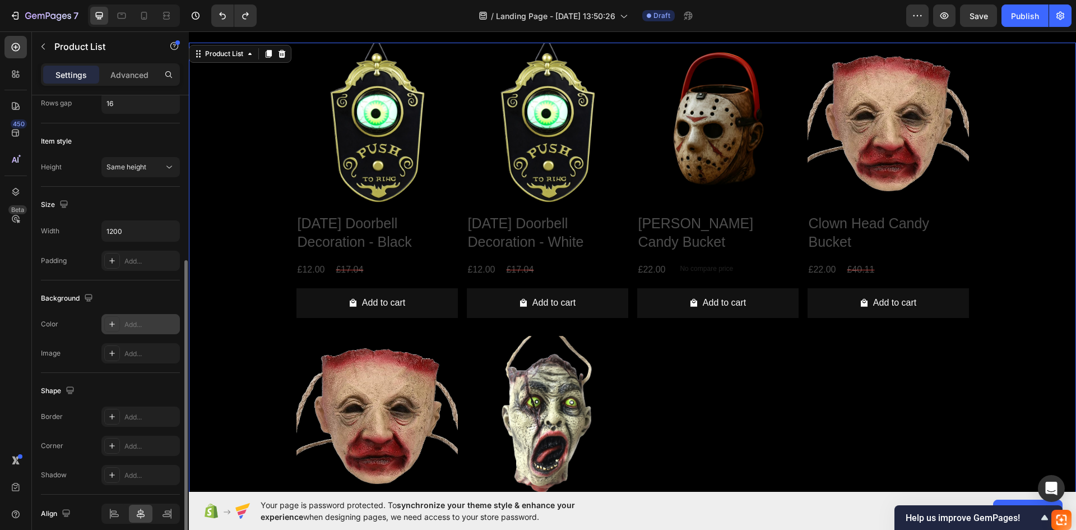
scroll to position [328, 0]
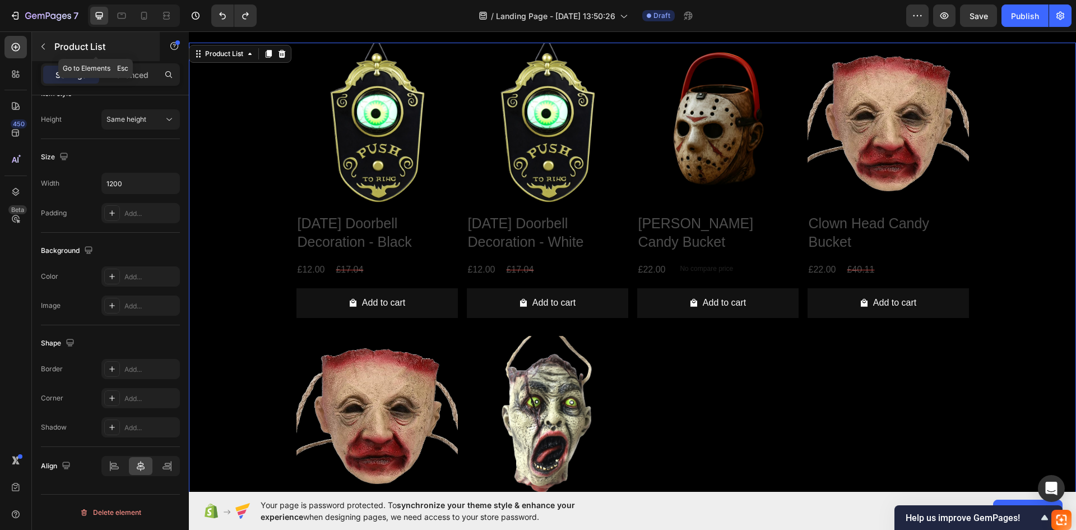
click at [45, 41] on button "button" at bounding box center [43, 47] width 18 height 18
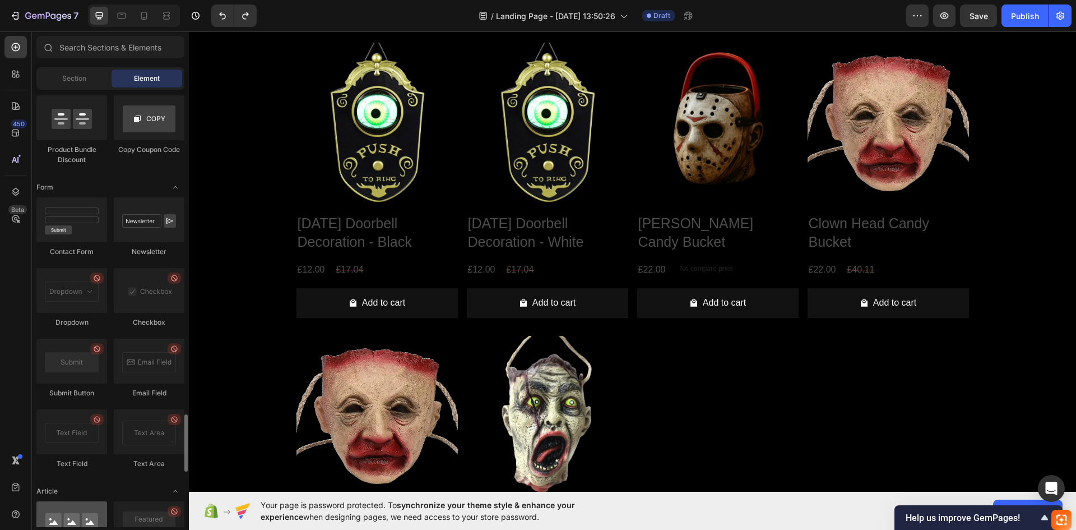
scroll to position [2691, 0]
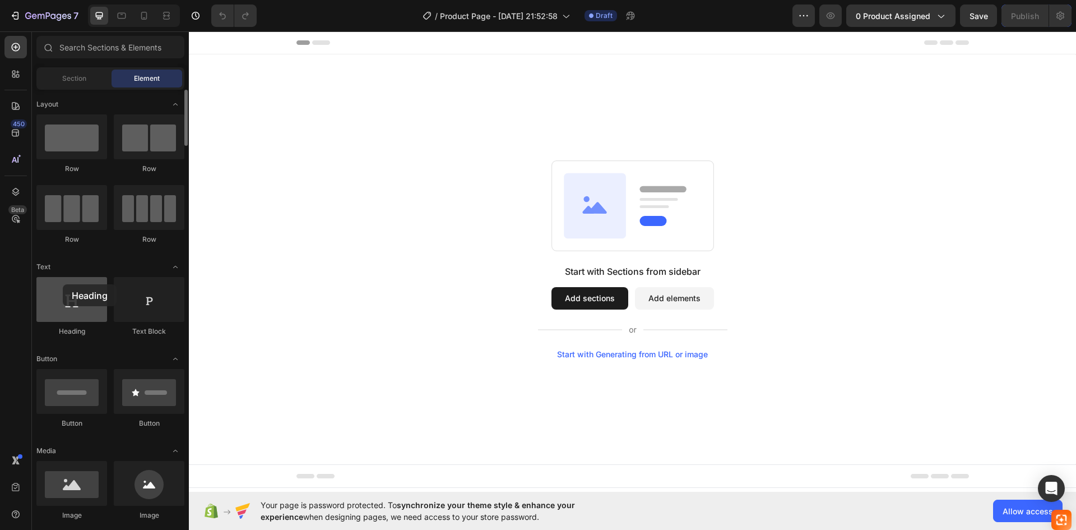
drag, startPoint x: 87, startPoint y: 299, endPoint x: 63, endPoint y: 287, distance: 27.1
click at [63, 286] on div at bounding box center [71, 299] width 71 height 45
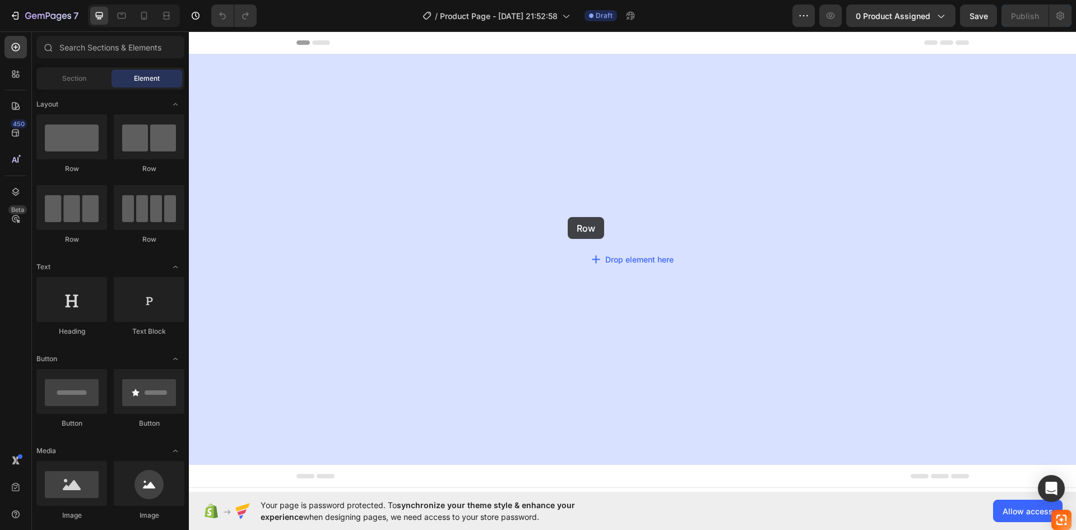
drag, startPoint x: 278, startPoint y: 182, endPoint x: 563, endPoint y: 221, distance: 287.5
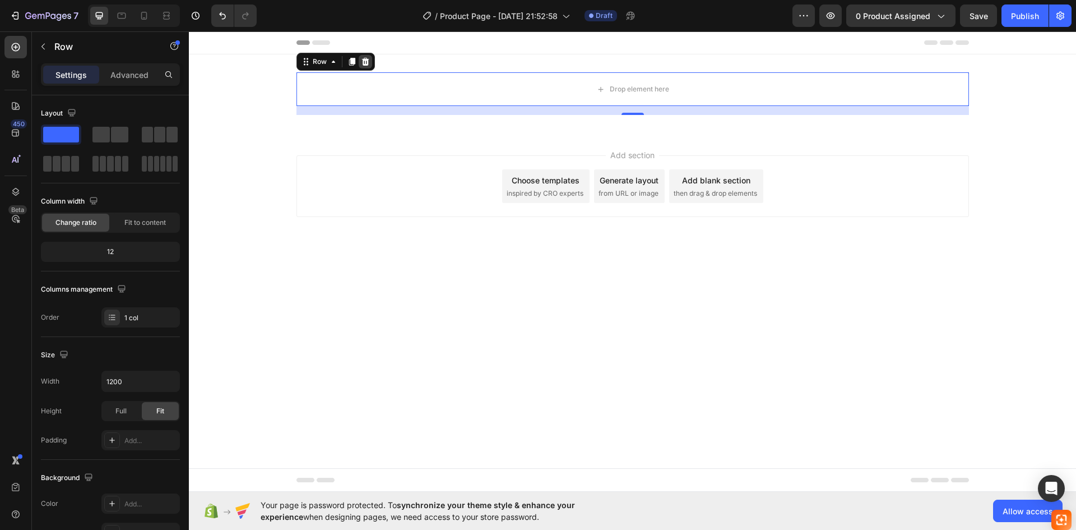
click at [365, 62] on icon at bounding box center [365, 62] width 7 height 8
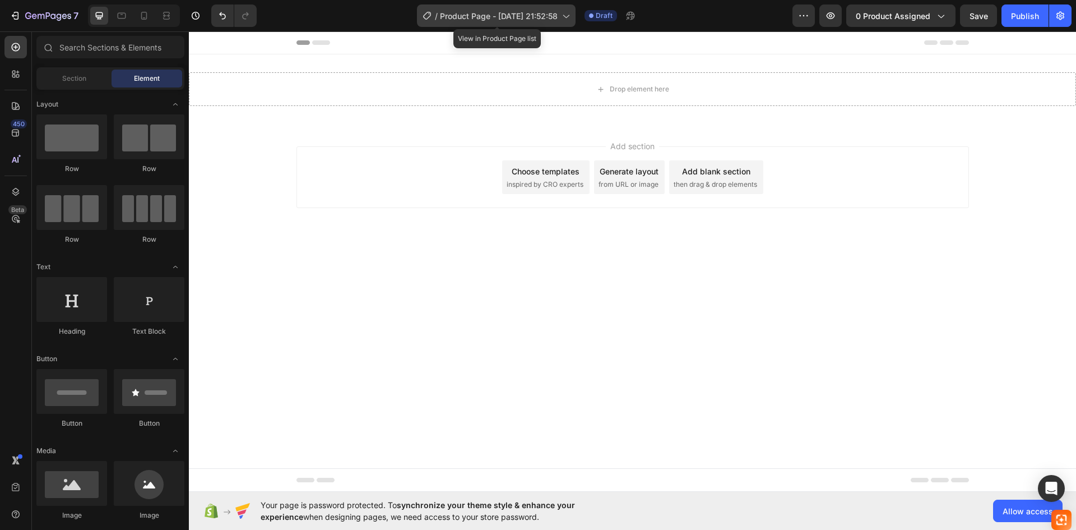
click at [558, 20] on span "Product Page - [DATE] 21:52:58" at bounding box center [499, 16] width 118 height 12
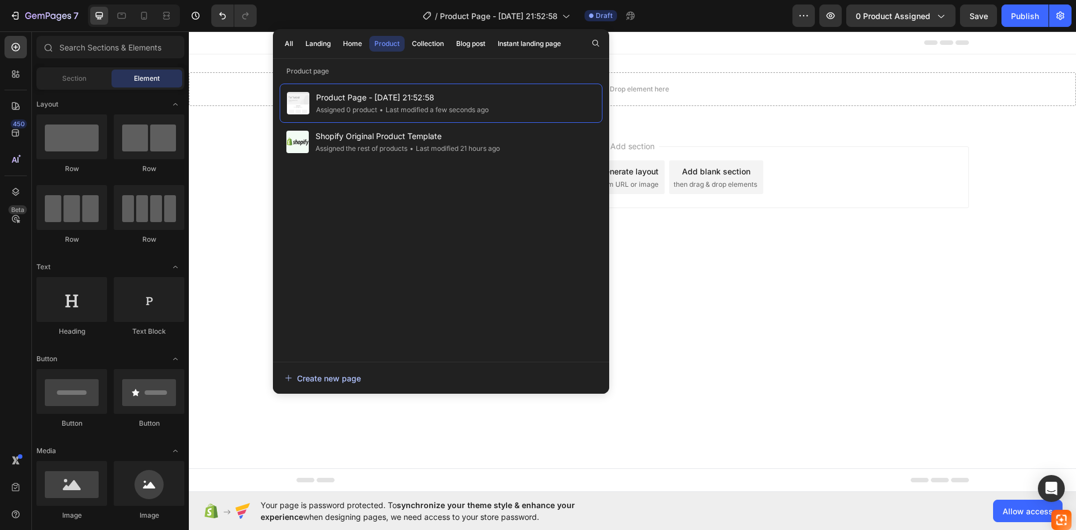
click at [344, 371] on button "Create new page" at bounding box center [441, 378] width 314 height 22
click at [808, 195] on div "Add section Choose templates inspired by CRO experts Generate layout from URL o…" at bounding box center [633, 177] width 673 height 62
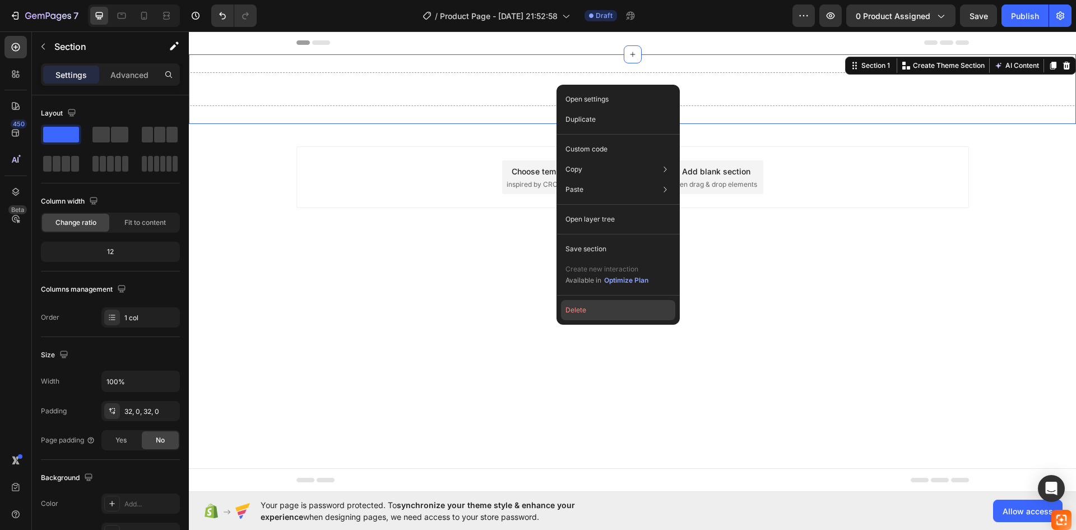
click at [581, 304] on button "Delete" at bounding box center [618, 310] width 114 height 20
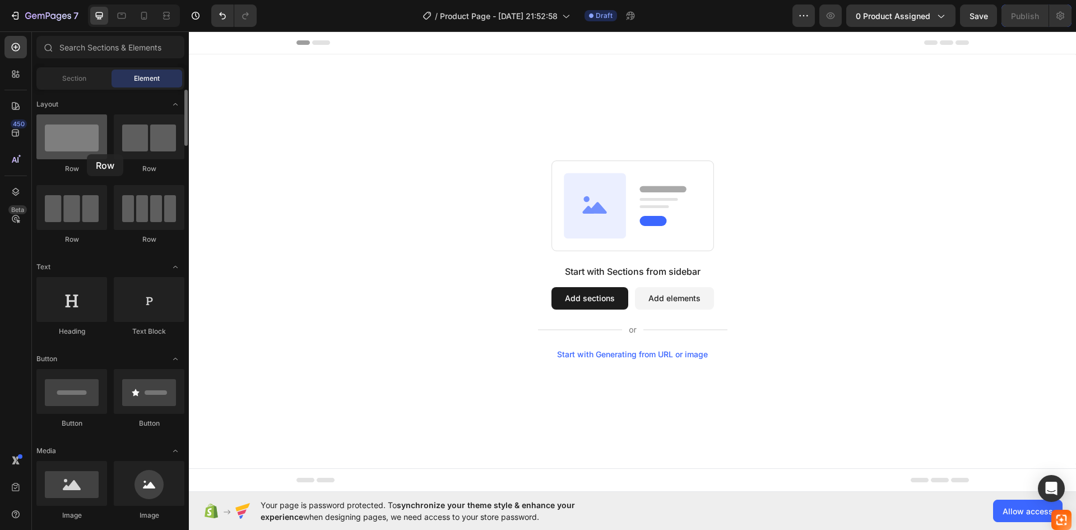
click at [87, 154] on div at bounding box center [71, 136] width 71 height 45
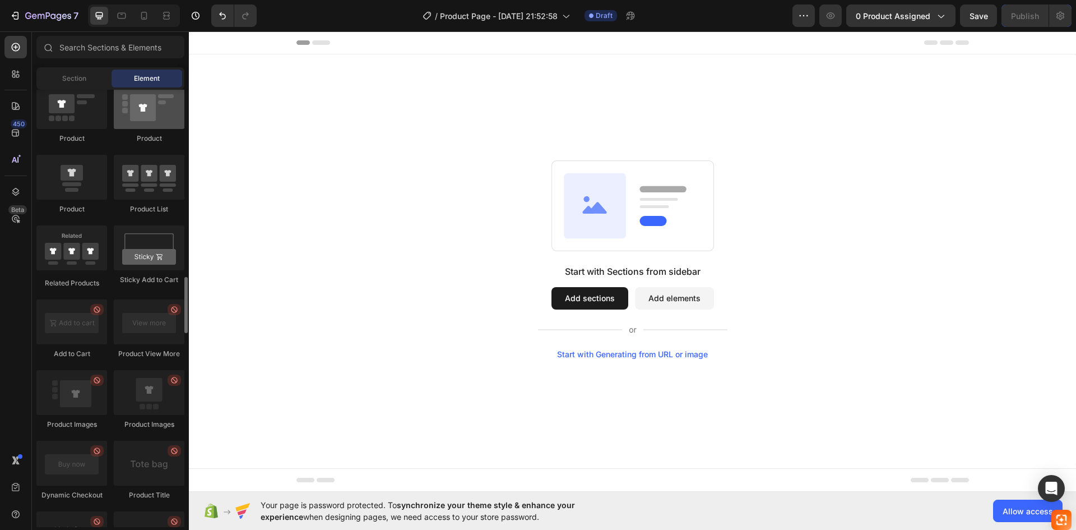
scroll to position [1401, 0]
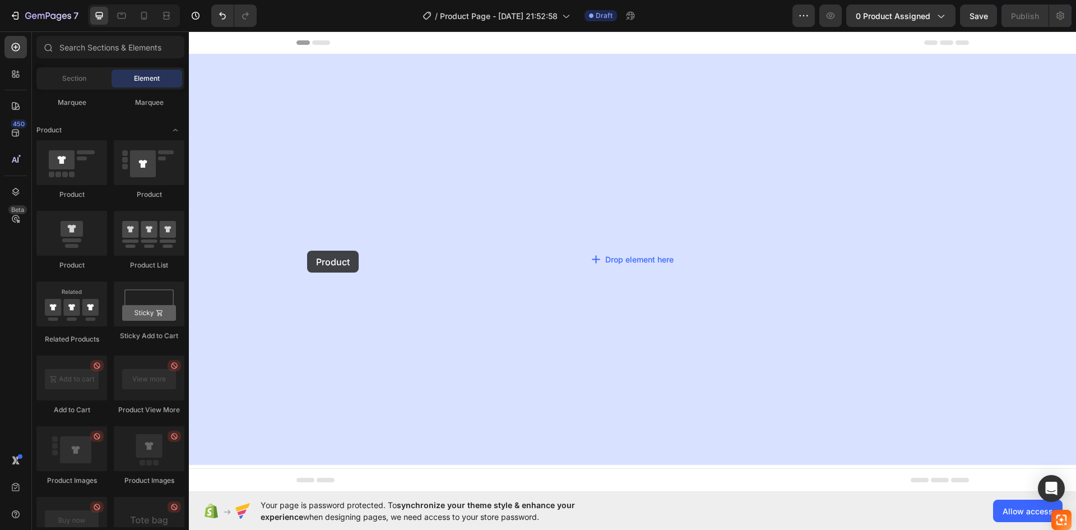
drag, startPoint x: 347, startPoint y: 207, endPoint x: 307, endPoint y: 251, distance: 58.7
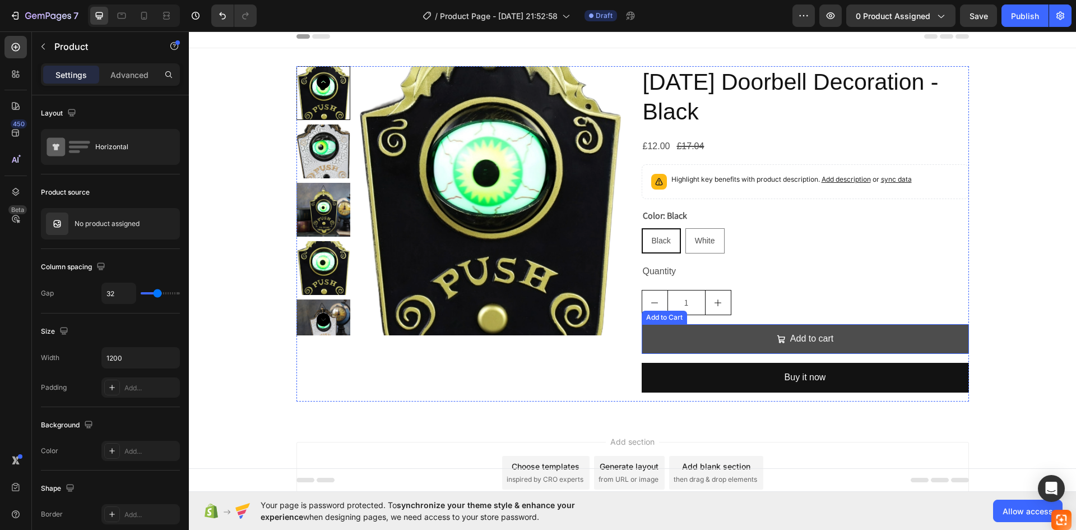
scroll to position [0, 0]
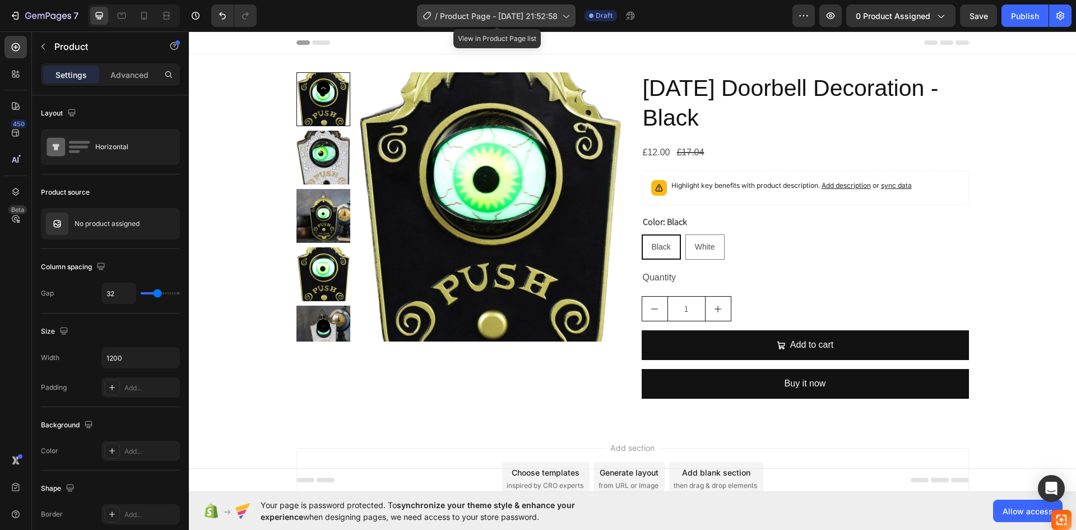
click at [531, 18] on span "Product Page - [DATE] 21:52:58" at bounding box center [499, 16] width 118 height 12
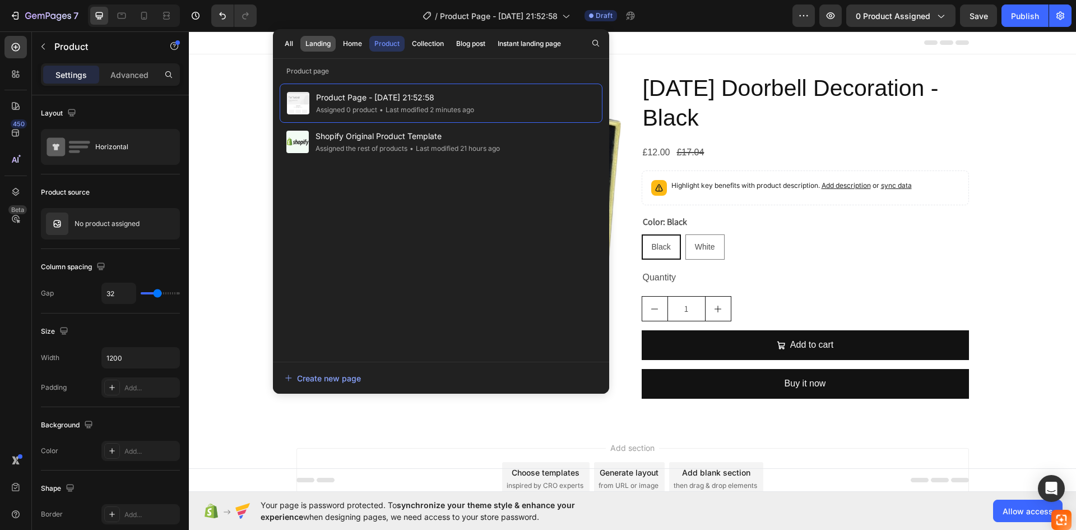
click at [315, 39] on div "Landing" at bounding box center [318, 44] width 25 height 10
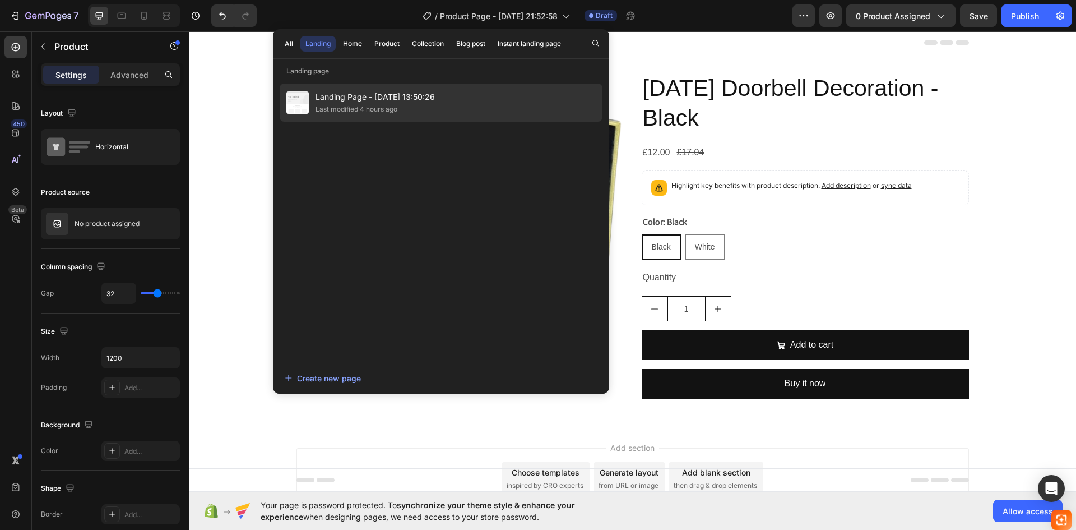
click at [365, 103] on span "Landing Page - [DATE] 13:50:26" at bounding box center [375, 96] width 119 height 13
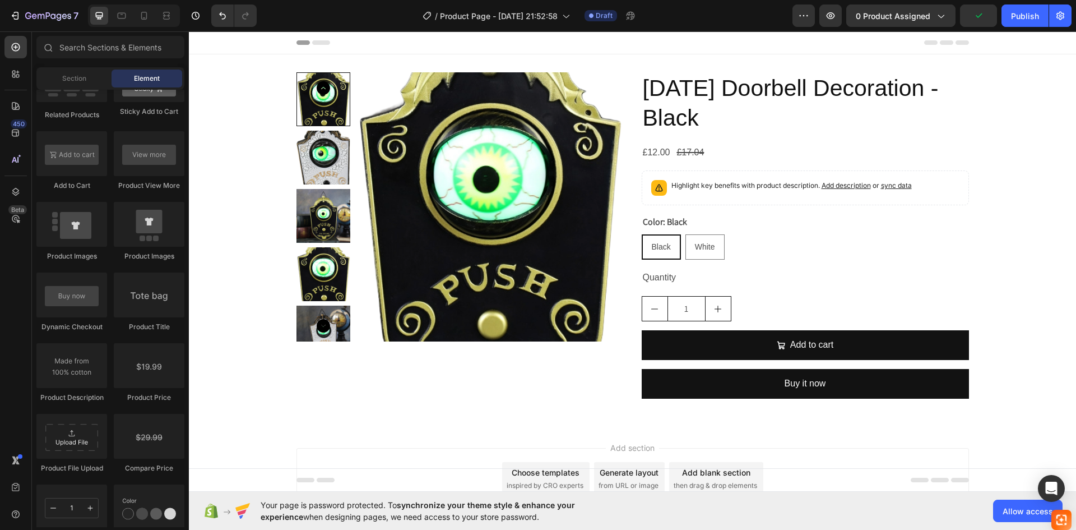
scroll to position [1906, 0]
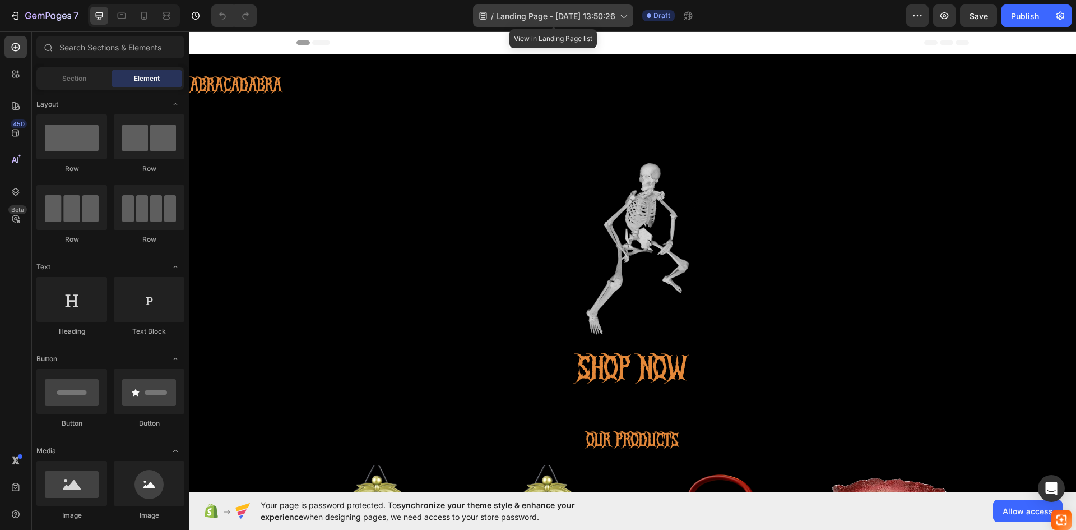
click at [558, 13] on span "Landing Page - [DATE] 13:50:26" at bounding box center [555, 16] width 119 height 12
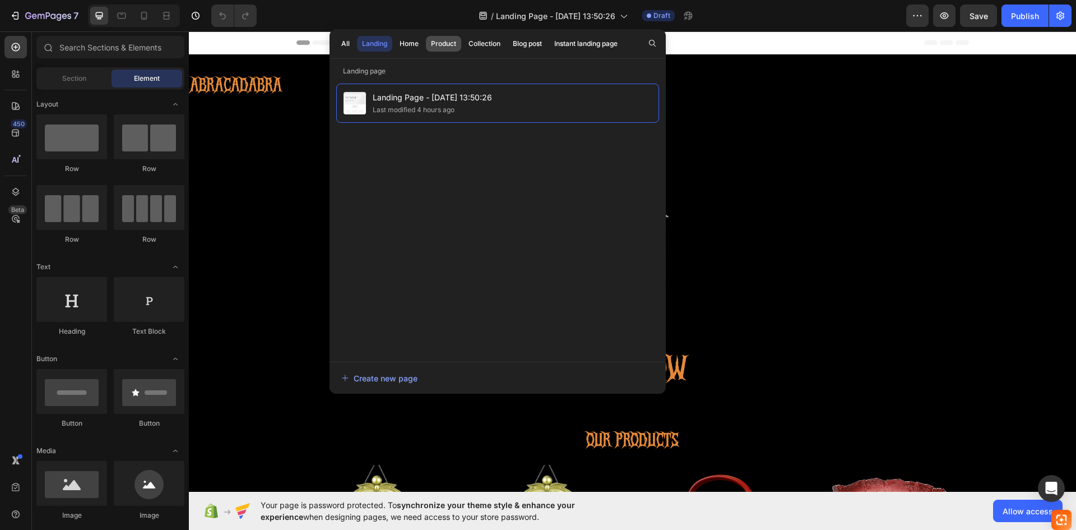
click at [428, 43] on button "Product" at bounding box center [443, 44] width 35 height 16
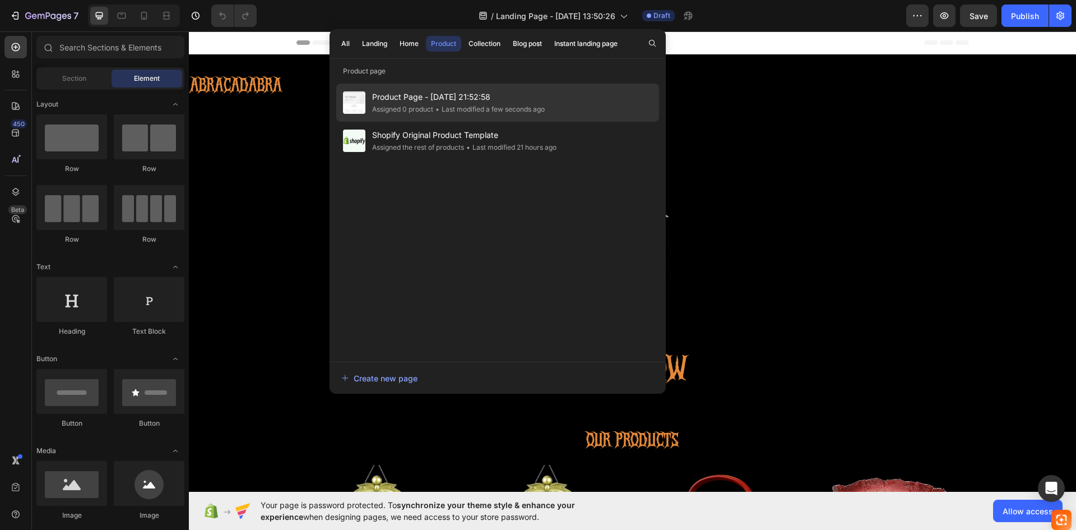
click at [418, 99] on span "Product Page - [DATE] 21:52:58" at bounding box center [458, 96] width 173 height 13
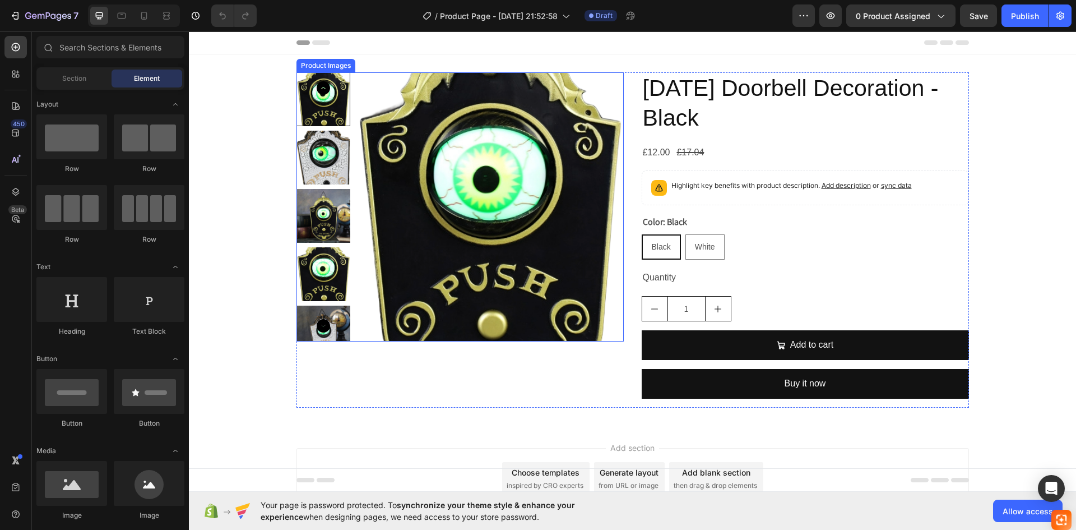
click at [335, 158] on img at bounding box center [324, 158] width 54 height 54
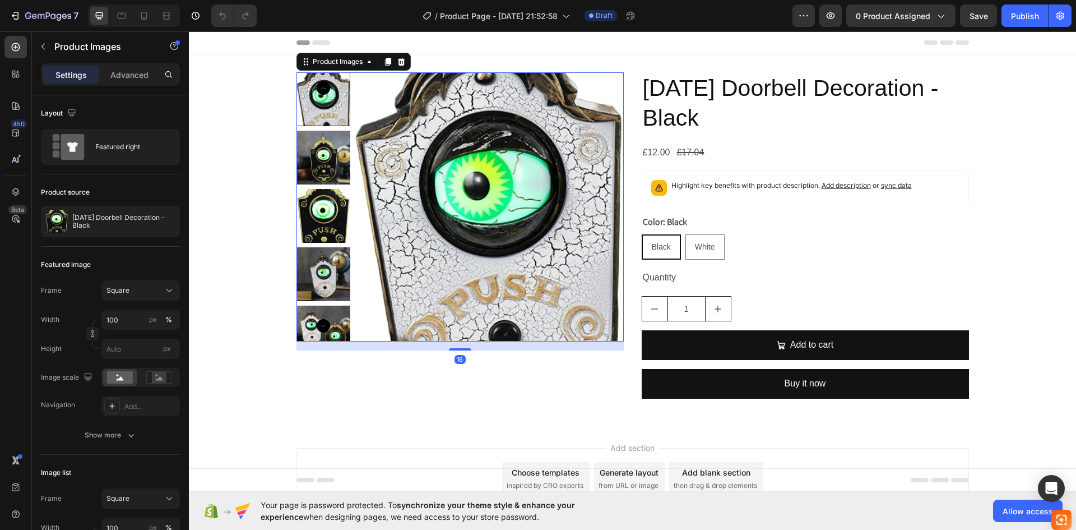
click at [335, 158] on img at bounding box center [324, 158] width 54 height 54
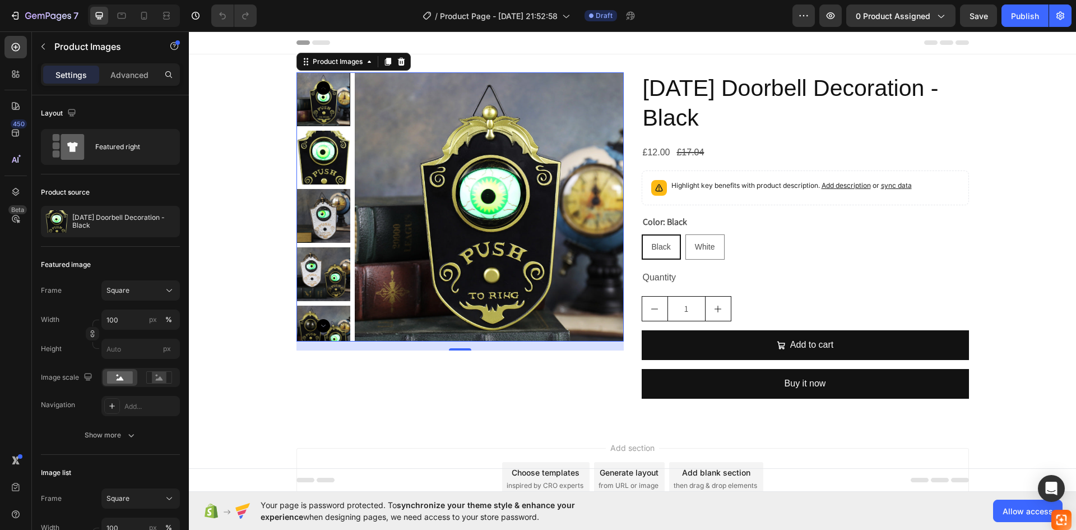
click at [329, 106] on div at bounding box center [324, 99] width 54 height 54
click at [317, 84] on icon "Carousel Back Arrow" at bounding box center [323, 87] width 13 height 13
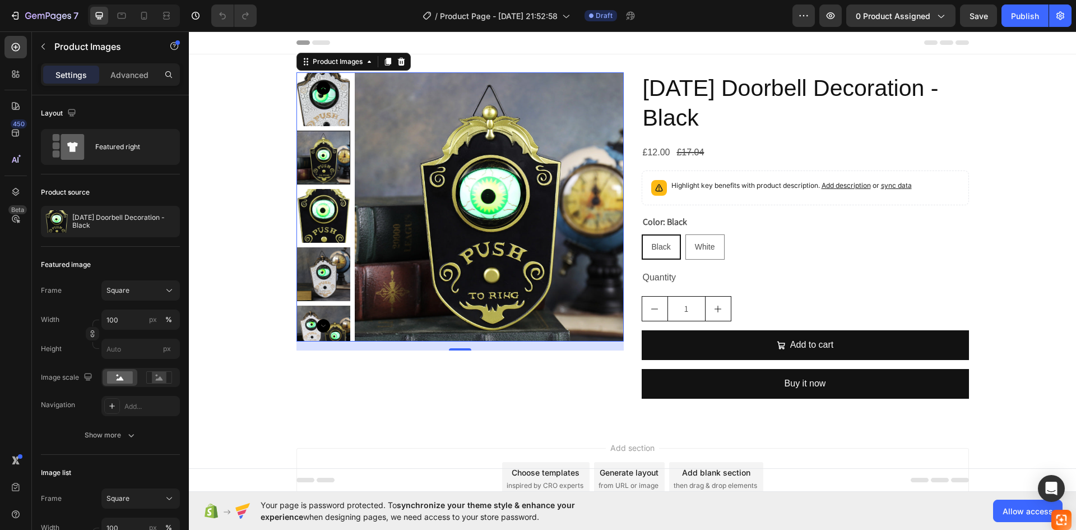
click at [317, 84] on icon "Carousel Back Arrow" at bounding box center [323, 87] width 13 height 13
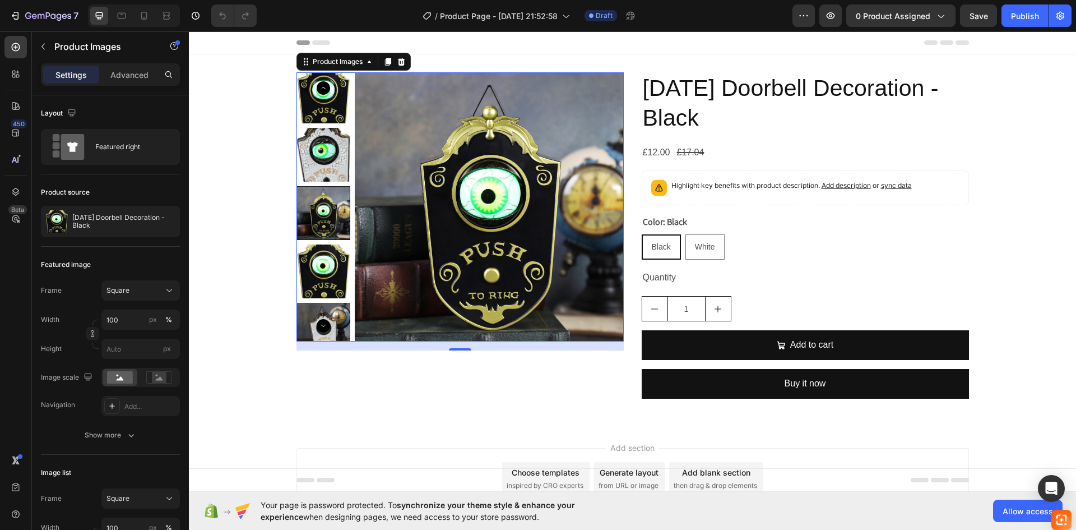
click at [317, 84] on icon "Carousel Back Arrow" at bounding box center [323, 87] width 13 height 13
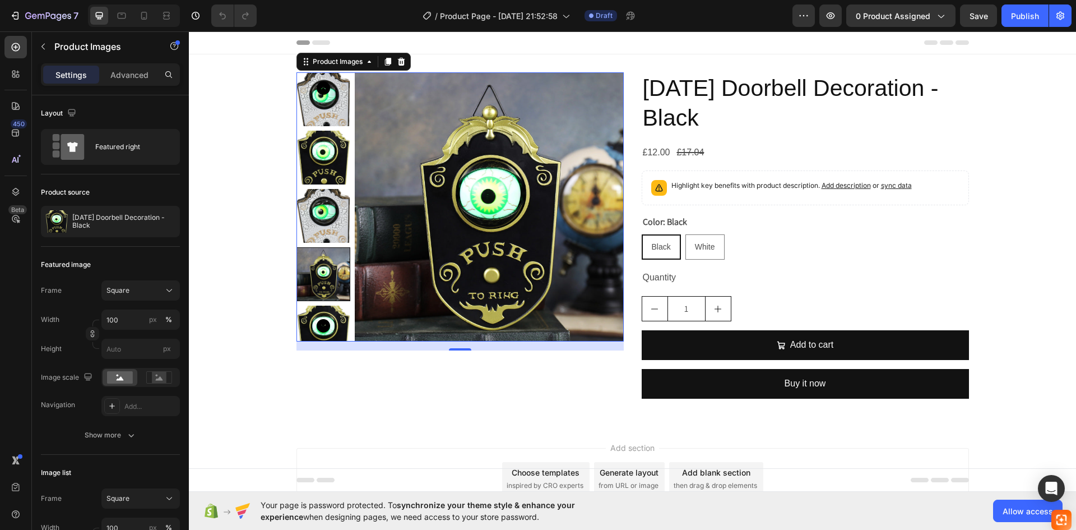
click at [317, 84] on icon "Carousel Back Arrow" at bounding box center [323, 87] width 13 height 13
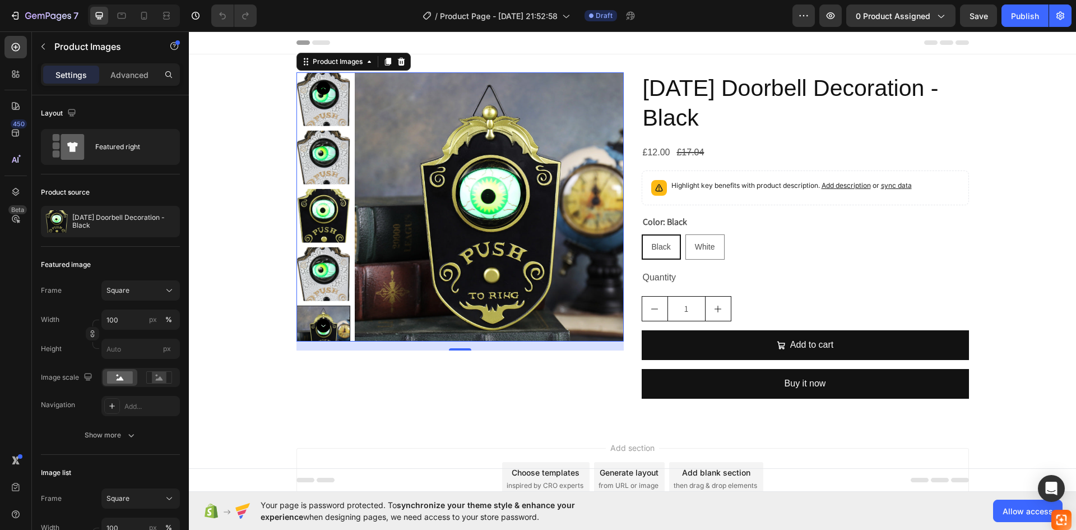
click at [317, 84] on icon "Carousel Back Arrow" at bounding box center [323, 87] width 13 height 13
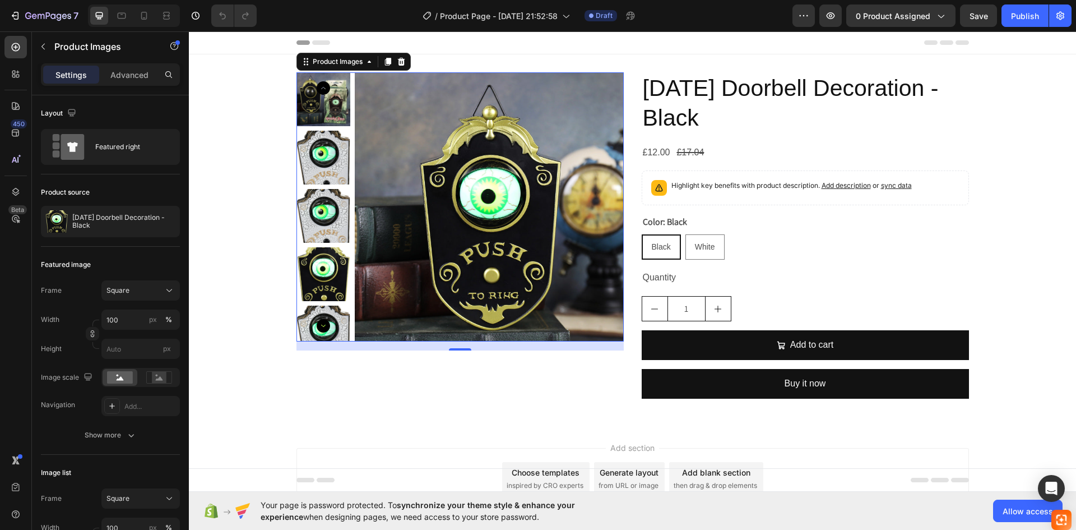
click at [317, 84] on icon "Carousel Back Arrow" at bounding box center [323, 87] width 13 height 13
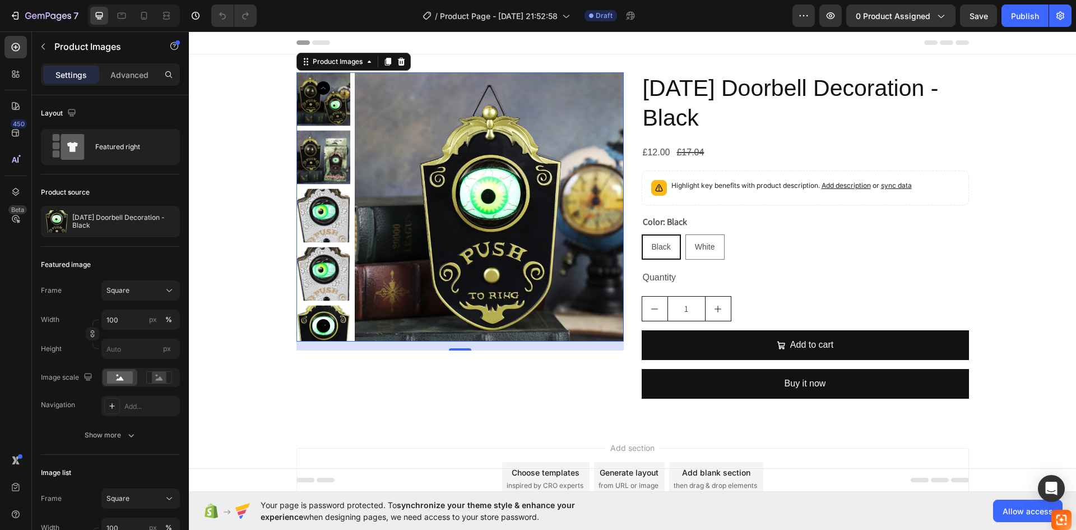
click at [317, 84] on icon "Carousel Back Arrow" at bounding box center [323, 87] width 13 height 13
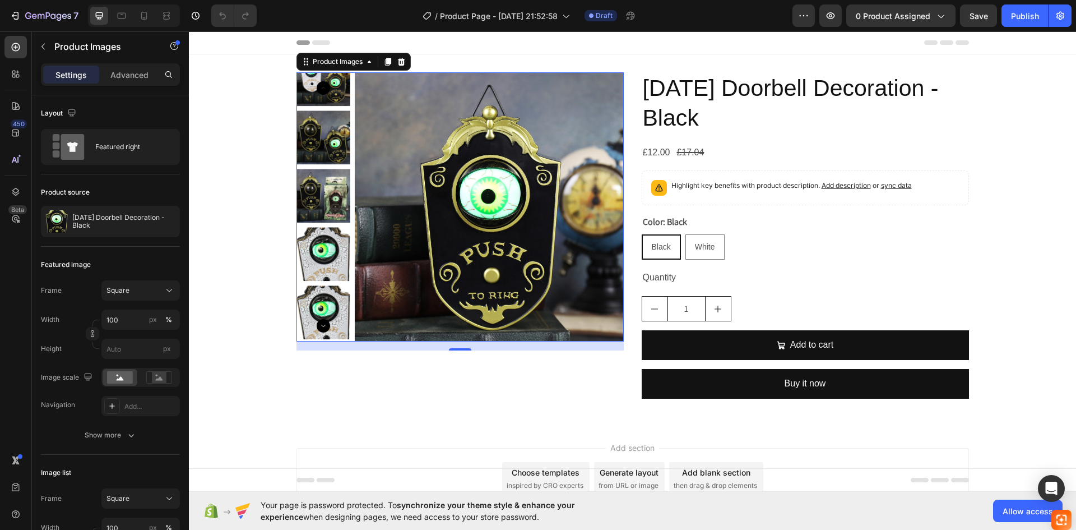
click at [317, 84] on icon "Carousel Back Arrow" at bounding box center [323, 87] width 13 height 13
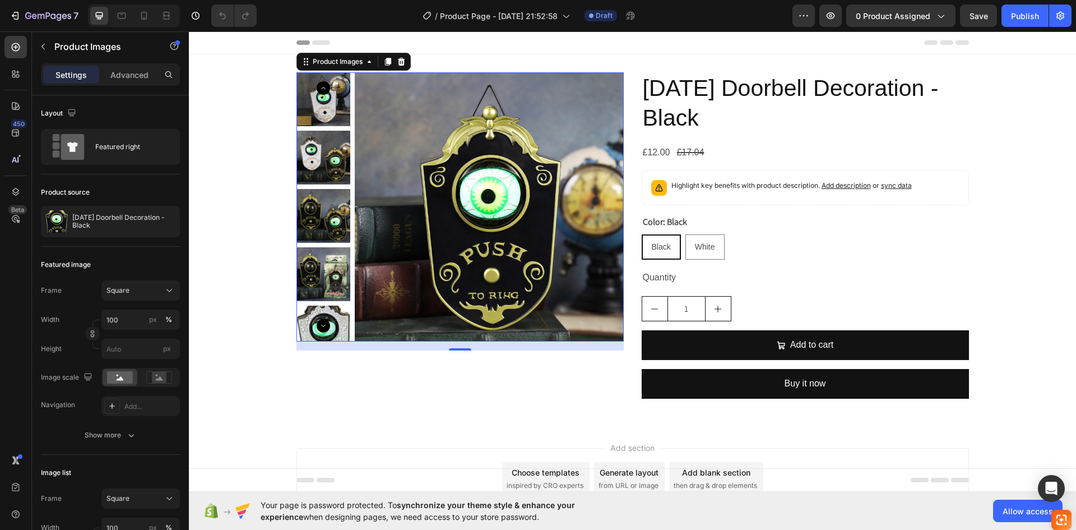
click at [317, 84] on icon "Carousel Back Arrow" at bounding box center [323, 87] width 13 height 13
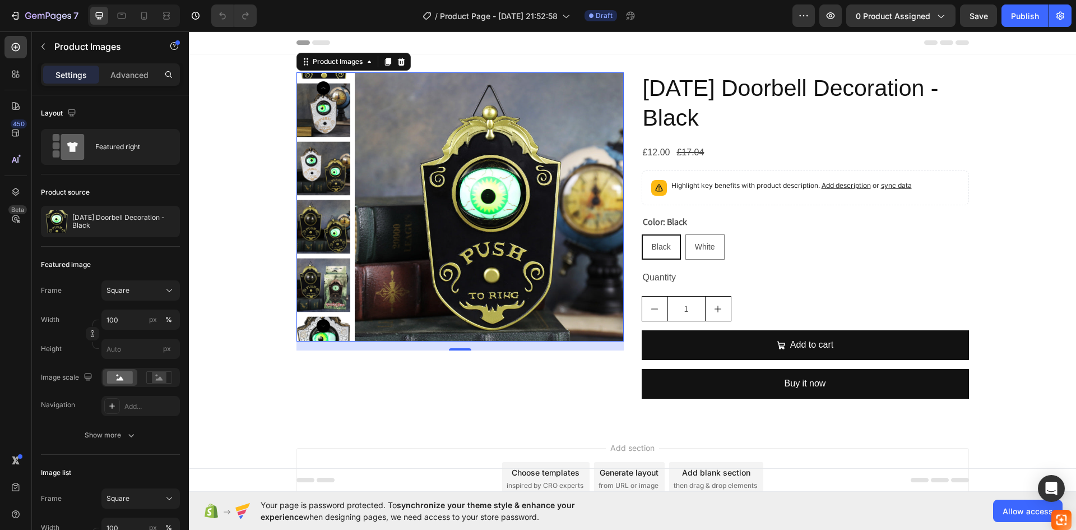
click at [317, 84] on icon "Carousel Back Arrow" at bounding box center [323, 87] width 13 height 13
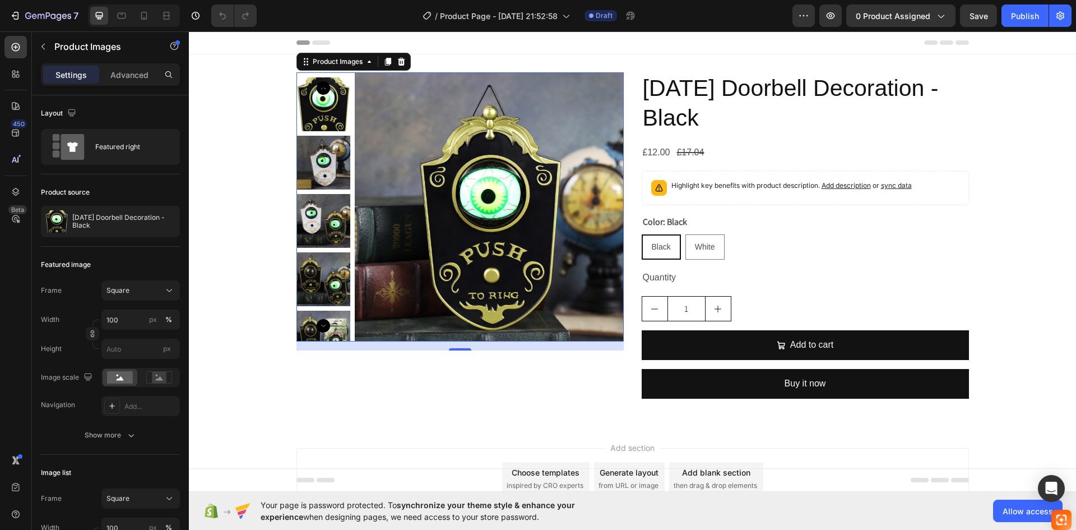
click at [317, 84] on icon "Carousel Back Arrow" at bounding box center [323, 87] width 13 height 13
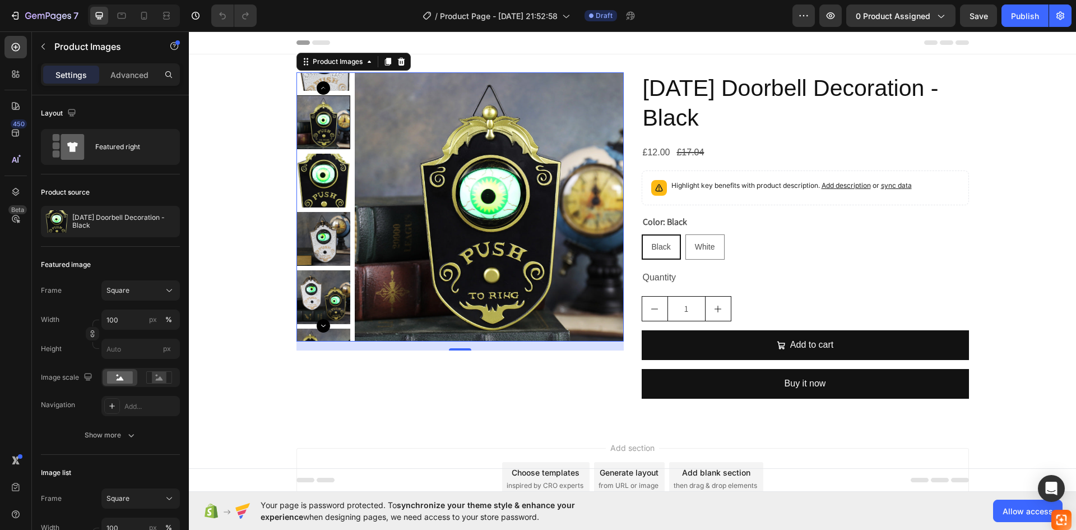
click at [317, 84] on icon "Carousel Back Arrow" at bounding box center [323, 87] width 13 height 13
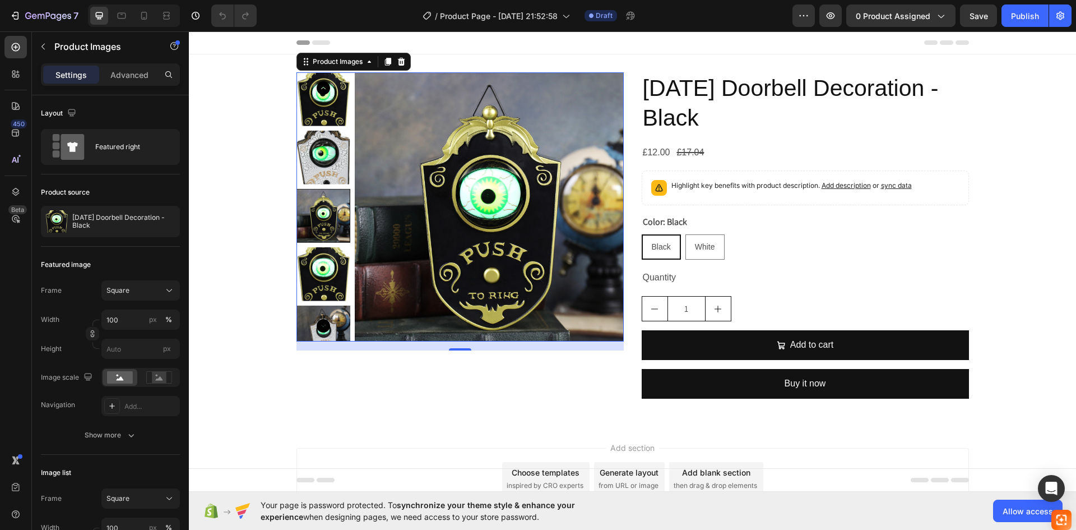
click at [317, 84] on icon "Carousel Back Arrow" at bounding box center [323, 87] width 13 height 13
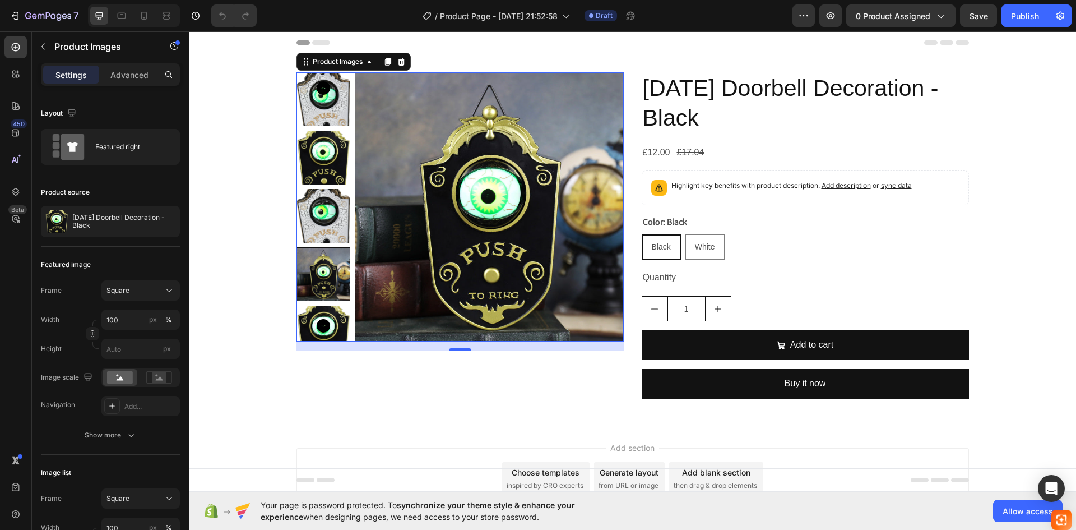
click at [324, 148] on img at bounding box center [324, 158] width 54 height 54
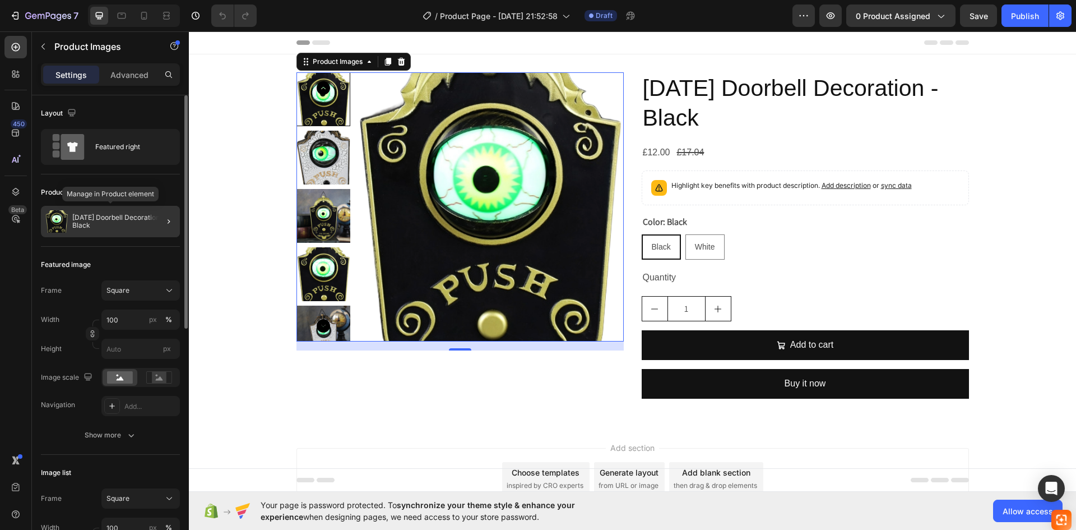
click at [128, 223] on p "[DATE] Doorbell Decoration - Black" at bounding box center [123, 222] width 103 height 16
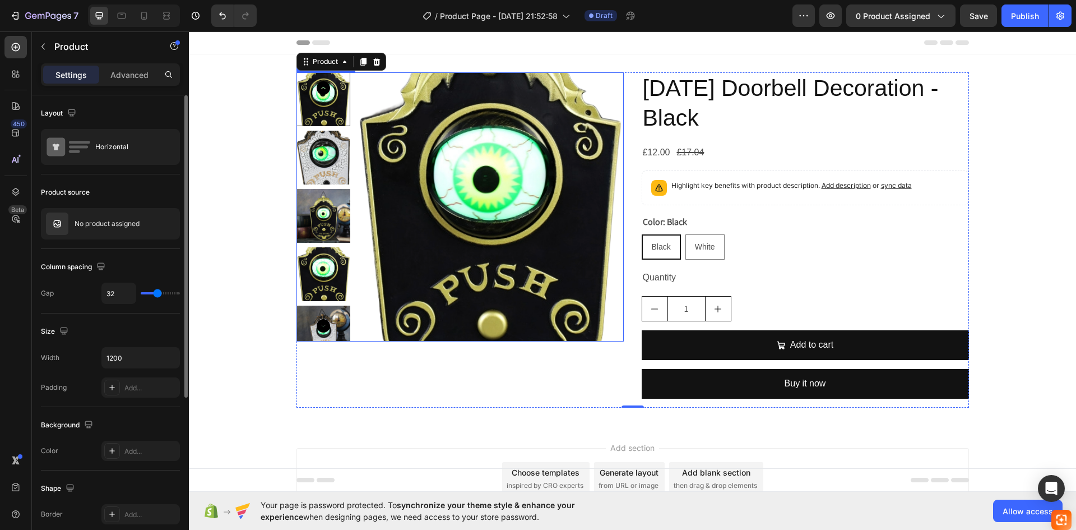
click at [316, 258] on img at bounding box center [324, 274] width 54 height 54
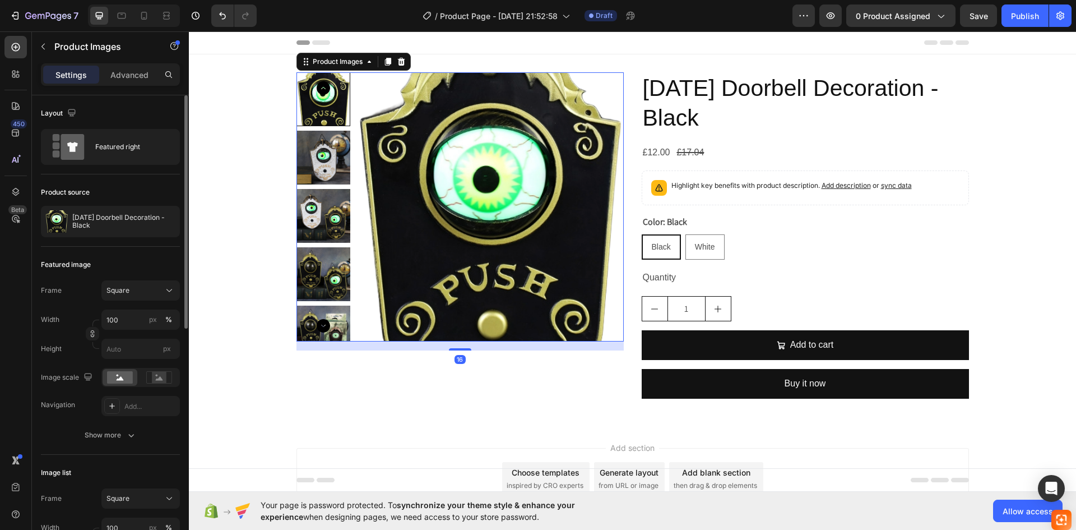
click at [322, 228] on img at bounding box center [324, 216] width 54 height 54
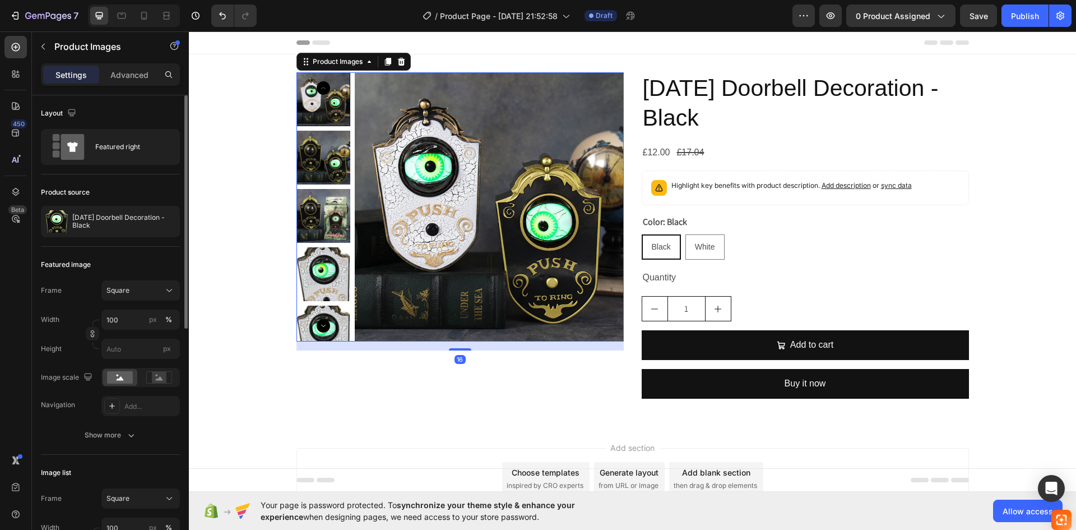
drag, startPoint x: 325, startPoint y: 238, endPoint x: 428, endPoint y: 255, distance: 104.5
click at [325, 238] on img at bounding box center [324, 216] width 54 height 54
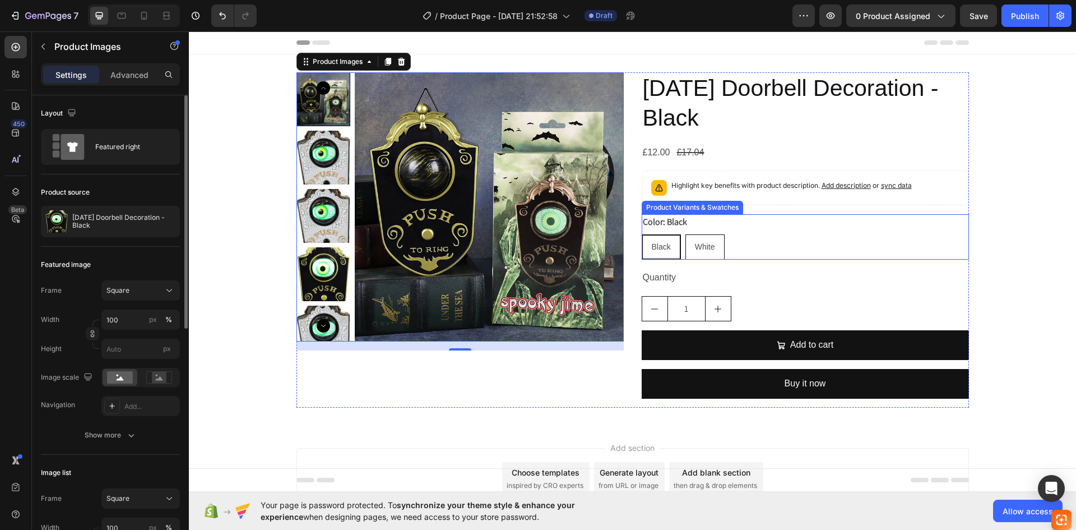
click at [701, 244] on span "White" at bounding box center [705, 246] width 20 height 9
click at [686, 234] on input "White White White" at bounding box center [685, 234] width 1 height 1
radio input "true"
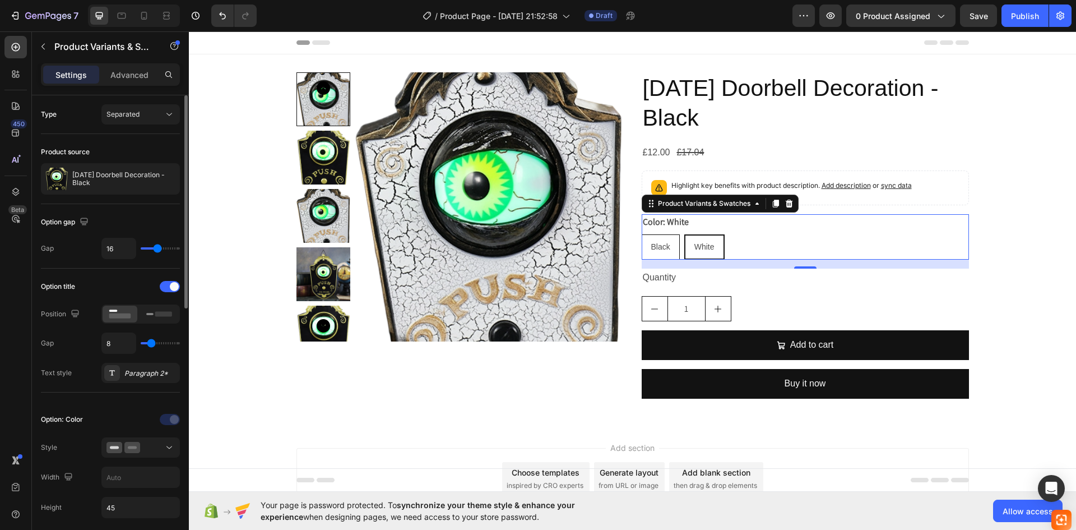
click at [661, 254] on div "Black" at bounding box center [660, 246] width 37 height 23
click at [642, 234] on input "Black Black Black" at bounding box center [641, 234] width 1 height 1
radio input "true"
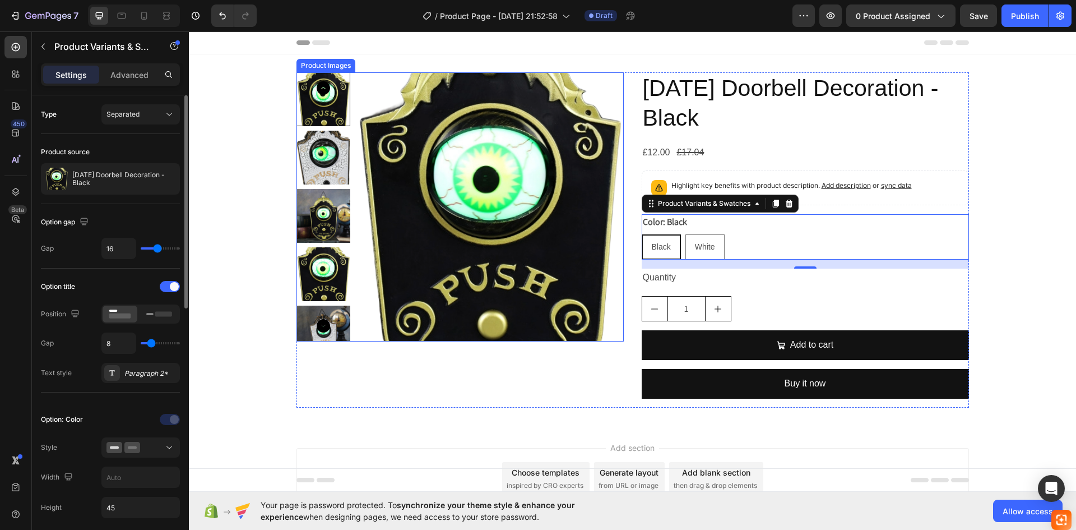
click at [517, 246] on img at bounding box center [489, 206] width 269 height 269
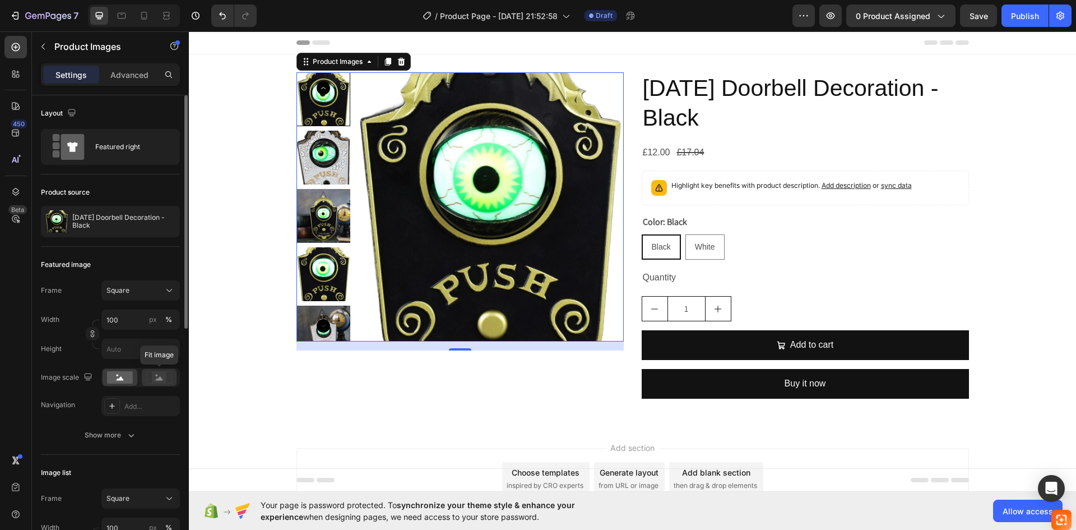
click at [155, 376] on rect at bounding box center [159, 377] width 15 height 11
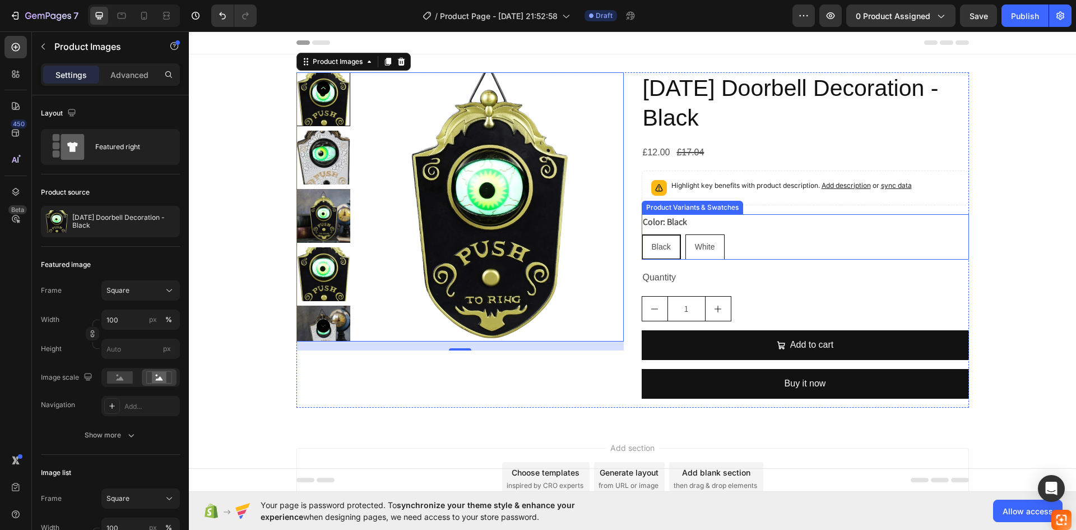
click at [706, 247] on span "White" at bounding box center [705, 246] width 20 height 9
click at [686, 234] on input "White White White" at bounding box center [685, 234] width 1 height 1
radio input "true"
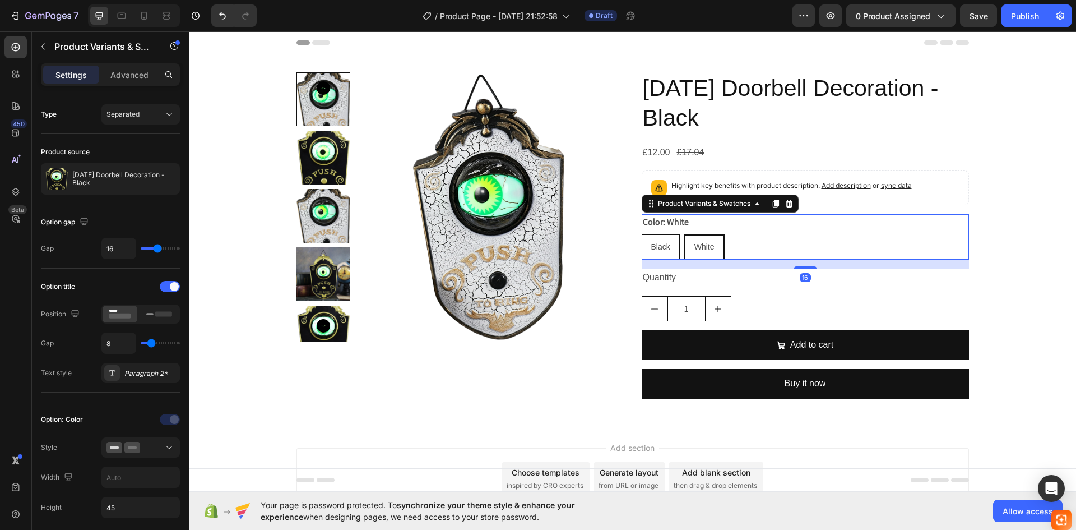
click at [659, 248] on span "Black" at bounding box center [660, 246] width 19 height 9
click at [642, 234] on input "Black Black Black" at bounding box center [641, 234] width 1 height 1
radio input "true"
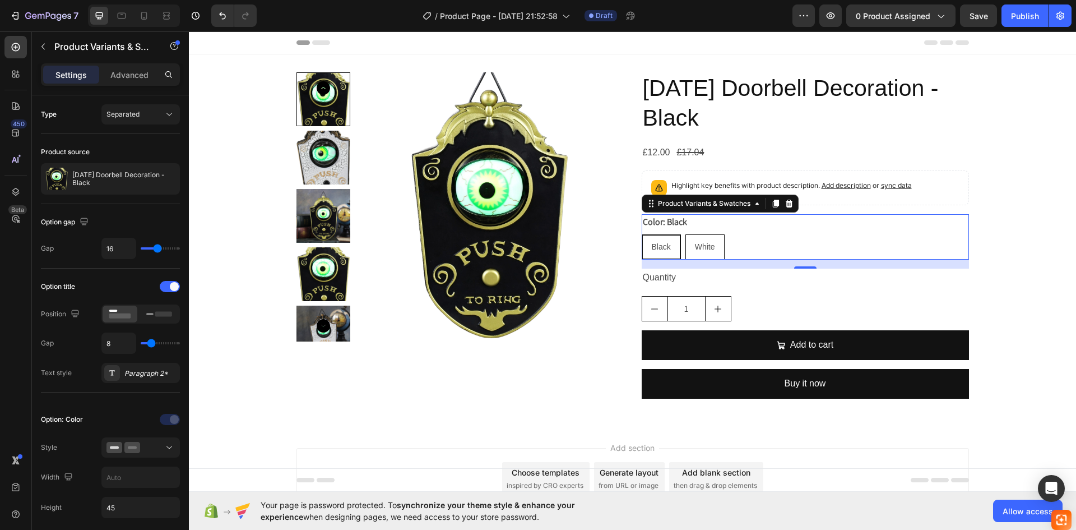
click at [712, 243] on div "White" at bounding box center [705, 246] width 38 height 23
click at [686, 234] on input "White White White" at bounding box center [685, 234] width 1 height 1
radio input "true"
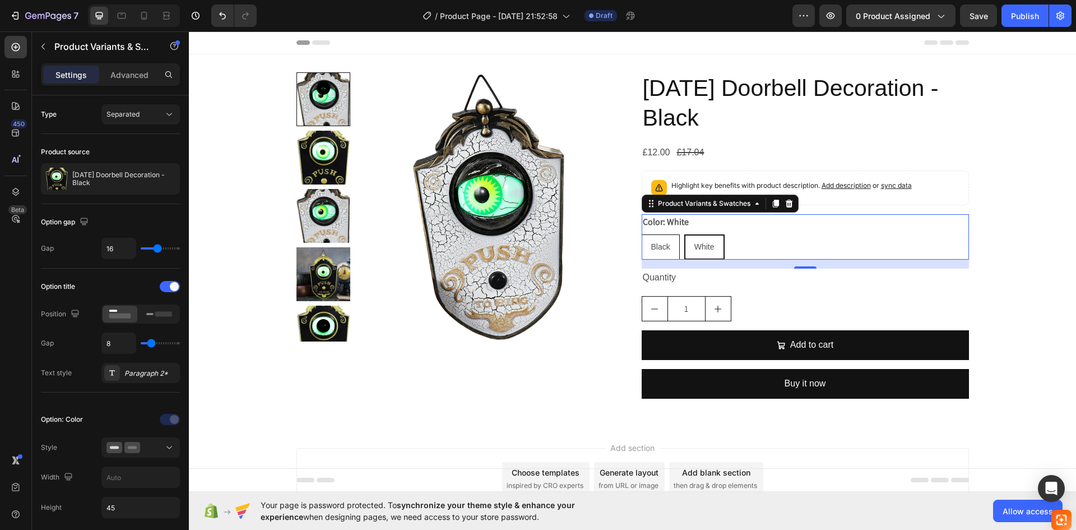
click at [658, 246] on span "Black" at bounding box center [660, 246] width 19 height 9
click at [642, 234] on input "Black Black Black" at bounding box center [641, 234] width 1 height 1
radio input "true"
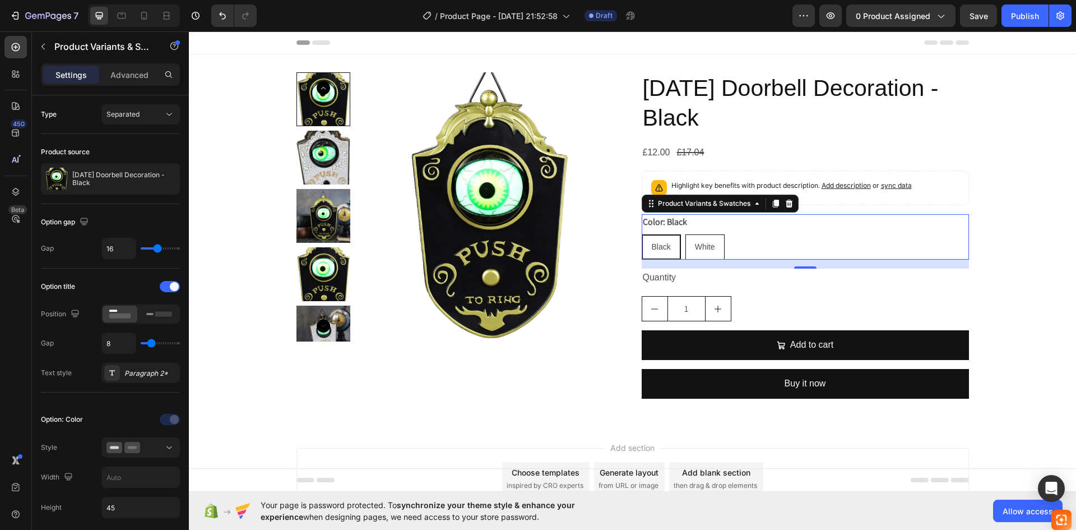
click at [701, 249] on span "White" at bounding box center [705, 246] width 20 height 9
click at [686, 234] on input "White White White" at bounding box center [685, 234] width 1 height 1
radio input "true"
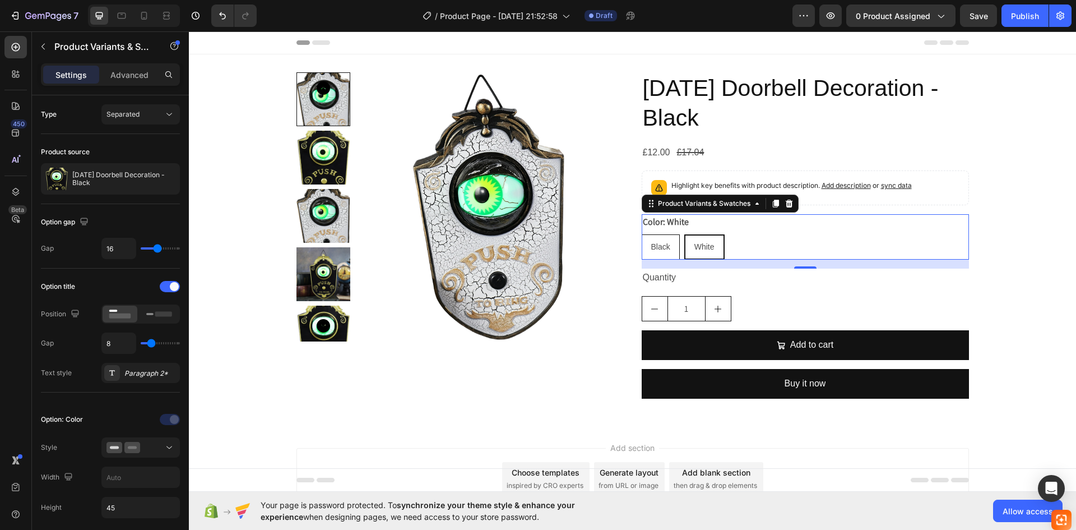
click at [661, 248] on span "Black" at bounding box center [660, 246] width 19 height 9
click at [642, 234] on input "Black Black Black" at bounding box center [641, 234] width 1 height 1
radio input "true"
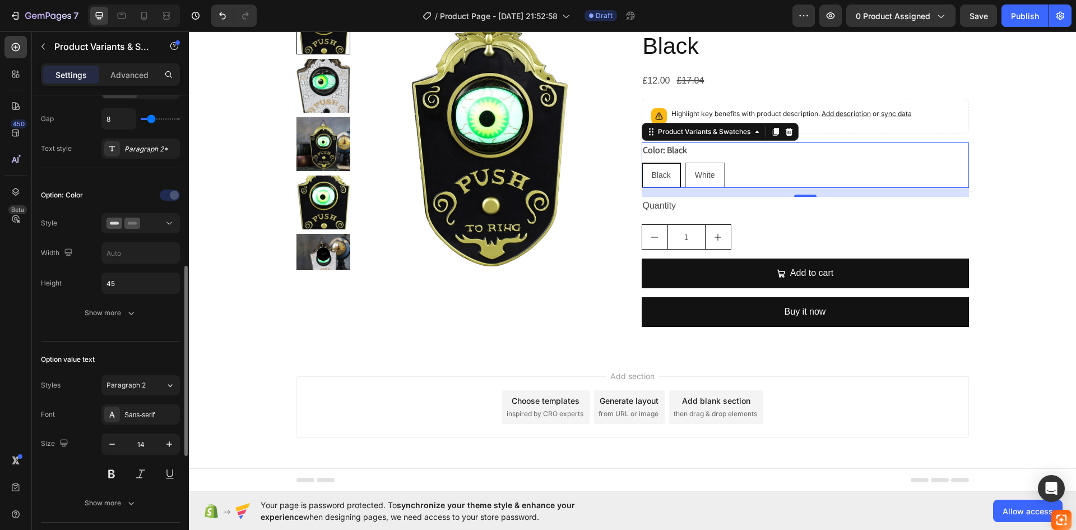
scroll to position [392, 0]
